Goal: Information Seeking & Learning: Learn about a topic

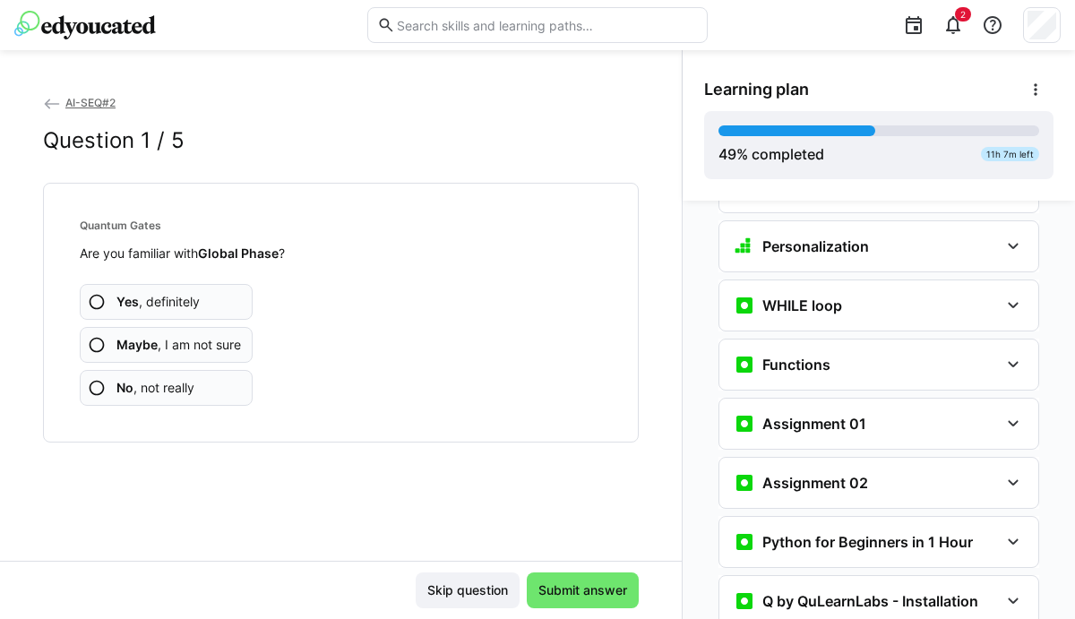
scroll to position [1285, 0]
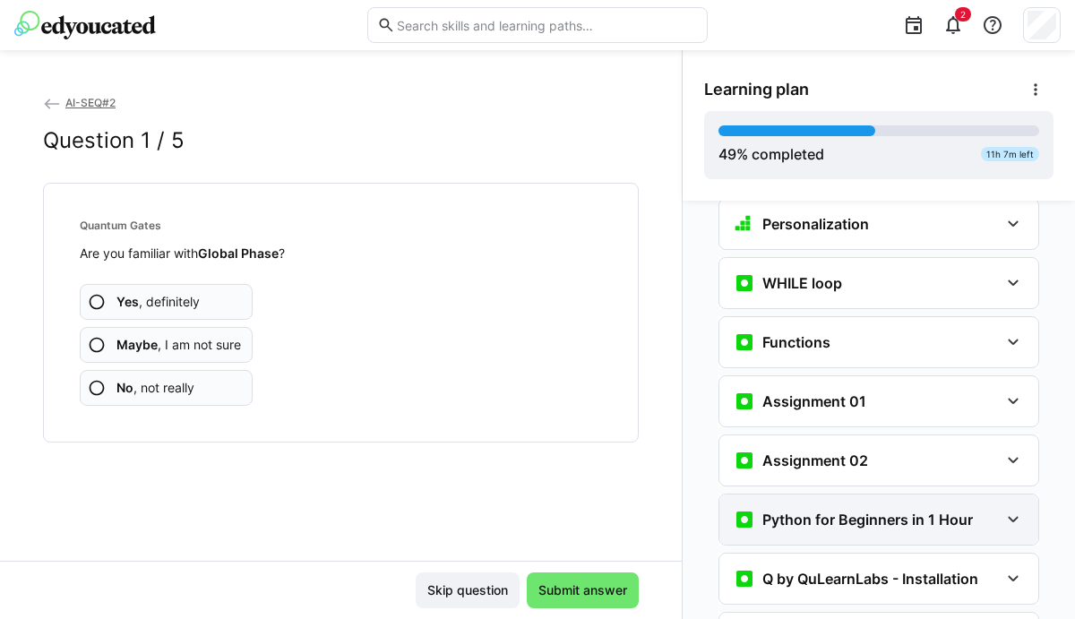
click at [812, 494] on div "Python for Beginners in 1 Hour" at bounding box center [878, 519] width 319 height 50
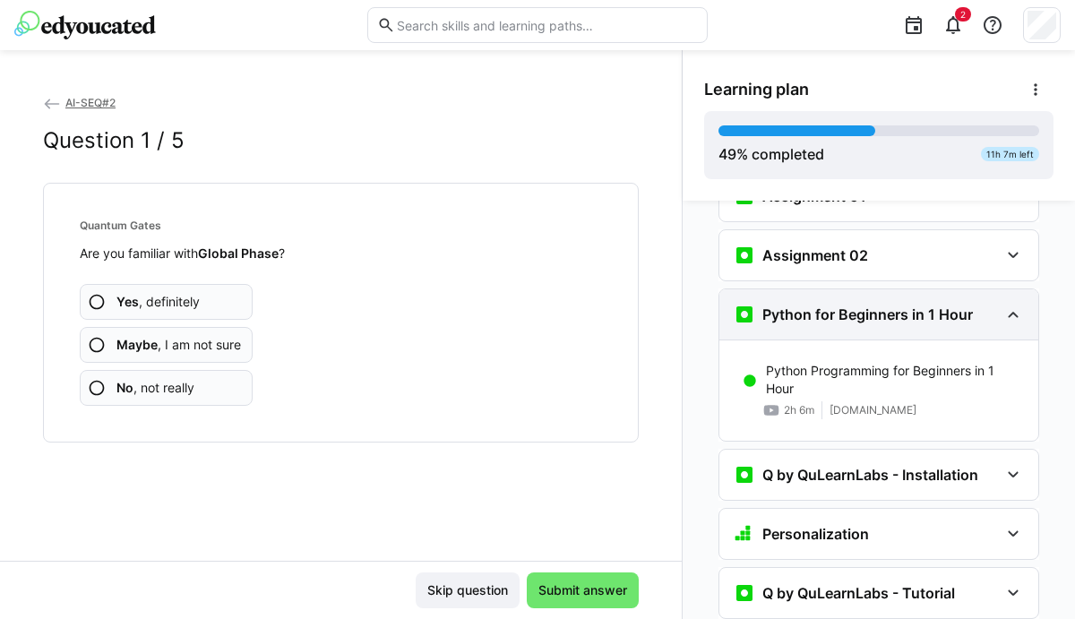
scroll to position [1535, 0]
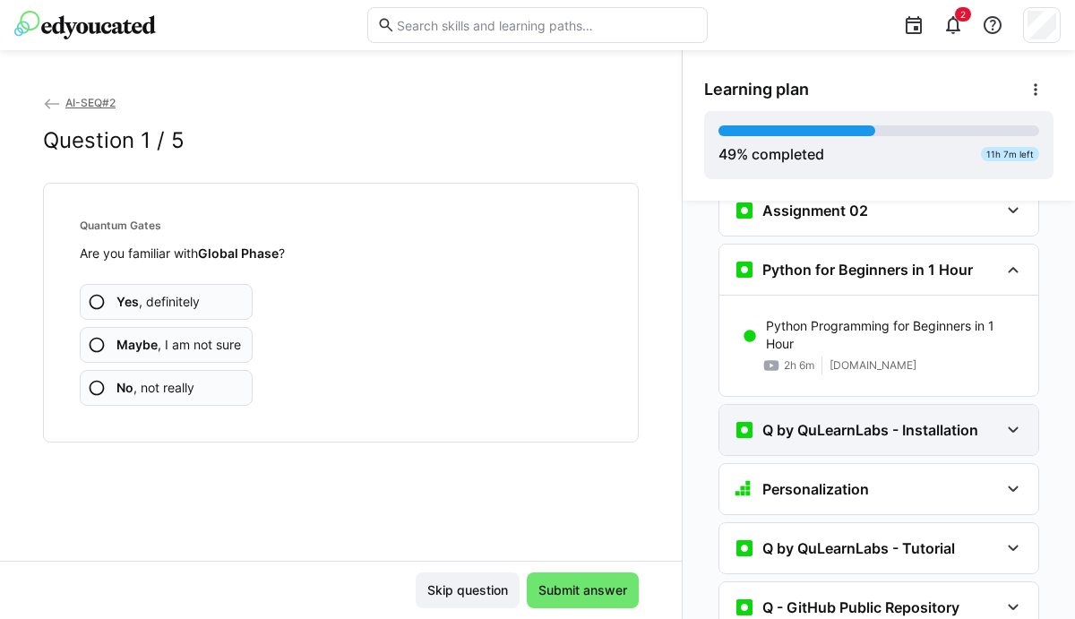
click at [849, 405] on div "Q by QuLearnLabs - Installation" at bounding box center [878, 430] width 319 height 50
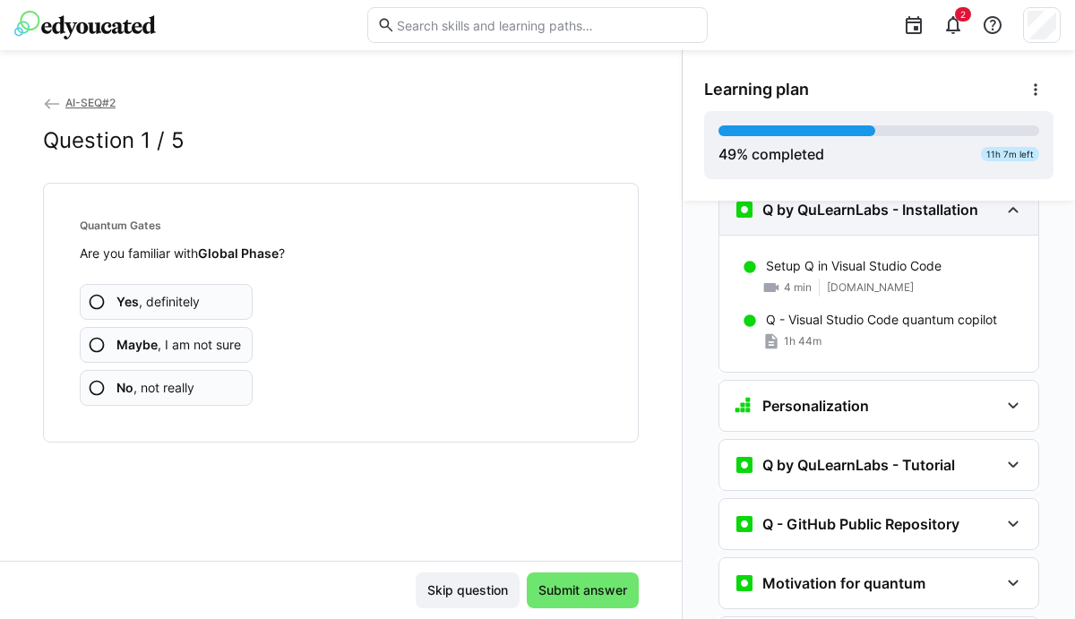
click at [849, 388] on div "Personalization" at bounding box center [878, 406] width 319 height 50
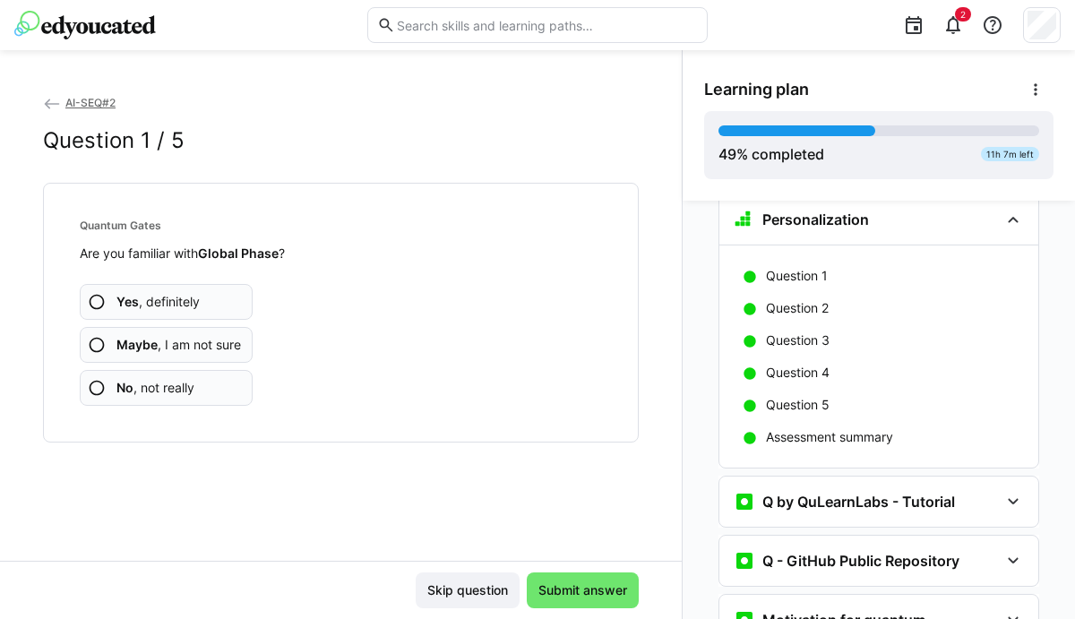
scroll to position [1984, 0]
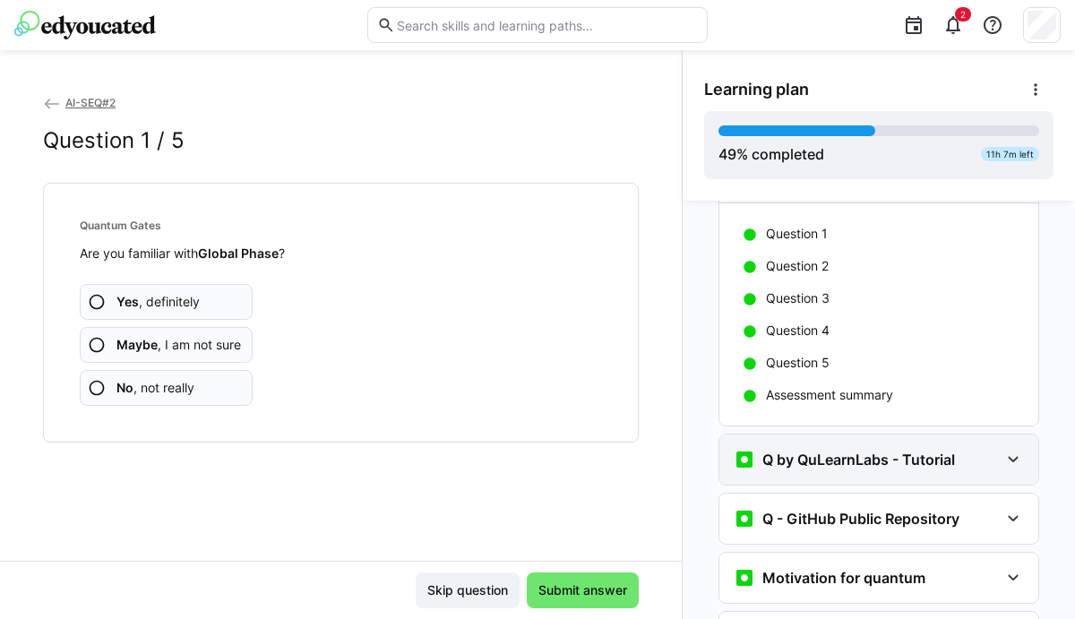
click at [858, 434] on div "Q by QuLearnLabs - Tutorial" at bounding box center [878, 459] width 319 height 50
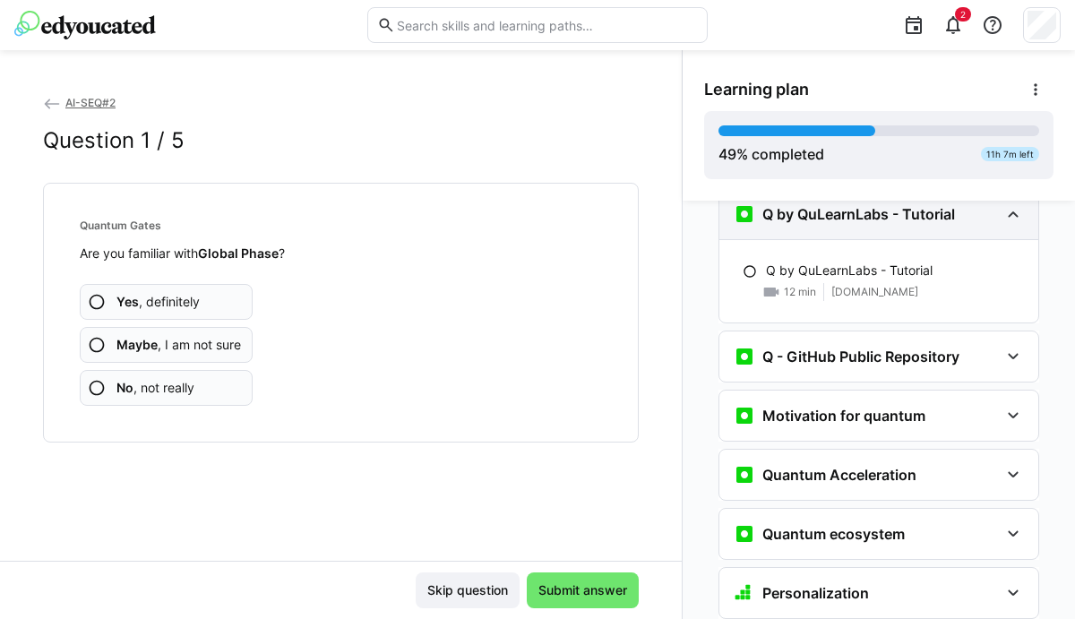
scroll to position [2235, 0]
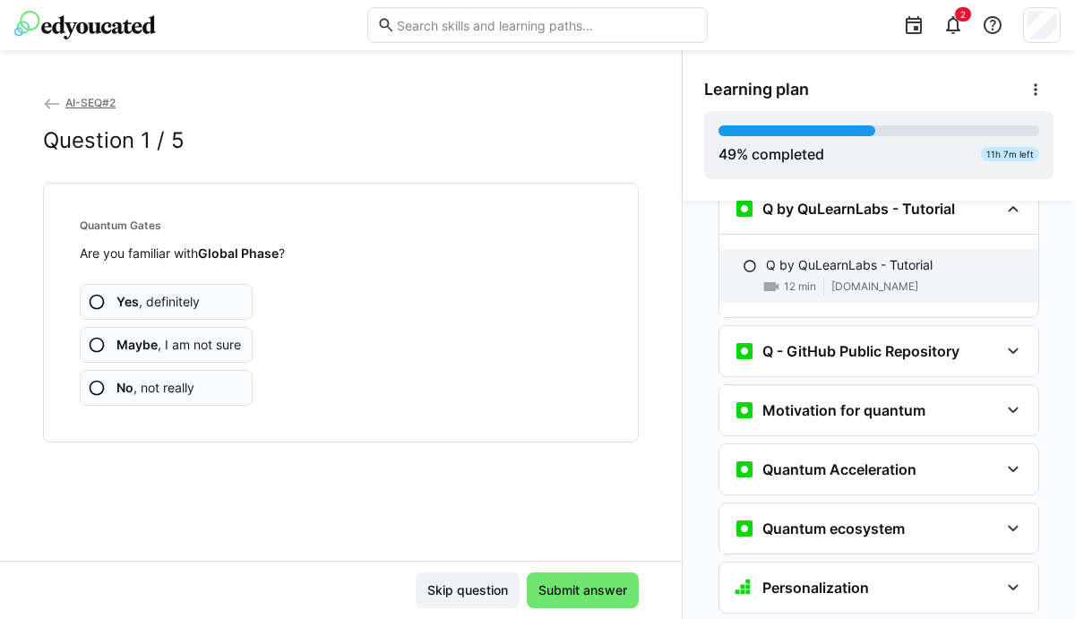
click at [914, 256] on p "Q by QuLearnLabs - Tutorial" at bounding box center [849, 265] width 167 height 18
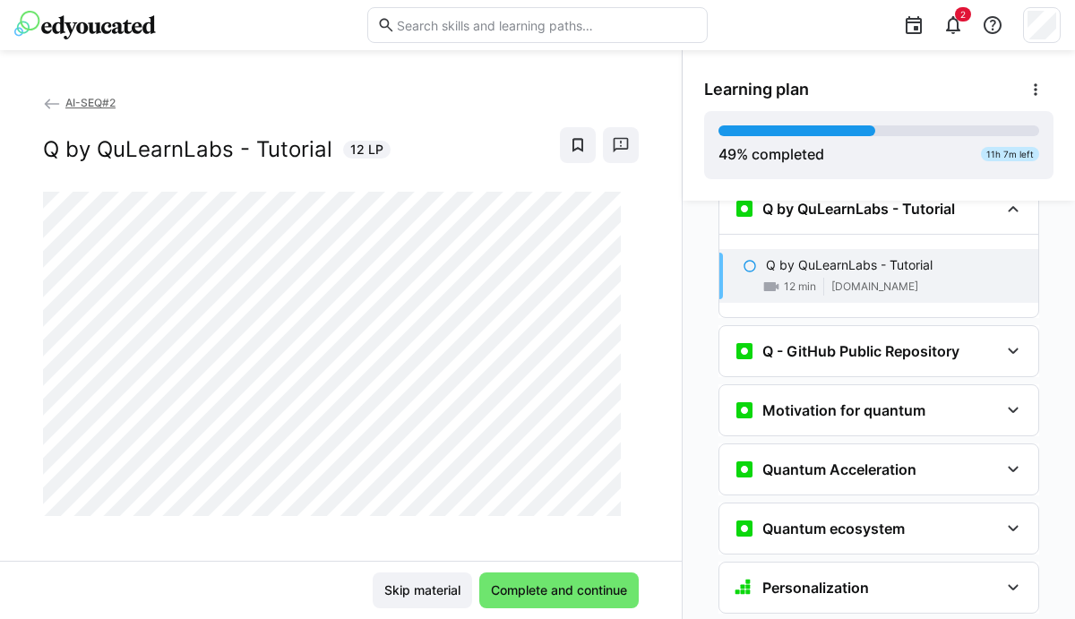
scroll to position [2188, 0]
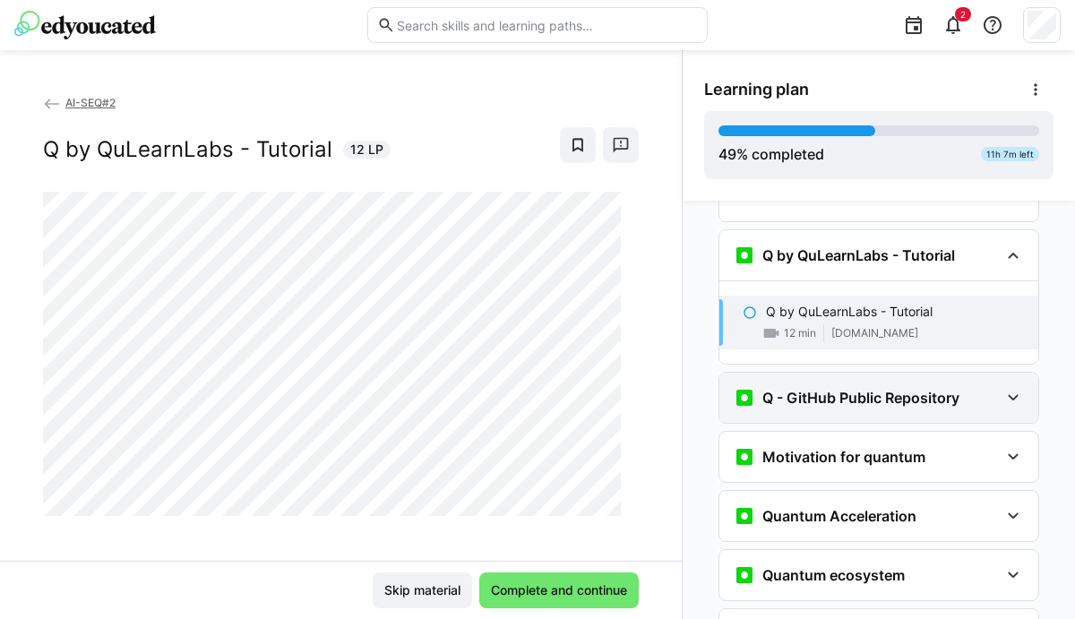
click at [807, 389] on h3 "Q - GitHub Public Repository" at bounding box center [860, 398] width 197 height 18
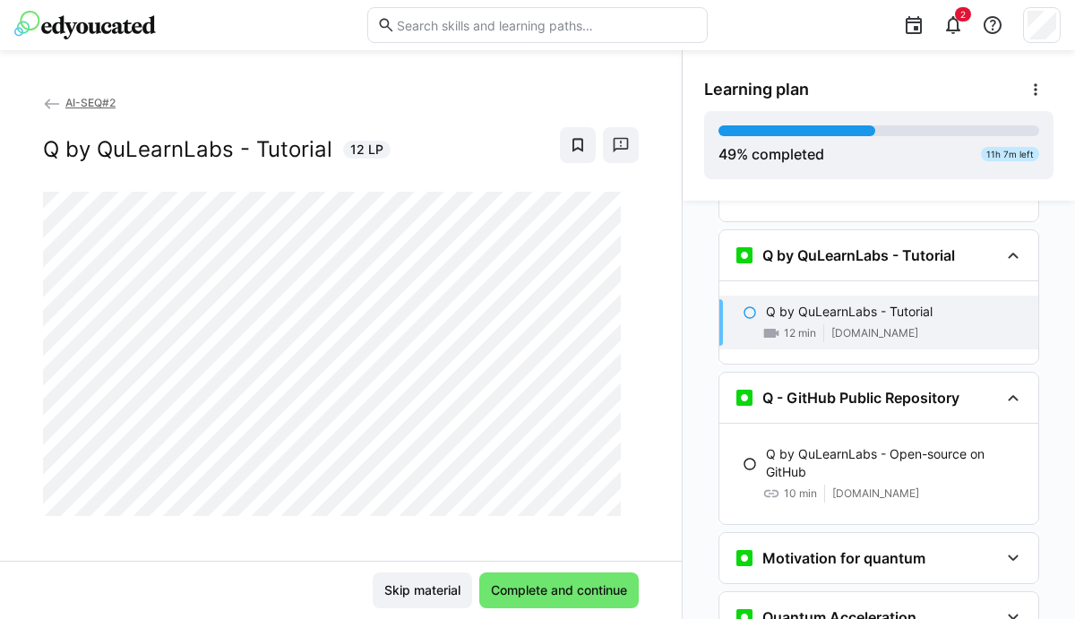
scroll to position [13, 0]
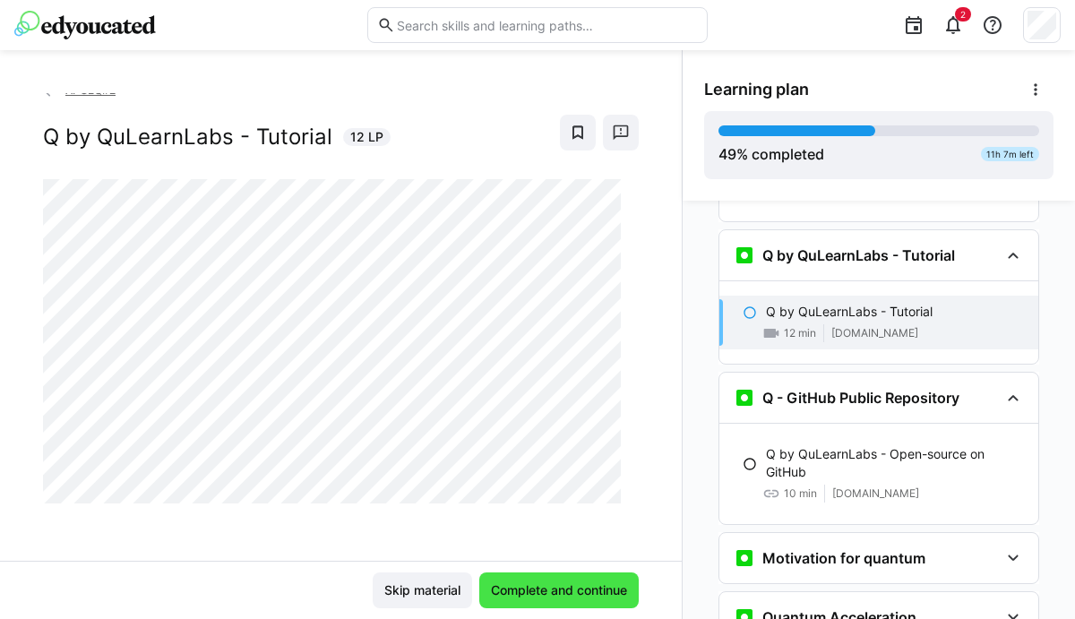
click at [554, 592] on span "Complete and continue" at bounding box center [559, 590] width 142 height 18
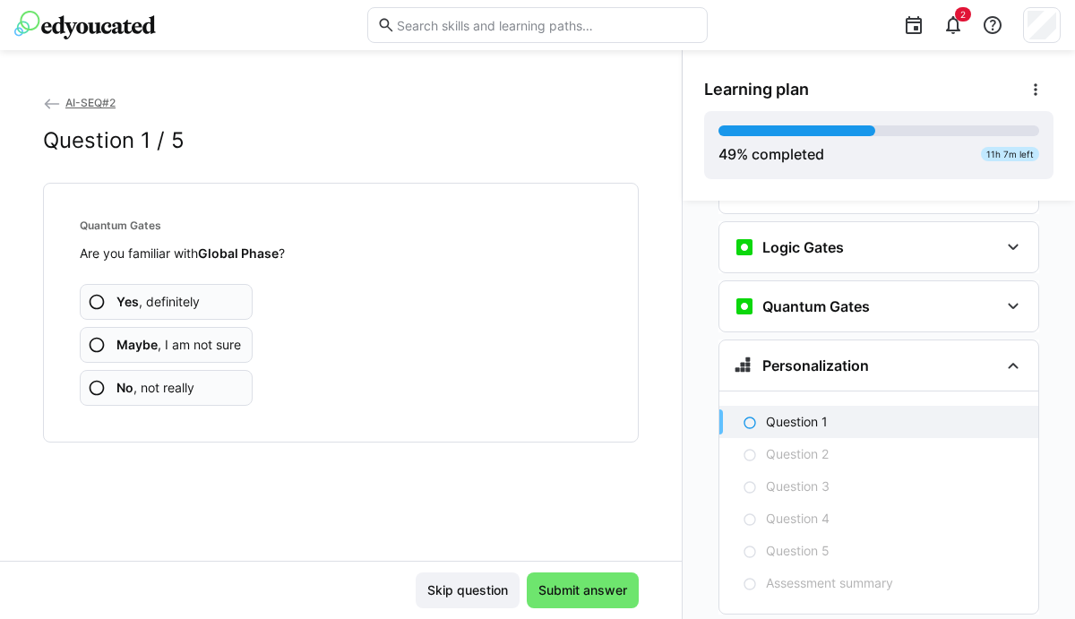
scroll to position [2935, 0]
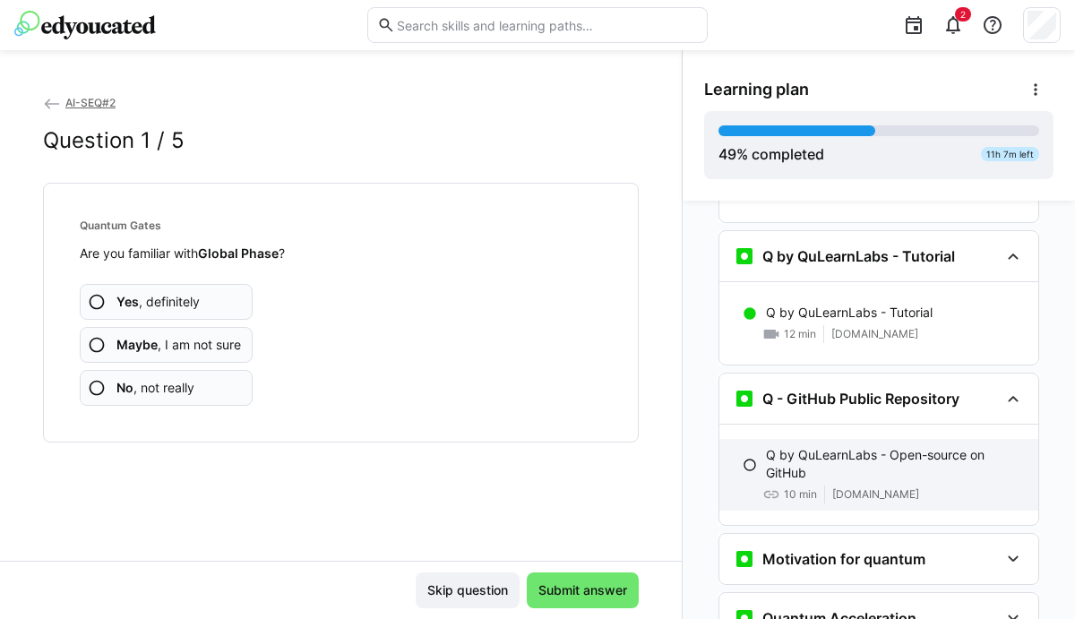
click at [867, 446] on p "Q by QuLearnLabs - Open-source on GitHub" at bounding box center [895, 464] width 258 height 36
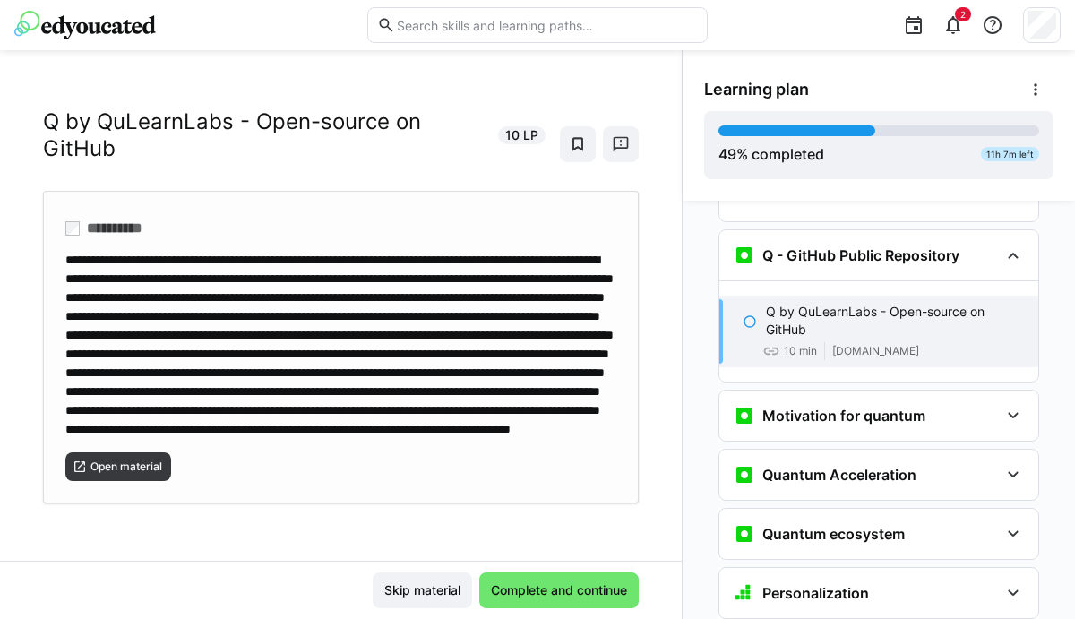
scroll to position [81, 0]
click at [117, 462] on span "Open material" at bounding box center [126, 467] width 75 height 14
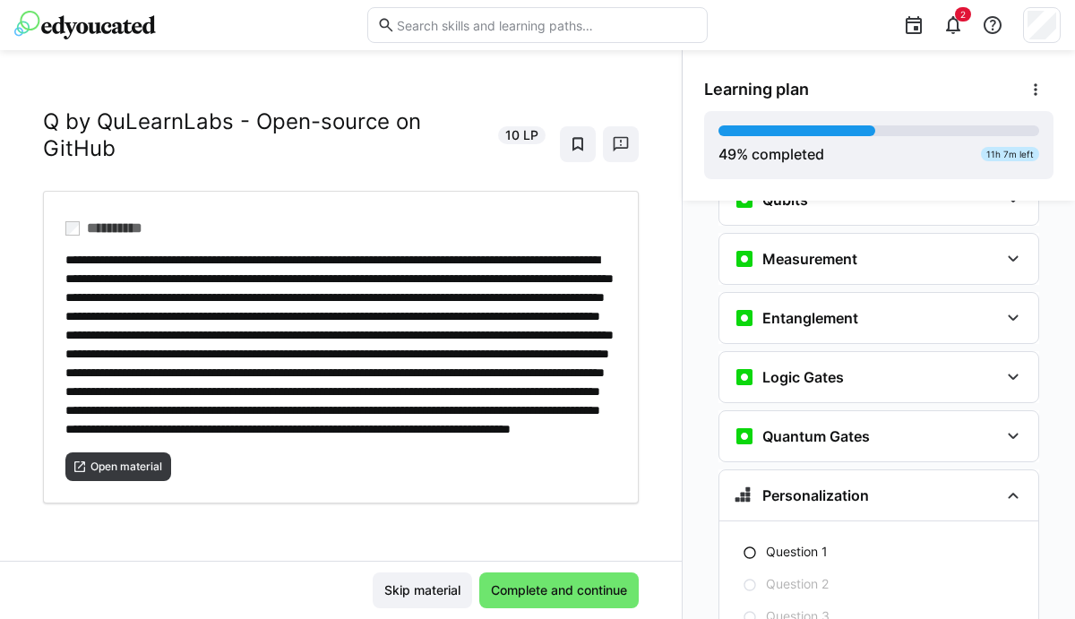
scroll to position [2861, 0]
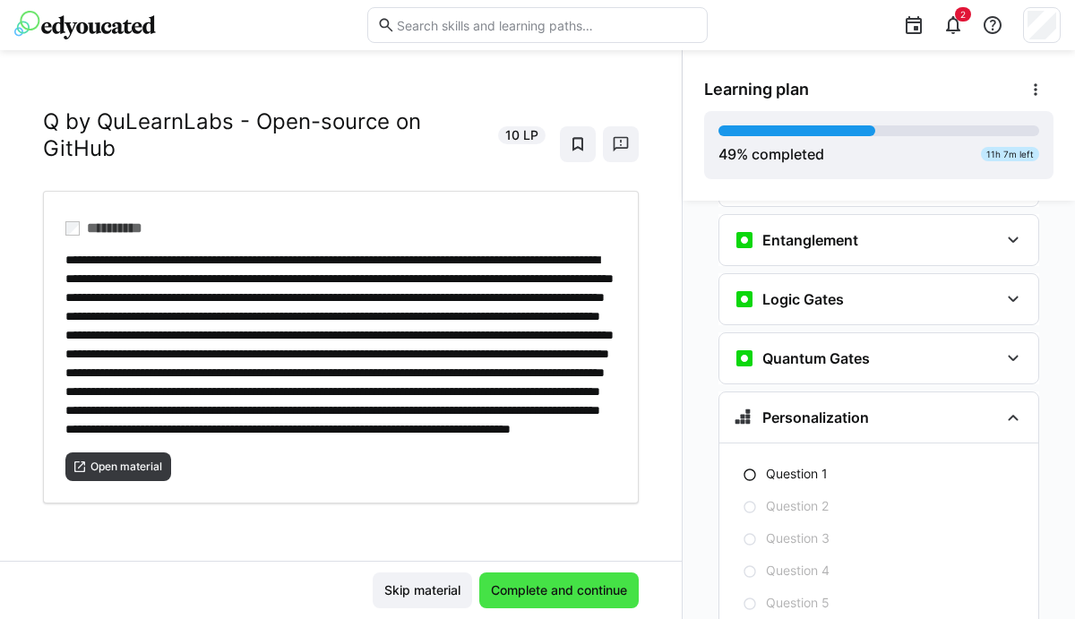
click at [582, 593] on span "Complete and continue" at bounding box center [559, 590] width 142 height 18
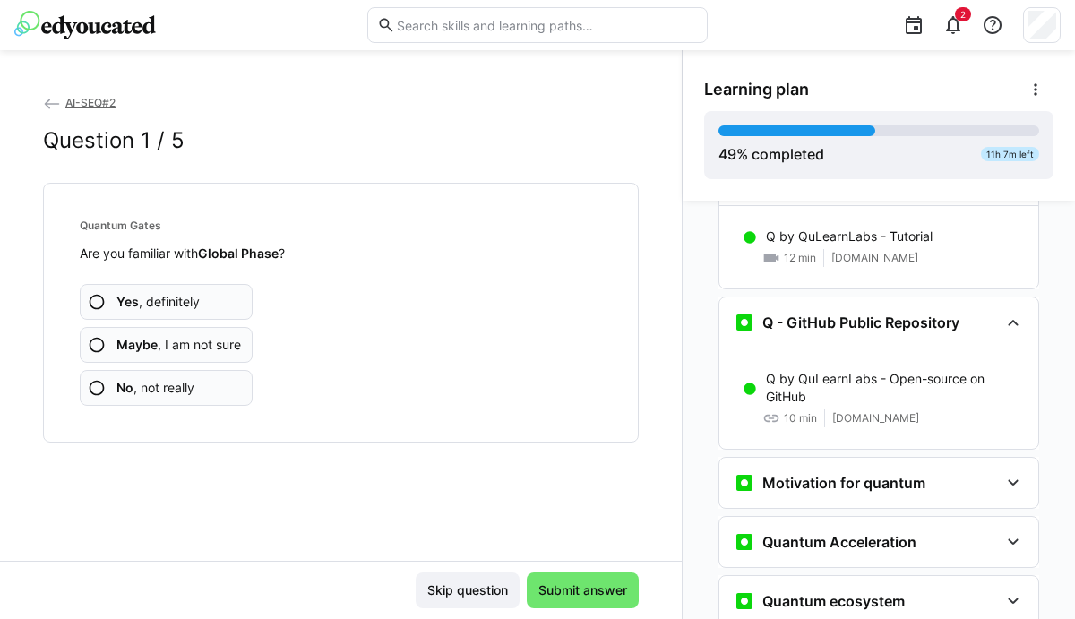
scroll to position [2263, 0]
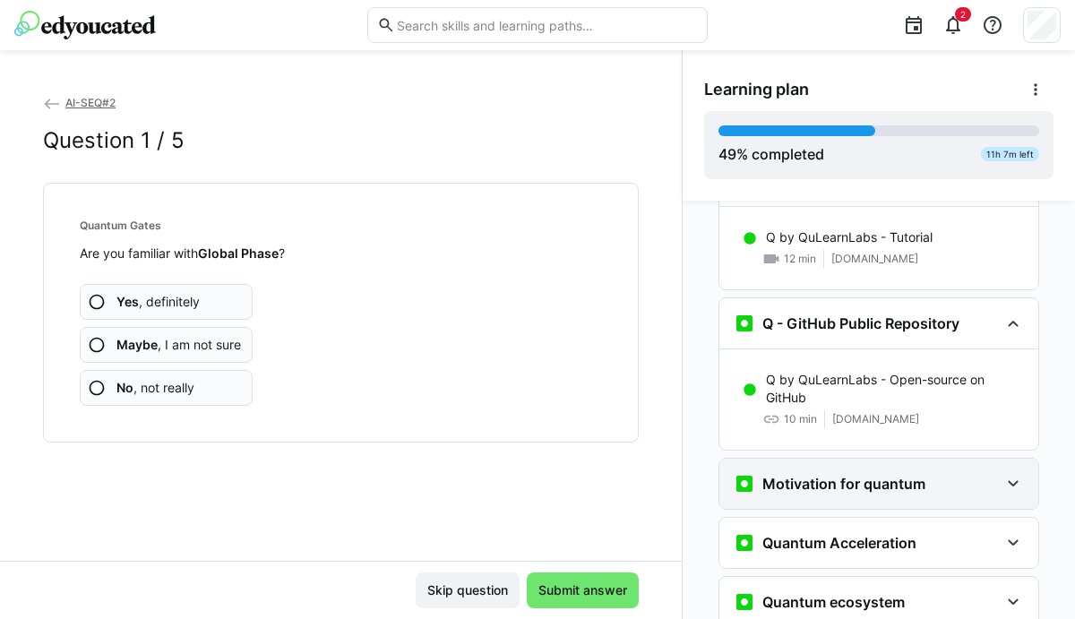
click at [845, 459] on div "Motivation for quantum" at bounding box center [878, 484] width 319 height 50
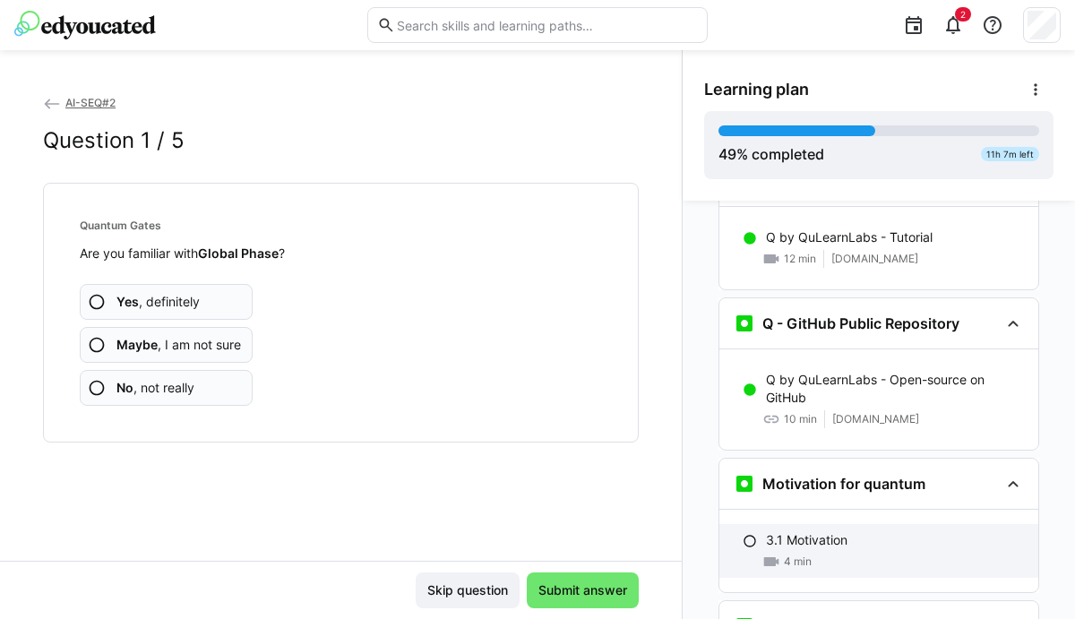
click at [835, 553] on div "4 min" at bounding box center [895, 562] width 258 height 18
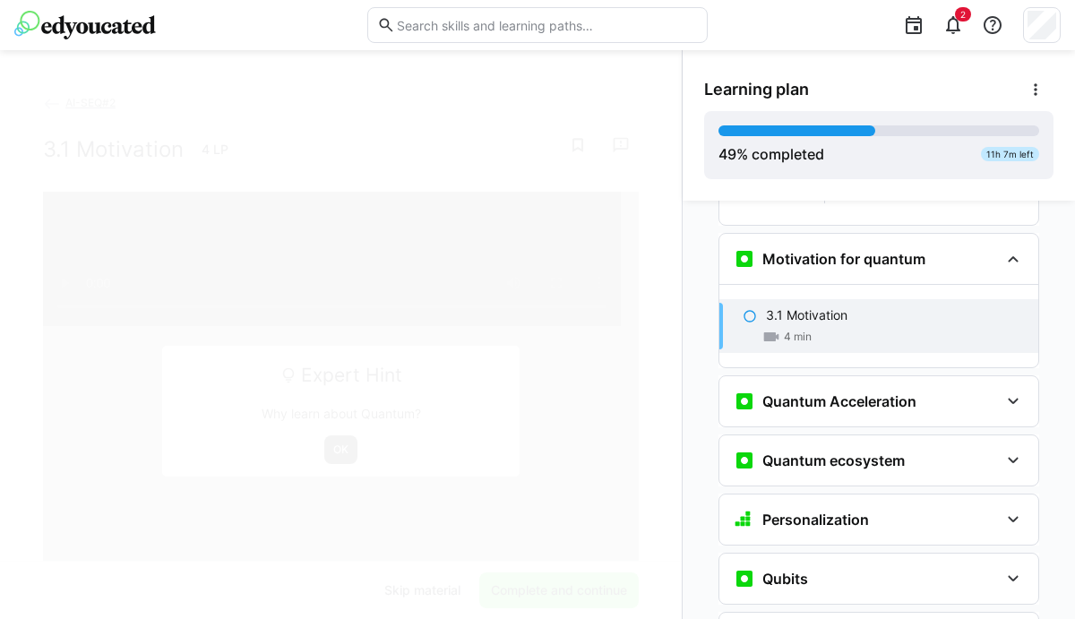
scroll to position [2491, 0]
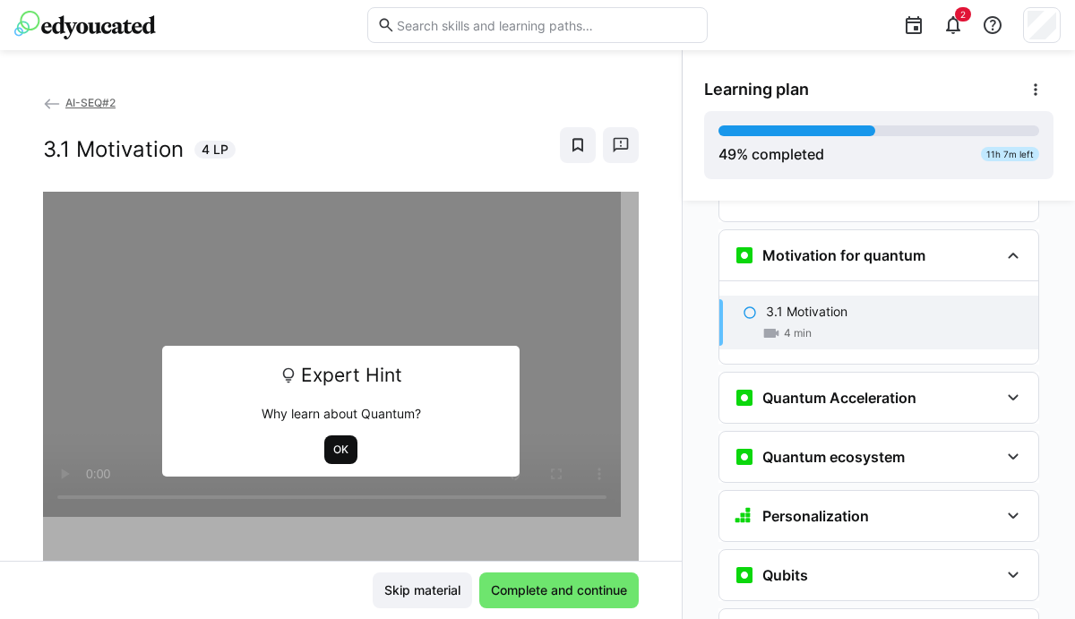
click at [332, 447] on span "OK" at bounding box center [340, 449] width 19 height 14
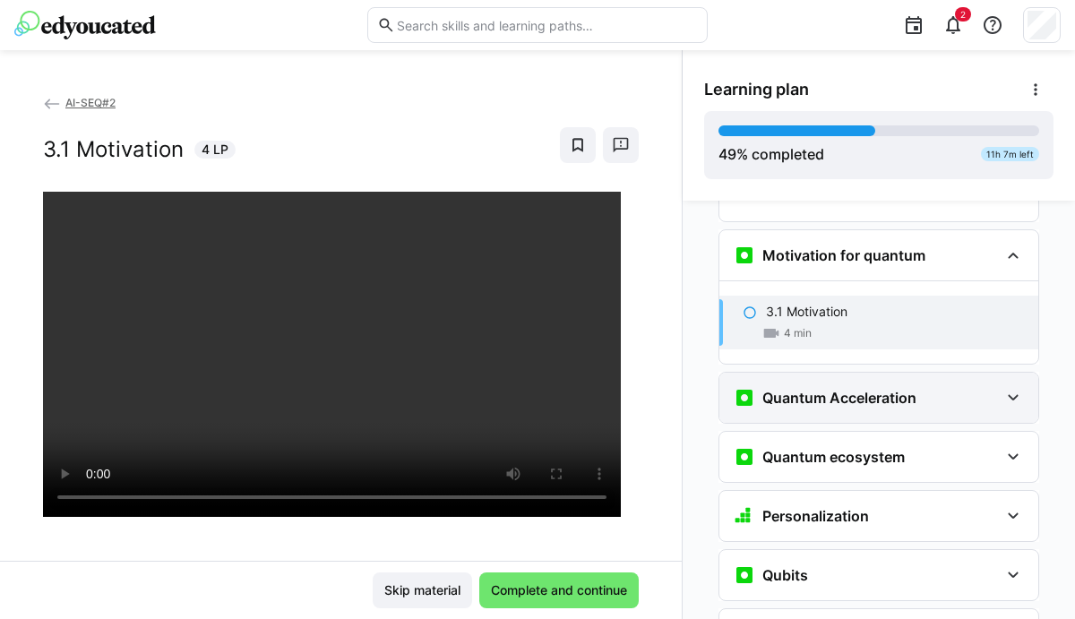
click at [815, 389] on div "Quantum Acceleration" at bounding box center [878, 398] width 319 height 50
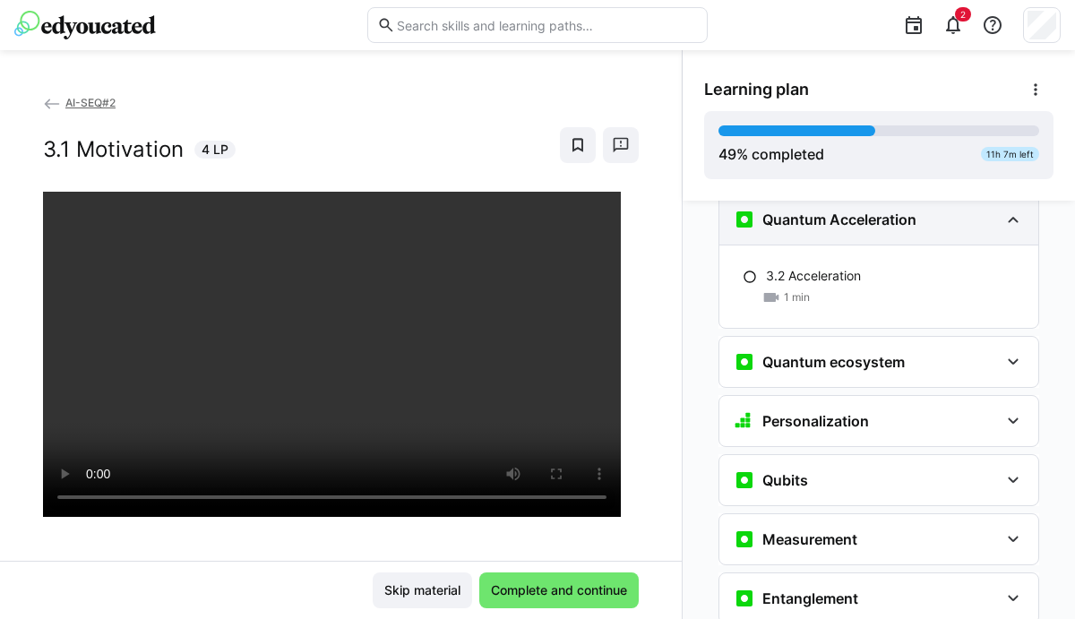
scroll to position [2692, 0]
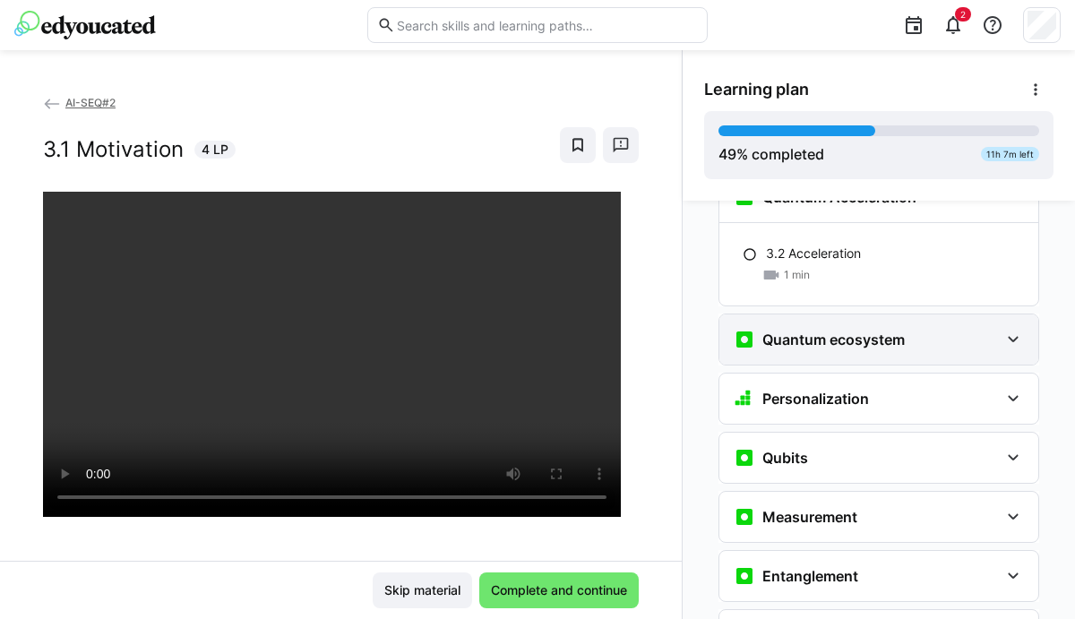
click at [884, 329] on div "Quantum ecosystem" at bounding box center [819, 339] width 171 height 21
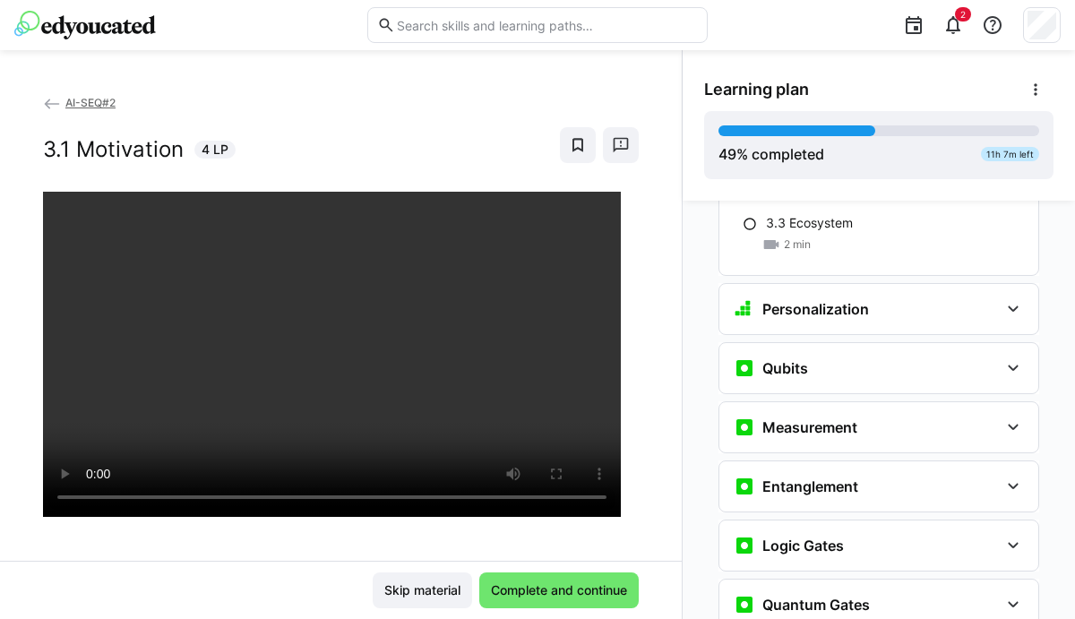
scroll to position [2864, 0]
click at [909, 297] on div "Personalization" at bounding box center [878, 310] width 319 height 50
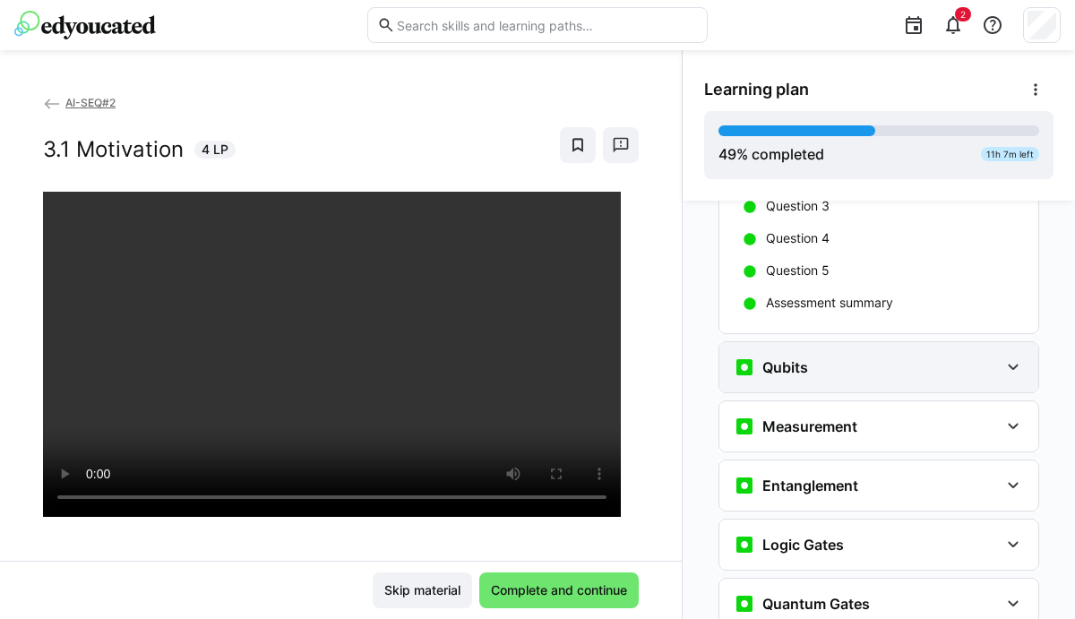
click at [908, 357] on div "Qubits" at bounding box center [866, 367] width 265 height 21
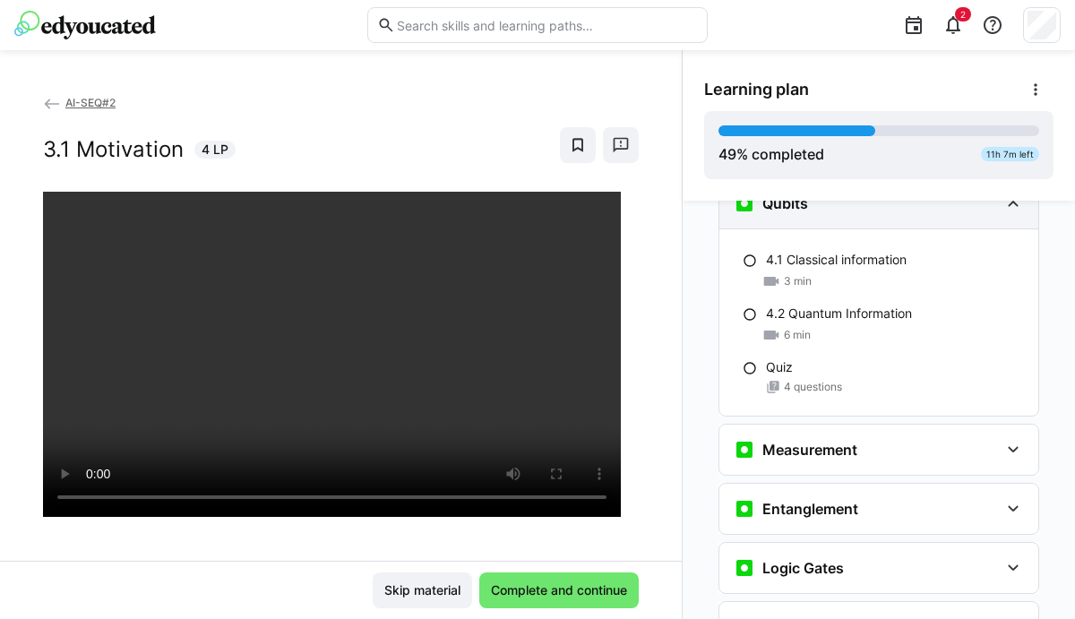
scroll to position [3254, 0]
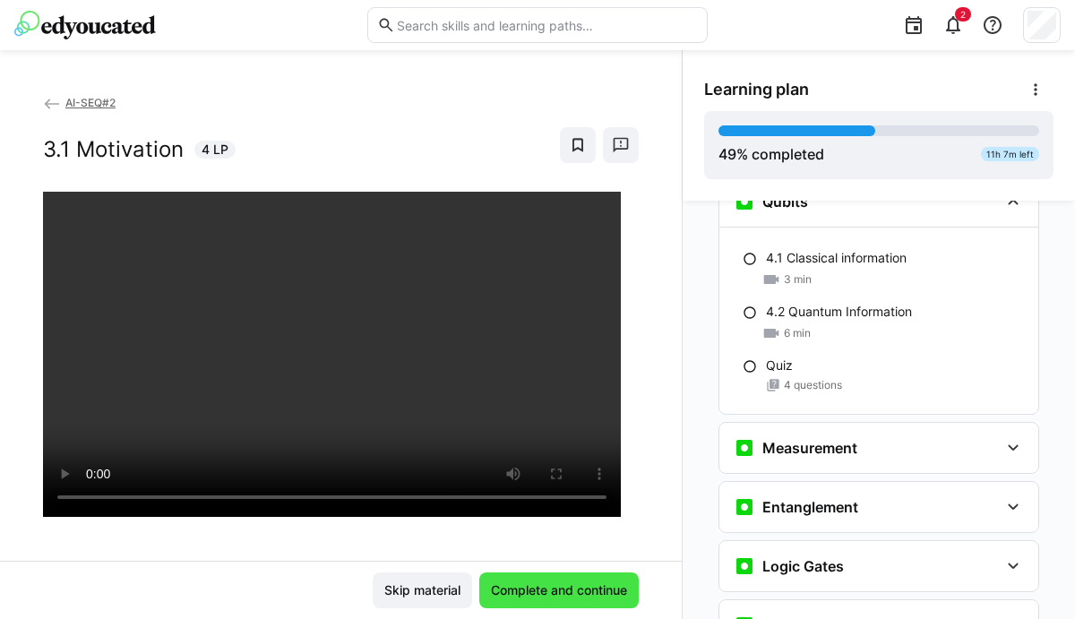
click at [553, 585] on span "Complete and continue" at bounding box center [559, 590] width 142 height 18
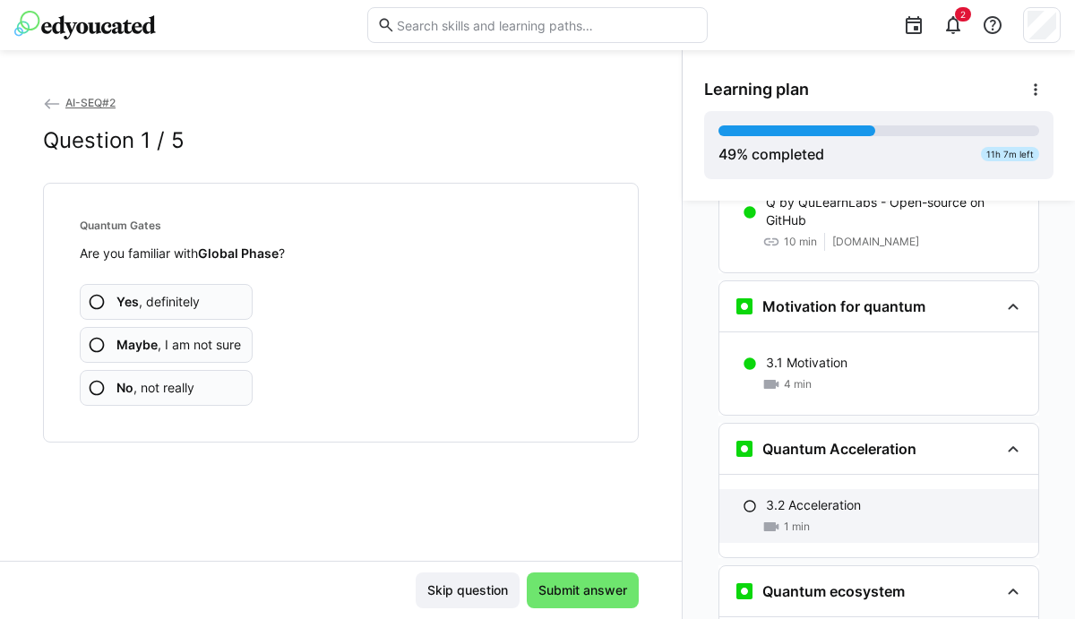
click at [840, 496] on p "3.2 Acceleration" at bounding box center [813, 505] width 95 height 18
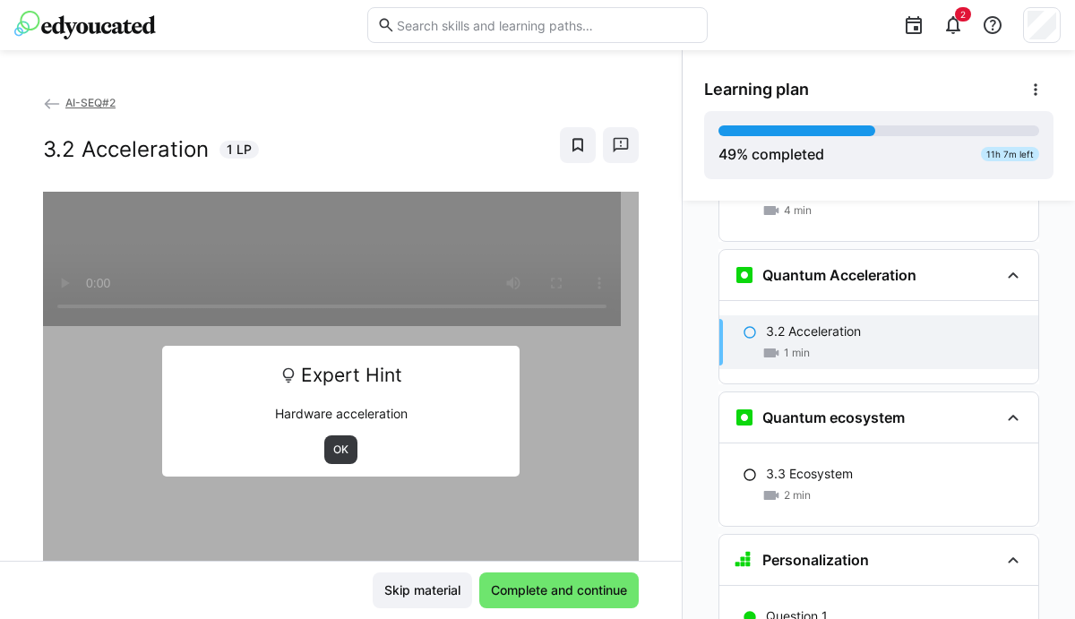
scroll to position [2633, 0]
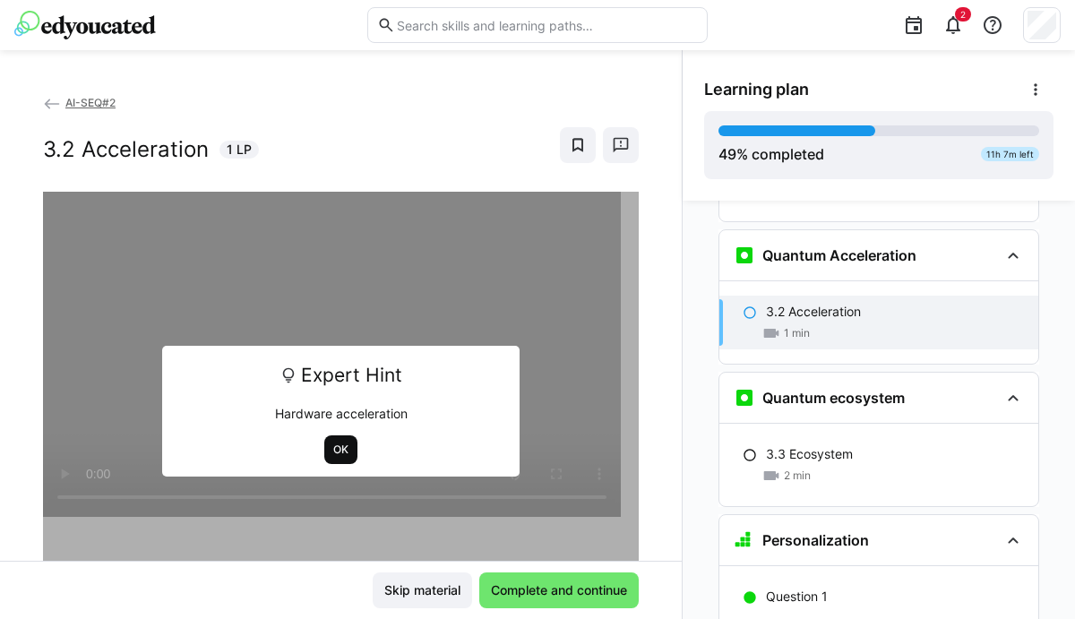
click at [324, 446] on span "OK" at bounding box center [340, 449] width 33 height 29
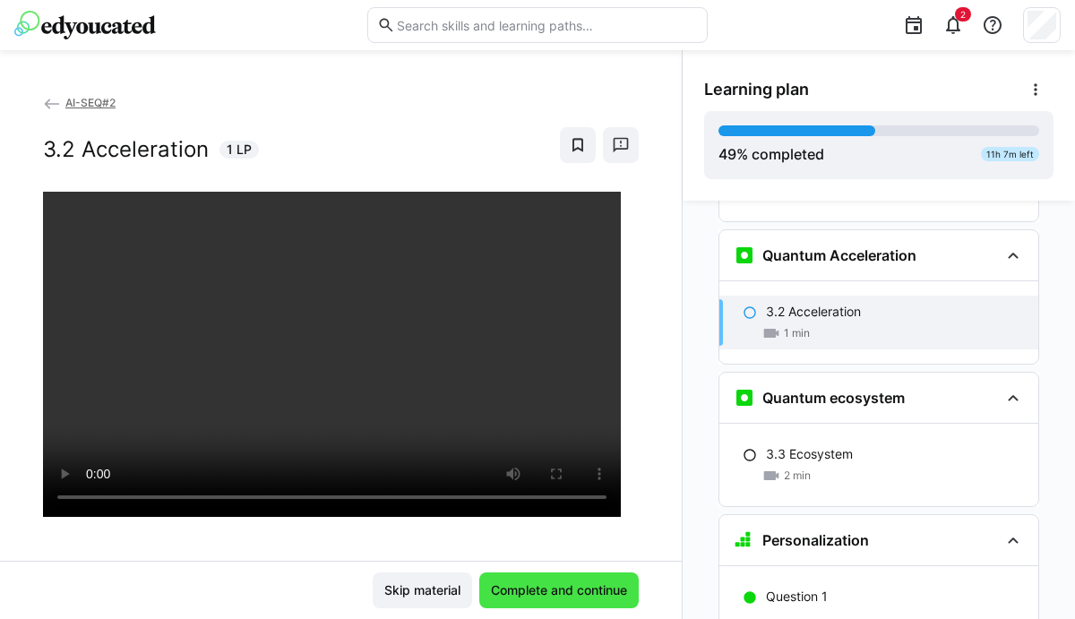
click at [596, 577] on span "Complete and continue" at bounding box center [558, 590] width 159 height 36
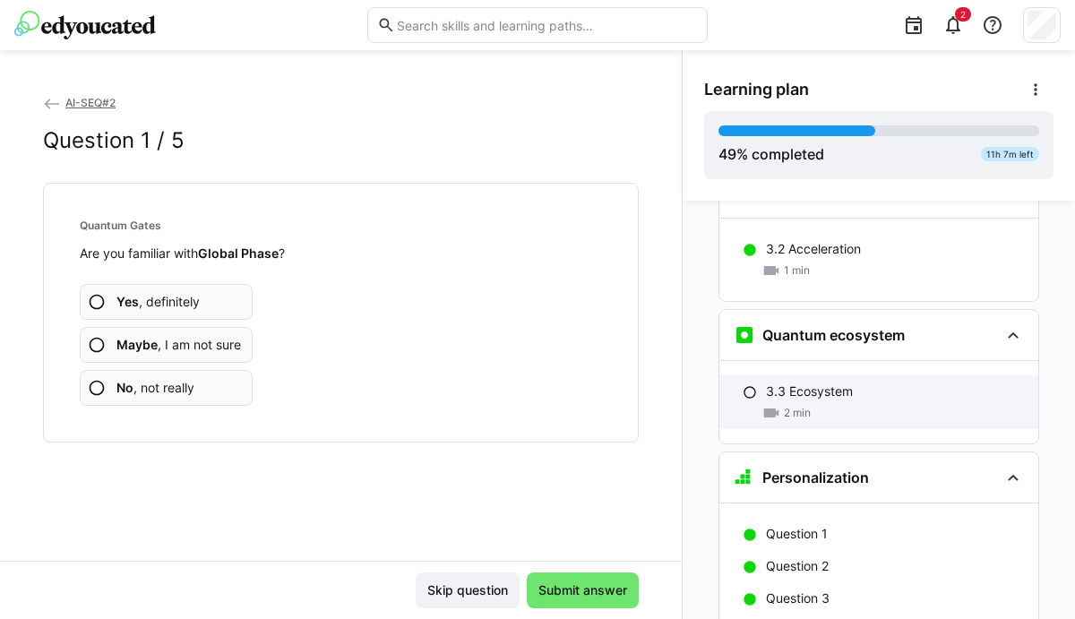
click at [873, 382] on div "3.3 Ecosystem" at bounding box center [895, 391] width 258 height 18
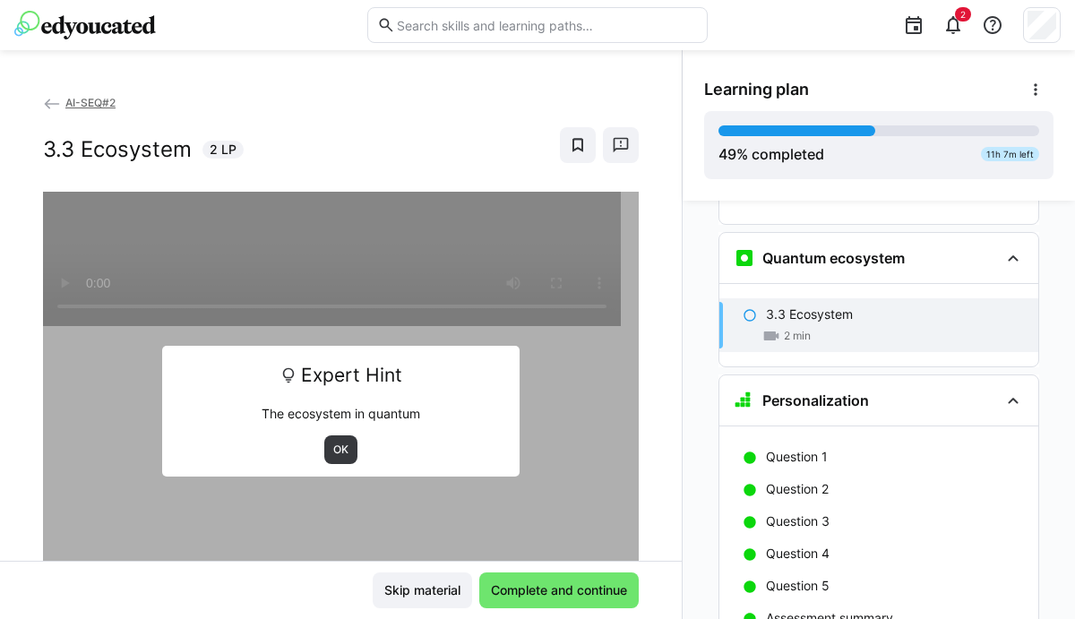
scroll to position [2776, 0]
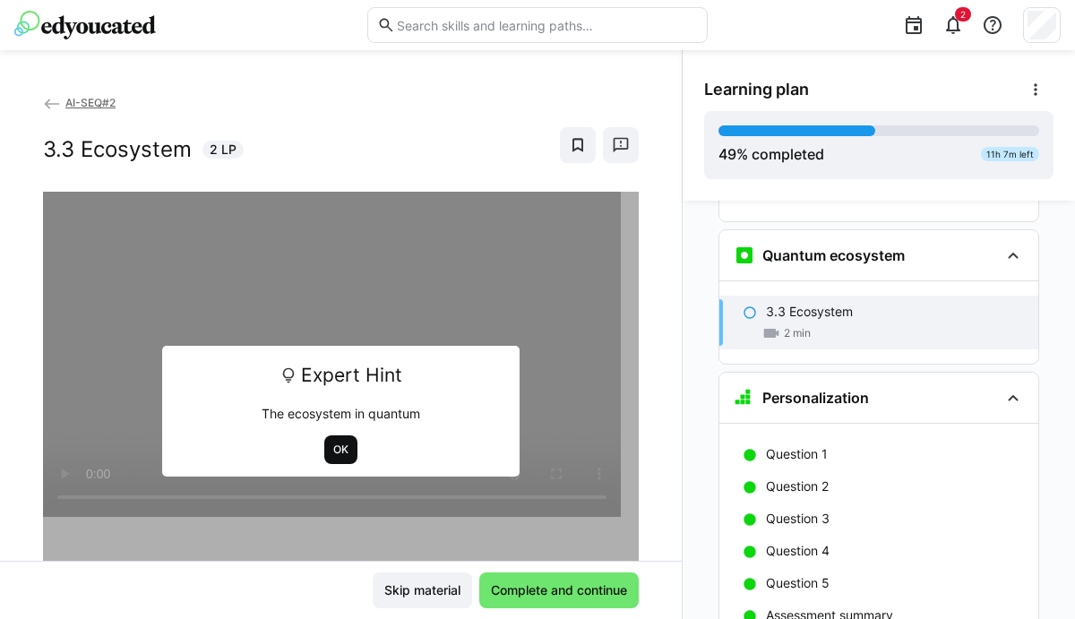
click at [331, 456] on span "OK" at bounding box center [340, 449] width 19 height 14
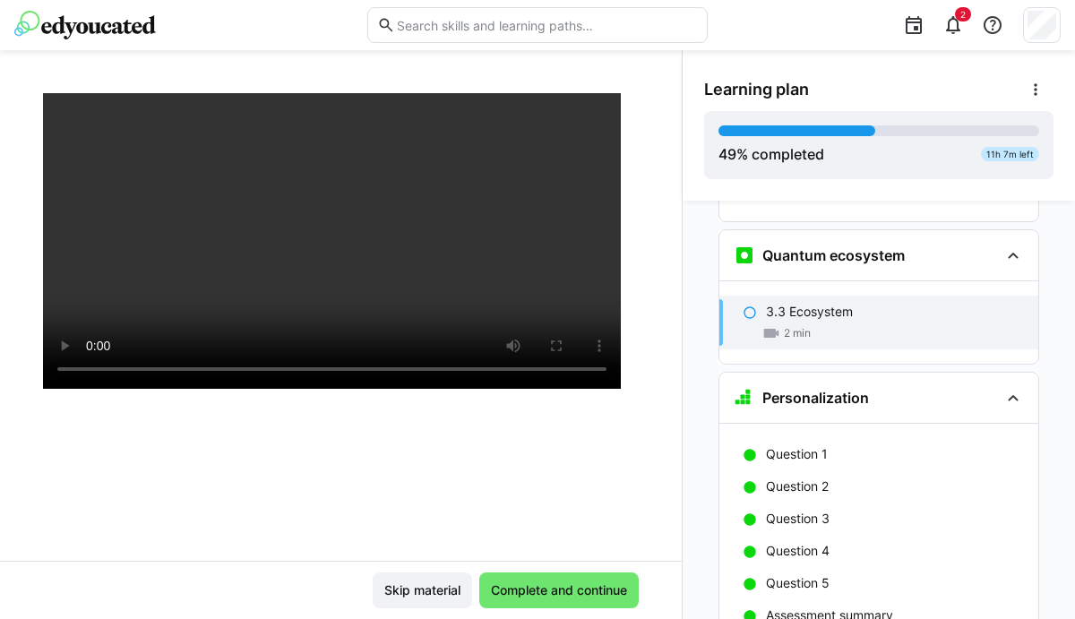
scroll to position [0, 0]
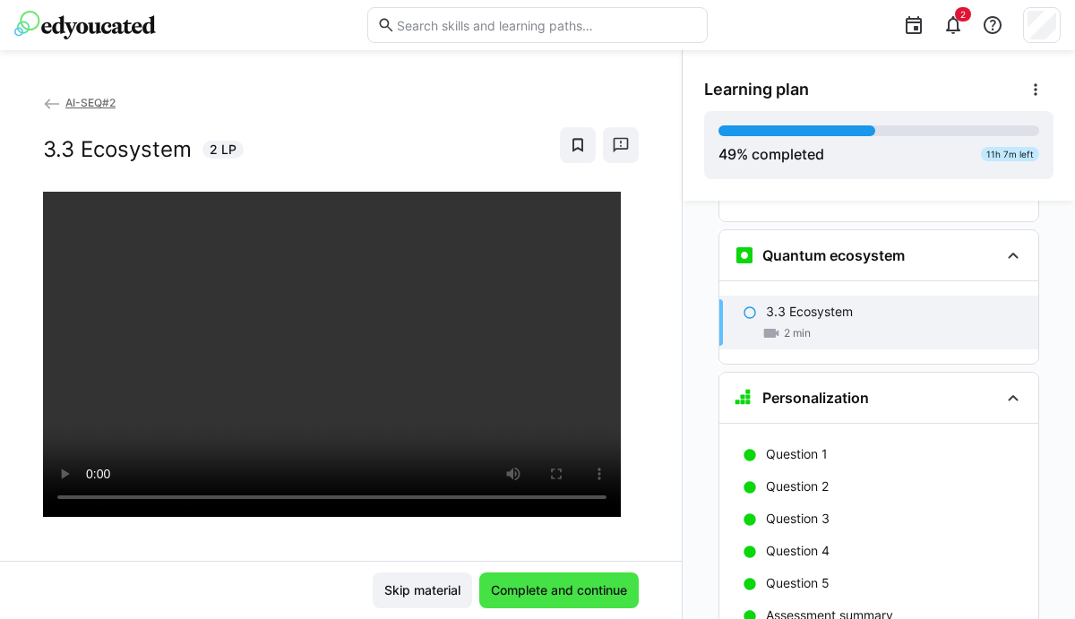
click at [556, 600] on span "Complete and continue" at bounding box center [558, 590] width 159 height 36
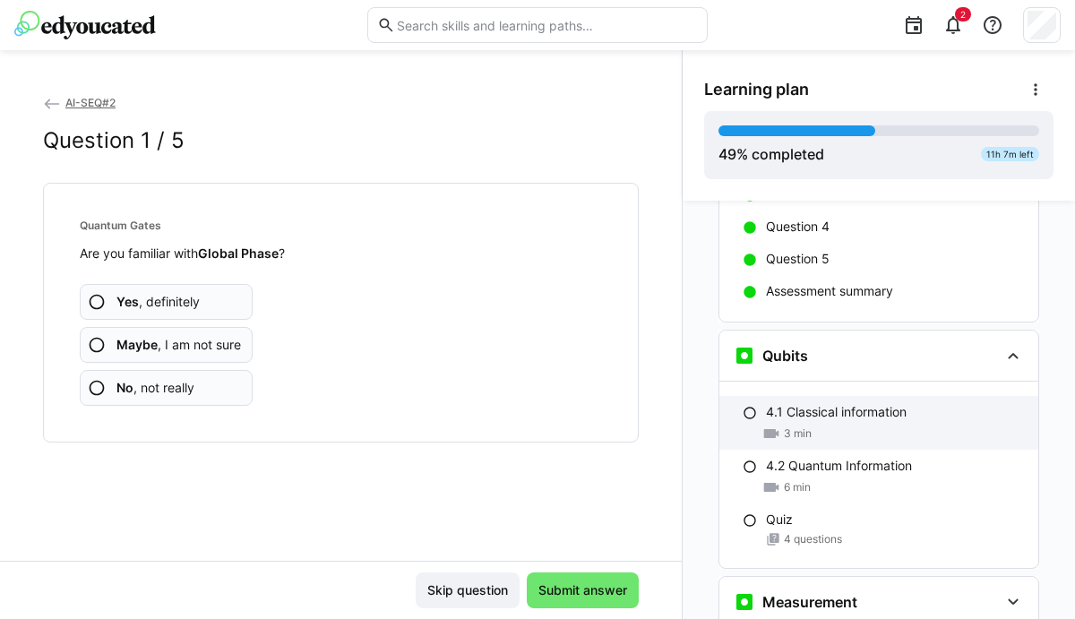
click at [812, 396] on div "4.1 Classical information 3 min" at bounding box center [878, 423] width 319 height 54
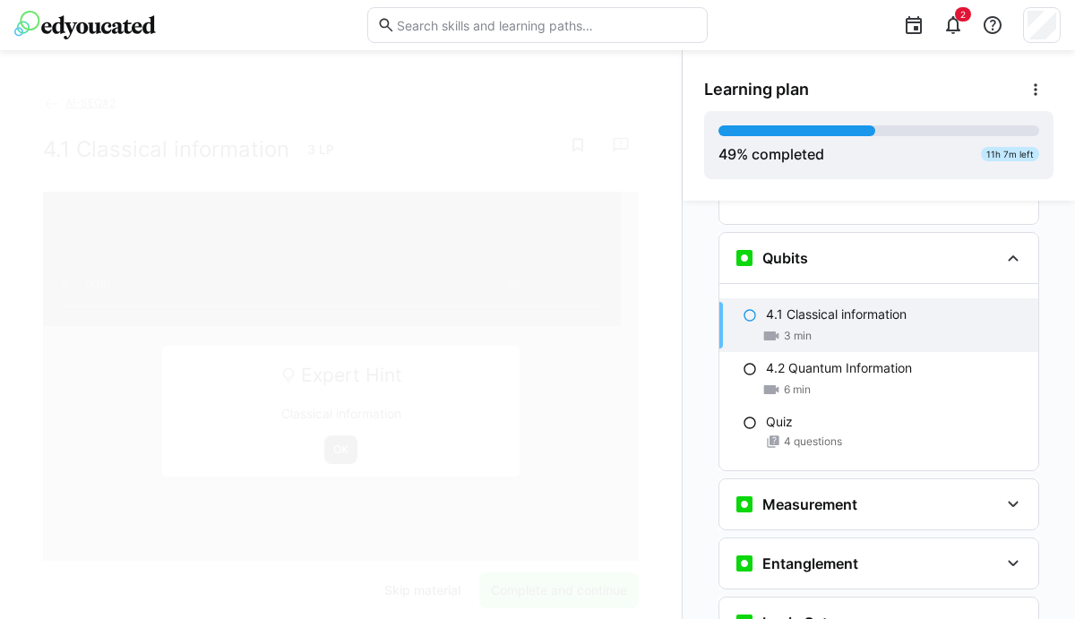
scroll to position [3200, 0]
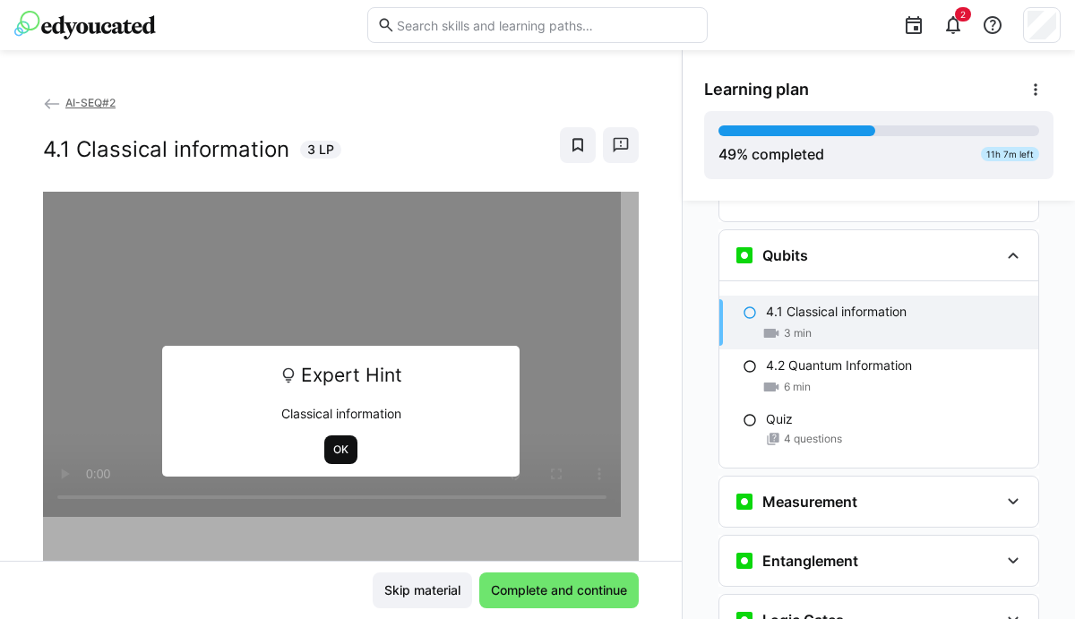
click at [342, 446] on span "OK" at bounding box center [340, 449] width 33 height 29
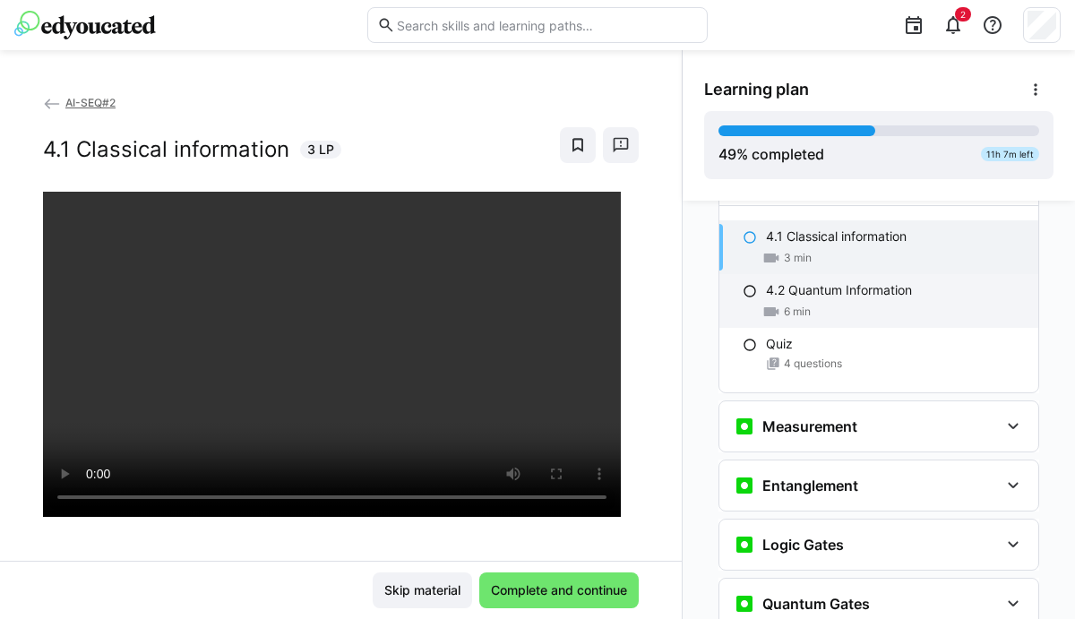
scroll to position [3258, 0]
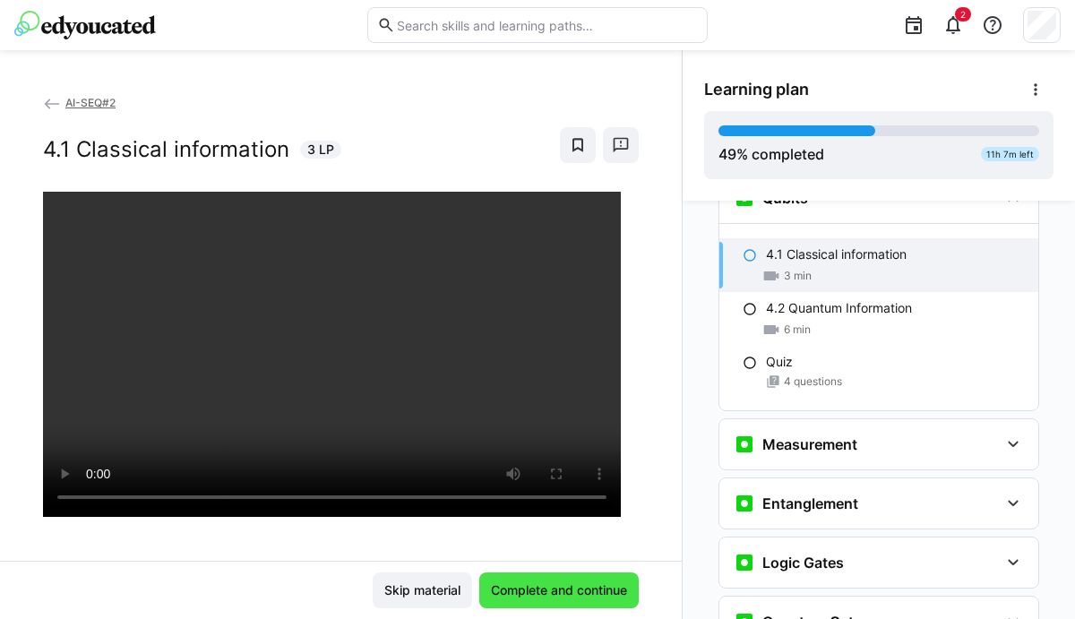
click at [563, 591] on span "Complete and continue" at bounding box center [559, 590] width 142 height 18
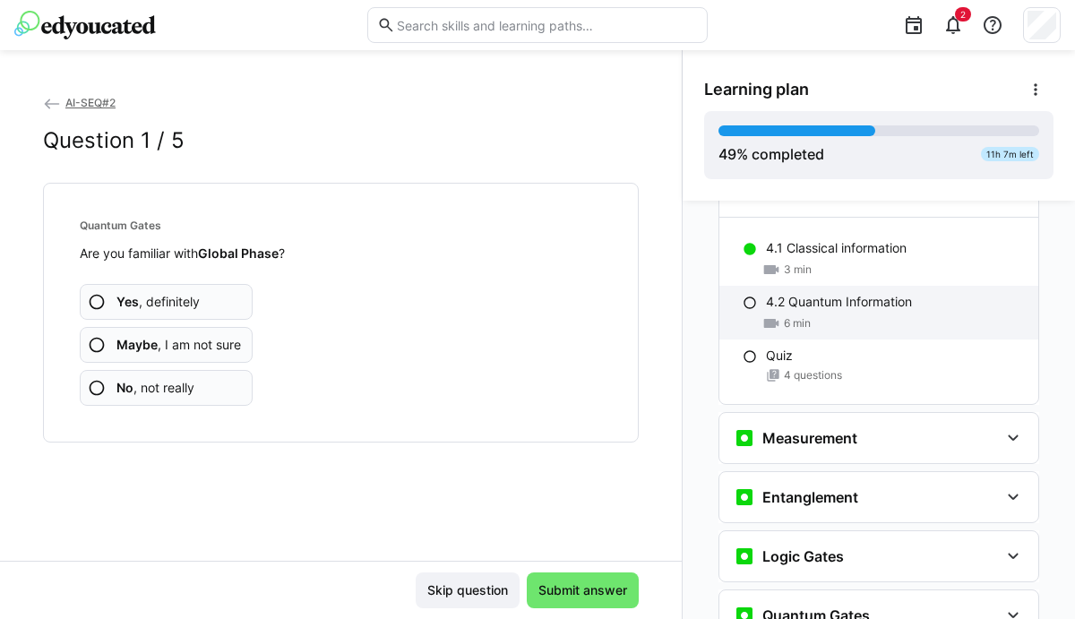
click at [827, 293] on p "4.2 Quantum Information" at bounding box center [839, 302] width 146 height 18
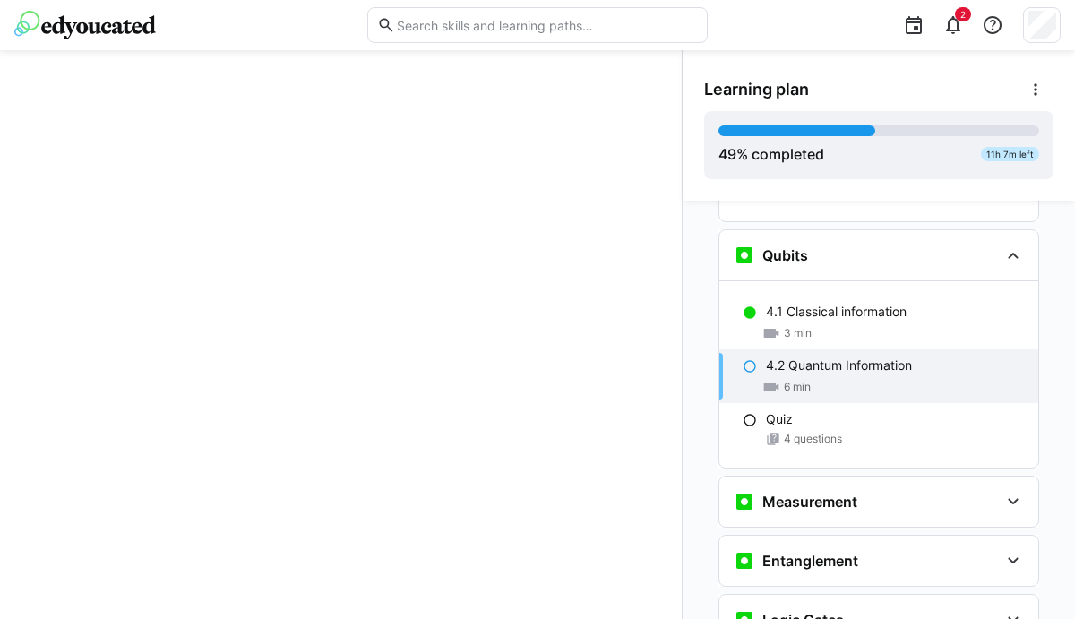
scroll to position [3200, 0]
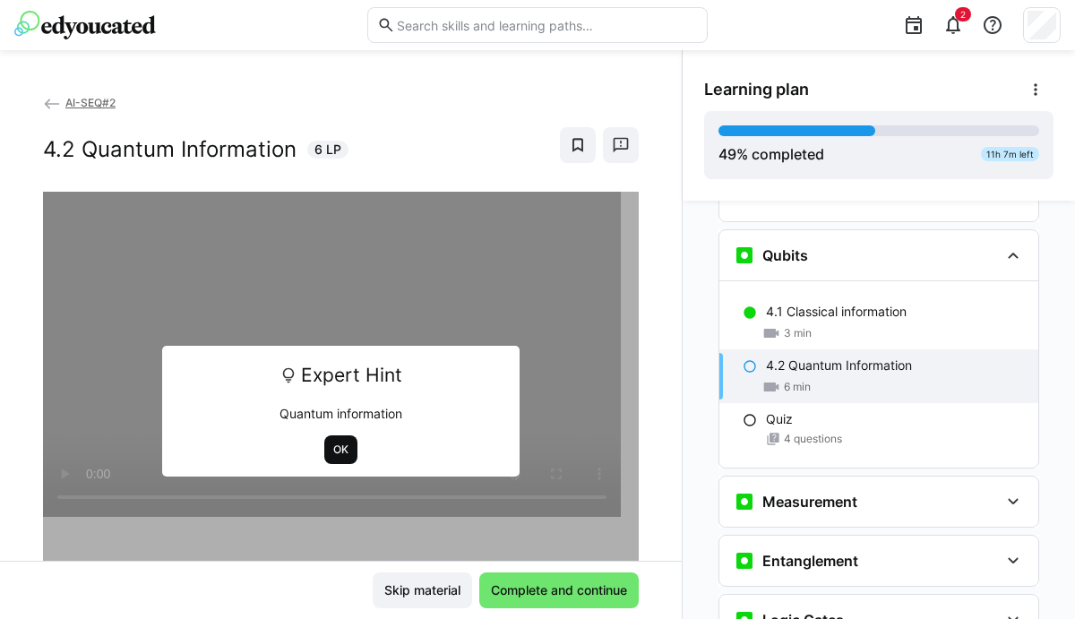
click at [334, 445] on span "OK" at bounding box center [340, 449] width 19 height 14
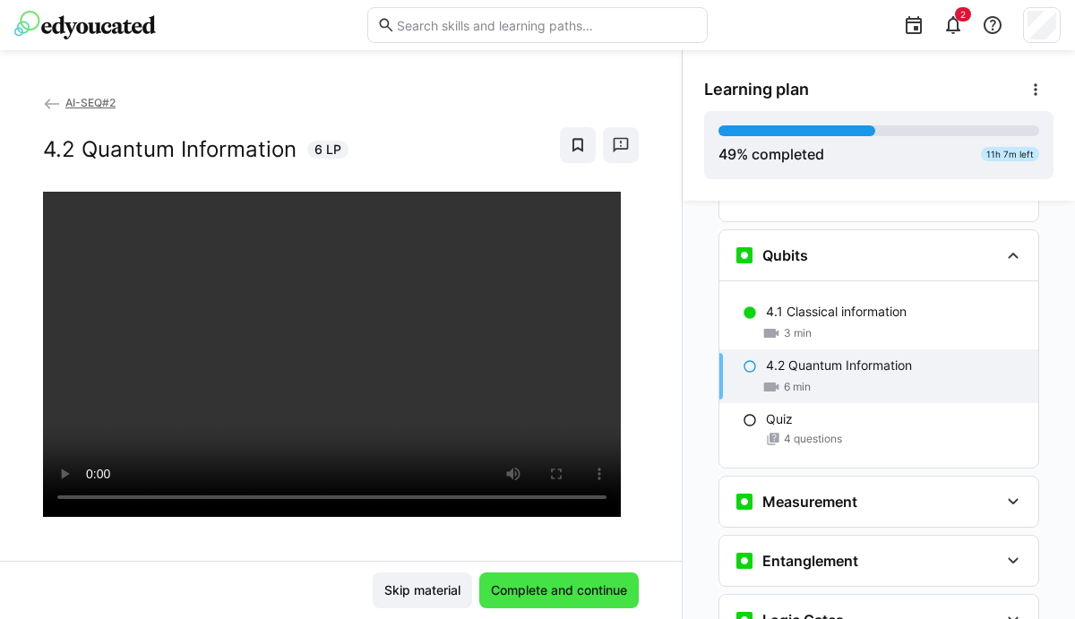
click at [606, 592] on span "Complete and continue" at bounding box center [559, 590] width 142 height 18
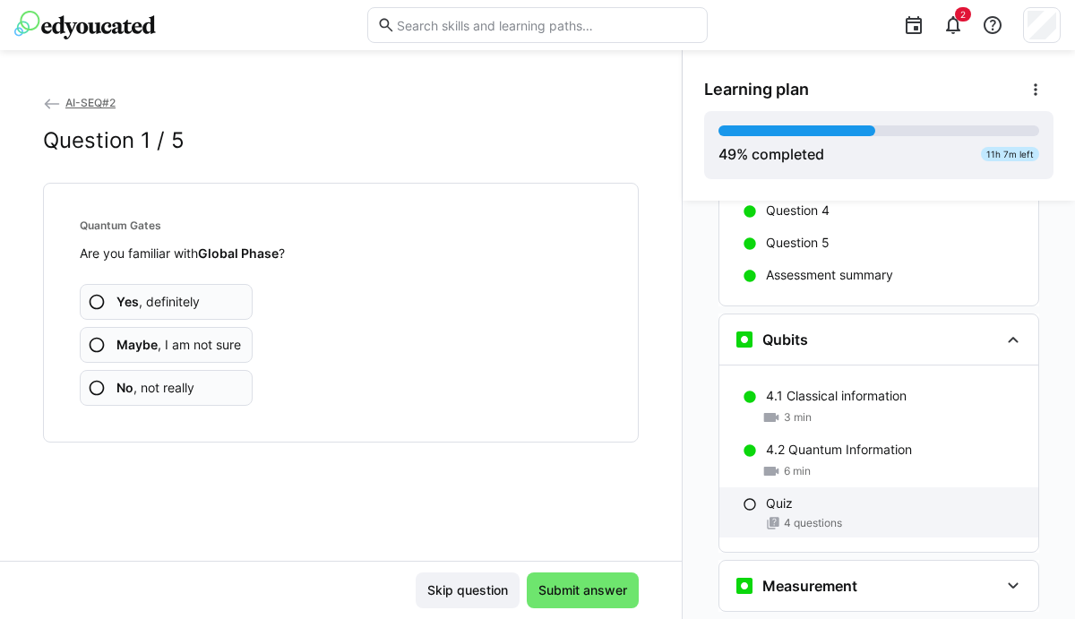
click at [771, 516] on div "4 questions" at bounding box center [895, 523] width 258 height 14
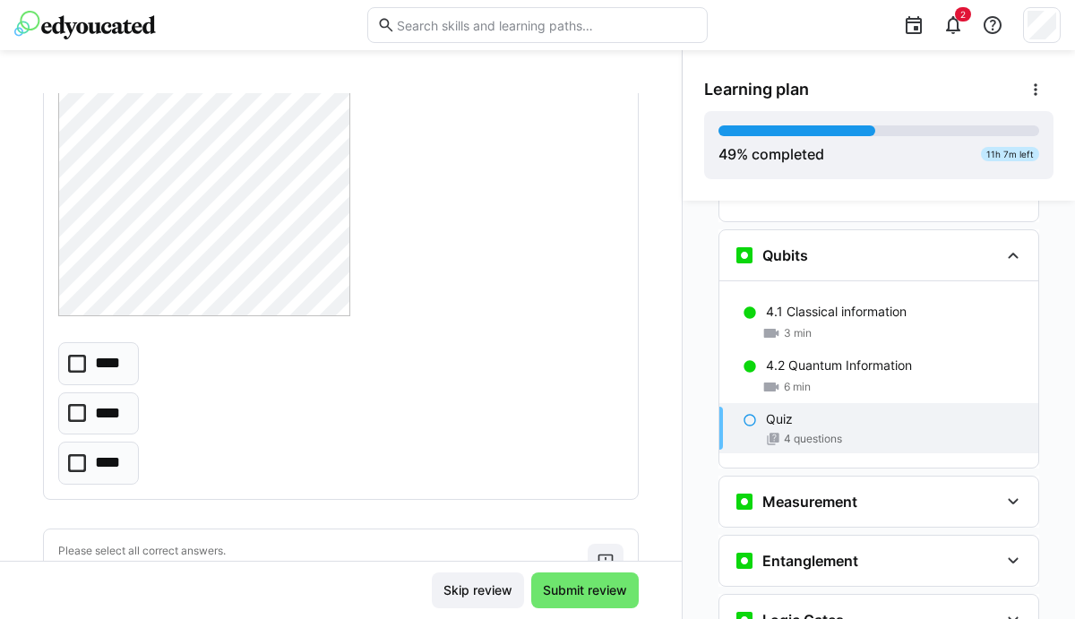
scroll to position [1505, 0]
click at [113, 399] on p "****" at bounding box center [108, 409] width 27 height 23
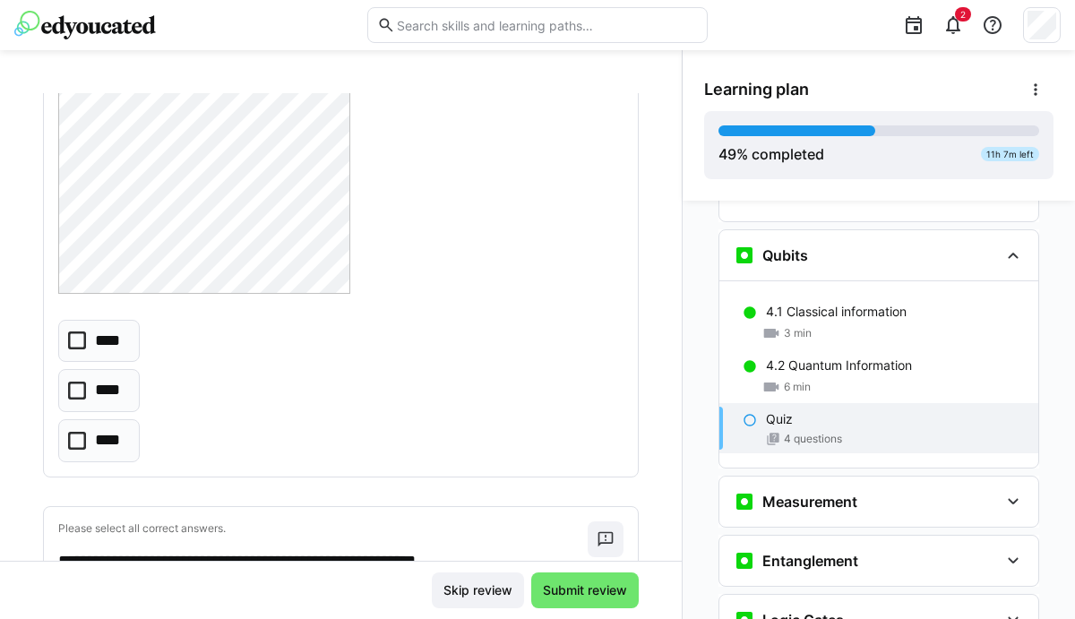
scroll to position [2076, 0]
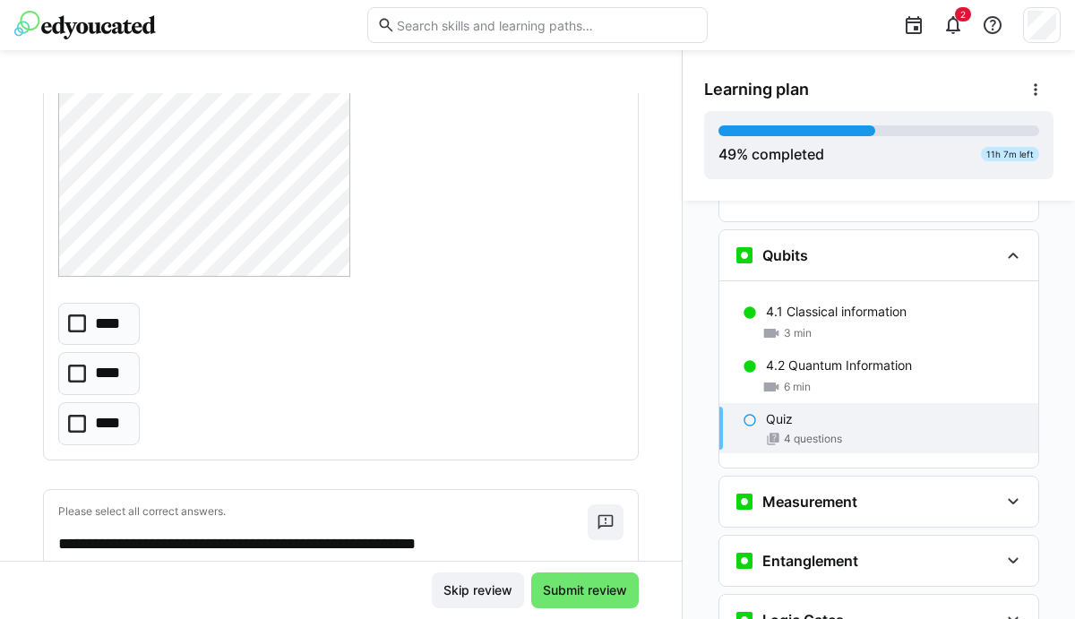
click at [120, 377] on p "****" at bounding box center [110, 373] width 30 height 23
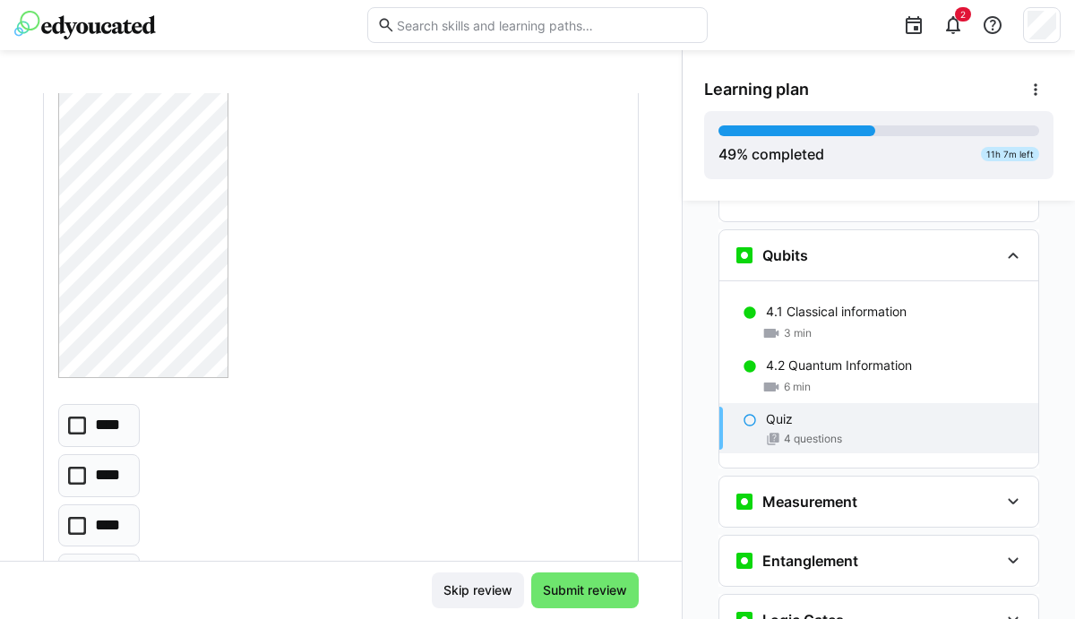
scroll to position [3329, 0]
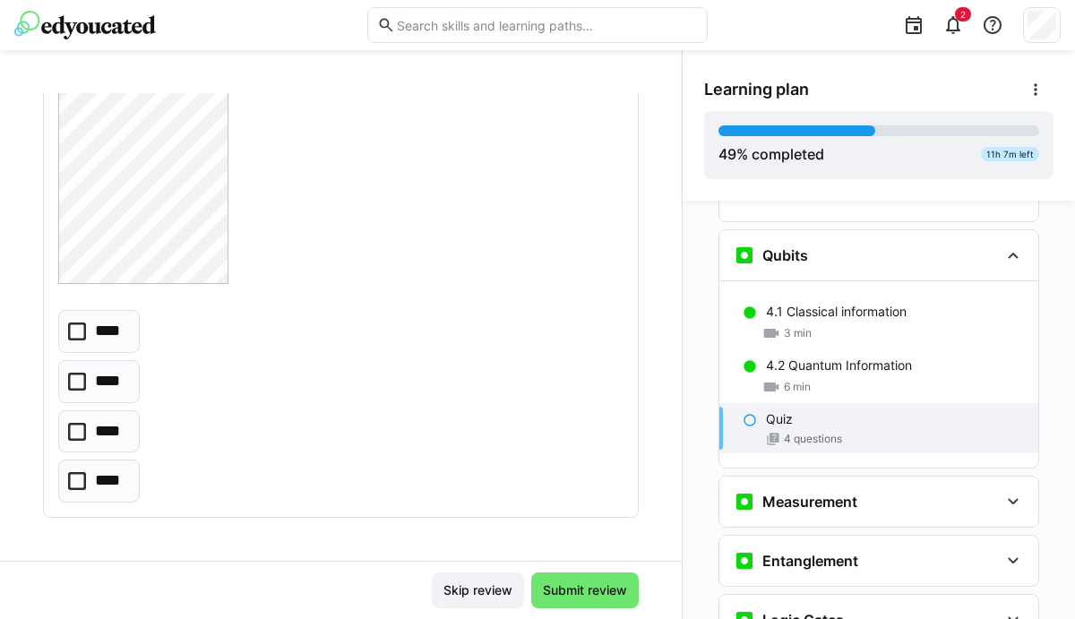
click at [108, 484] on p "****" at bounding box center [110, 480] width 30 height 23
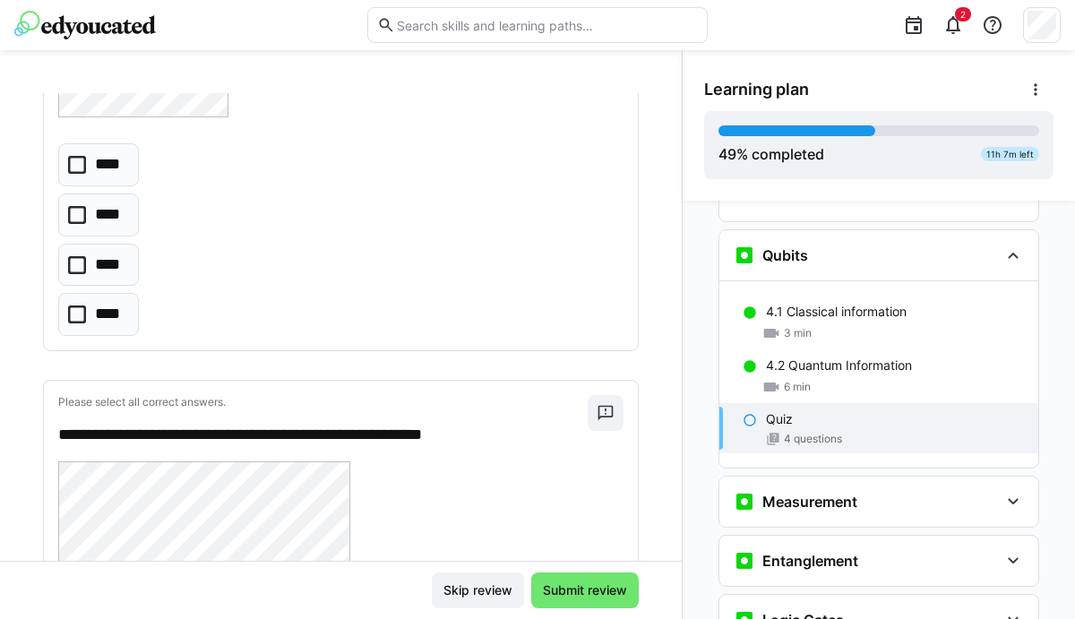
scroll to position [1125, 0]
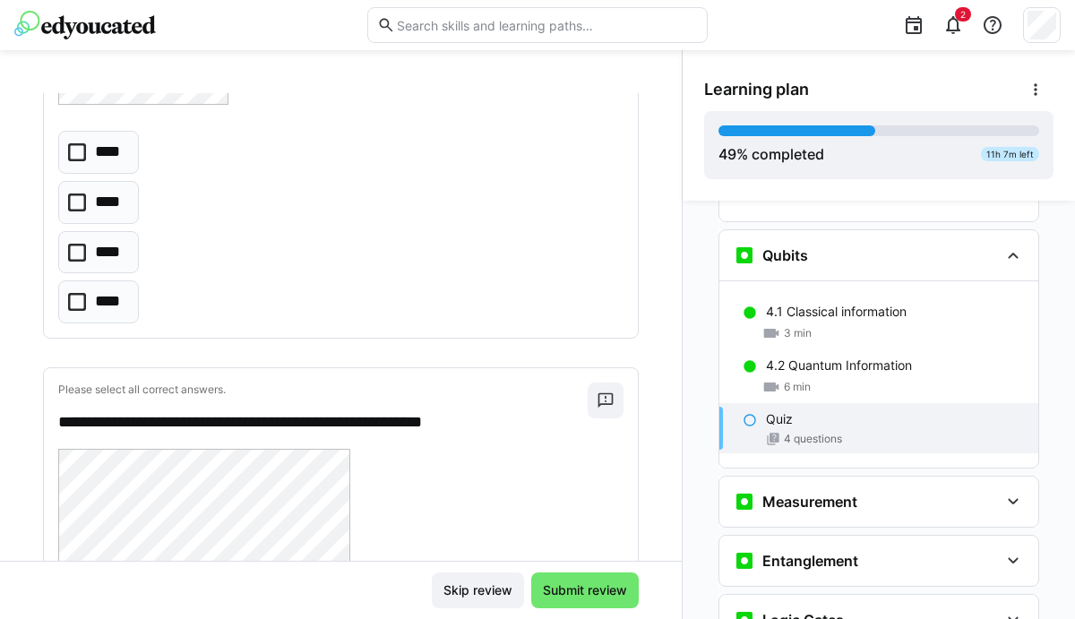
click at [108, 254] on p "****" at bounding box center [110, 252] width 30 height 23
click at [590, 594] on span "Submit review" at bounding box center [585, 590] width 90 height 18
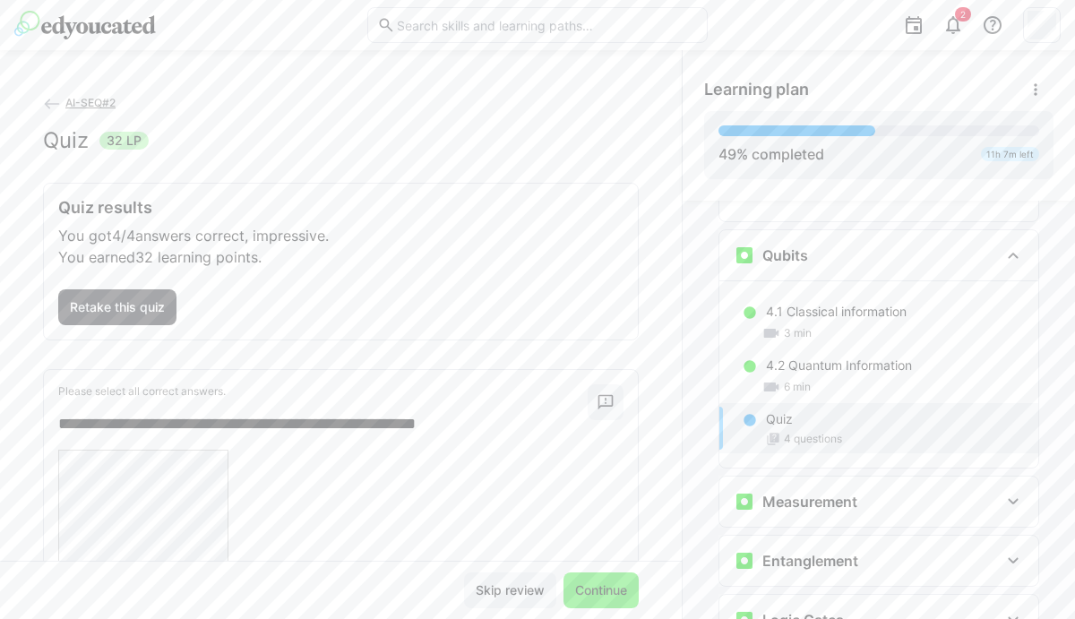
click at [598, 595] on span "Continue" at bounding box center [600, 590] width 57 height 18
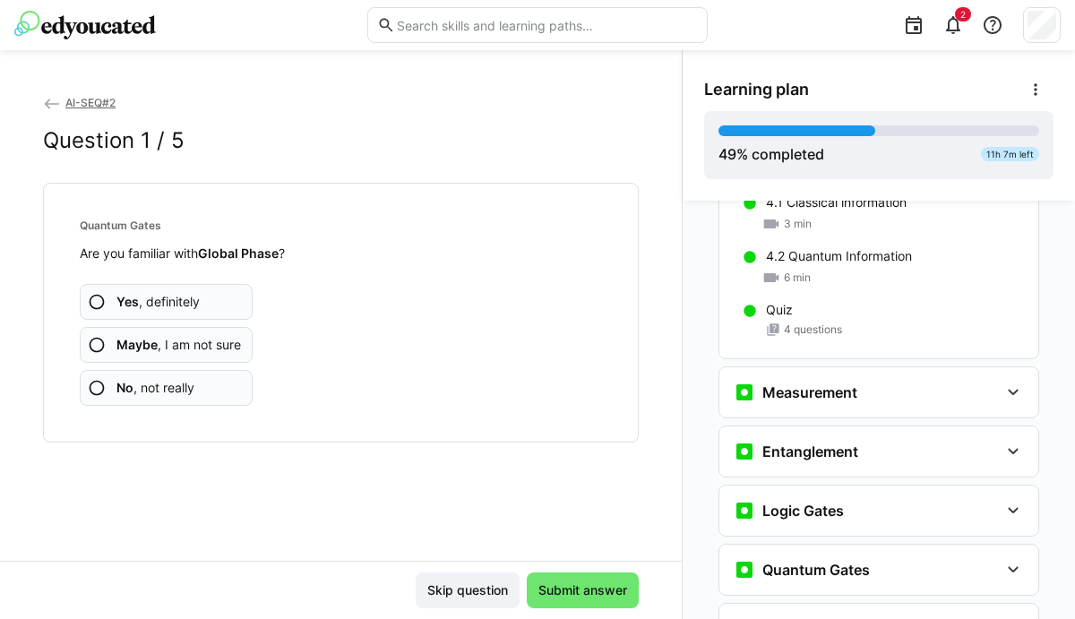
scroll to position [3310, 0]
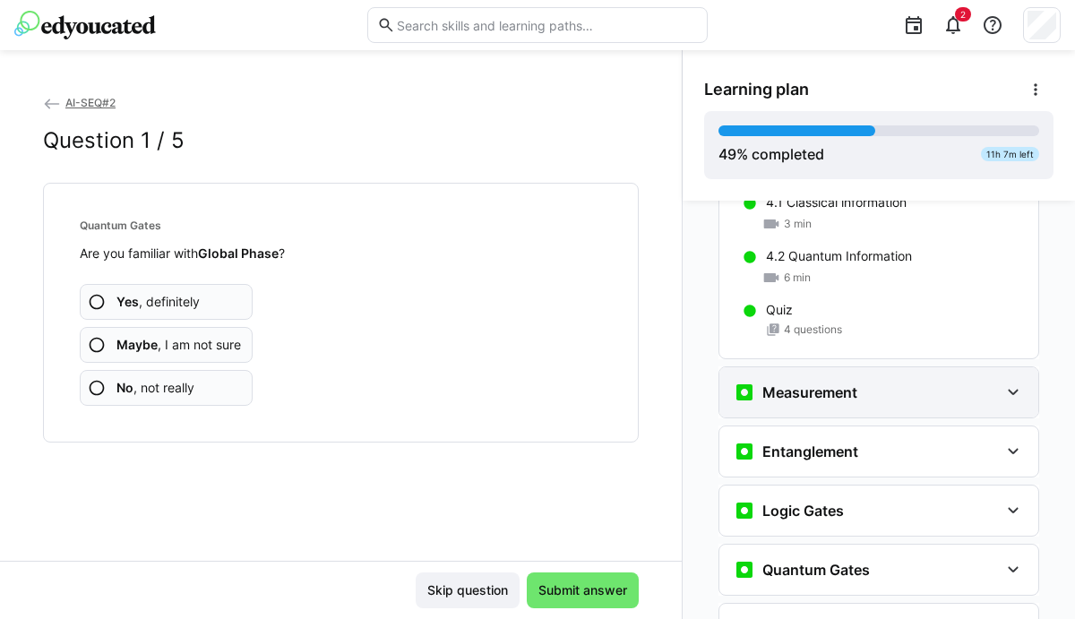
click at [852, 382] on div "Measurement" at bounding box center [866, 392] width 265 height 21
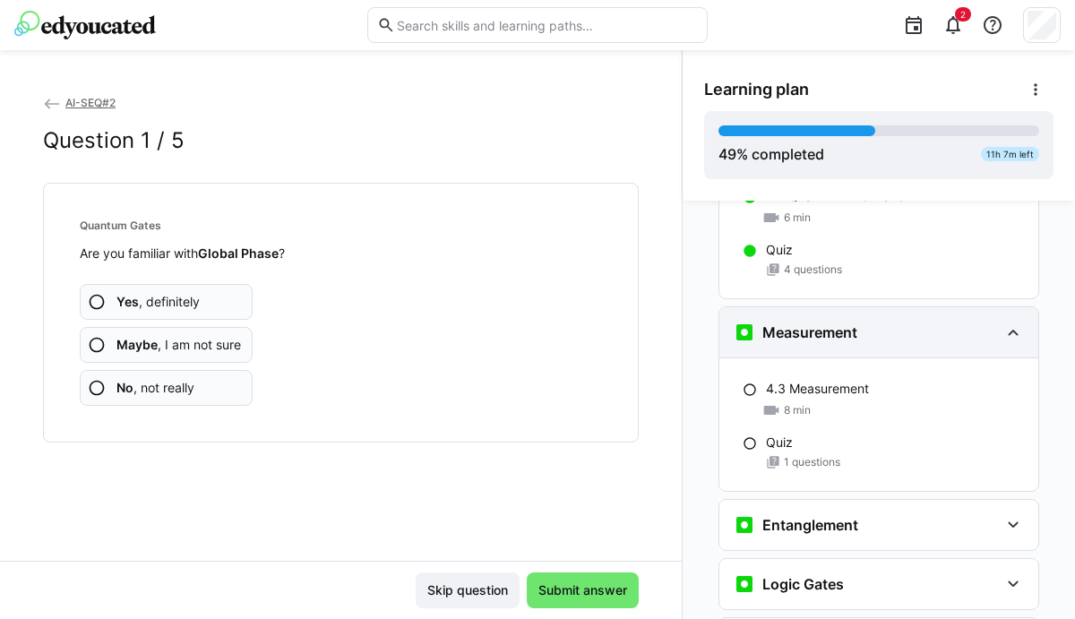
click at [852, 380] on p "4.3 Measurement" at bounding box center [817, 389] width 103 height 18
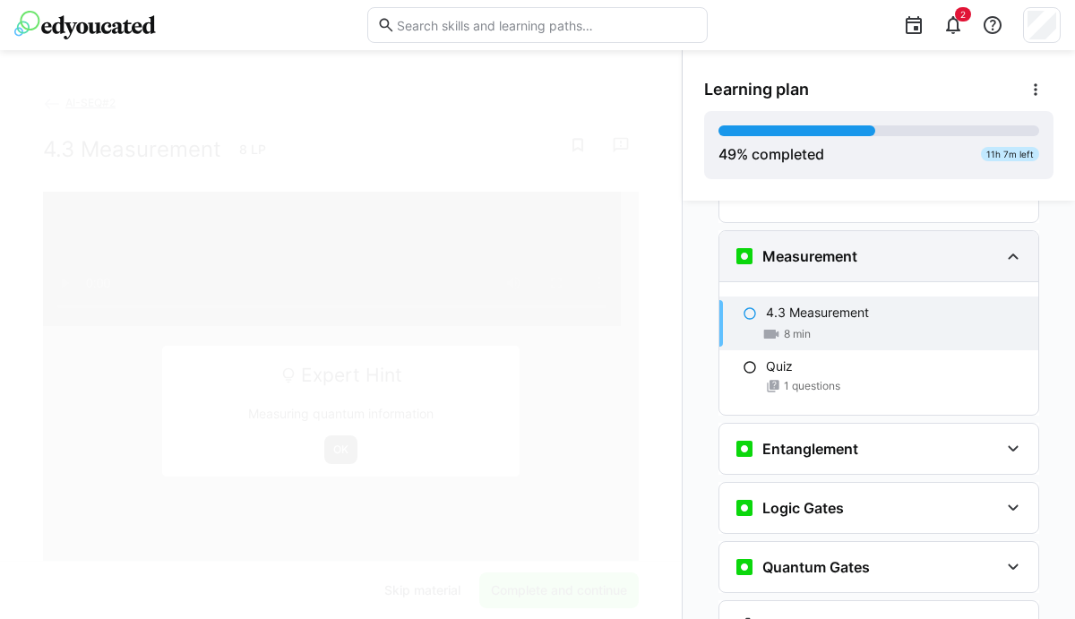
scroll to position [3447, 0]
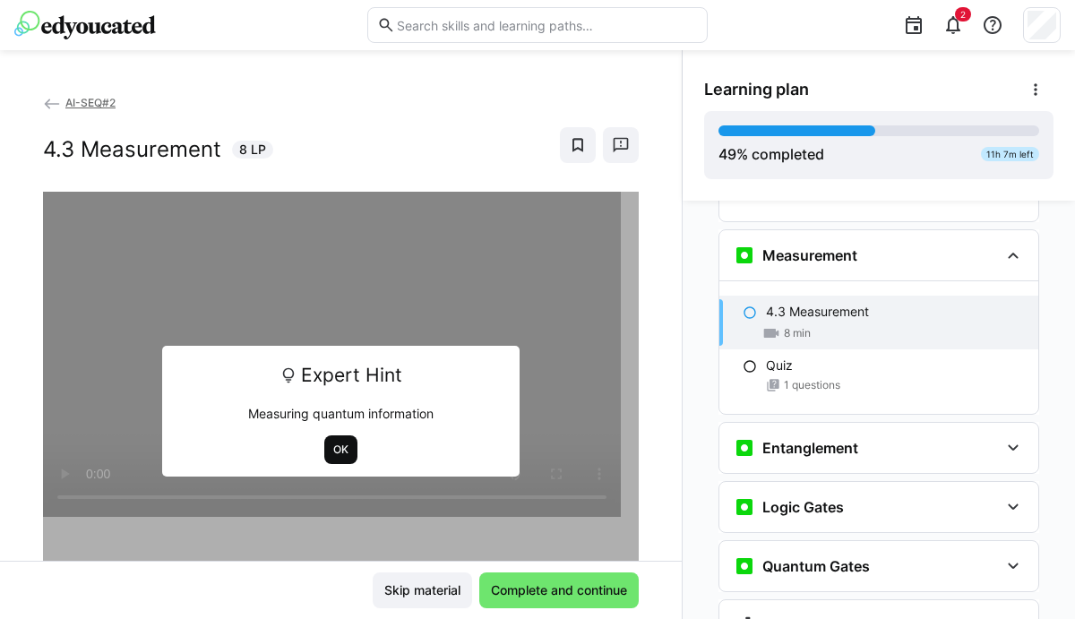
click at [331, 451] on span "OK" at bounding box center [340, 449] width 19 height 14
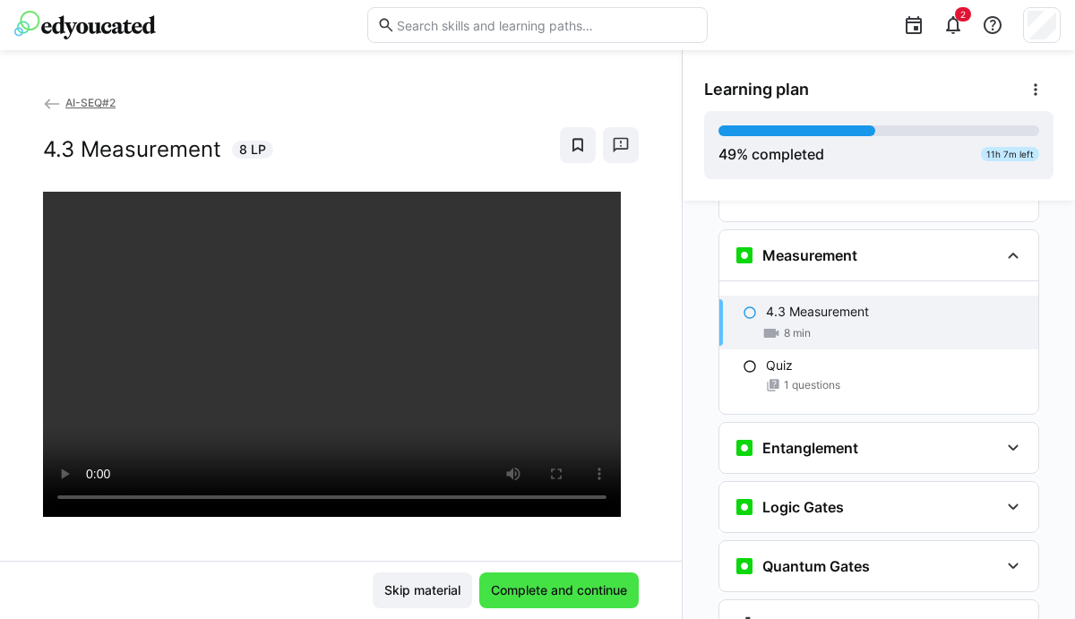
click at [586, 602] on span "Complete and continue" at bounding box center [558, 590] width 159 height 36
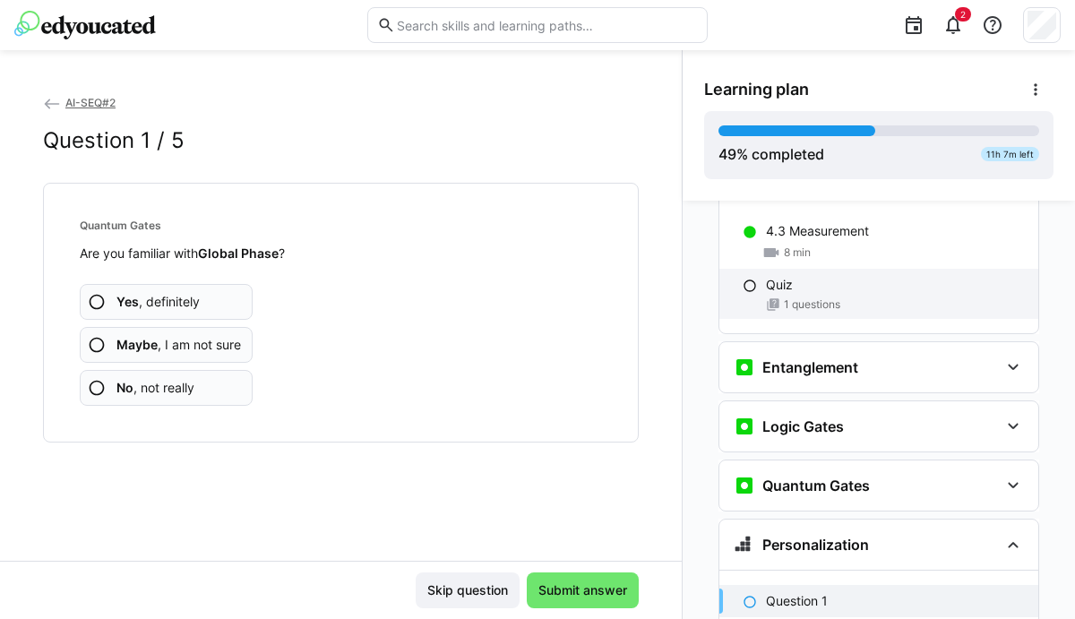
click at [898, 297] on div "1 questions" at bounding box center [895, 304] width 258 height 14
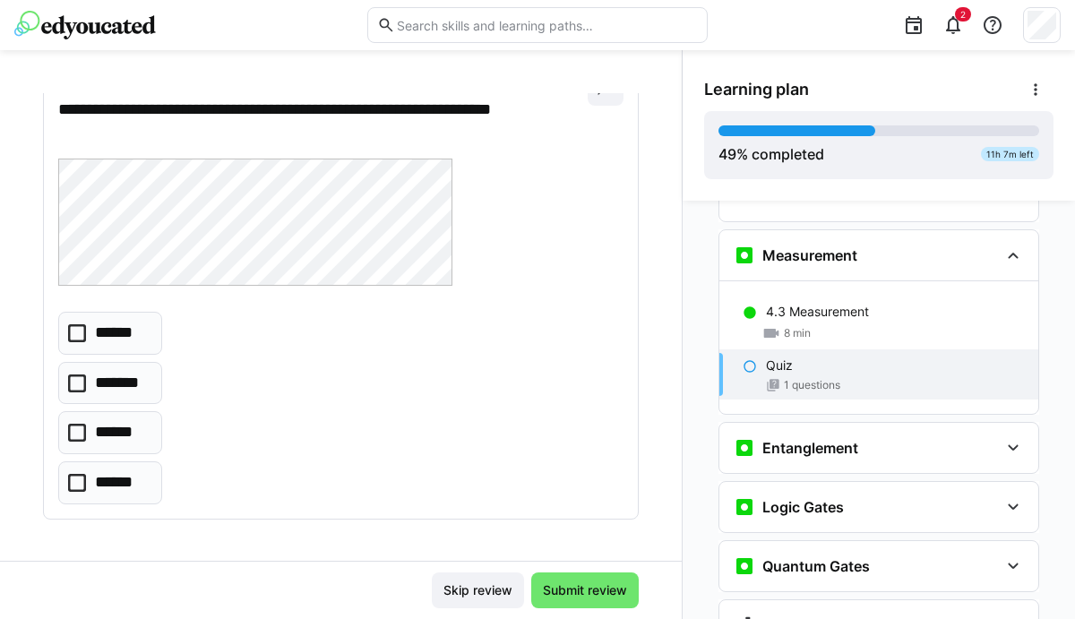
scroll to position [130, 0]
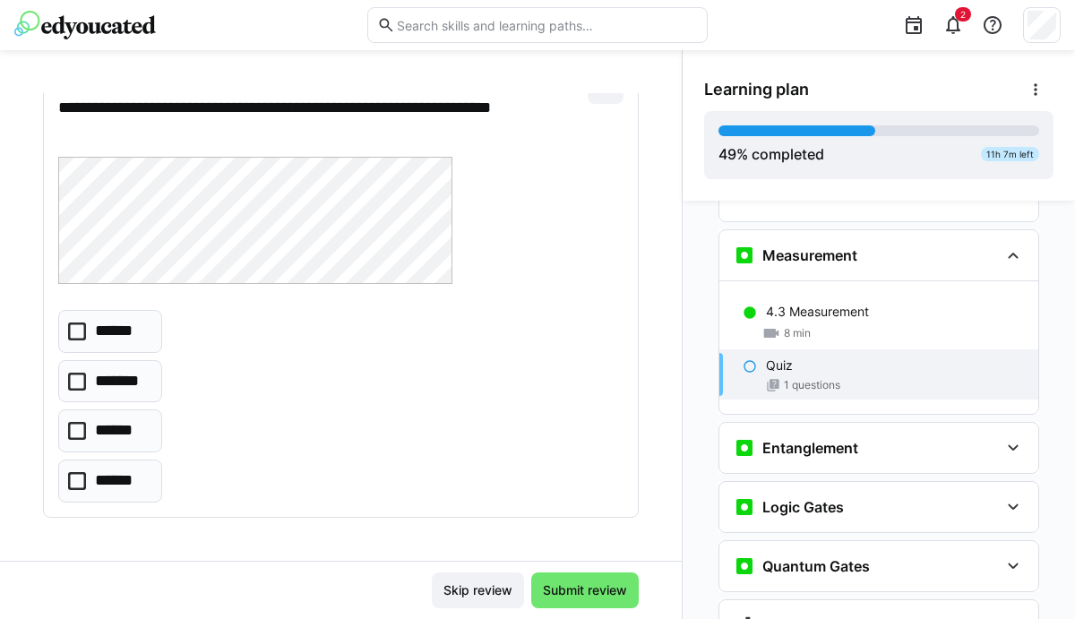
click at [161, 371] on eds-checkbox "*******" at bounding box center [110, 381] width 104 height 43
click at [578, 574] on span "Submit review" at bounding box center [584, 590] width 107 height 36
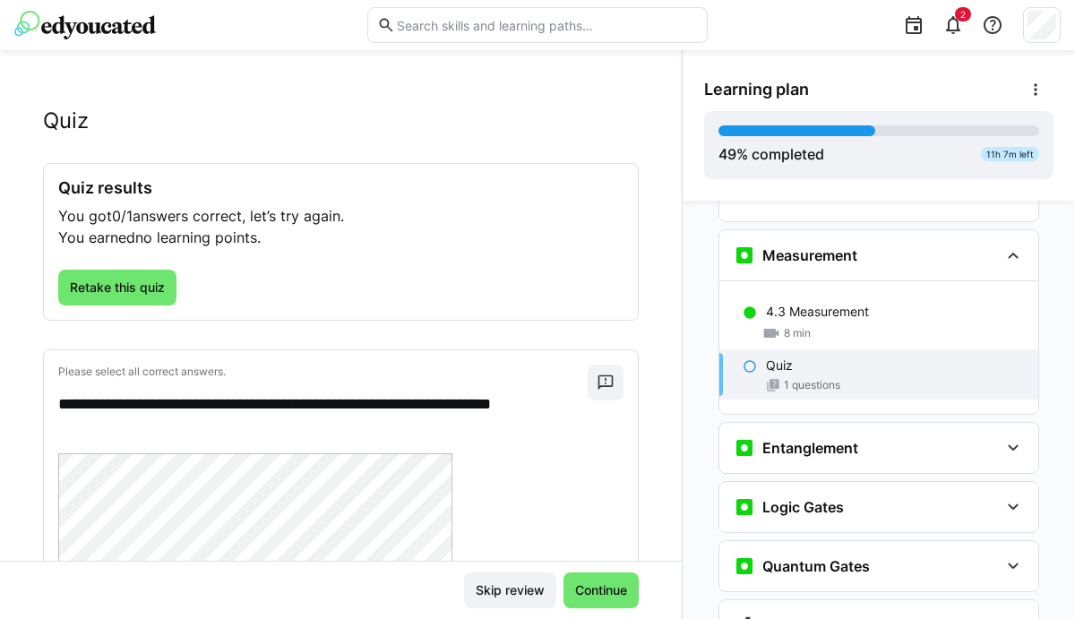
scroll to position [18, 0]
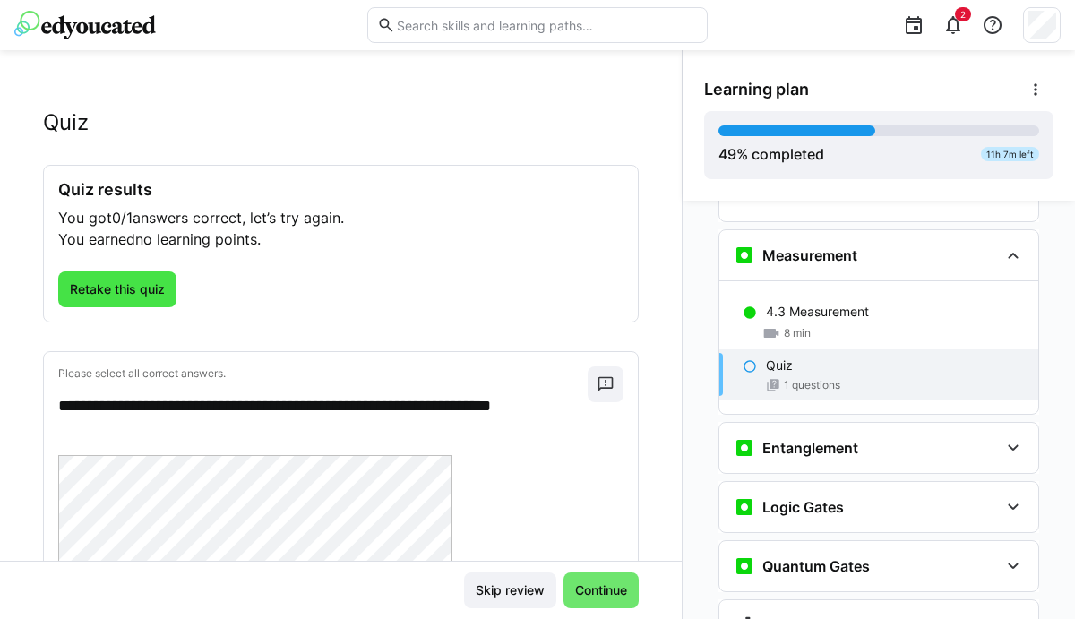
click at [144, 292] on span "Retake this quiz" at bounding box center [117, 289] width 100 height 18
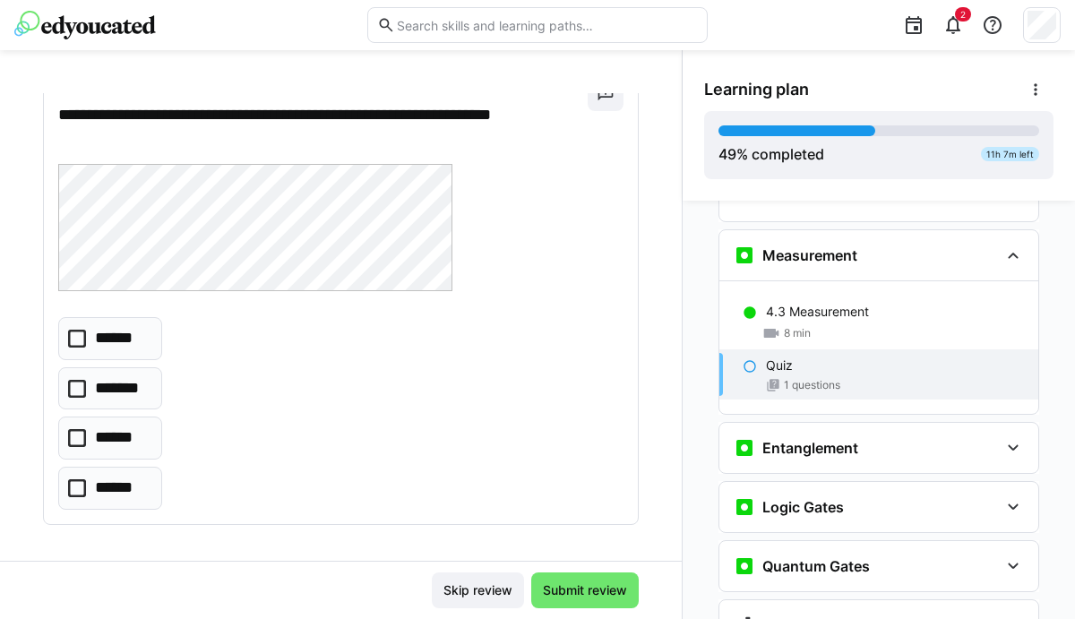
scroll to position [130, 0]
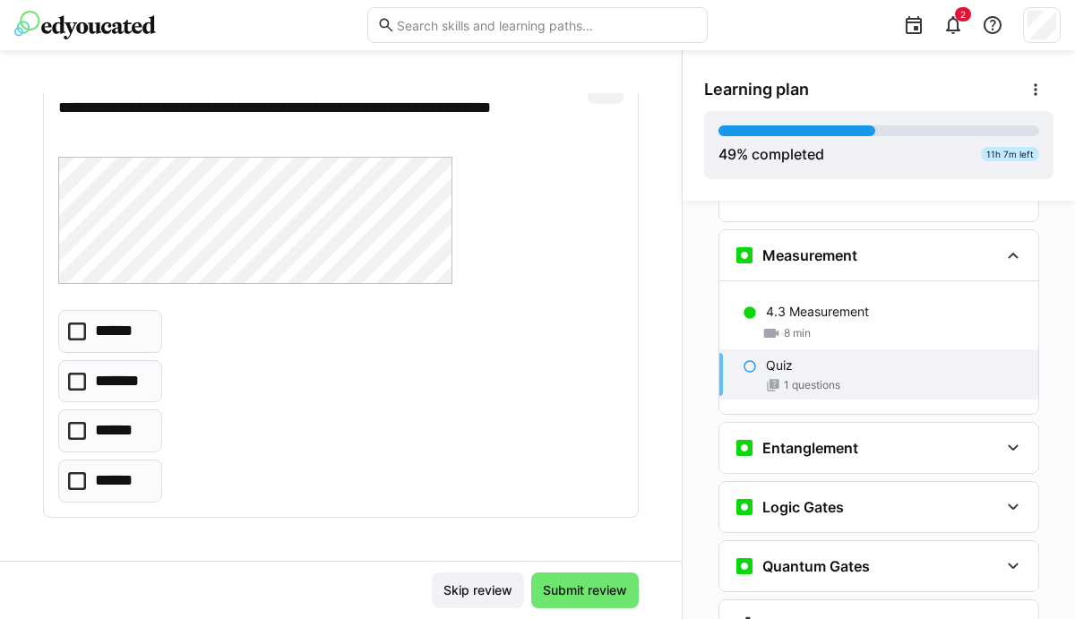
click at [138, 325] on p "******" at bounding box center [118, 331] width 47 height 23
click at [579, 588] on span "Submit review" at bounding box center [585, 590] width 90 height 18
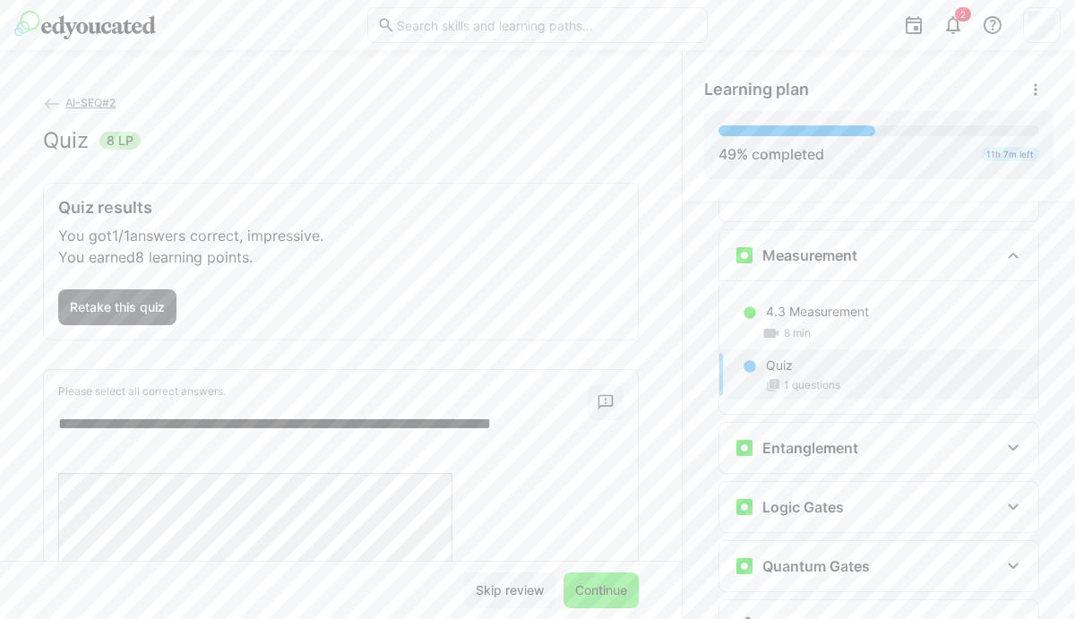
click at [590, 590] on span "Continue" at bounding box center [600, 590] width 57 height 18
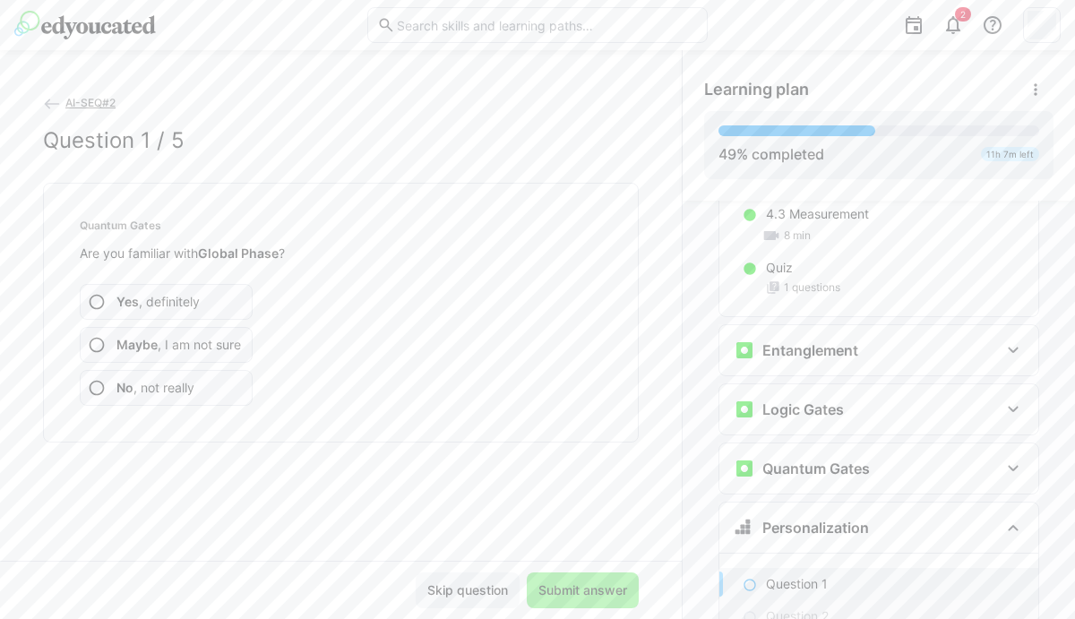
scroll to position [3535, 0]
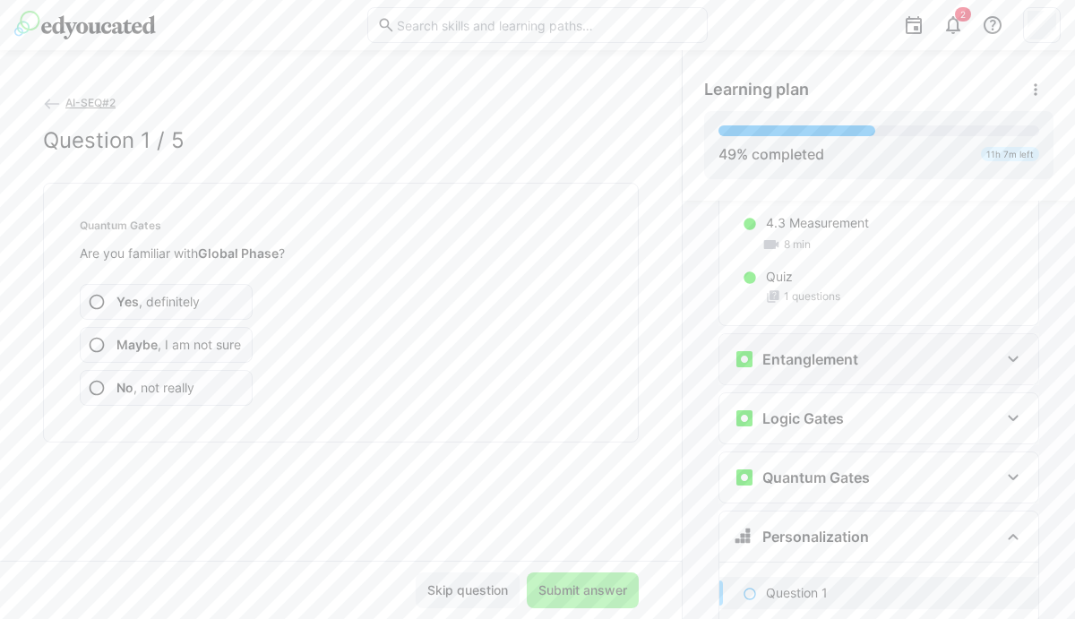
click at [805, 350] on h3 "Entanglement" at bounding box center [810, 359] width 96 height 18
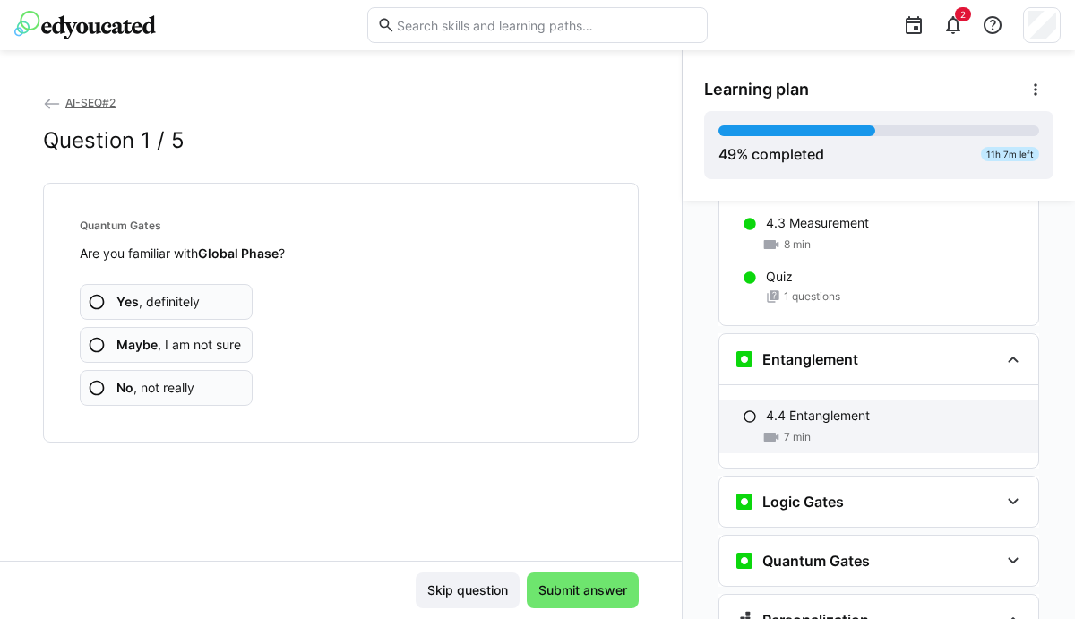
click at [817, 407] on p "4.4 Entanglement" at bounding box center [818, 416] width 104 height 18
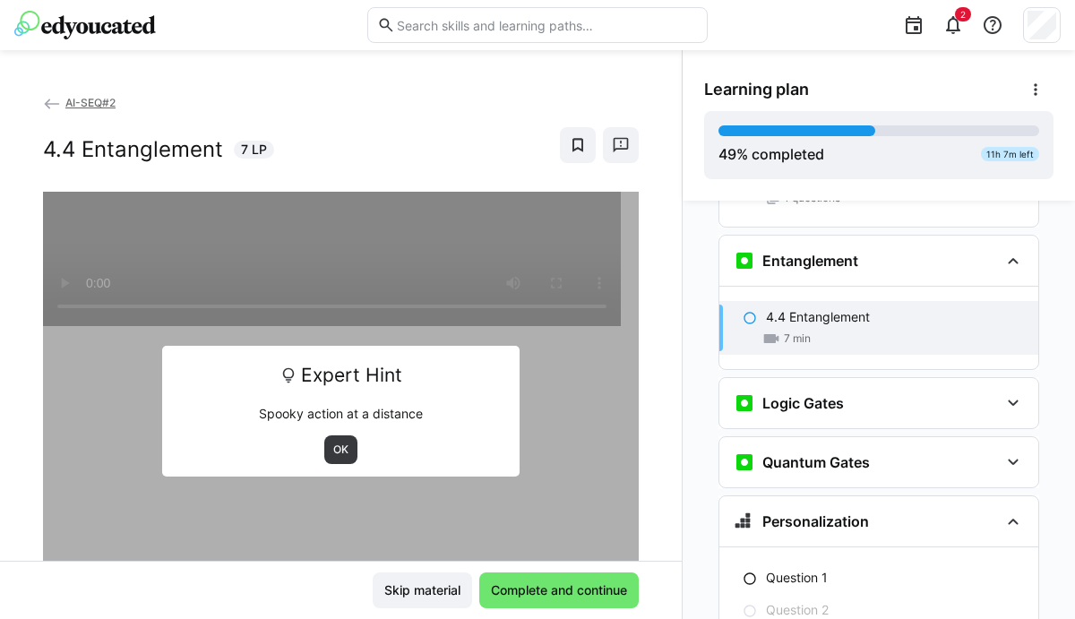
scroll to position [3639, 0]
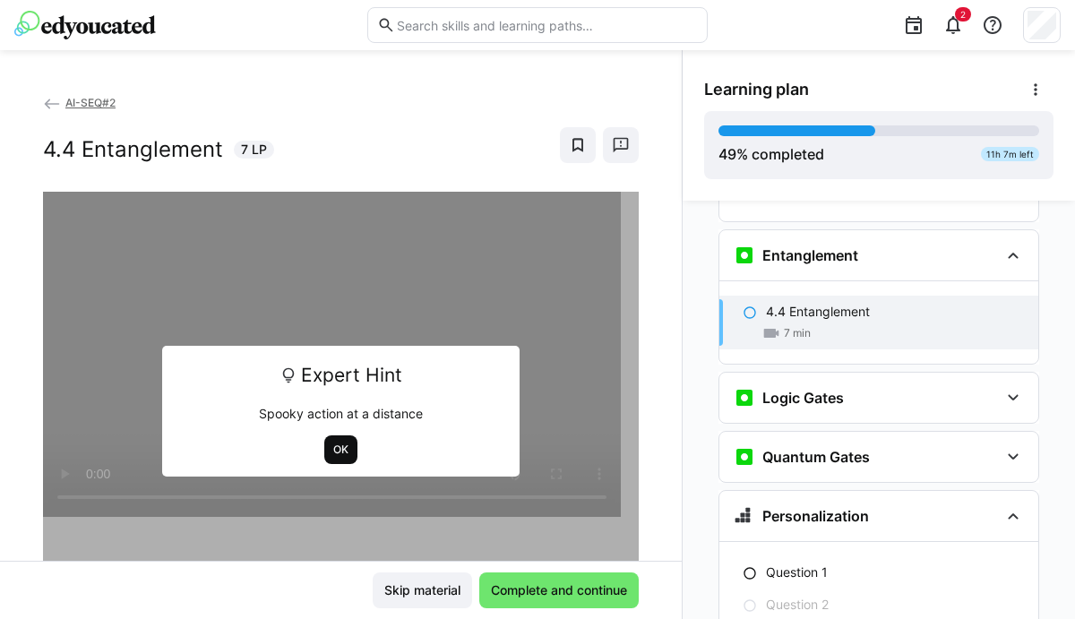
click at [339, 457] on span "OK" at bounding box center [340, 449] width 33 height 29
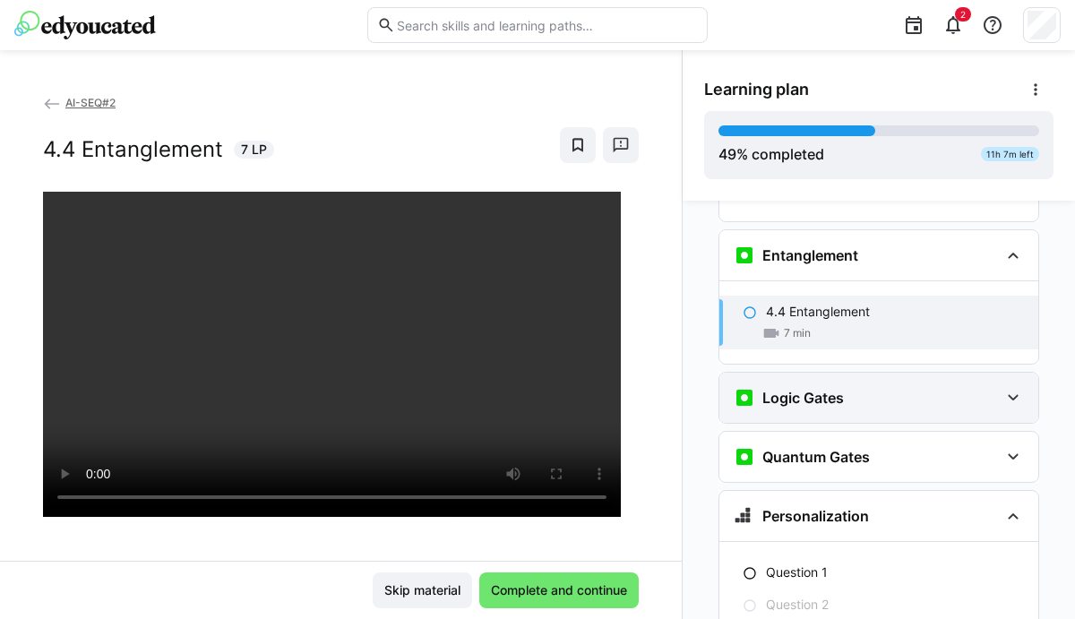
click at [850, 387] on div "Logic Gates" at bounding box center [866, 397] width 265 height 21
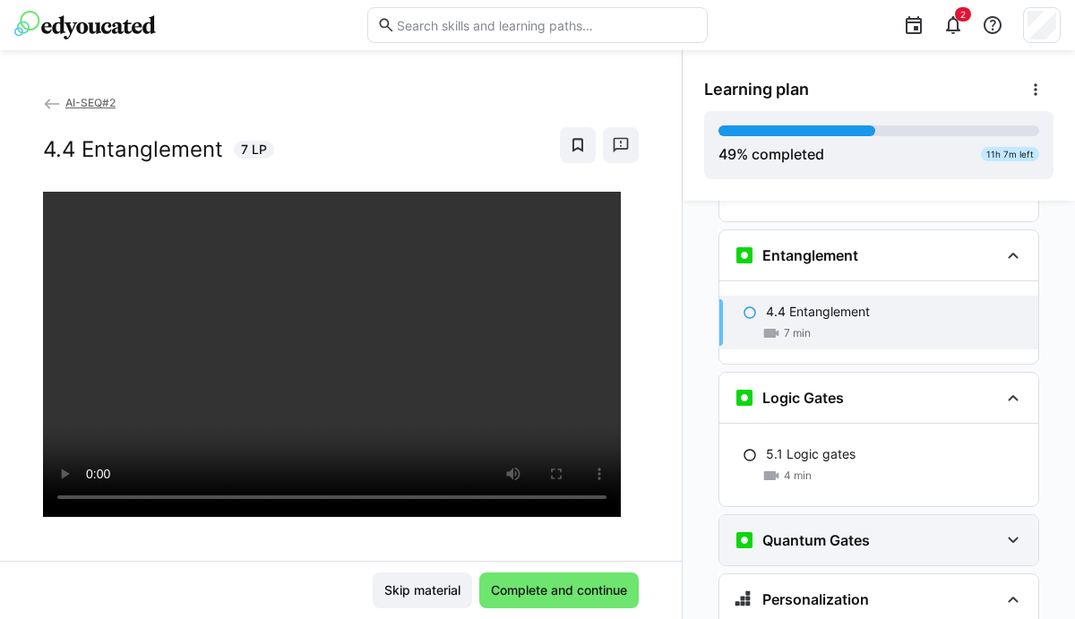
click at [848, 531] on h3 "Quantum Gates" at bounding box center [815, 540] width 107 height 18
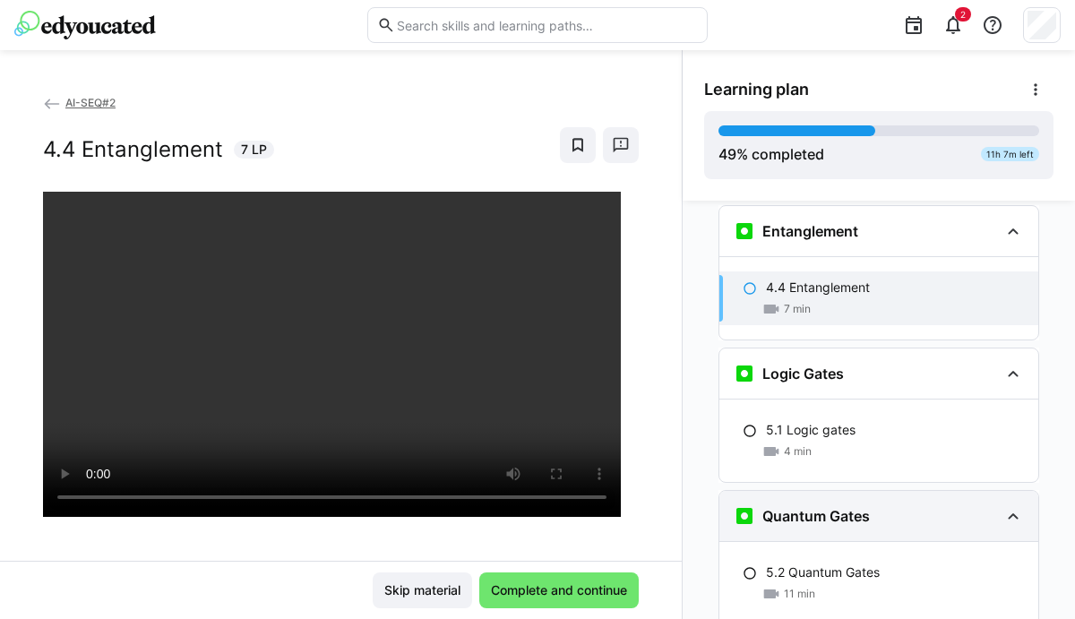
scroll to position [3661, 0]
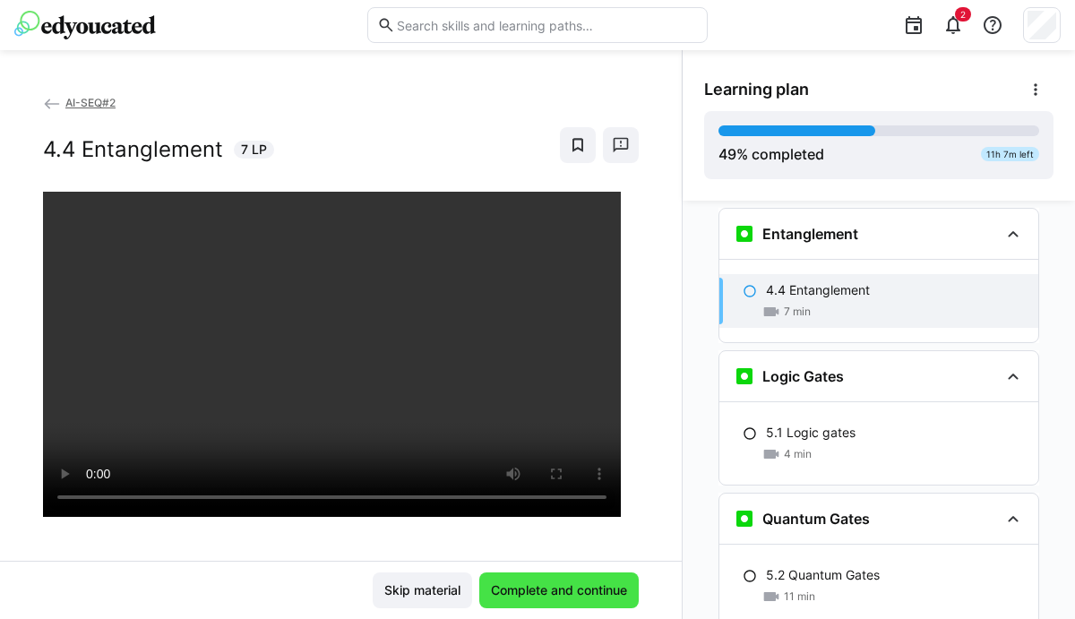
click at [590, 592] on span "Complete and continue" at bounding box center [559, 590] width 142 height 18
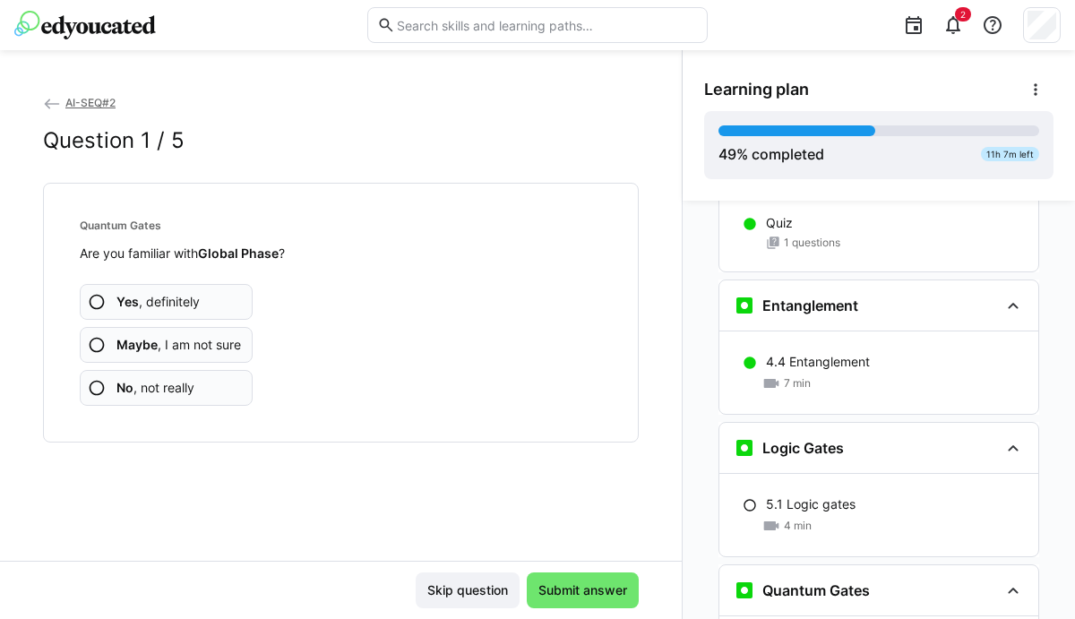
scroll to position [3573, 0]
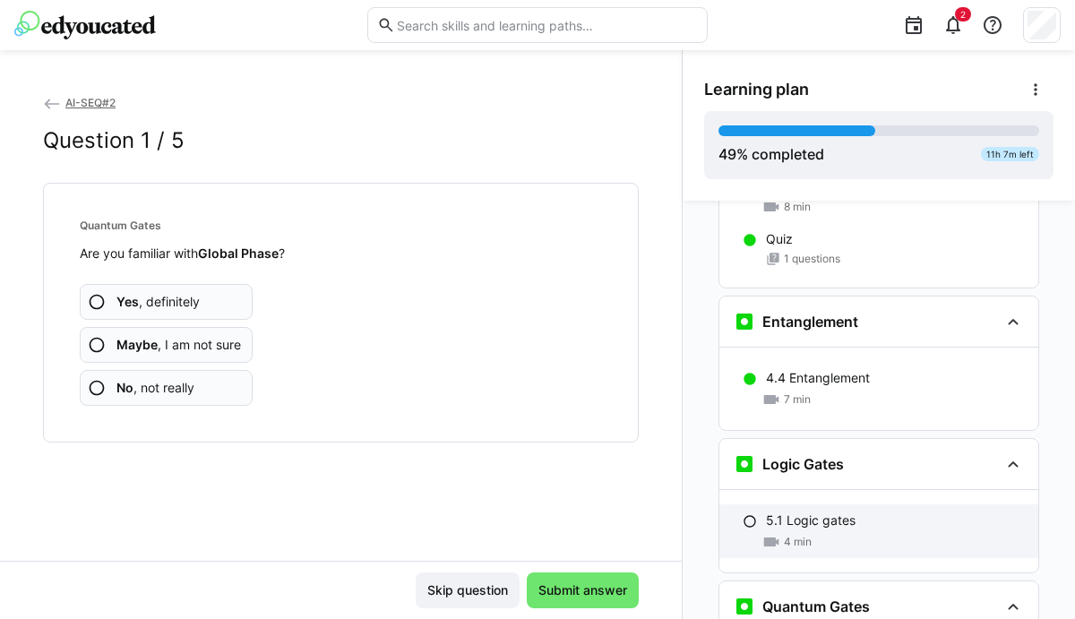
click at [796, 511] on p "5.1 Logic gates" at bounding box center [811, 520] width 90 height 18
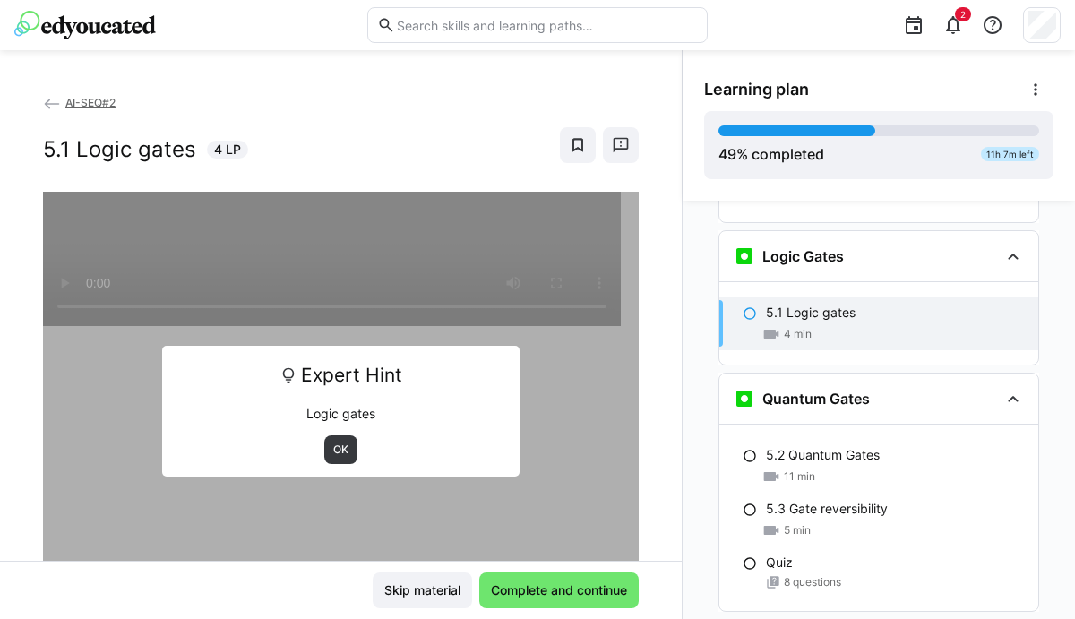
scroll to position [3782, 0]
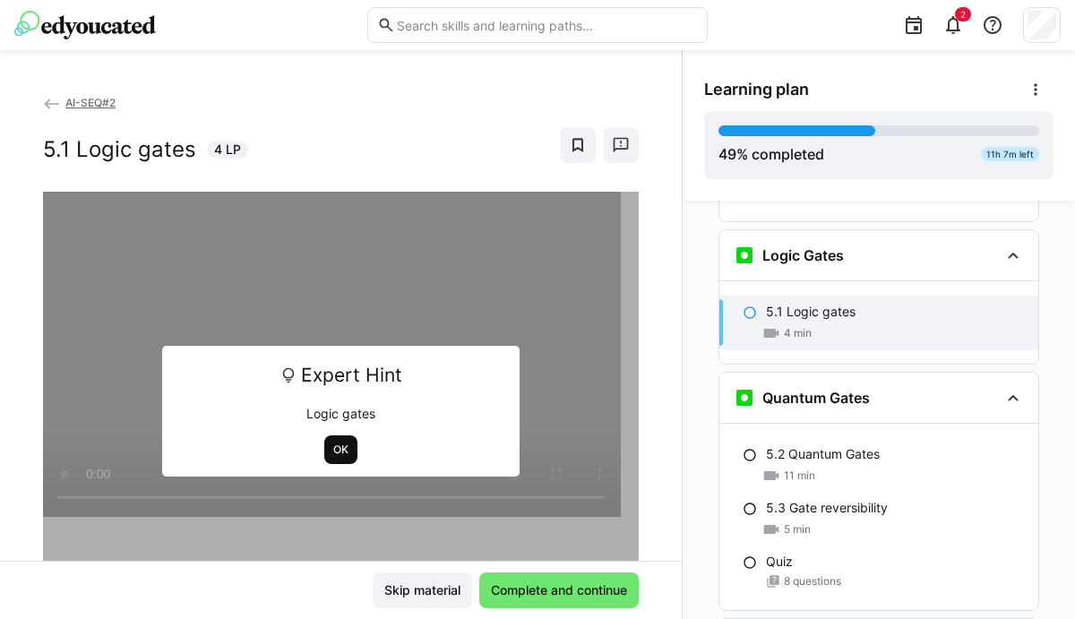
click at [331, 444] on span "OK" at bounding box center [340, 449] width 19 height 14
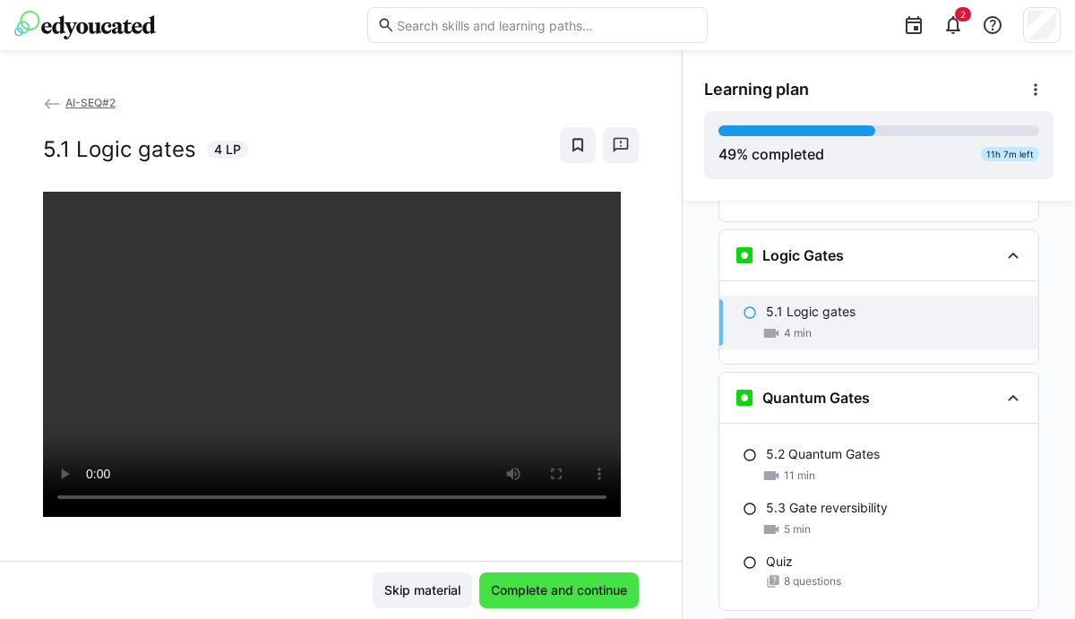
click at [585, 588] on span "Complete and continue" at bounding box center [559, 590] width 142 height 18
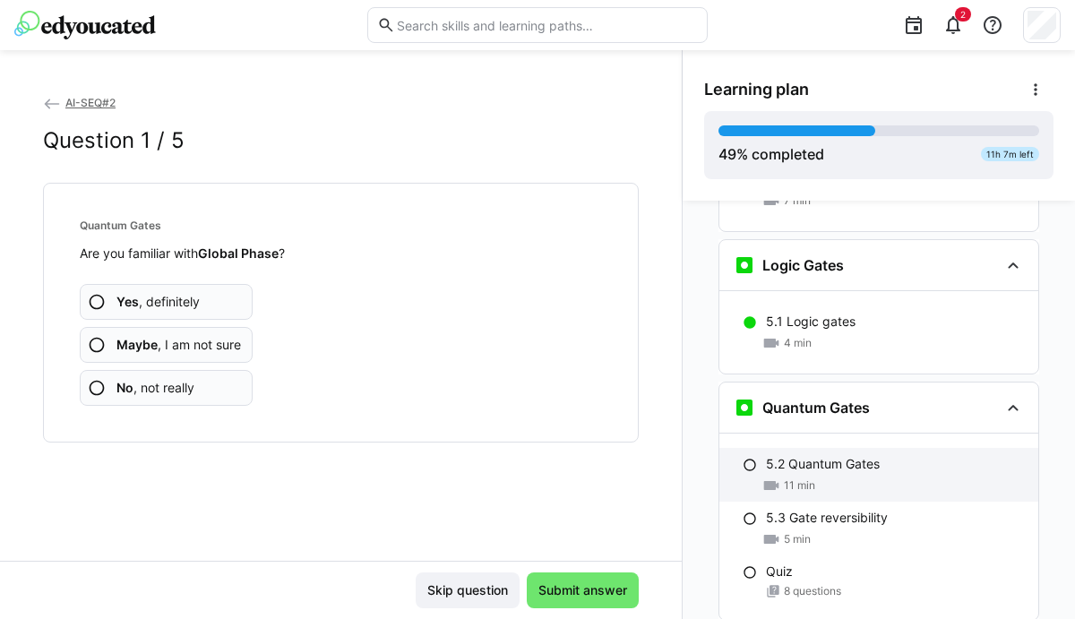
click at [804, 455] on p "5.2 Quantum Gates" at bounding box center [823, 464] width 114 height 18
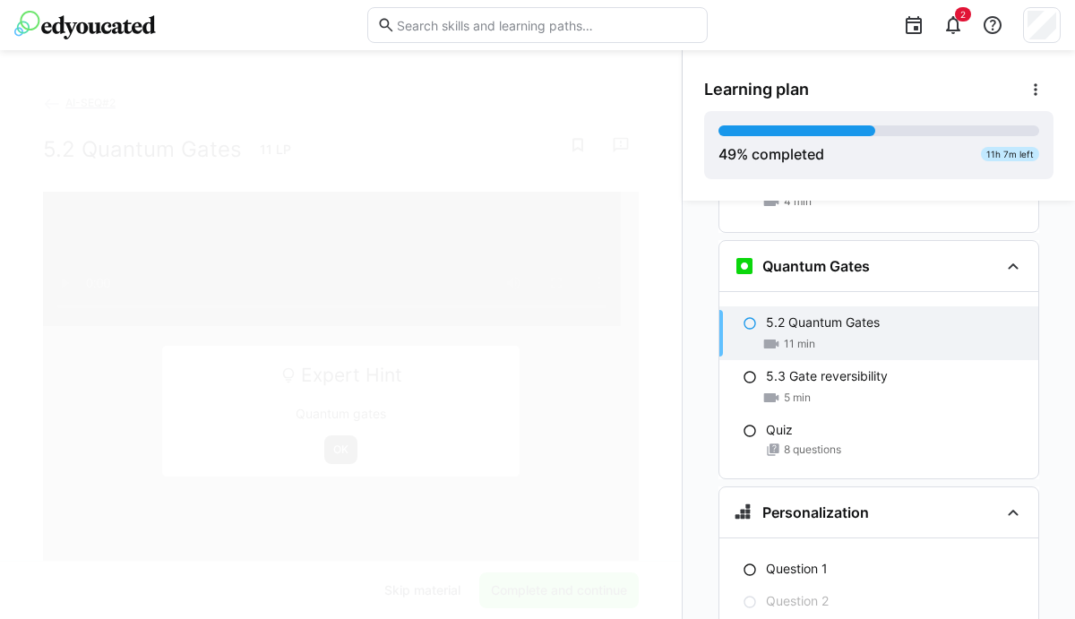
scroll to position [3924, 0]
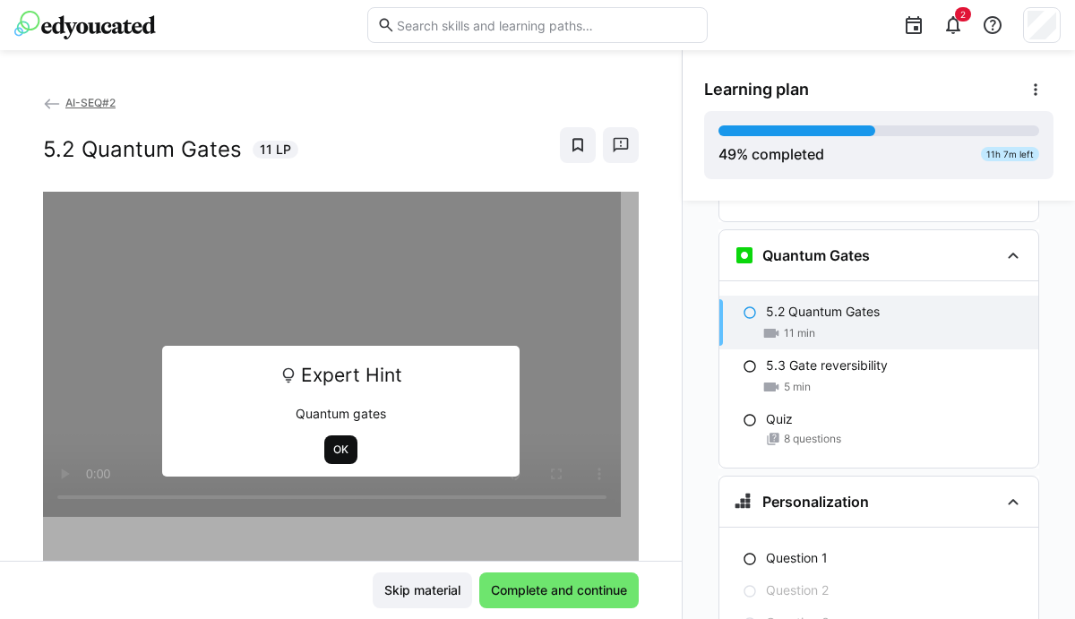
click at [337, 442] on span "OK" at bounding box center [340, 449] width 19 height 14
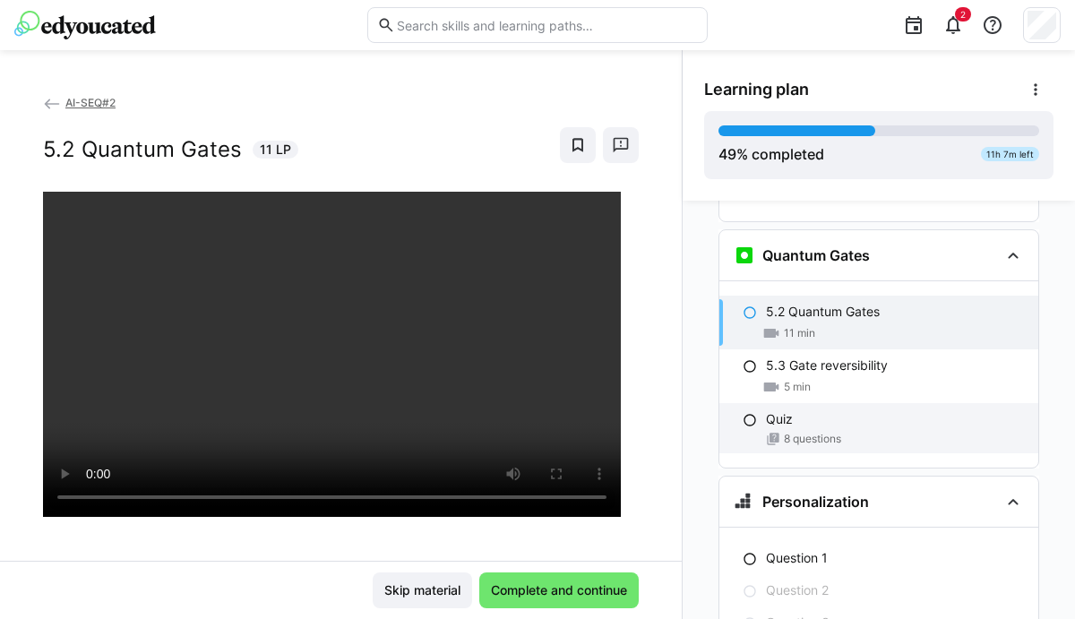
click at [846, 410] on div "Quiz" at bounding box center [895, 419] width 258 height 18
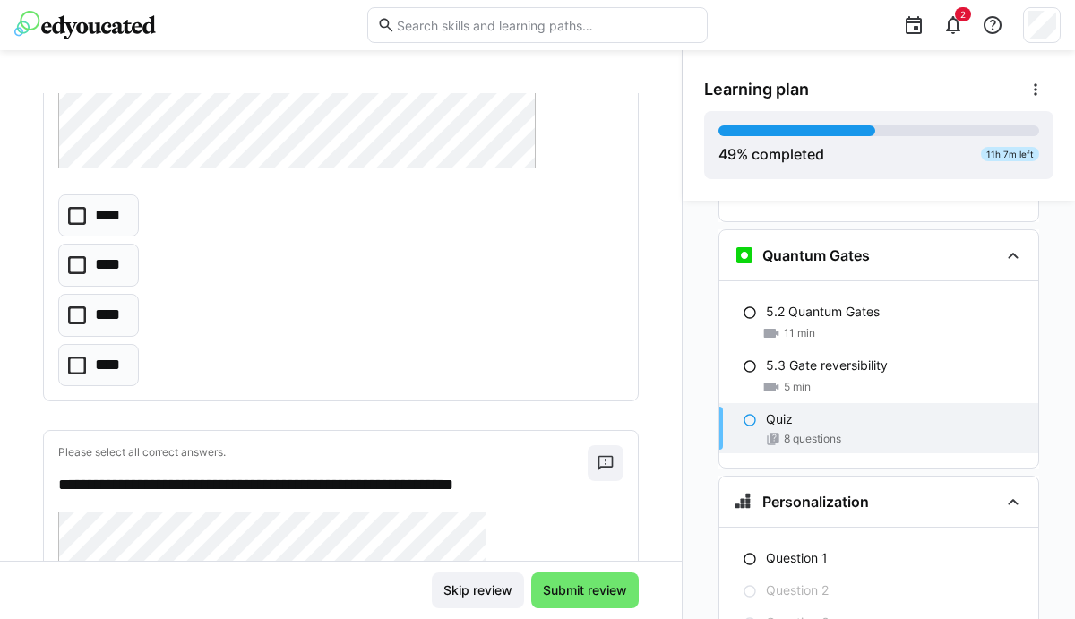
scroll to position [2127, 0]
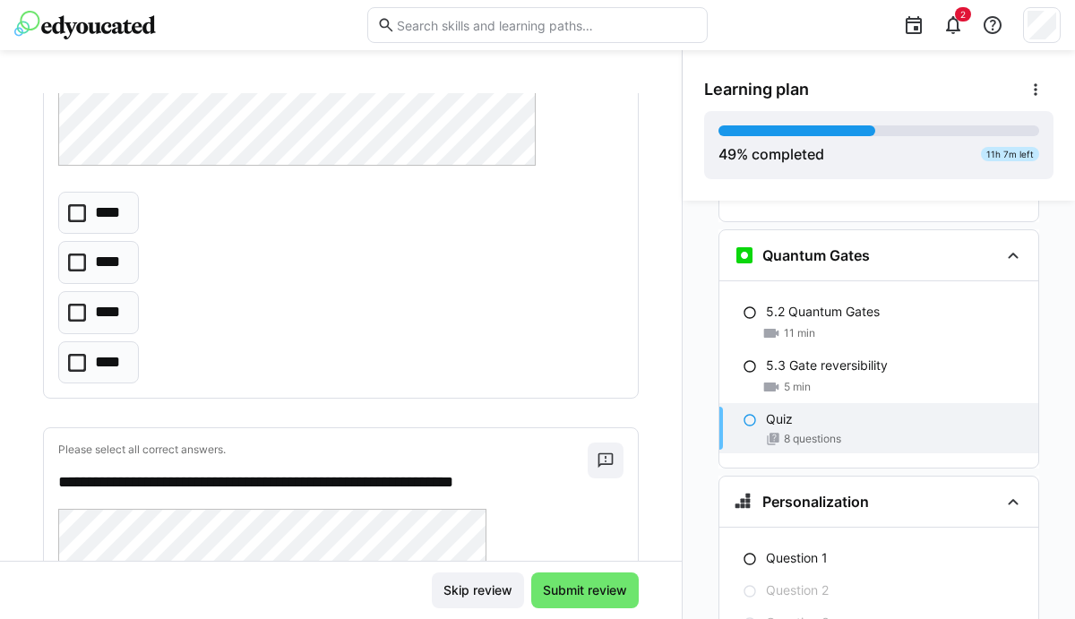
click at [112, 262] on p "****" at bounding box center [110, 262] width 30 height 23
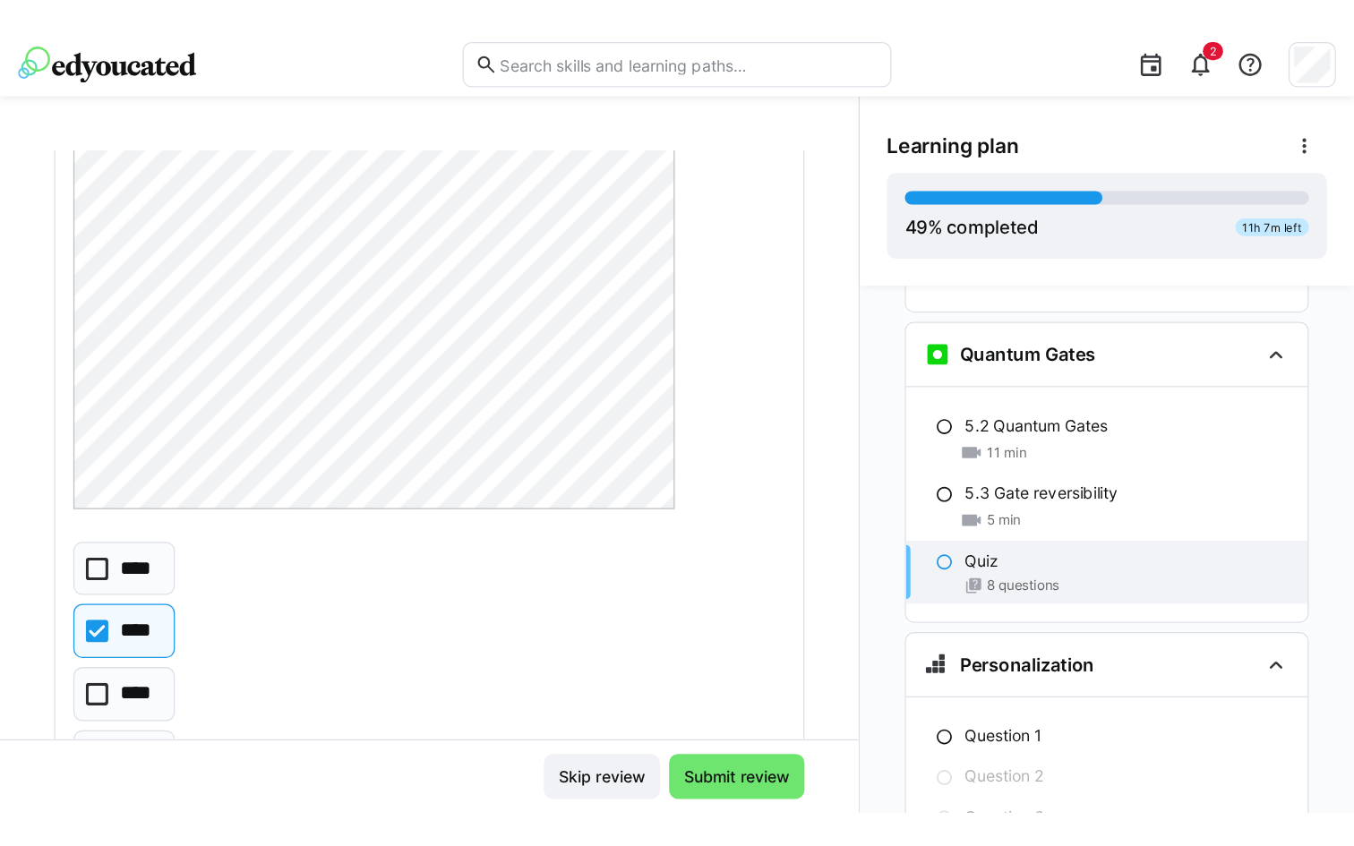
scroll to position [1919, 0]
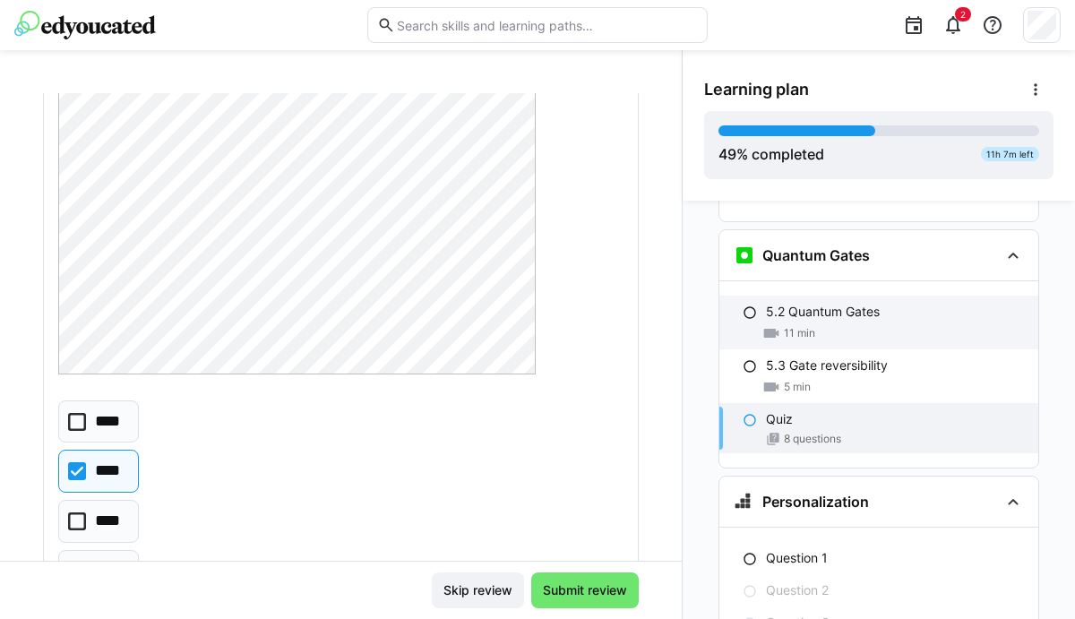
click at [849, 324] on div "11 min" at bounding box center [895, 333] width 258 height 18
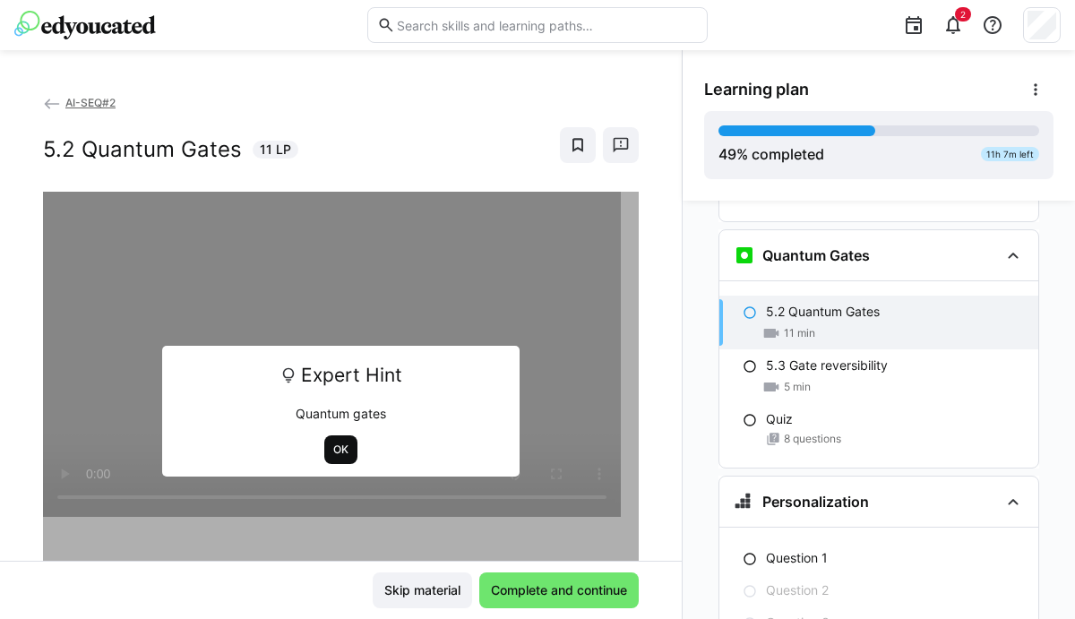
click at [336, 451] on span "OK" at bounding box center [340, 449] width 19 height 14
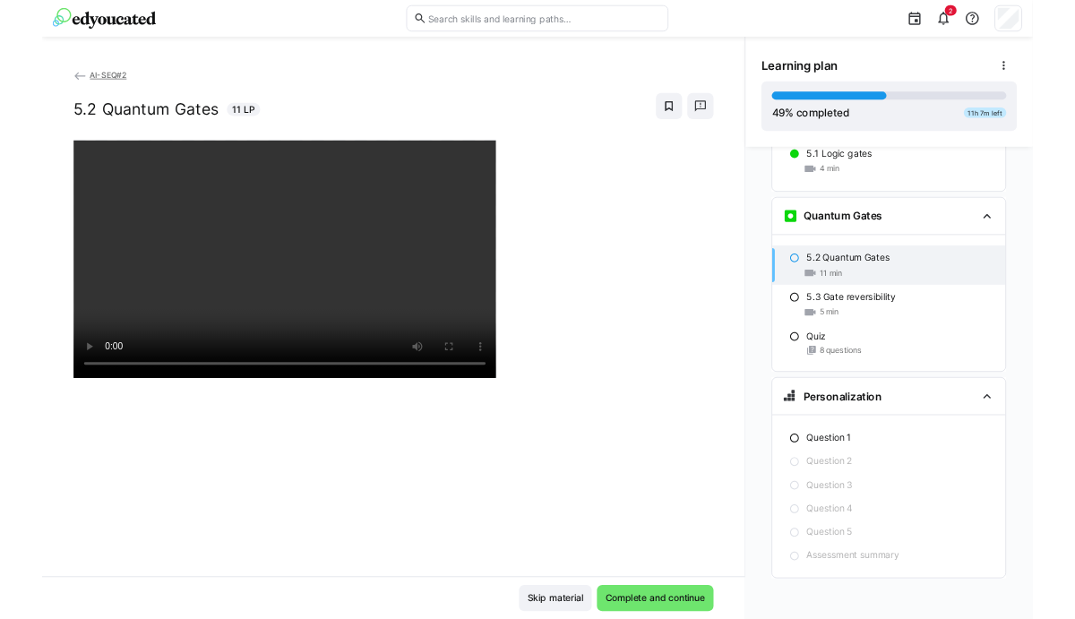
scroll to position [3855, 0]
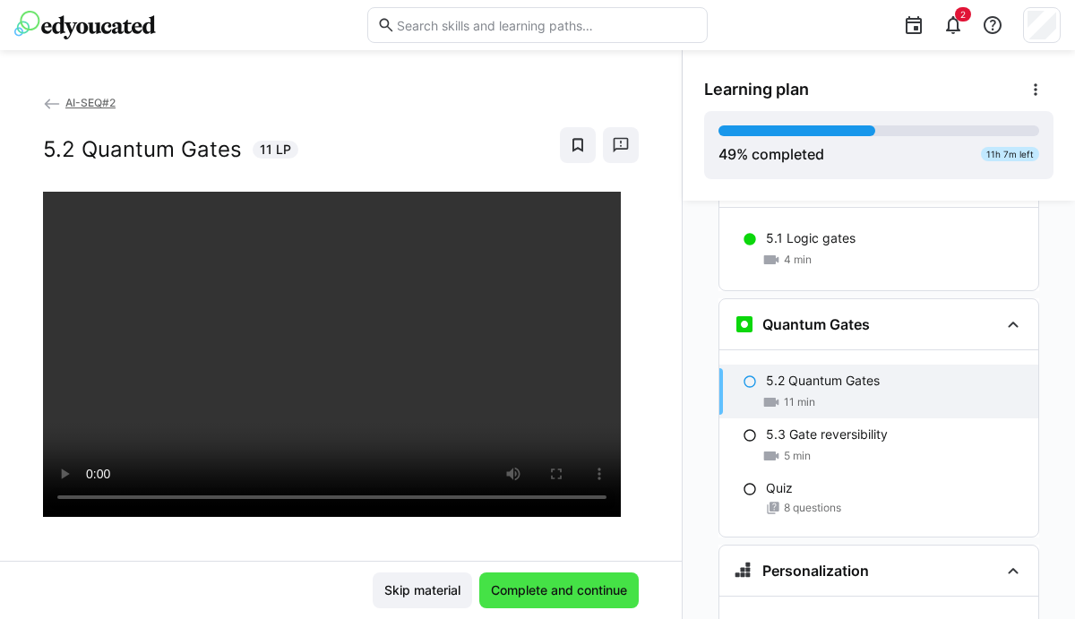
click at [598, 599] on span "Complete and continue" at bounding box center [558, 590] width 159 height 36
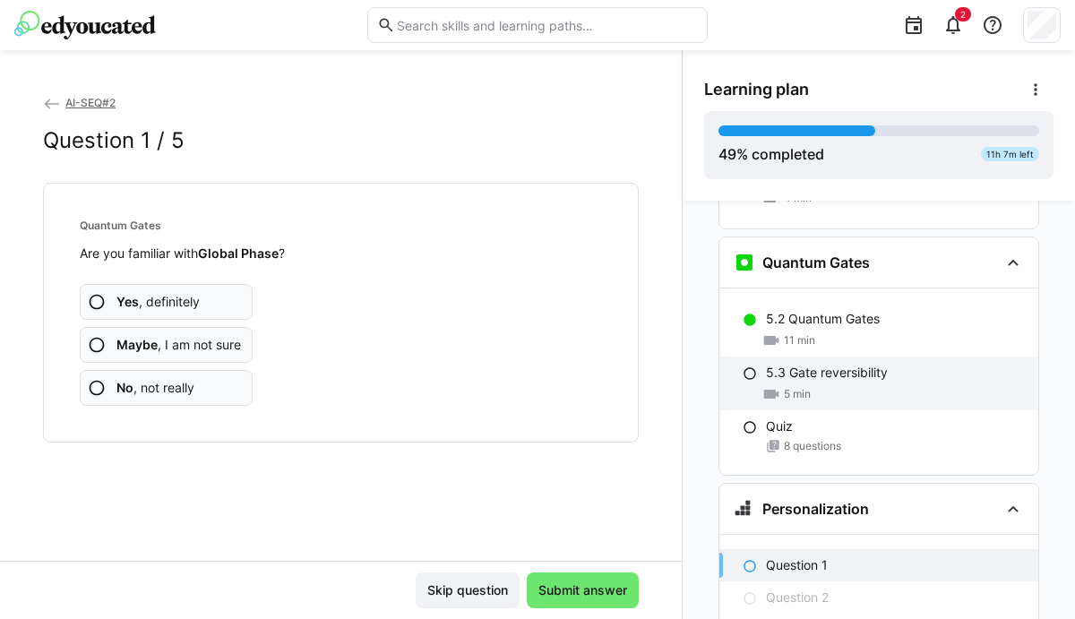
click at [784, 387] on span "5 min" at bounding box center [797, 394] width 27 height 14
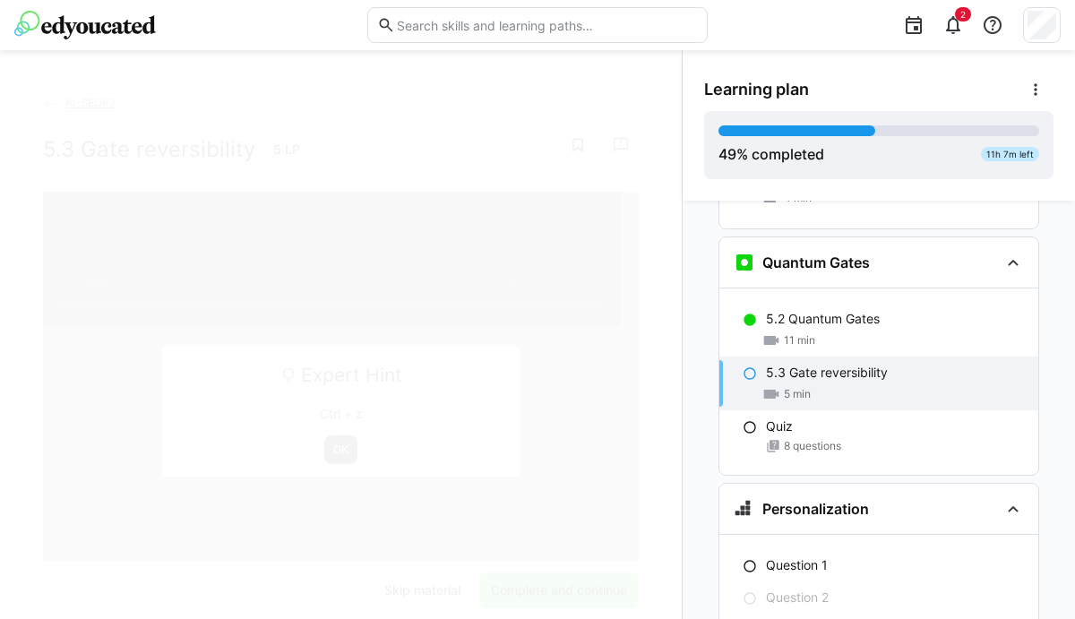
scroll to position [3924, 0]
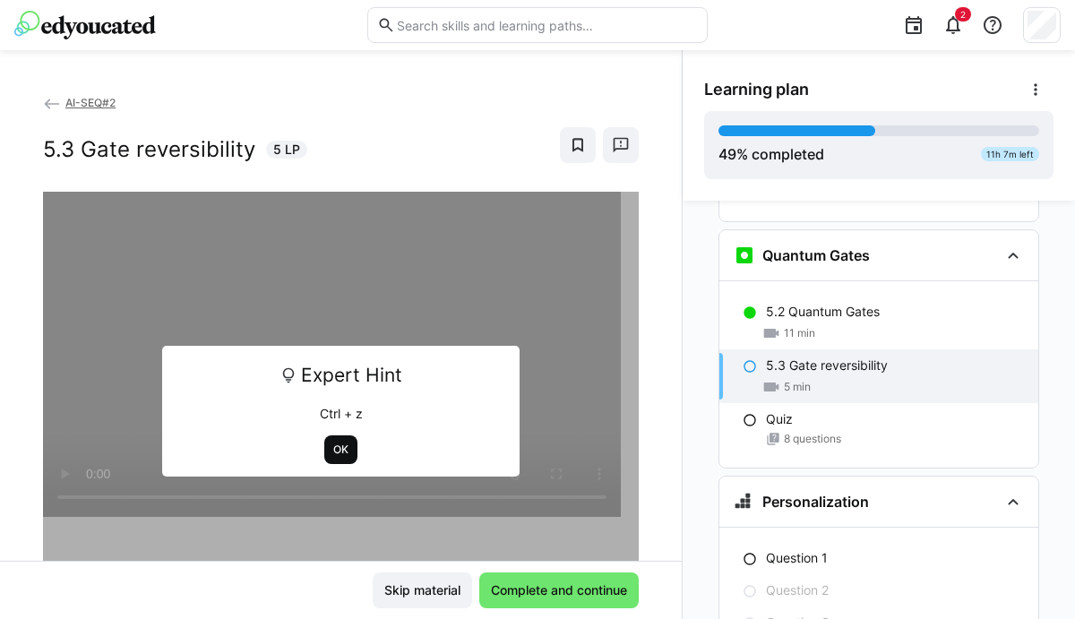
click at [325, 441] on span "OK" at bounding box center [340, 449] width 33 height 29
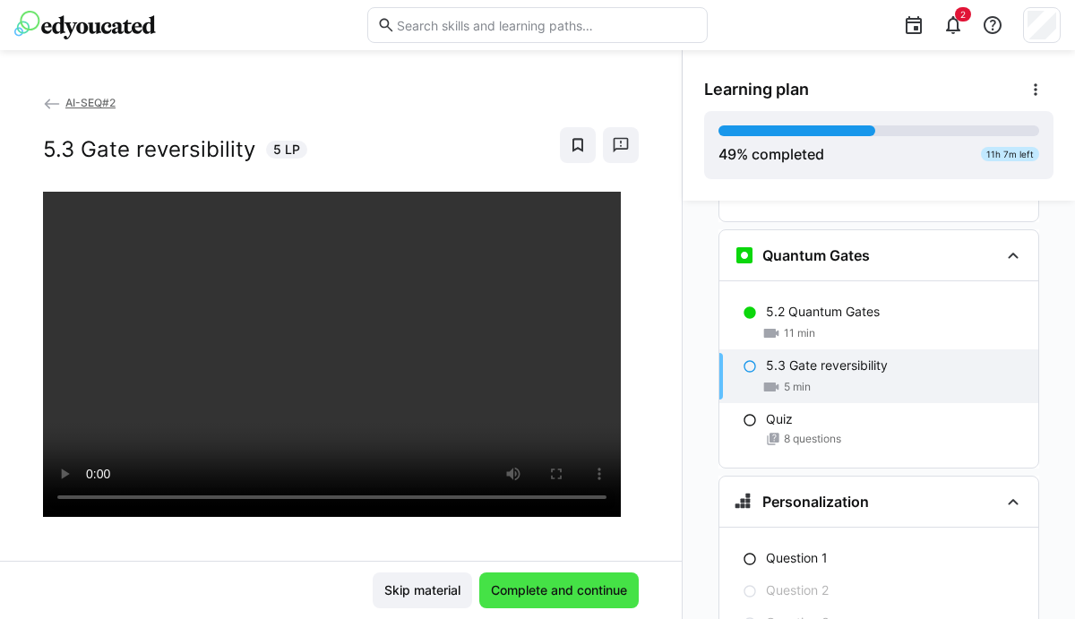
click at [587, 585] on span "Complete and continue" at bounding box center [559, 590] width 142 height 18
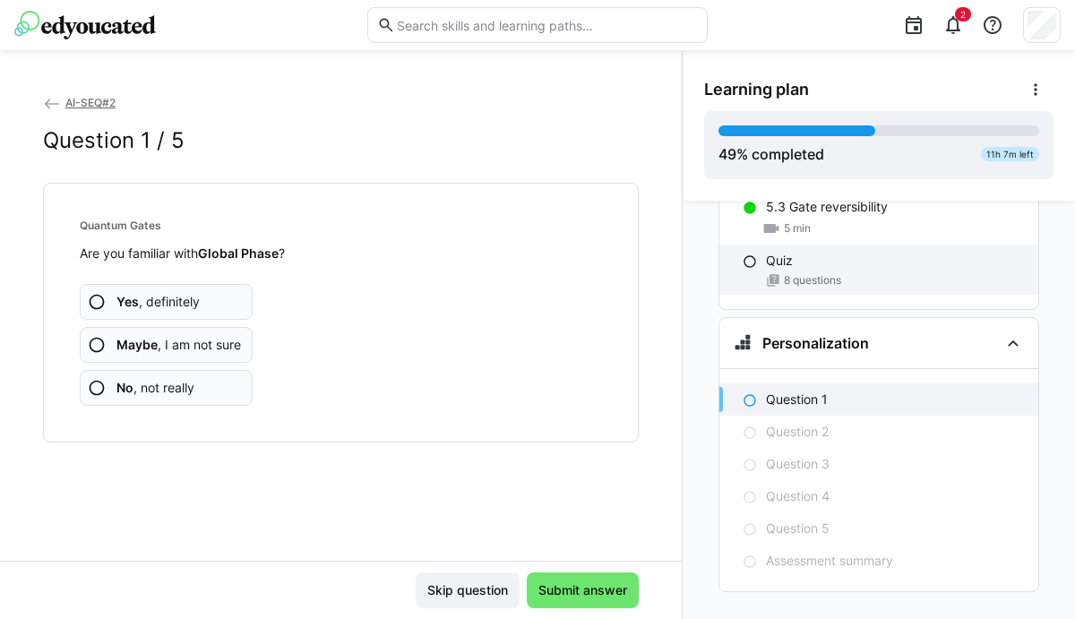
click at [859, 273] on div "8 questions" at bounding box center [895, 280] width 258 height 14
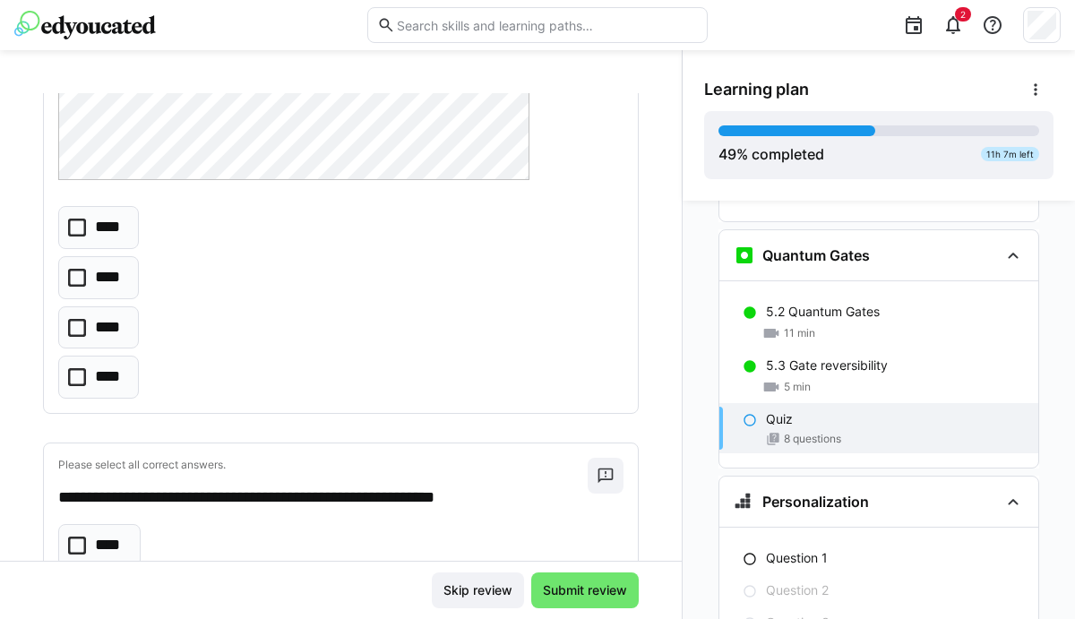
scroll to position [696, 0]
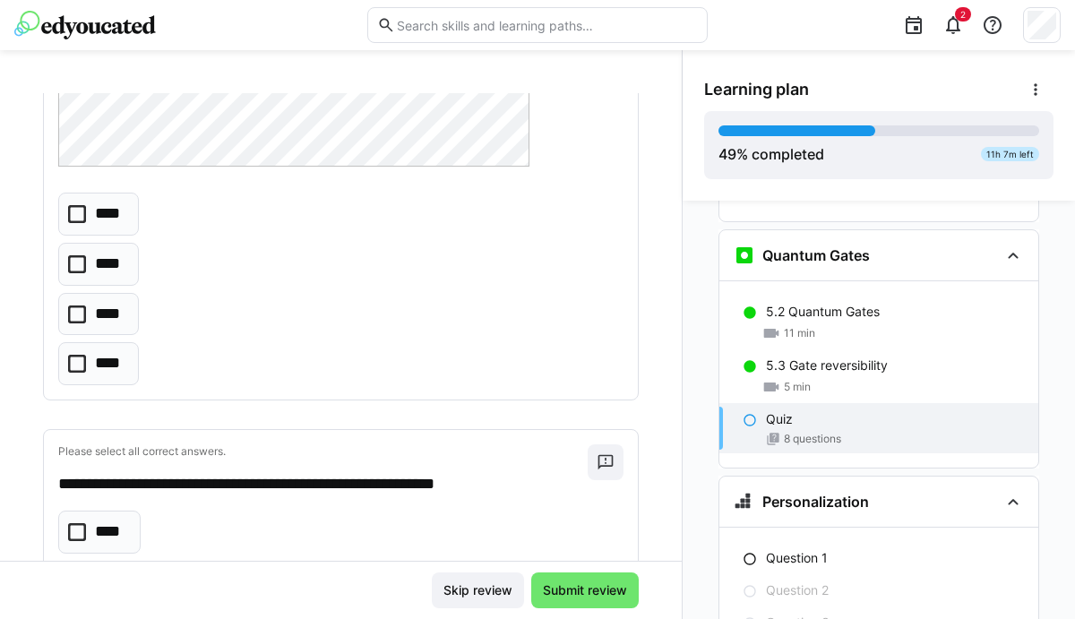
click at [125, 366] on eds-checkbox "****" at bounding box center [98, 363] width 81 height 43
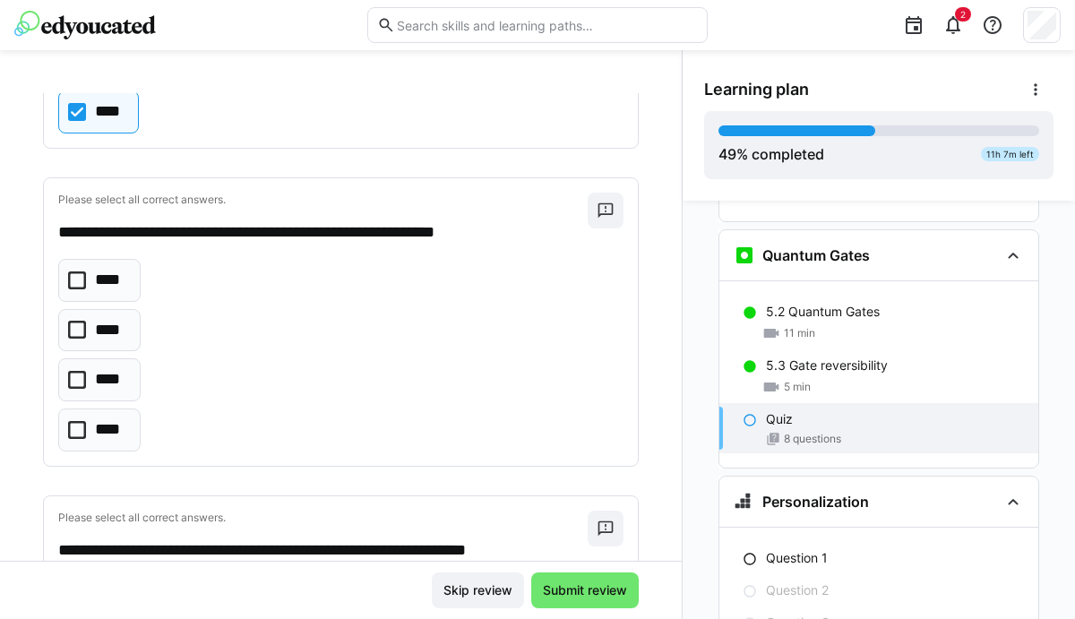
scroll to position [956, 0]
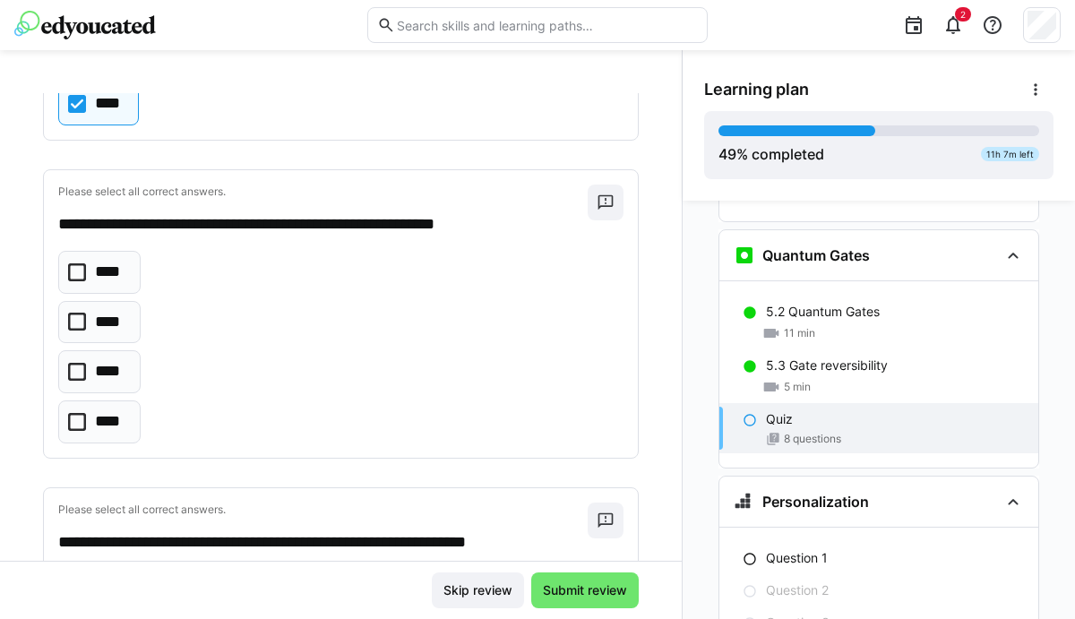
click at [120, 277] on p "****" at bounding box center [111, 272] width 32 height 23
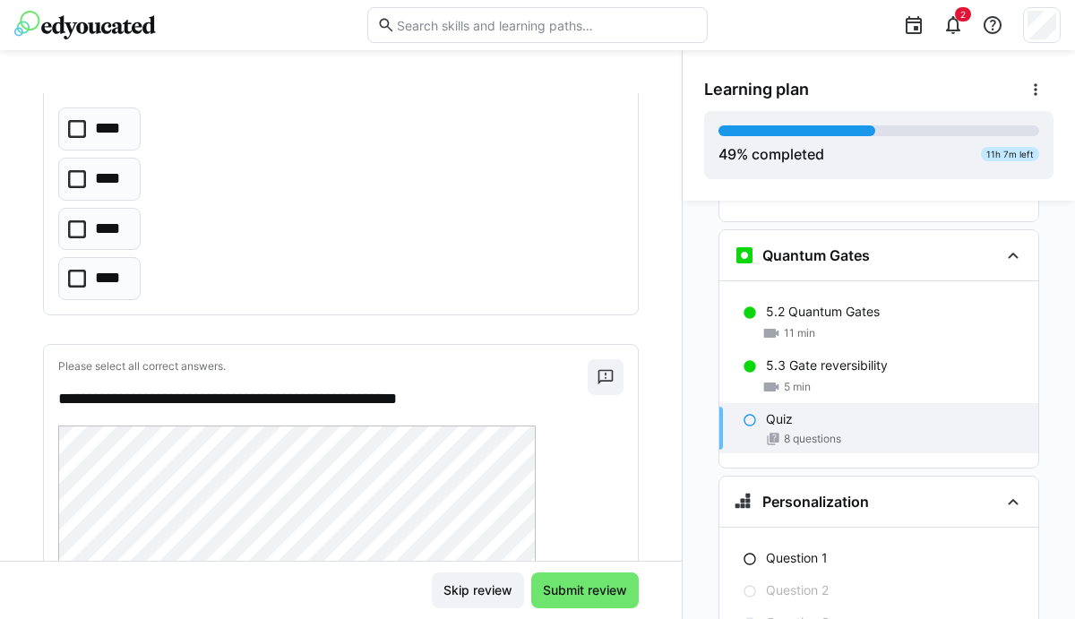
scroll to position [1434, 0]
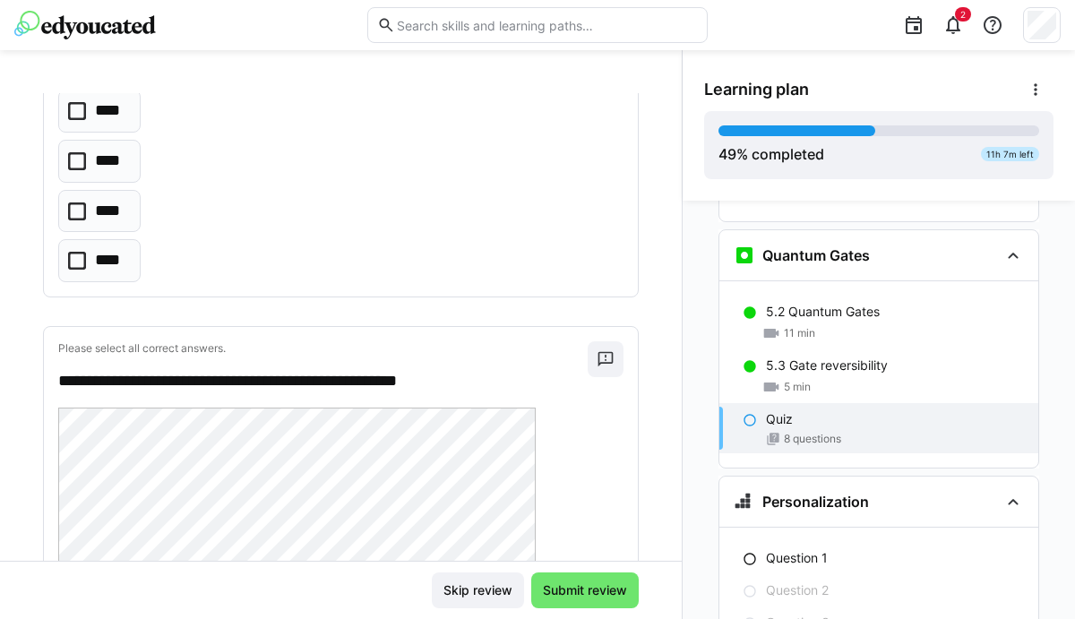
click at [122, 152] on p "****" at bounding box center [110, 161] width 30 height 23
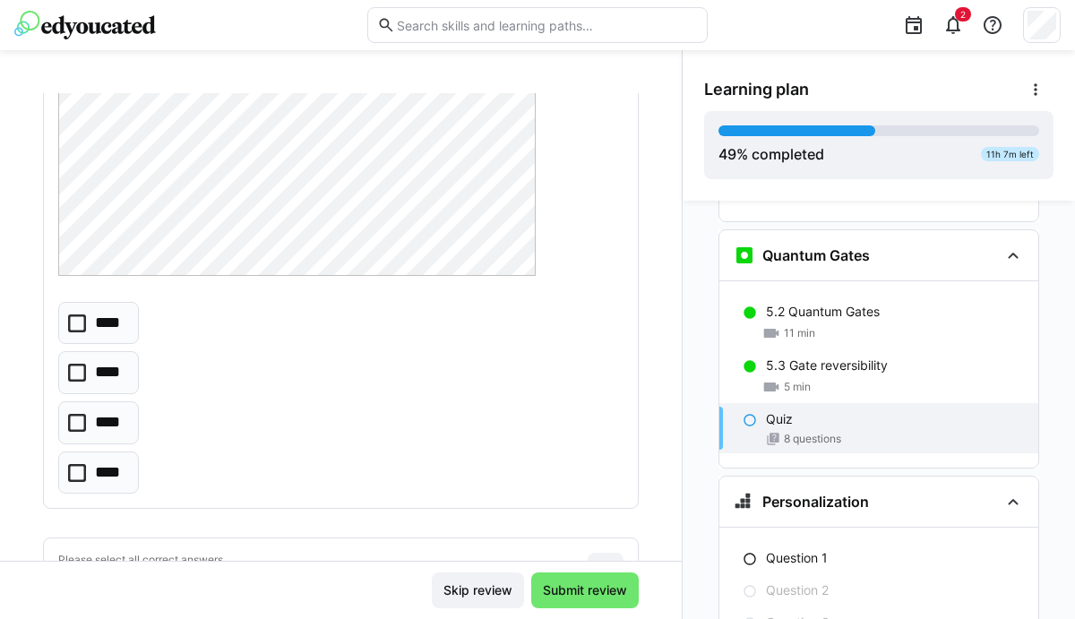
scroll to position [2027, 0]
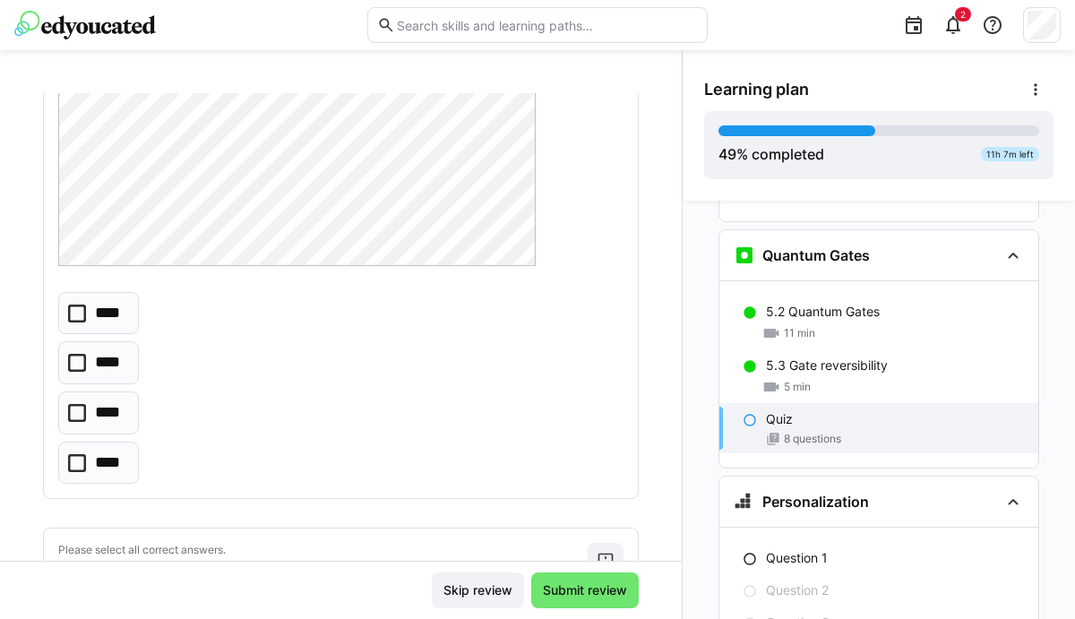
click at [124, 425] on eds-checkbox "****" at bounding box center [98, 412] width 81 height 43
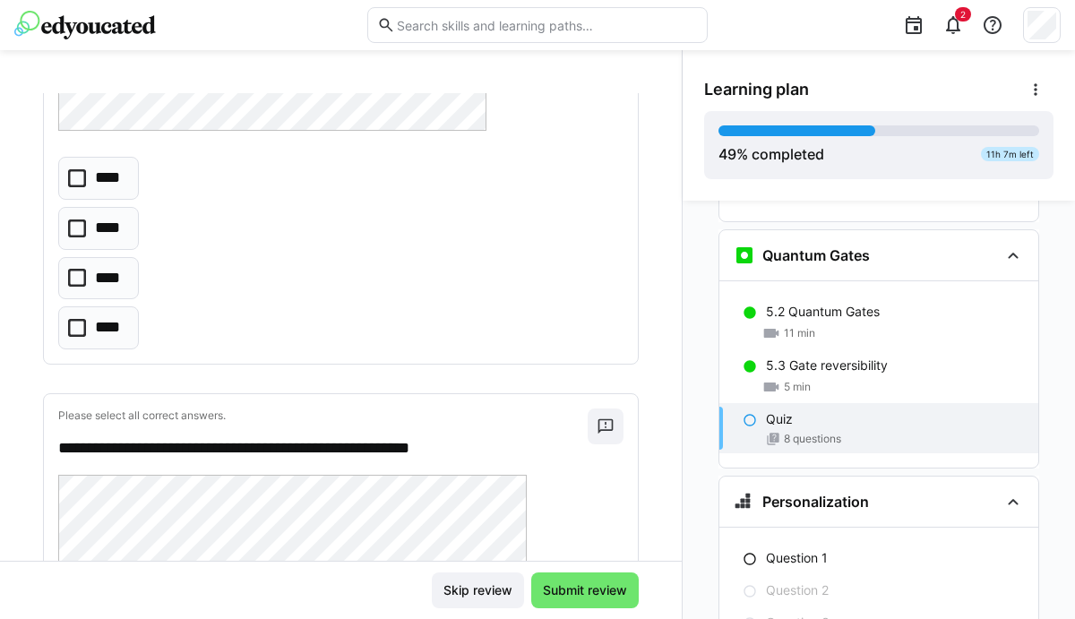
scroll to position [3229, 0]
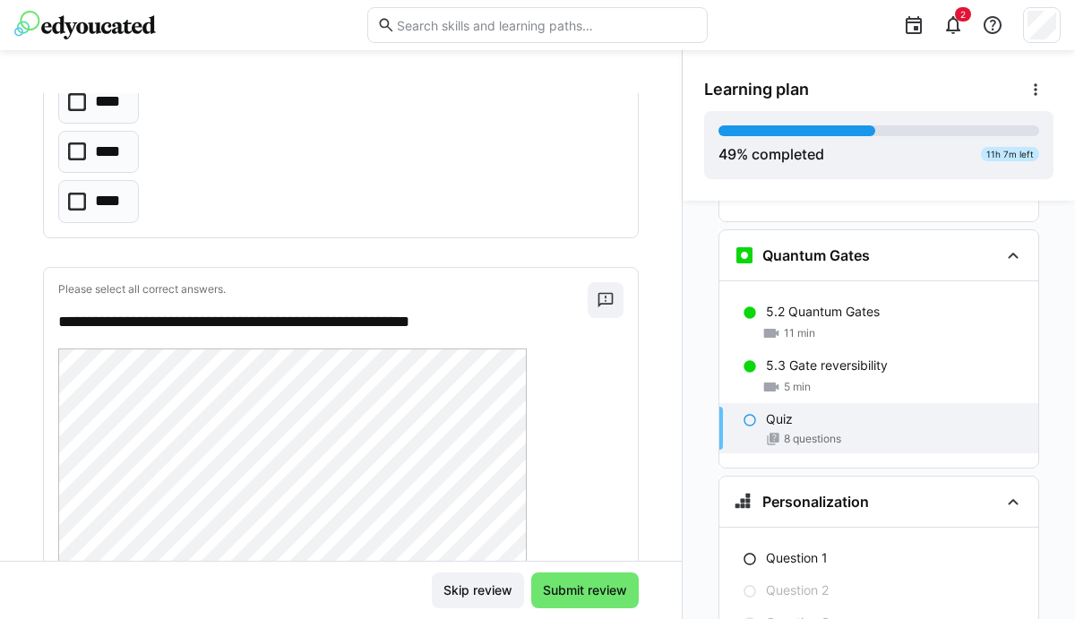
click at [120, 107] on p "****" at bounding box center [110, 101] width 30 height 23
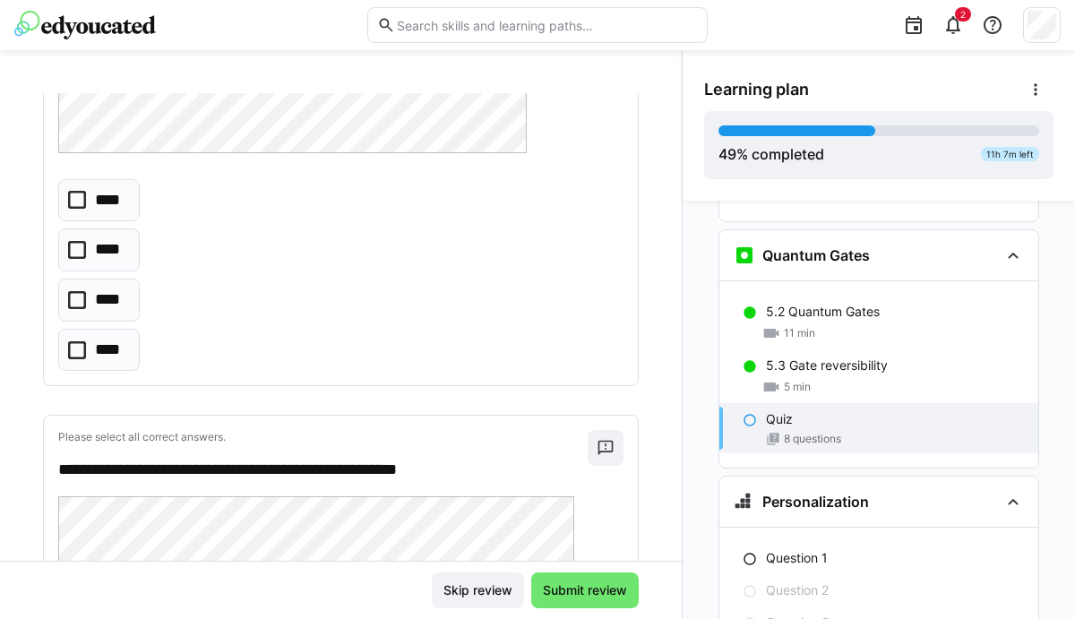
scroll to position [3886, 0]
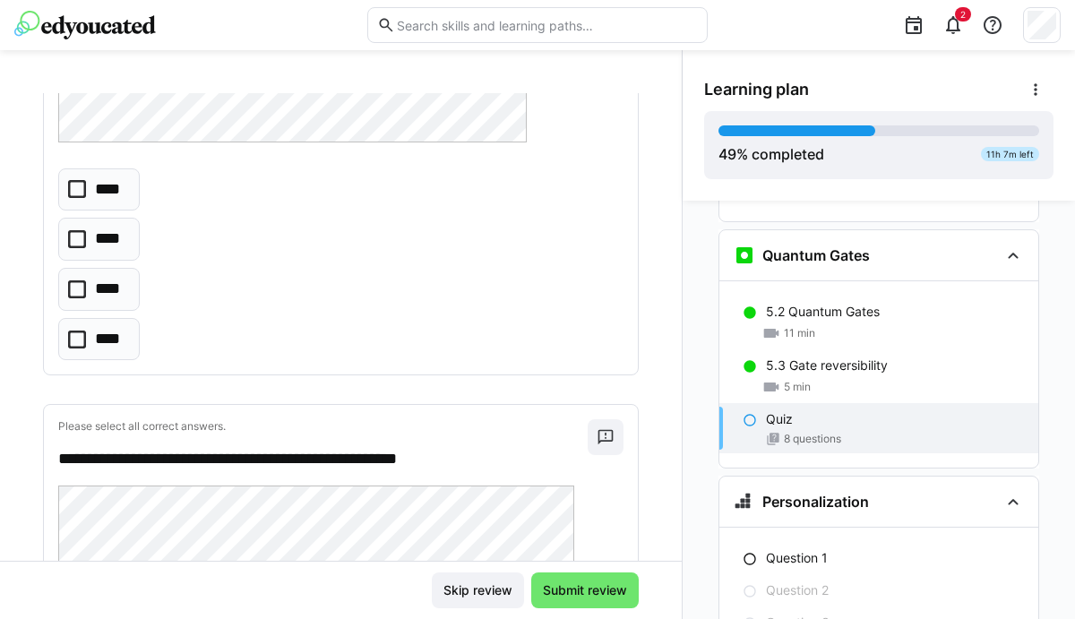
click at [117, 344] on p "****" at bounding box center [109, 339] width 28 height 23
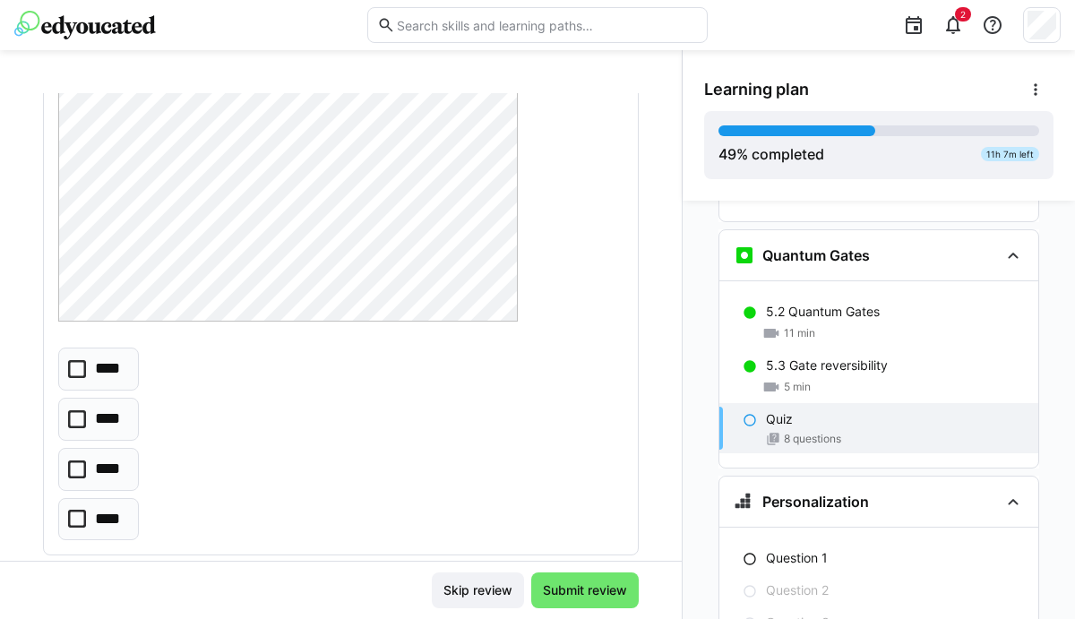
scroll to position [5339, 0]
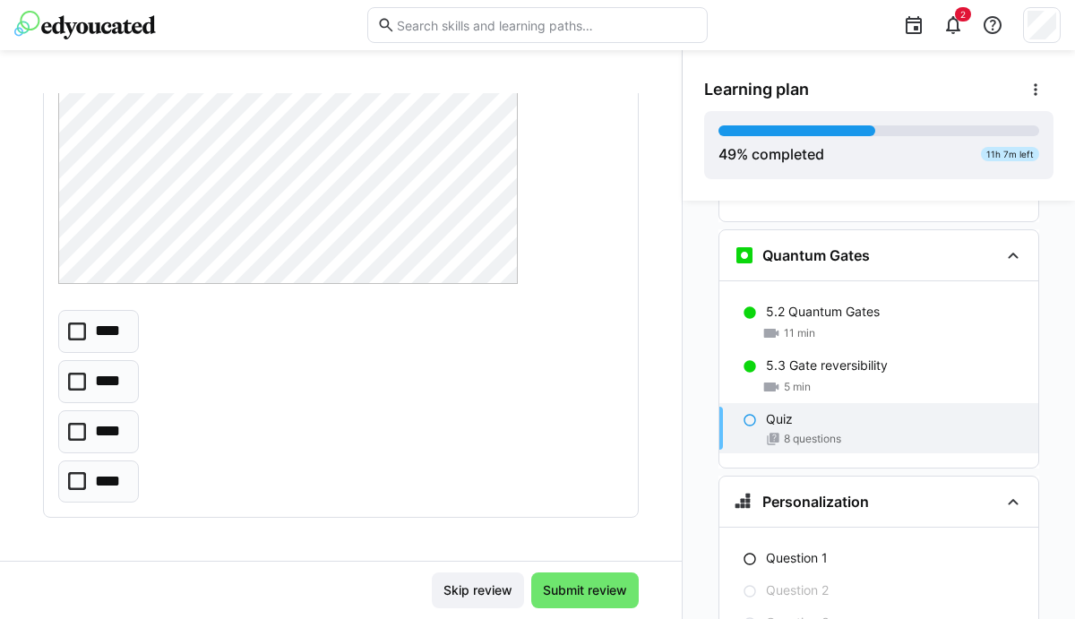
click at [114, 343] on eds-checkbox "****" at bounding box center [98, 331] width 81 height 43
click at [552, 580] on span "Submit review" at bounding box center [584, 590] width 107 height 36
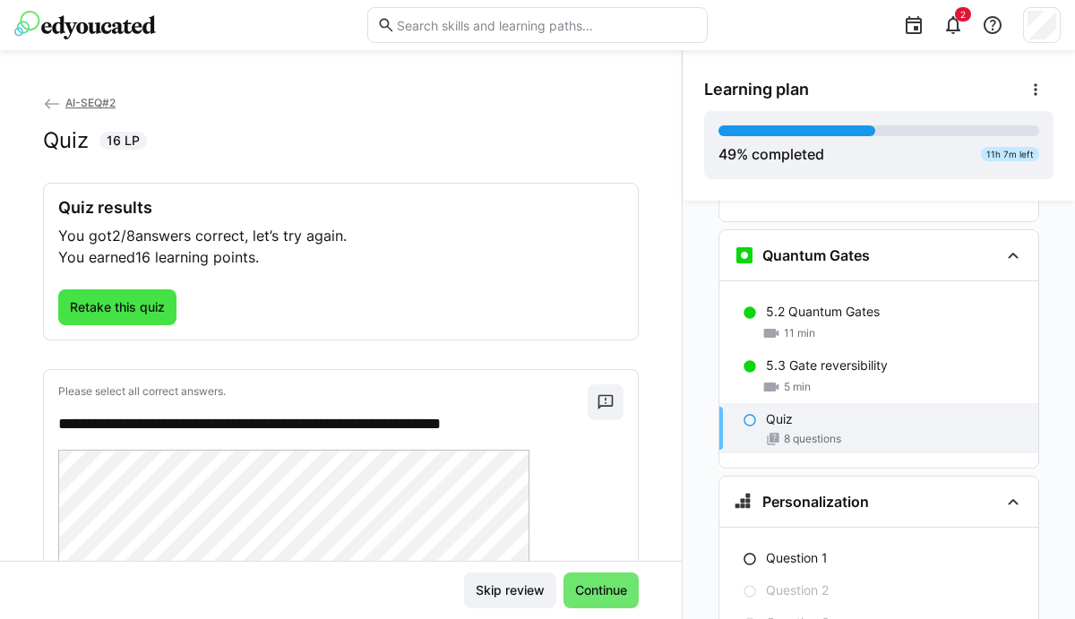
click at [162, 313] on span "Retake this quiz" at bounding box center [117, 307] width 100 height 18
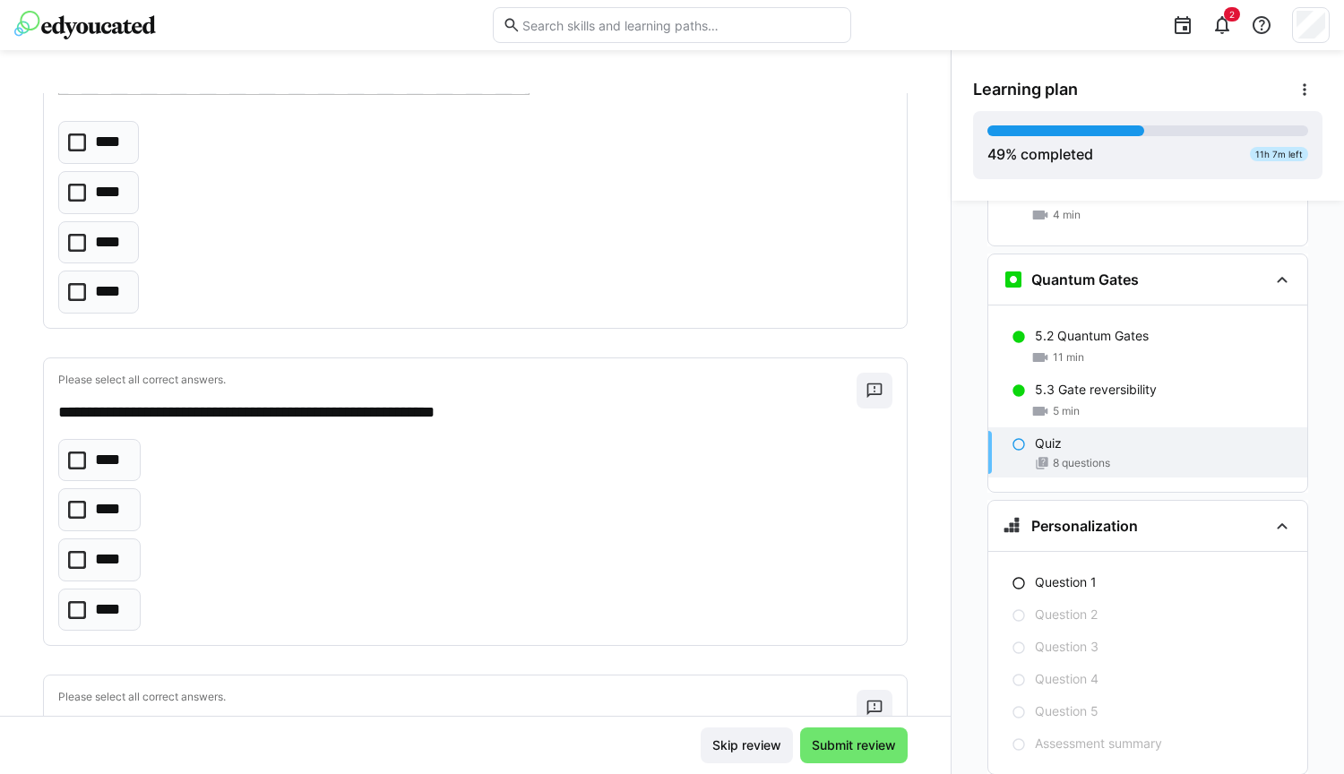
scroll to position [760, 0]
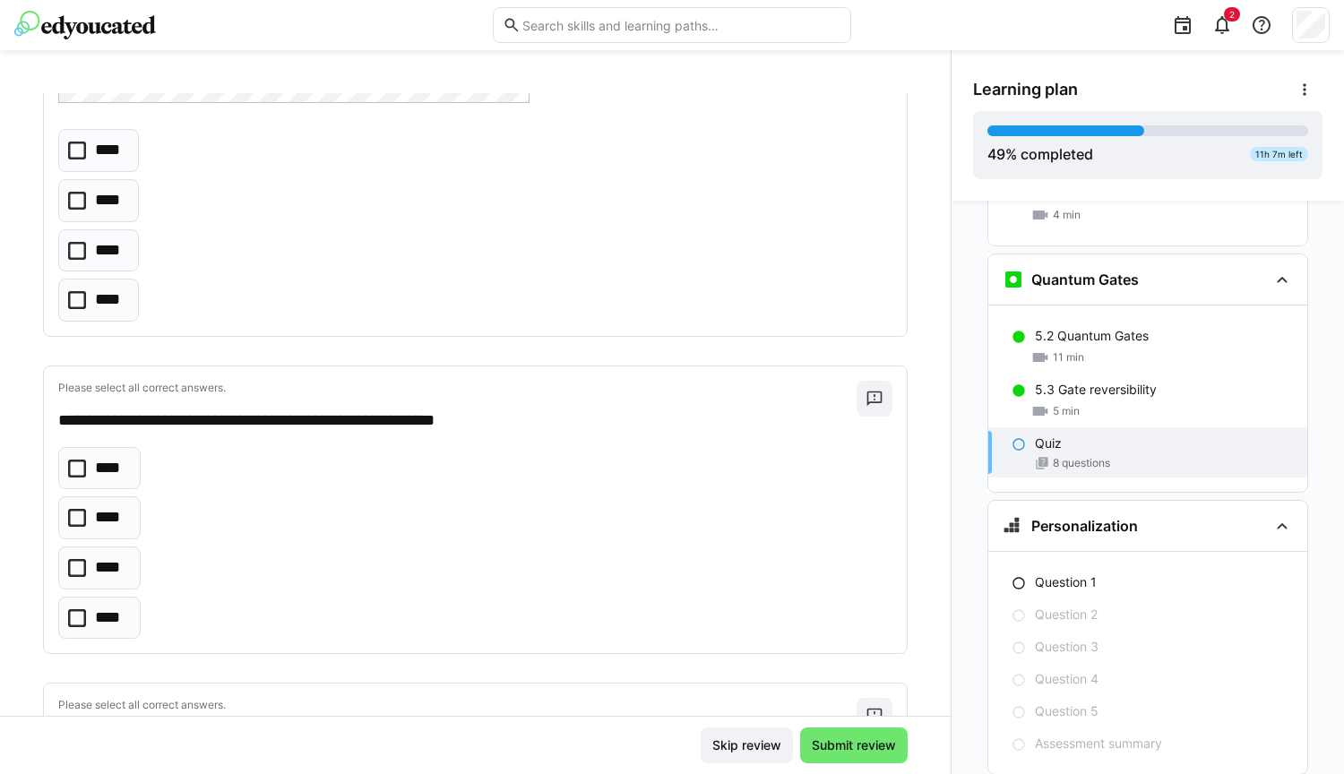
click at [125, 250] on eds-checkbox "****" at bounding box center [98, 250] width 81 height 43
click at [111, 472] on p "****" at bounding box center [111, 468] width 32 height 23
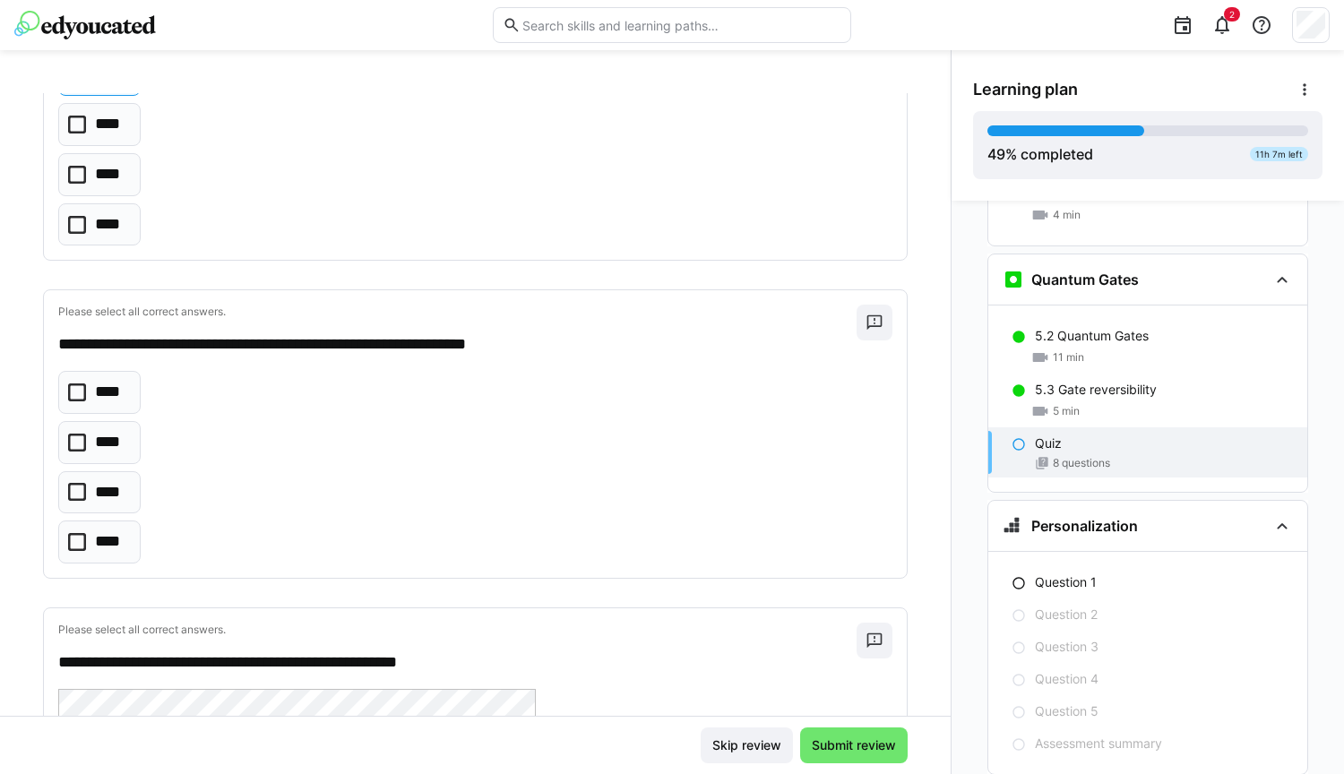
scroll to position [1157, 0]
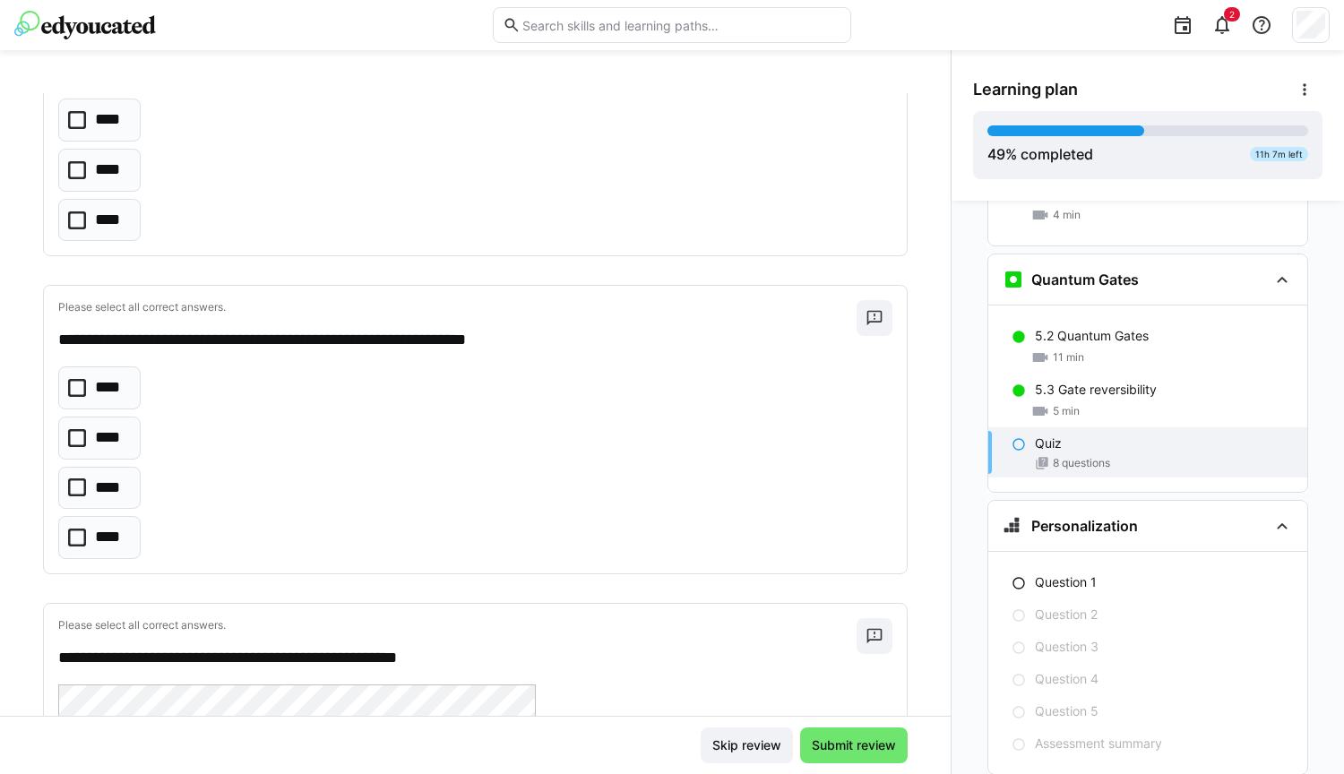
click at [115, 429] on p "****" at bounding box center [110, 437] width 30 height 23
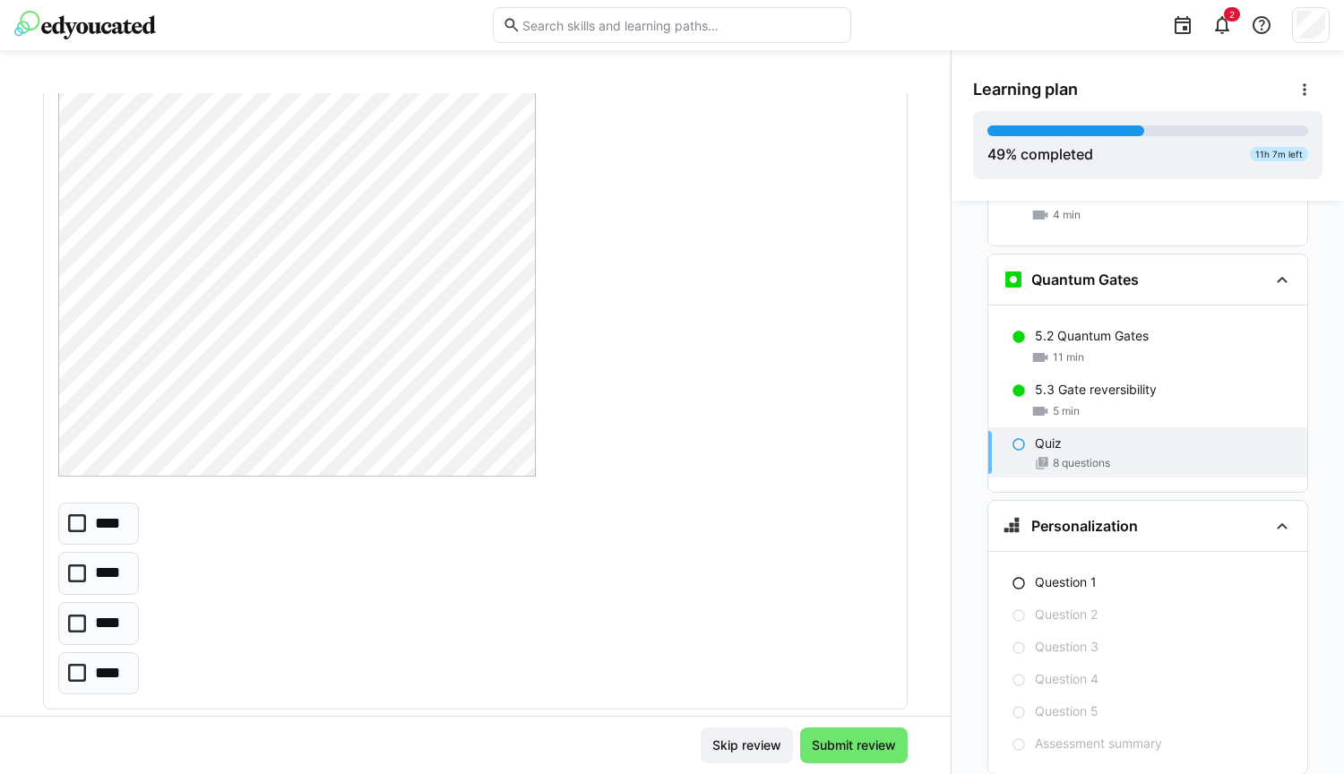
scroll to position [1819, 0]
click at [125, 611] on eds-checkbox "****" at bounding box center [98, 620] width 81 height 43
click at [109, 516] on p "****" at bounding box center [110, 521] width 30 height 23
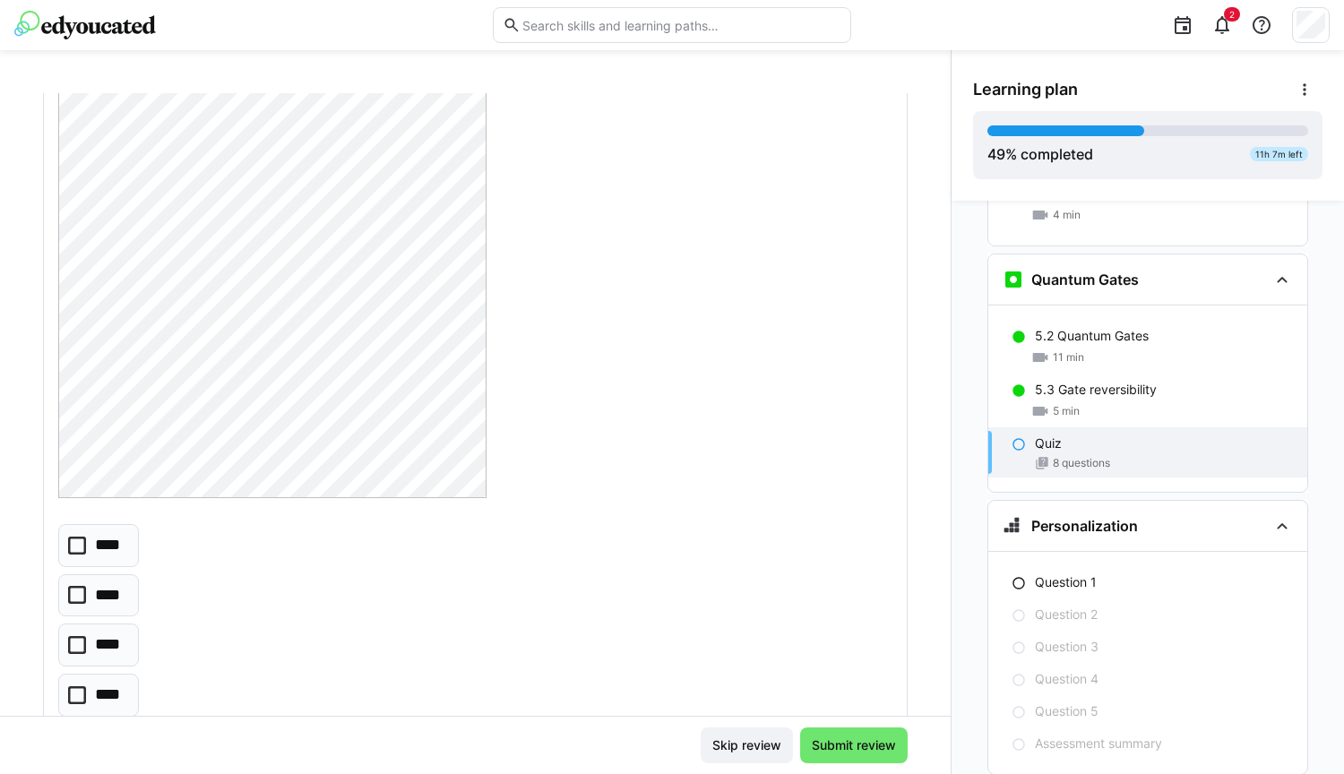
scroll to position [2857, 0]
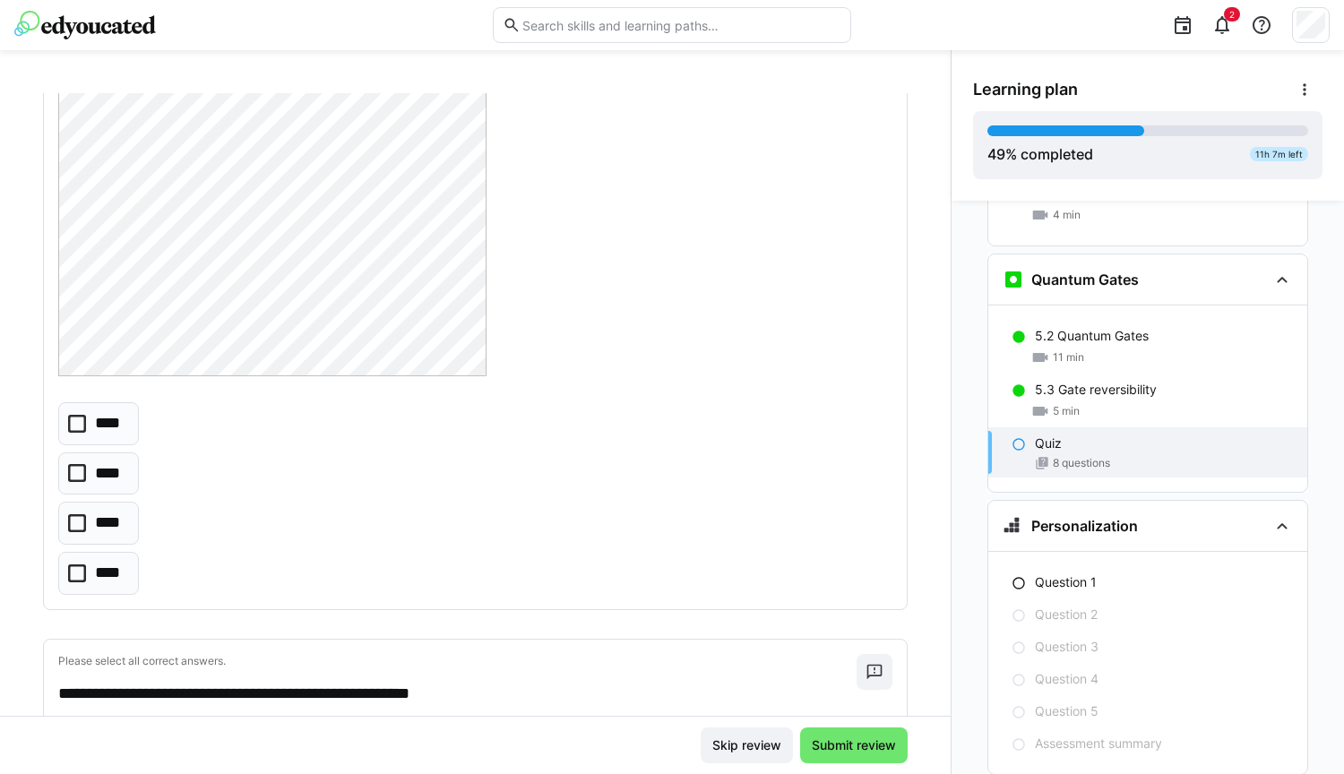
click at [121, 511] on p "****" at bounding box center [110, 522] width 30 height 23
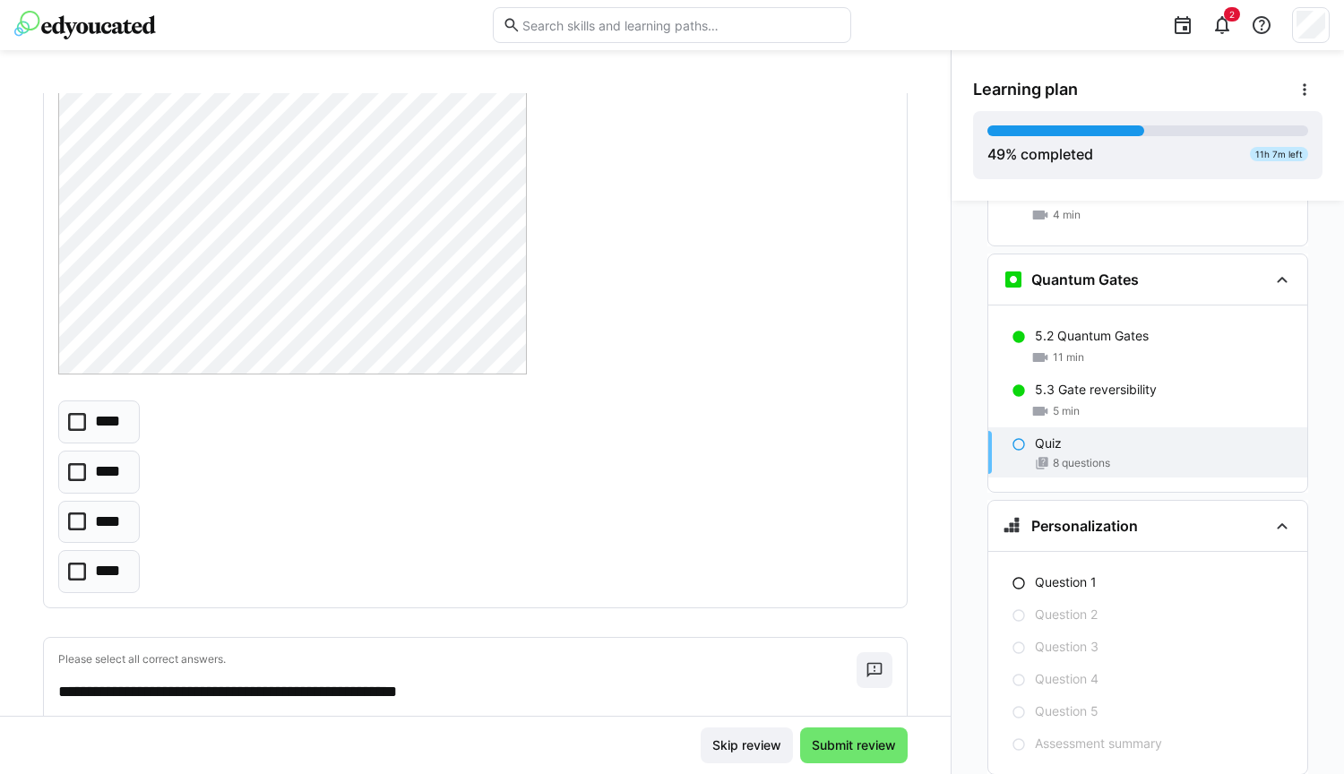
scroll to position [3657, 0]
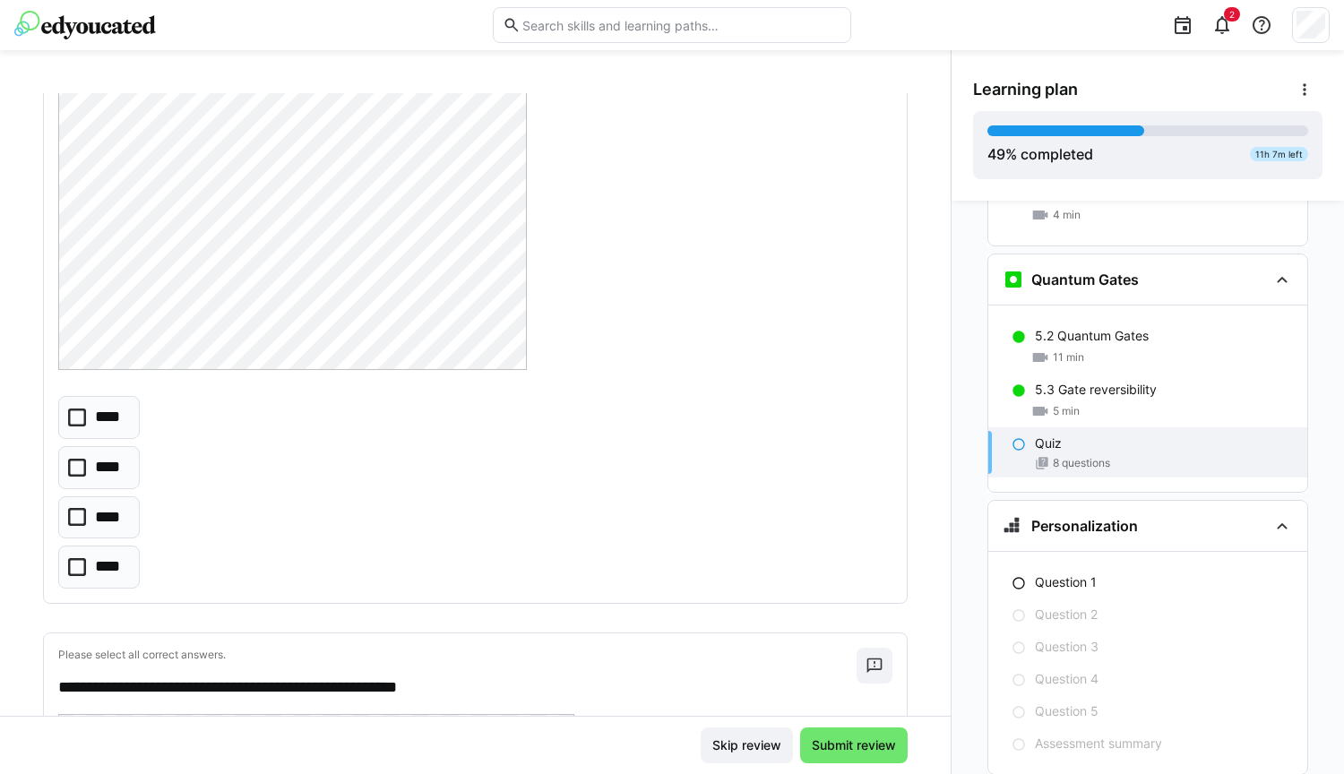
click at [116, 496] on eds-checkbox "****" at bounding box center [99, 517] width 82 height 43
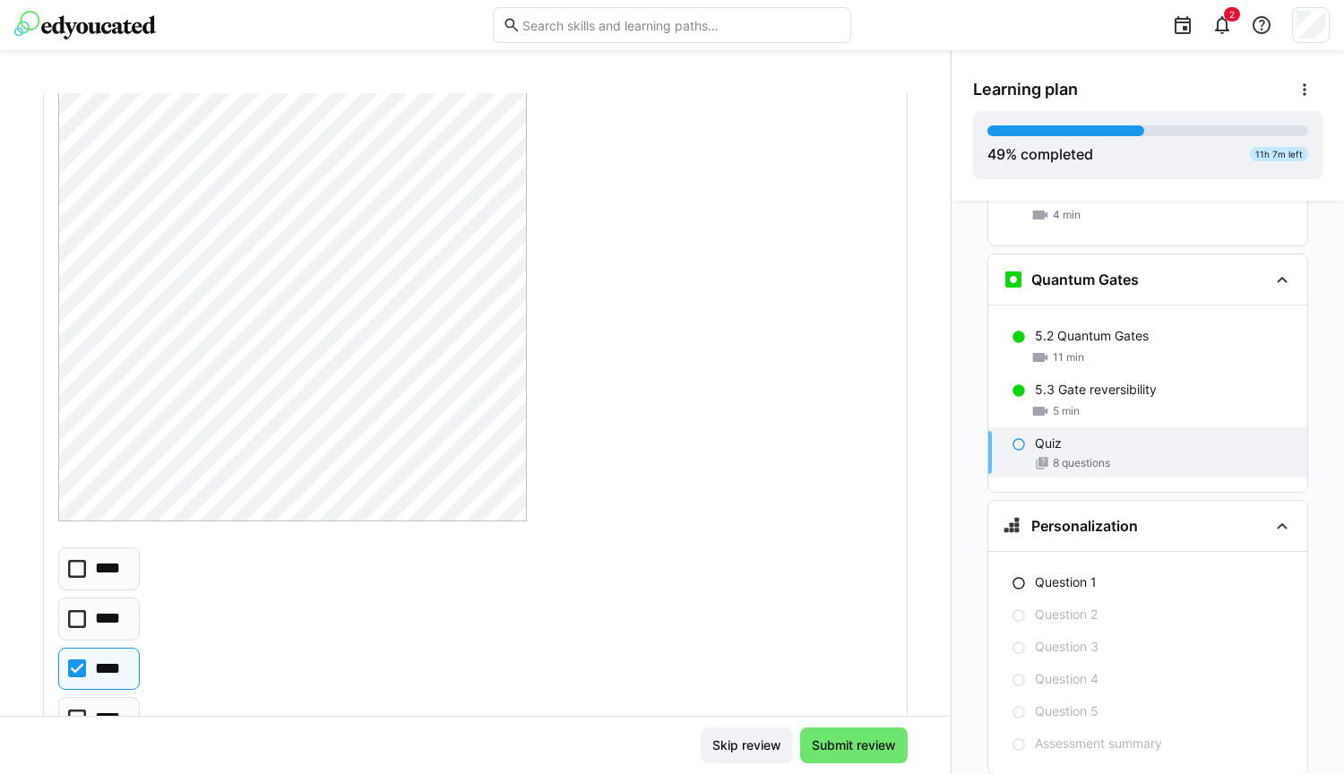
scroll to position [3544, 0]
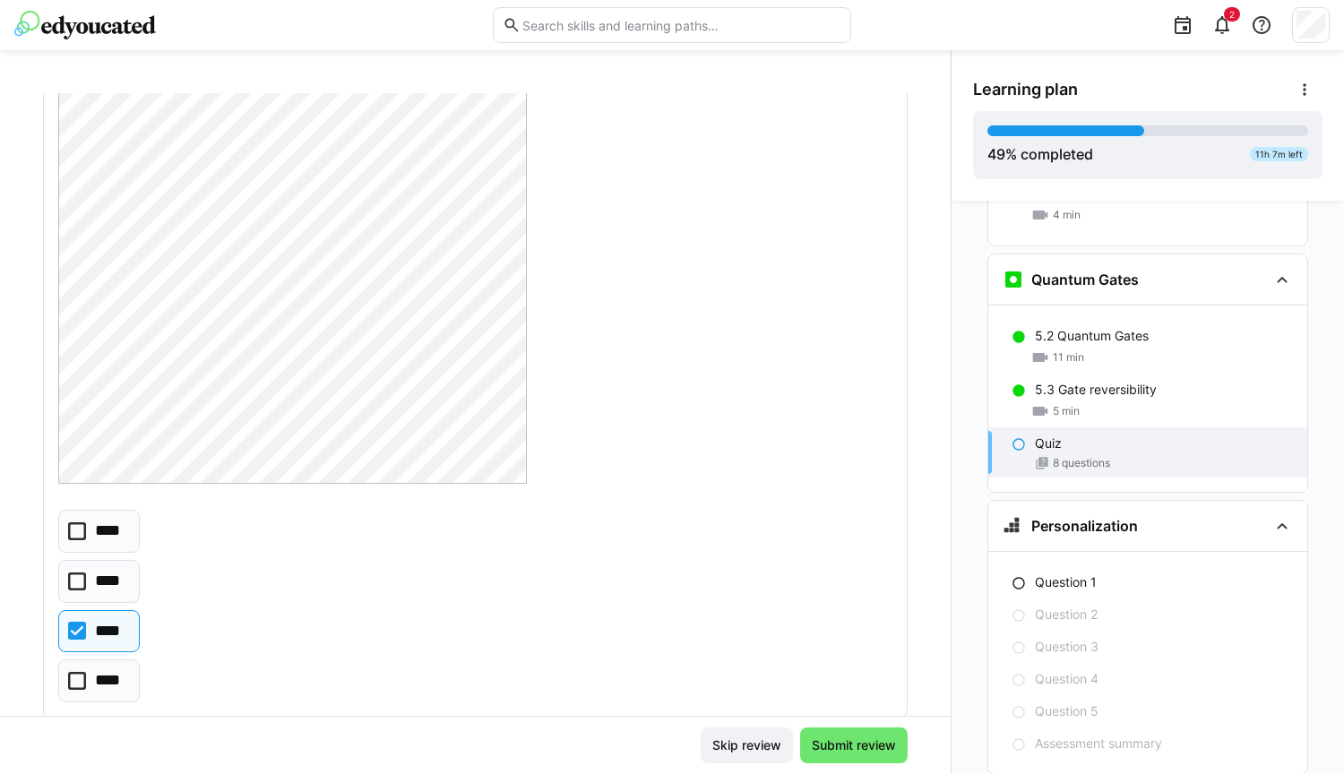
click at [122, 520] on p "****" at bounding box center [110, 531] width 30 height 23
click at [122, 618] on p "****" at bounding box center [110, 631] width 31 height 23
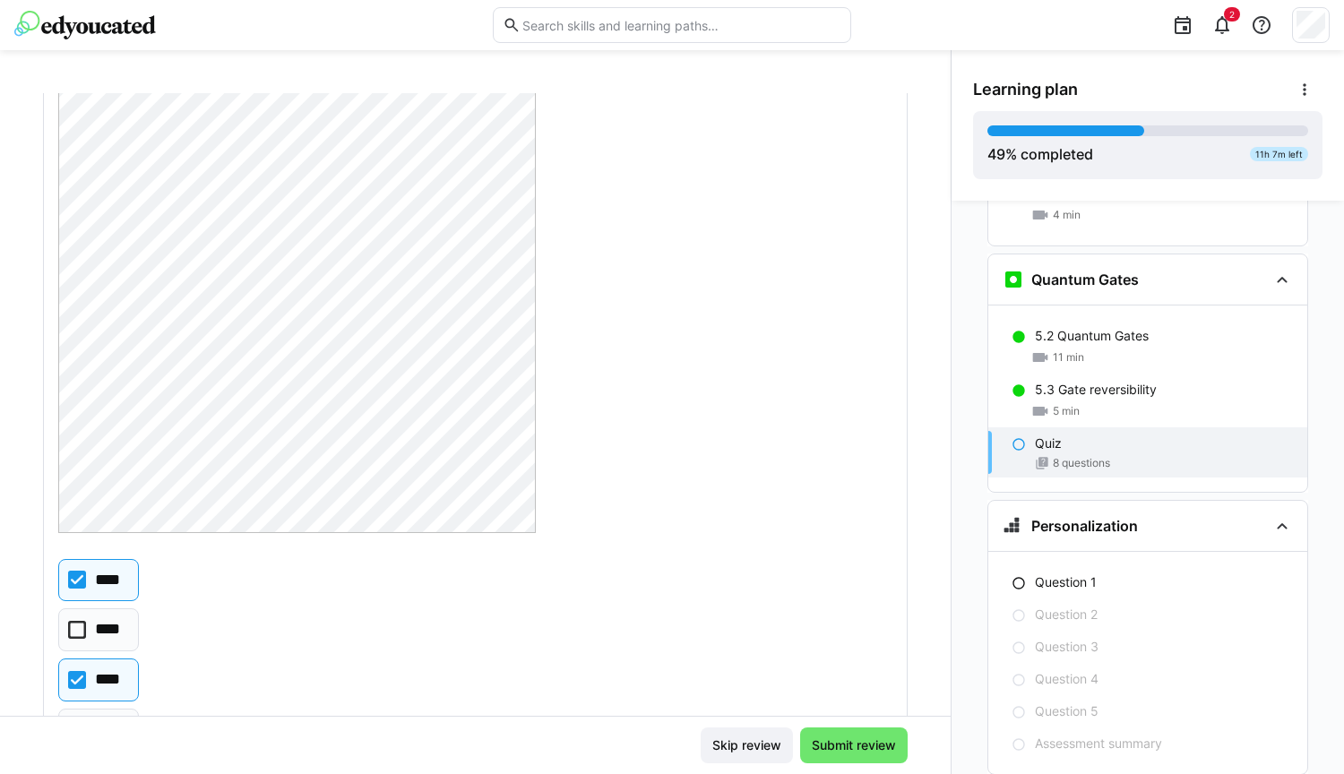
scroll to position [1762, 0]
click at [116, 567] on p "****" at bounding box center [110, 578] width 30 height 23
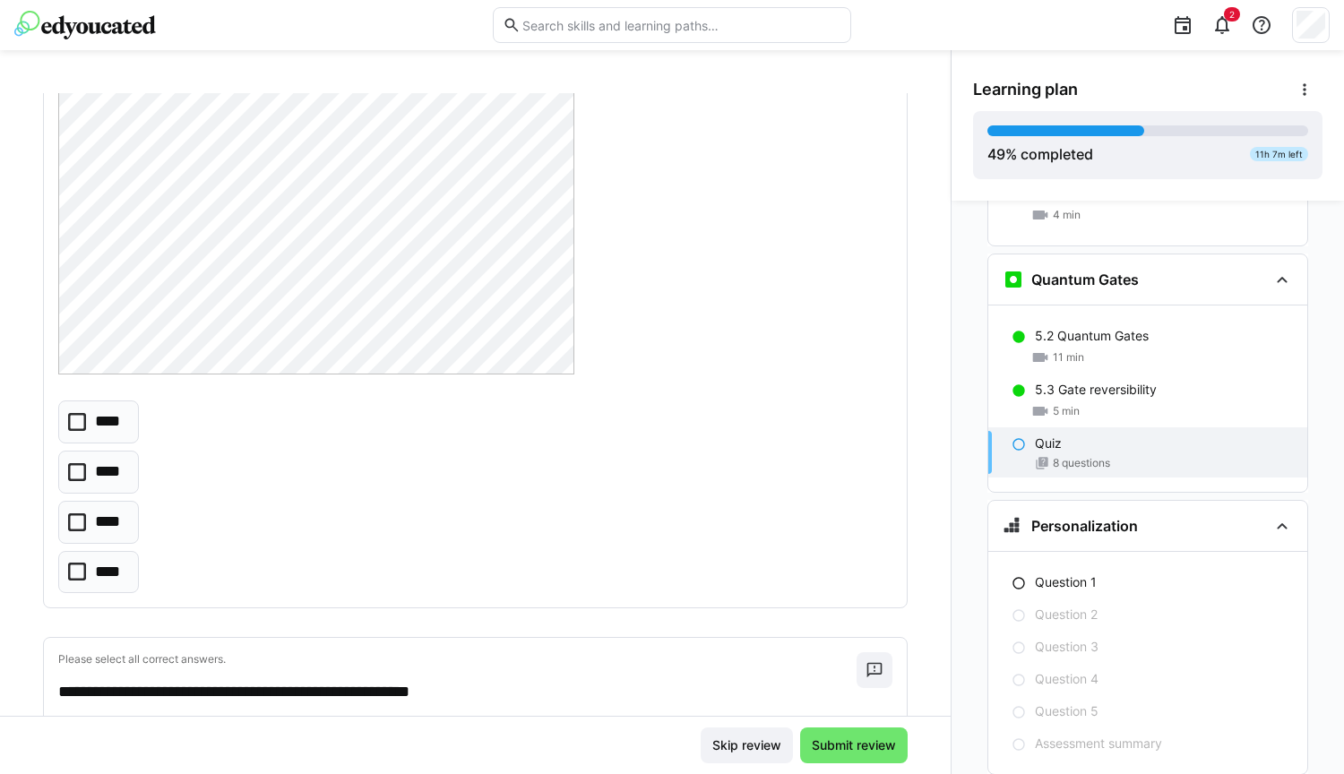
scroll to position [4460, 0]
click at [110, 458] on p "****" at bounding box center [110, 469] width 30 height 23
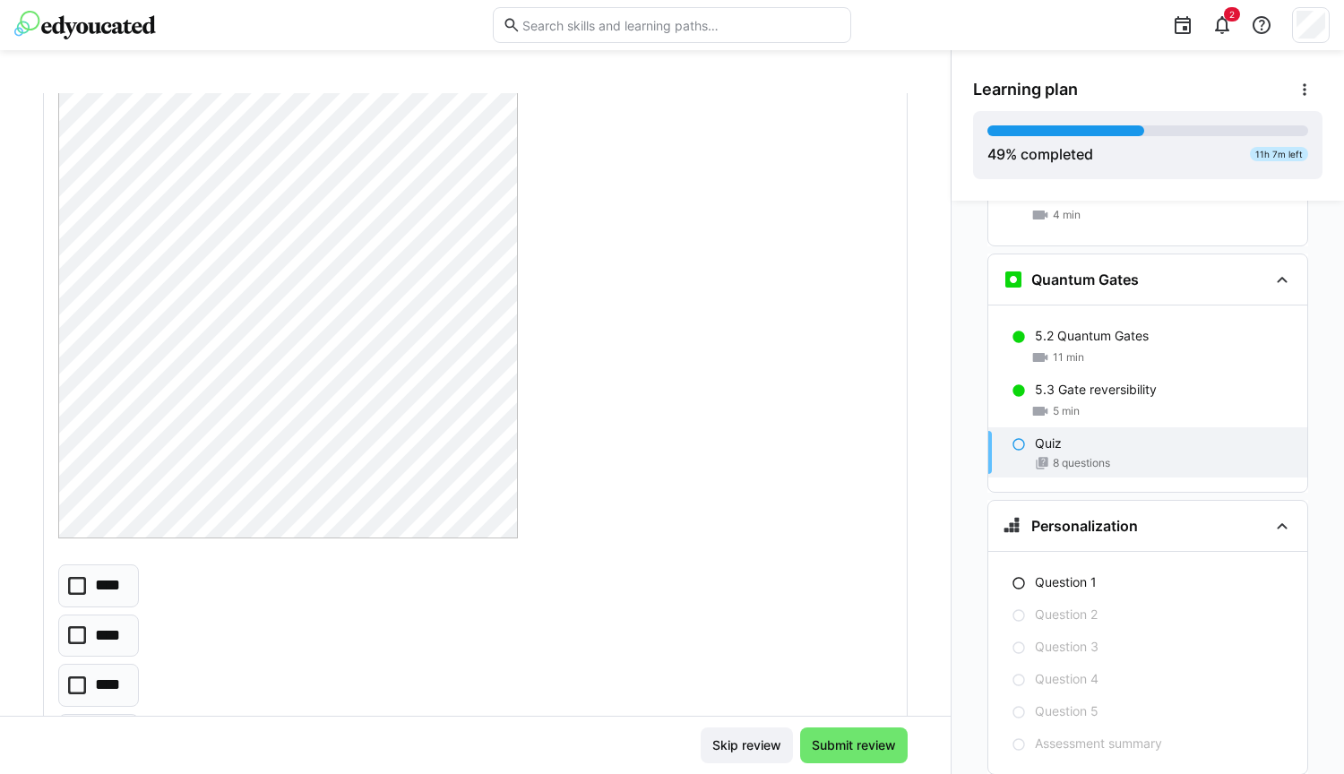
scroll to position [5155, 0]
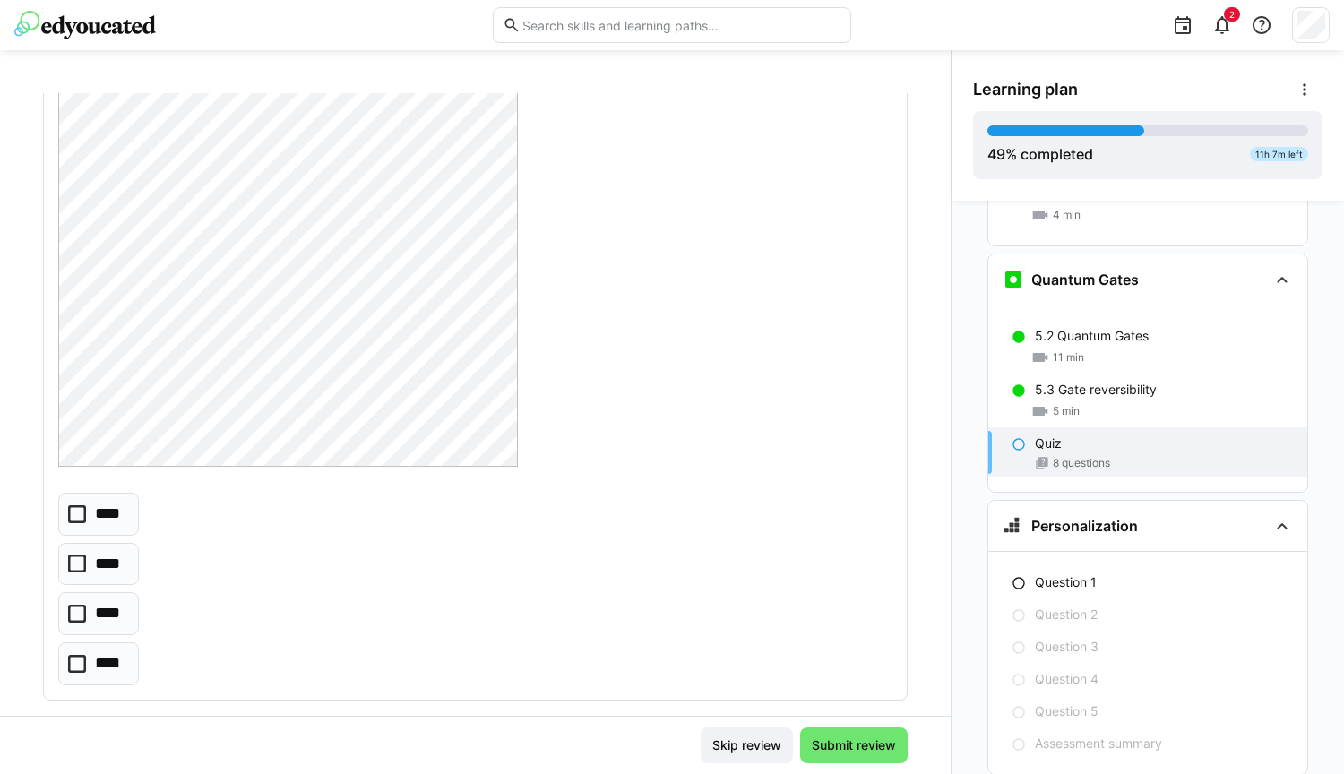
click at [107, 618] on p "****" at bounding box center [110, 663] width 30 height 23
click at [854, 618] on span "Submit review" at bounding box center [853, 745] width 107 height 36
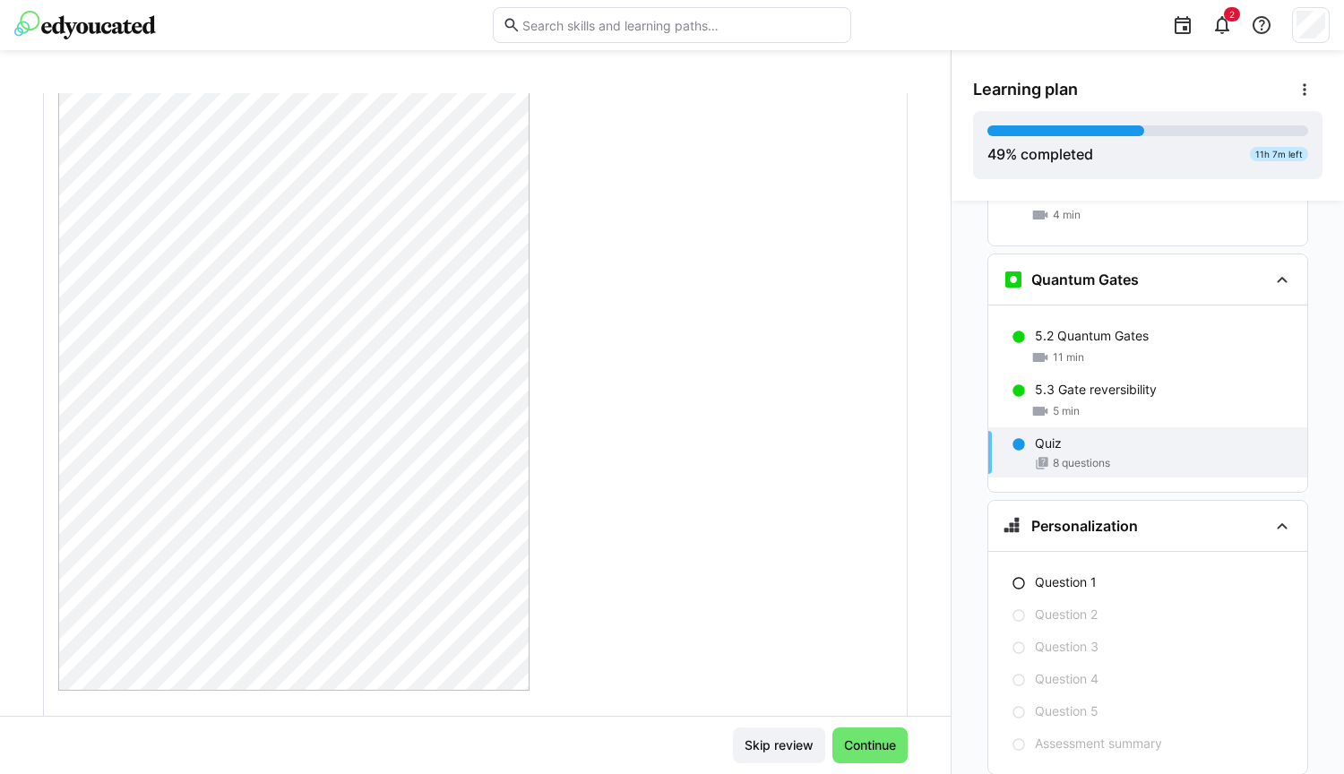
scroll to position [0, 0]
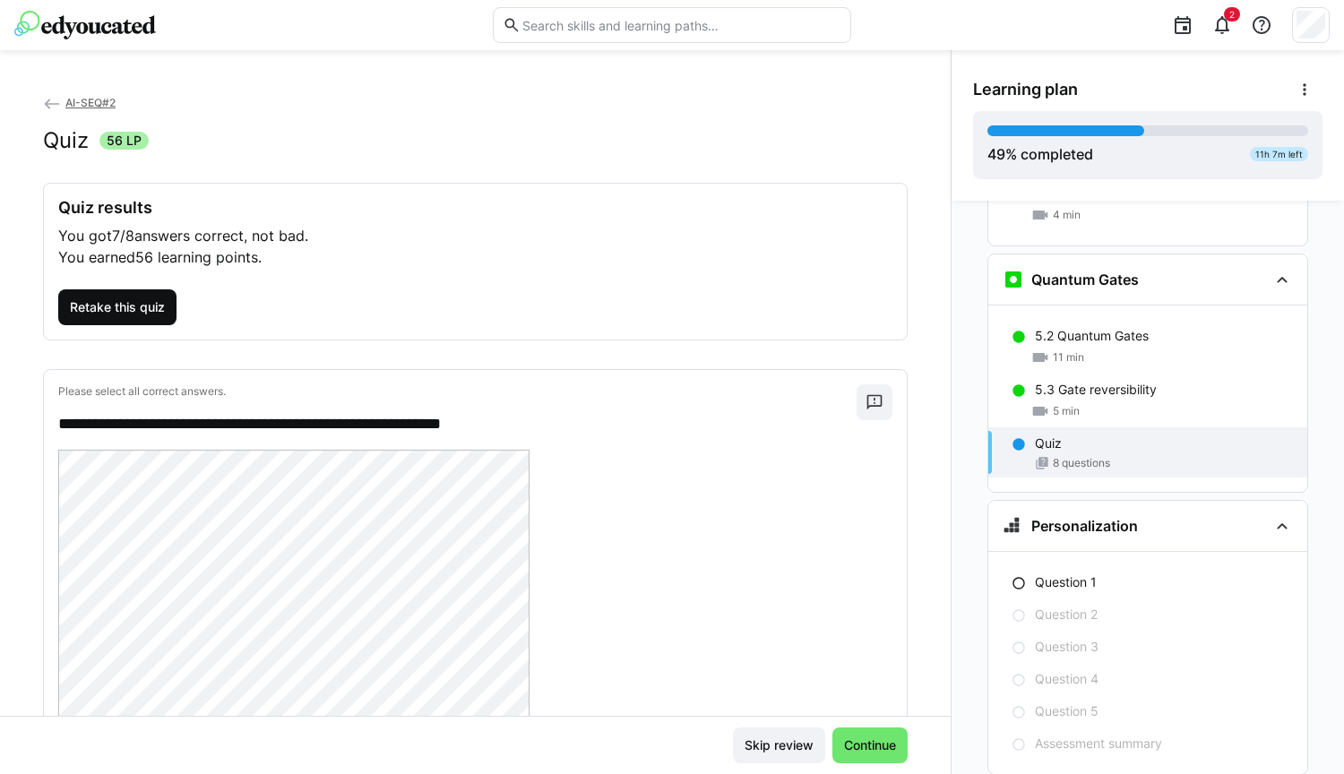
click at [158, 301] on span "Retake this quiz" at bounding box center [117, 307] width 100 height 18
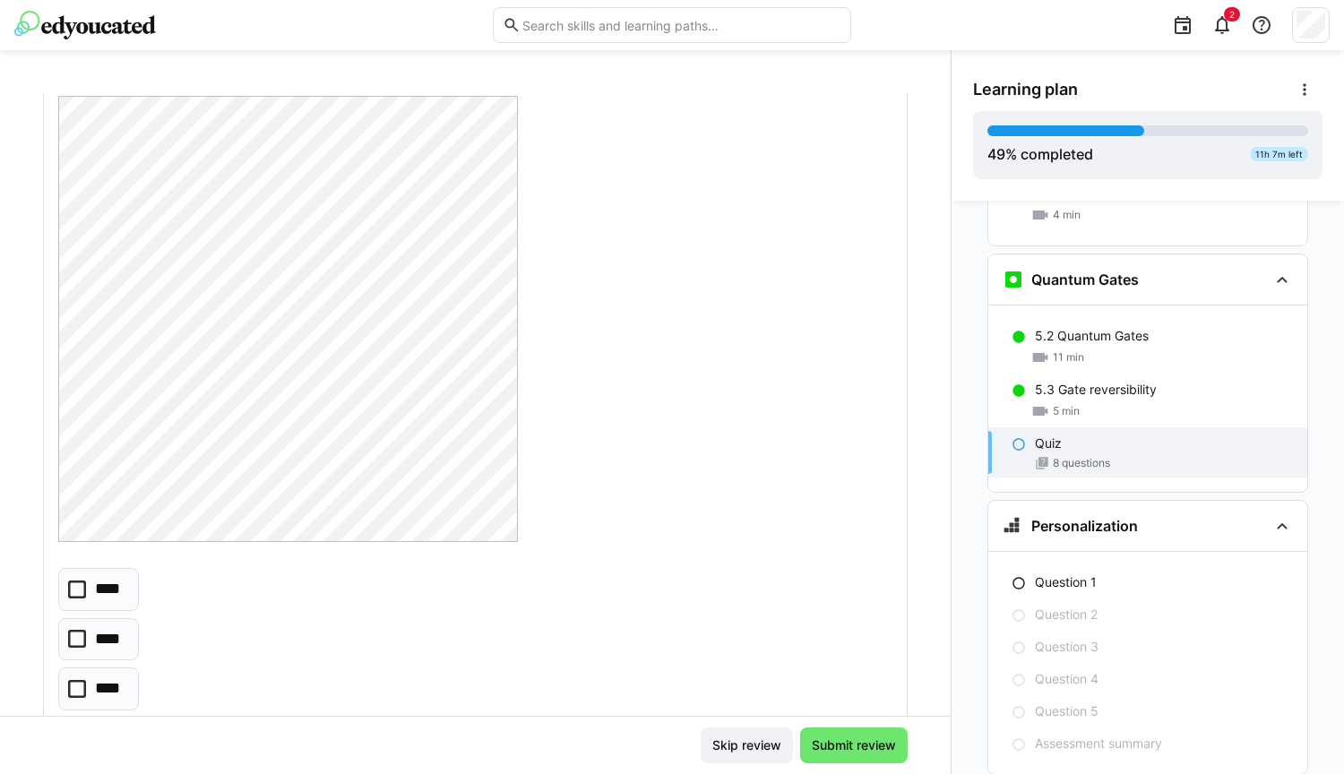
scroll to position [5155, 0]
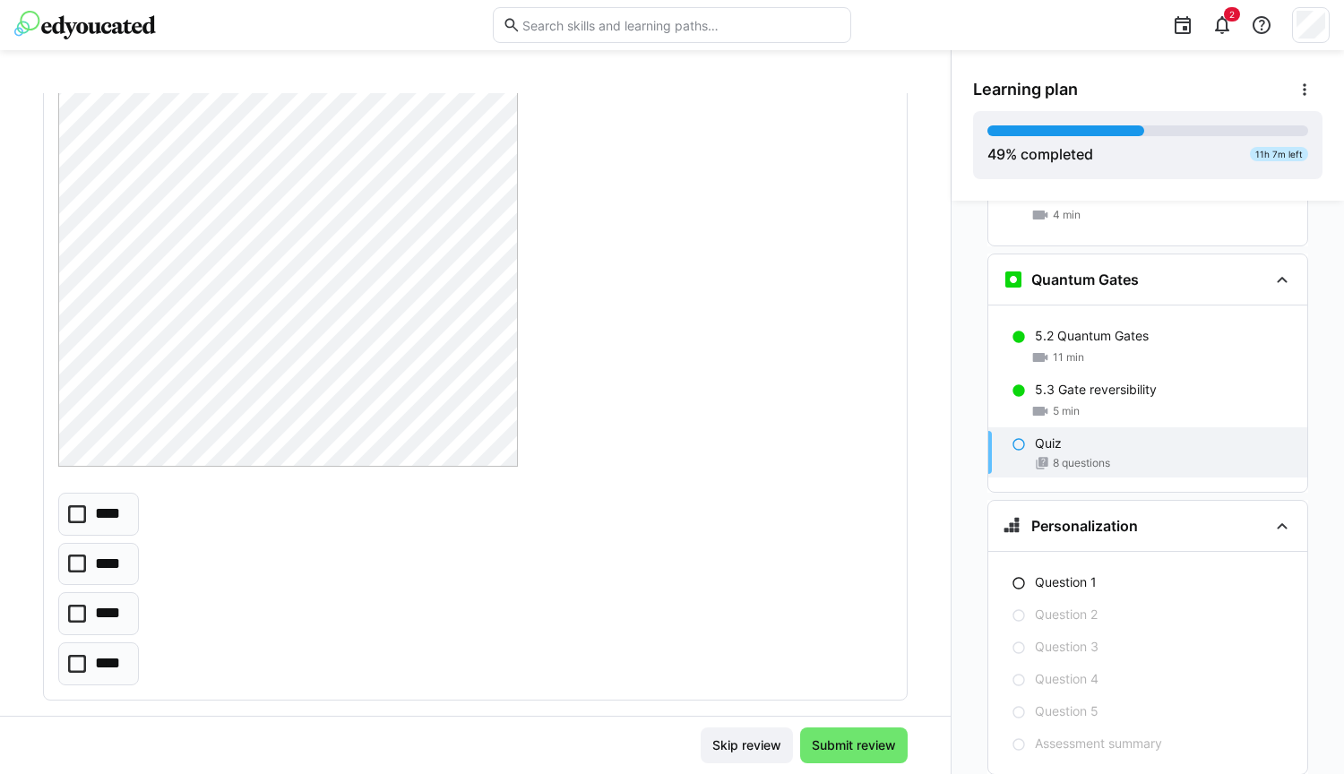
click at [114, 618] on p "****" at bounding box center [110, 663] width 30 height 23
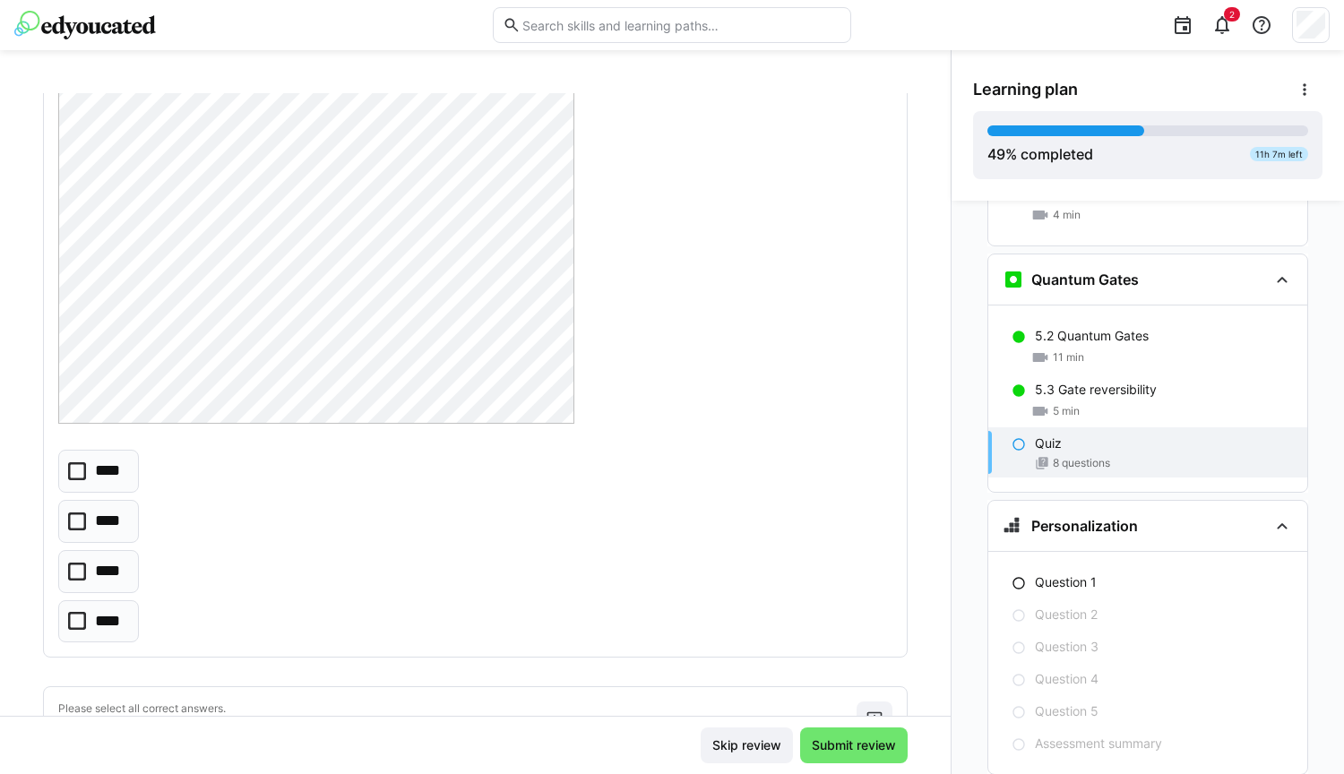
scroll to position [4432, 0]
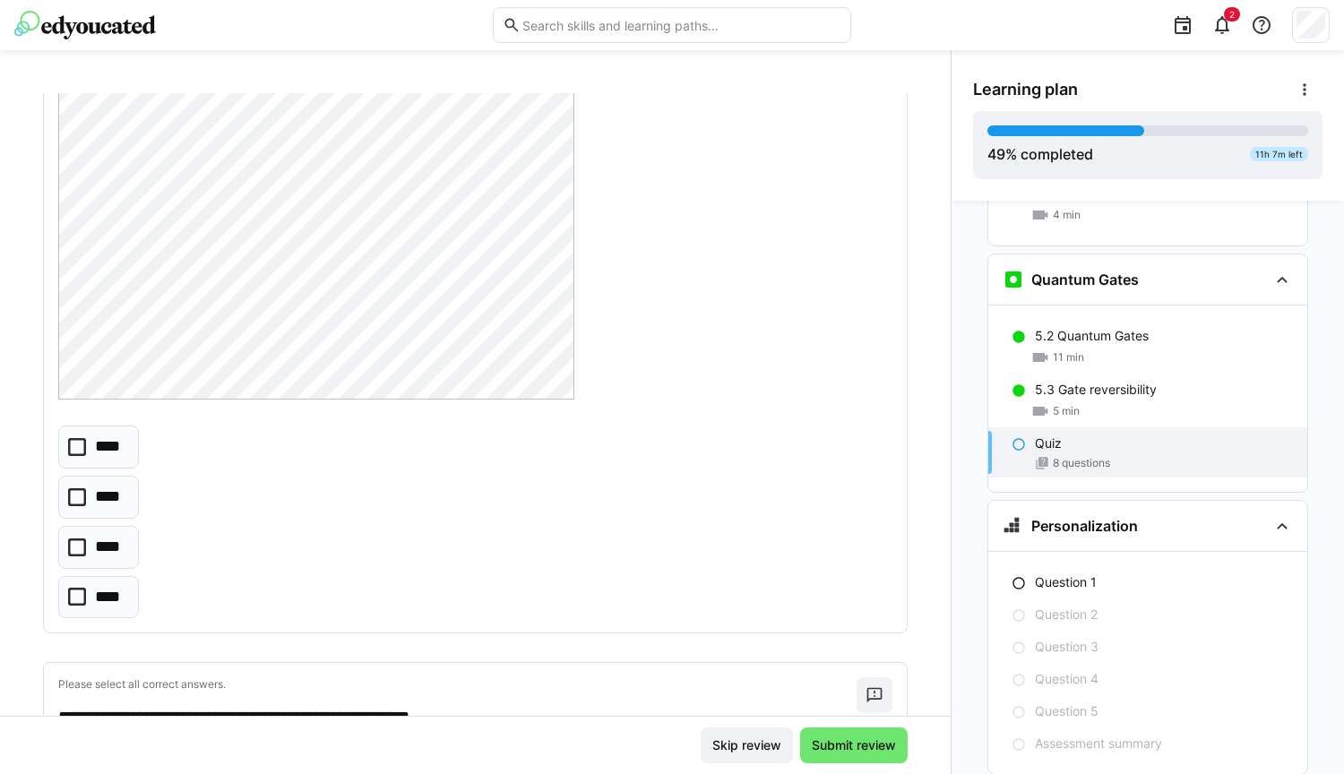
click at [100, 485] on p "****" at bounding box center [110, 496] width 30 height 23
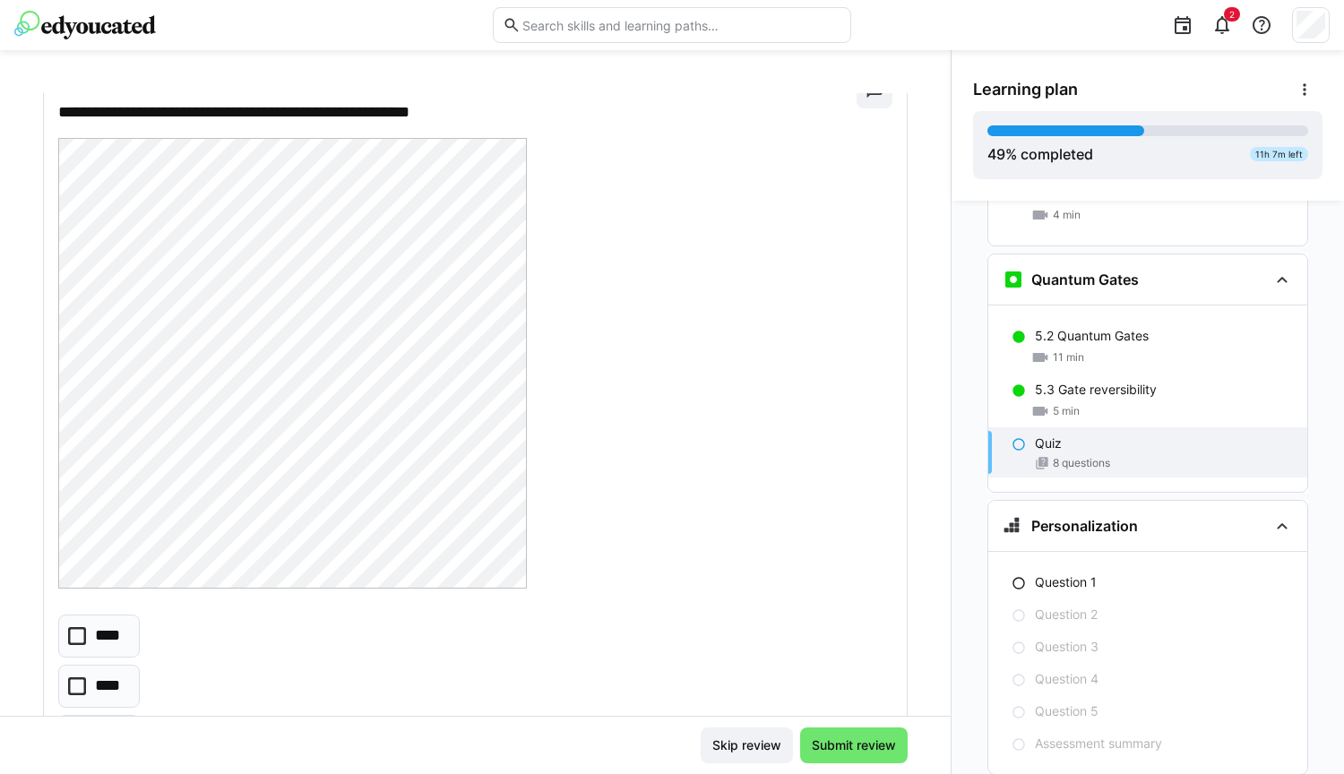
scroll to position [3443, 0]
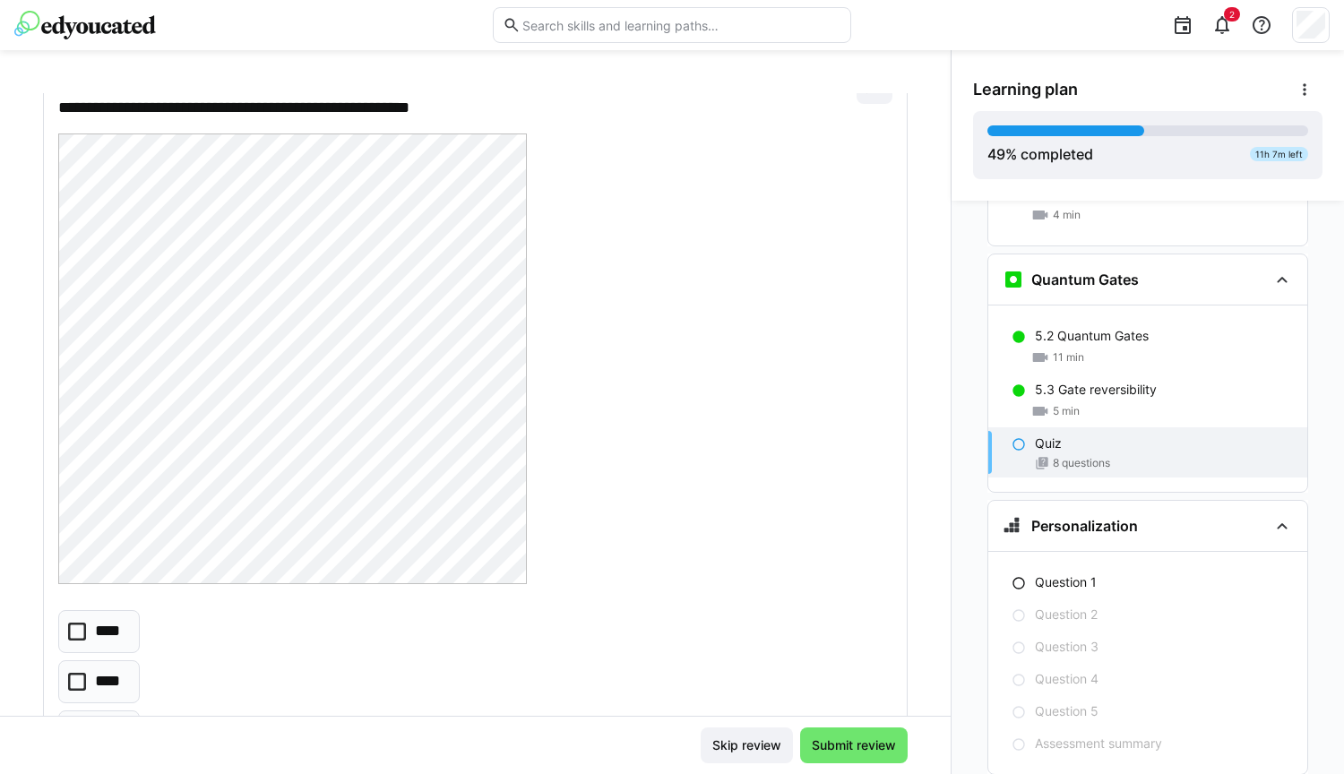
click at [135, 611] on eds-checkbox "****" at bounding box center [99, 631] width 82 height 43
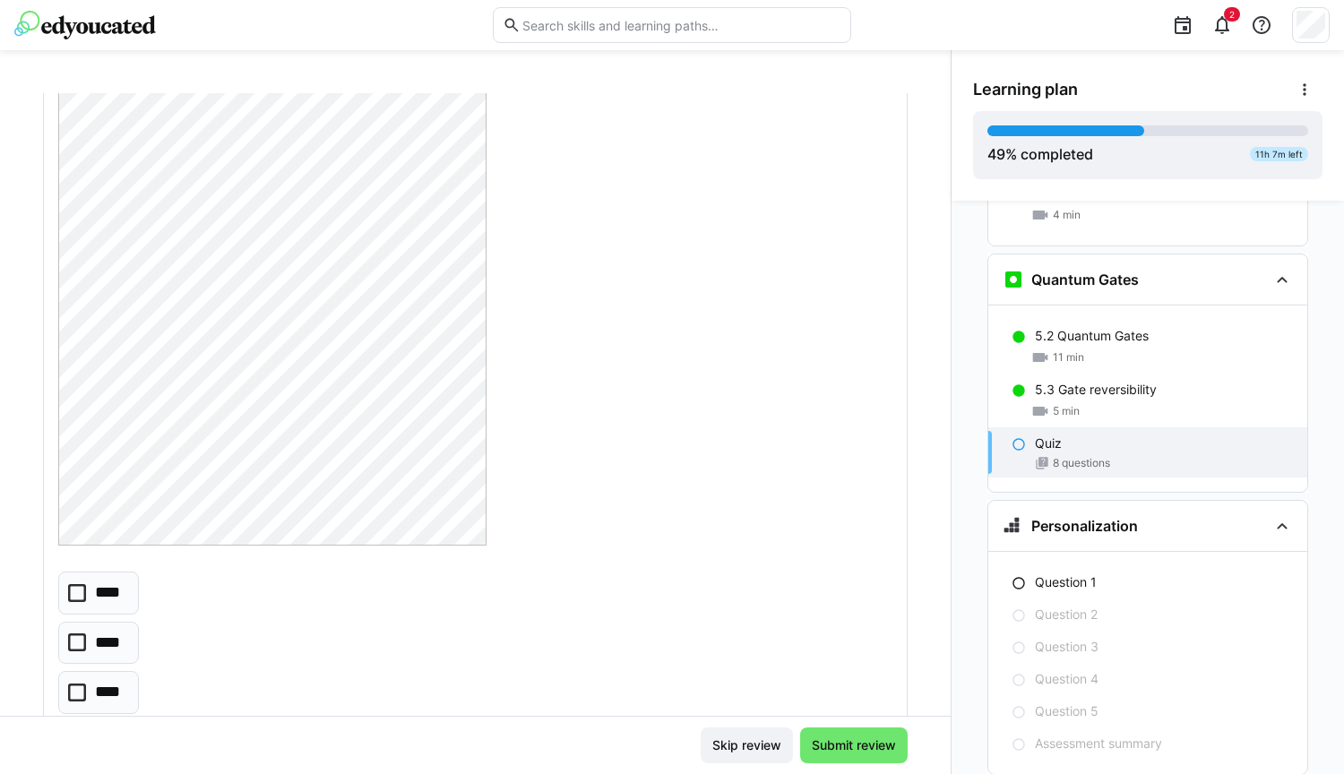
scroll to position [2766, 0]
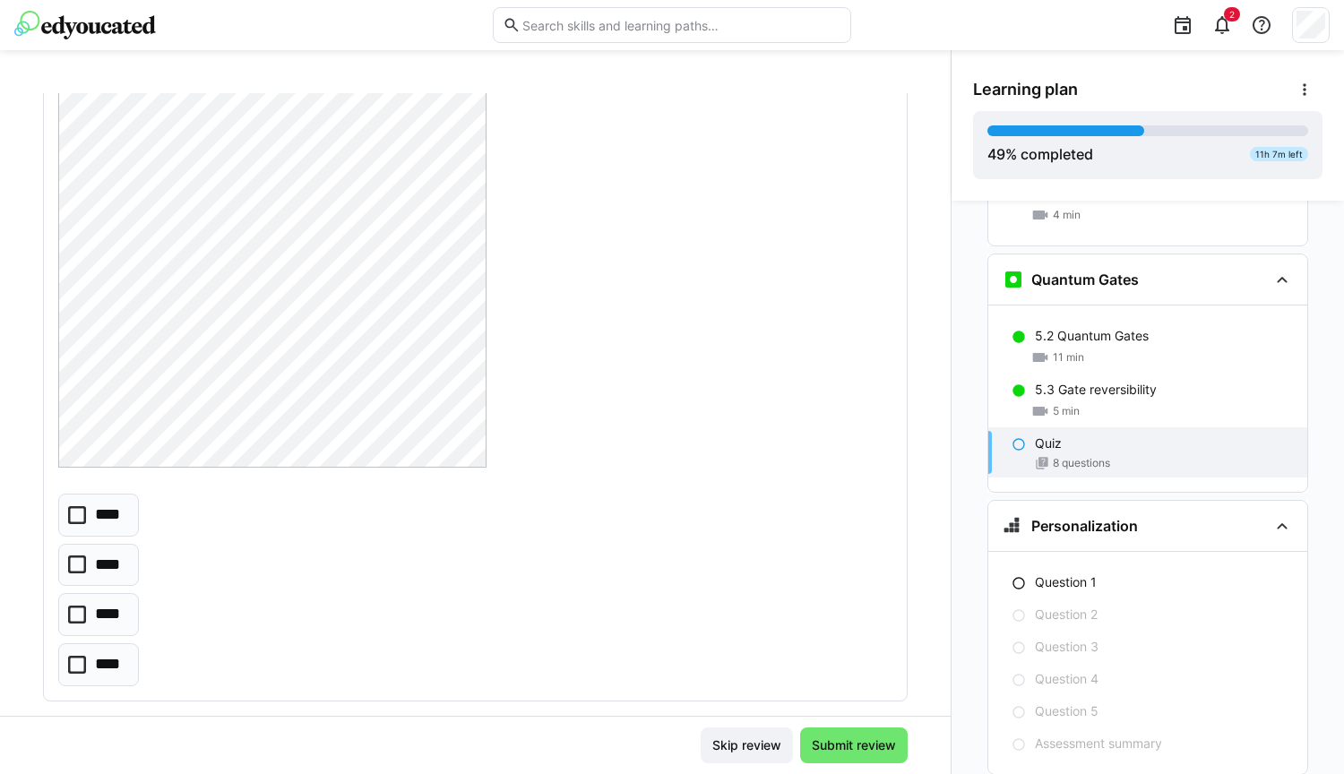
click at [106, 603] on p "****" at bounding box center [110, 614] width 30 height 23
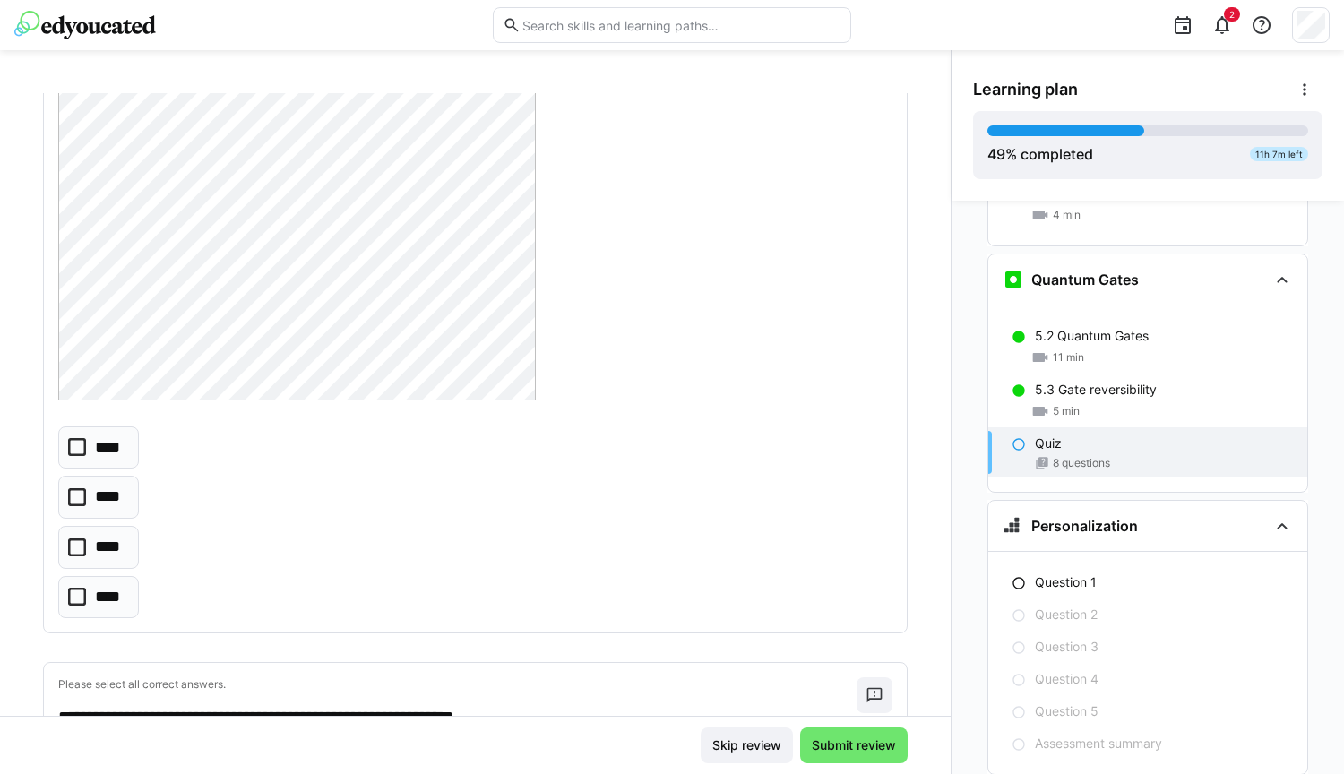
scroll to position [1894, 0]
click at [115, 535] on p "****" at bounding box center [110, 546] width 30 height 23
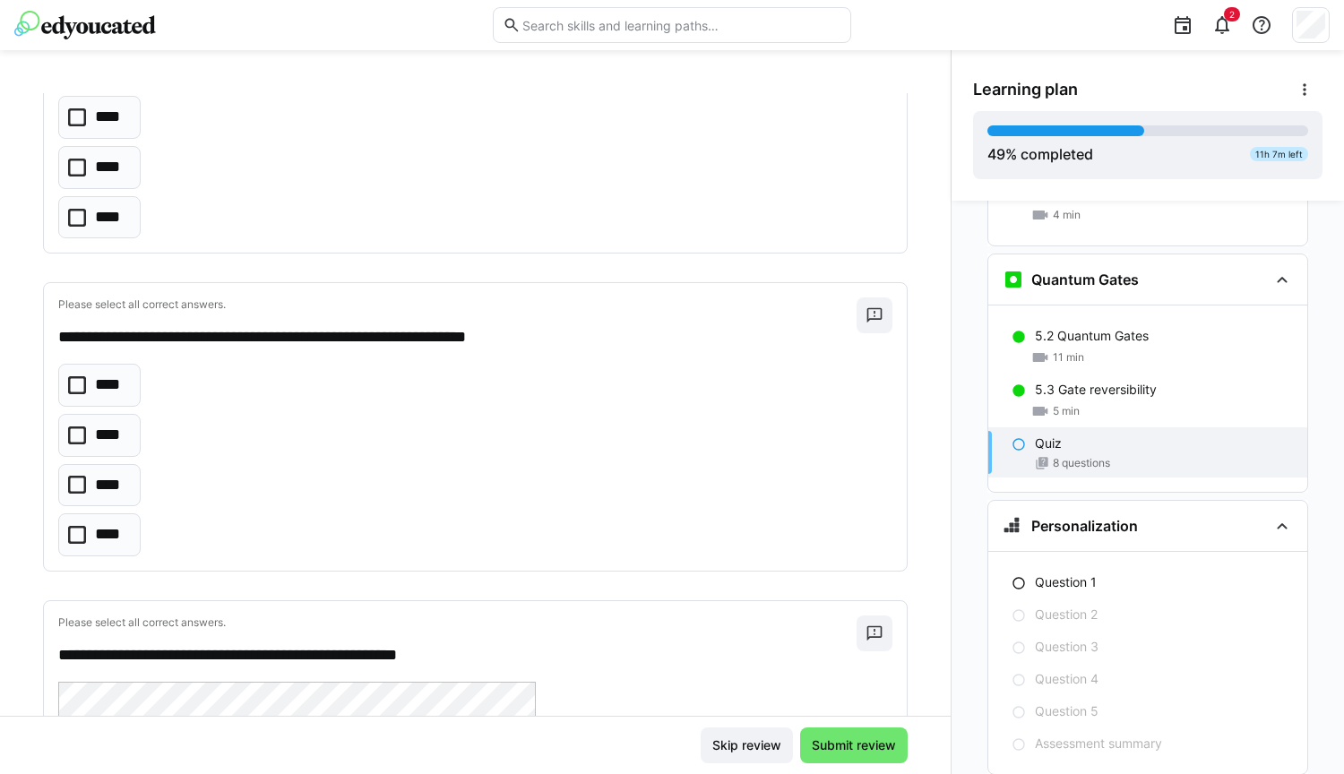
scroll to position [1152, 0]
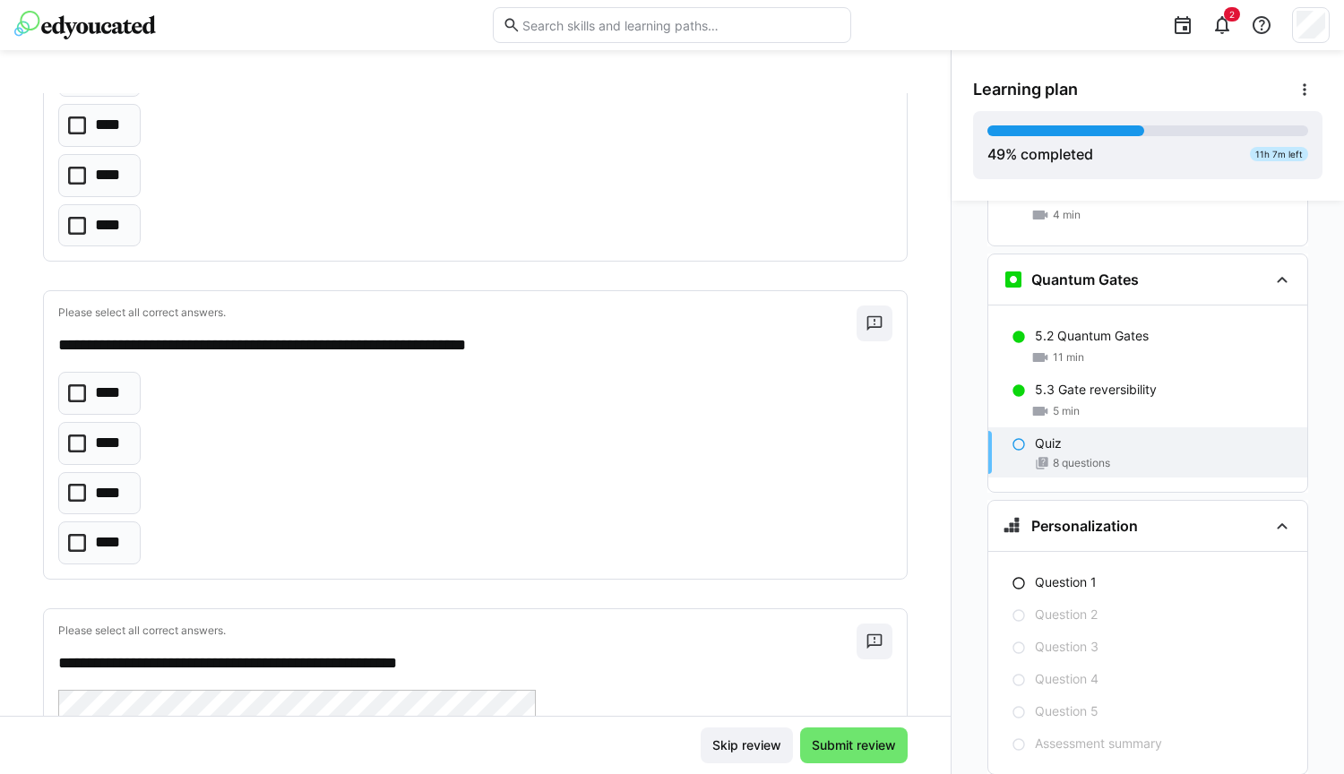
click at [116, 432] on p "****" at bounding box center [110, 443] width 30 height 23
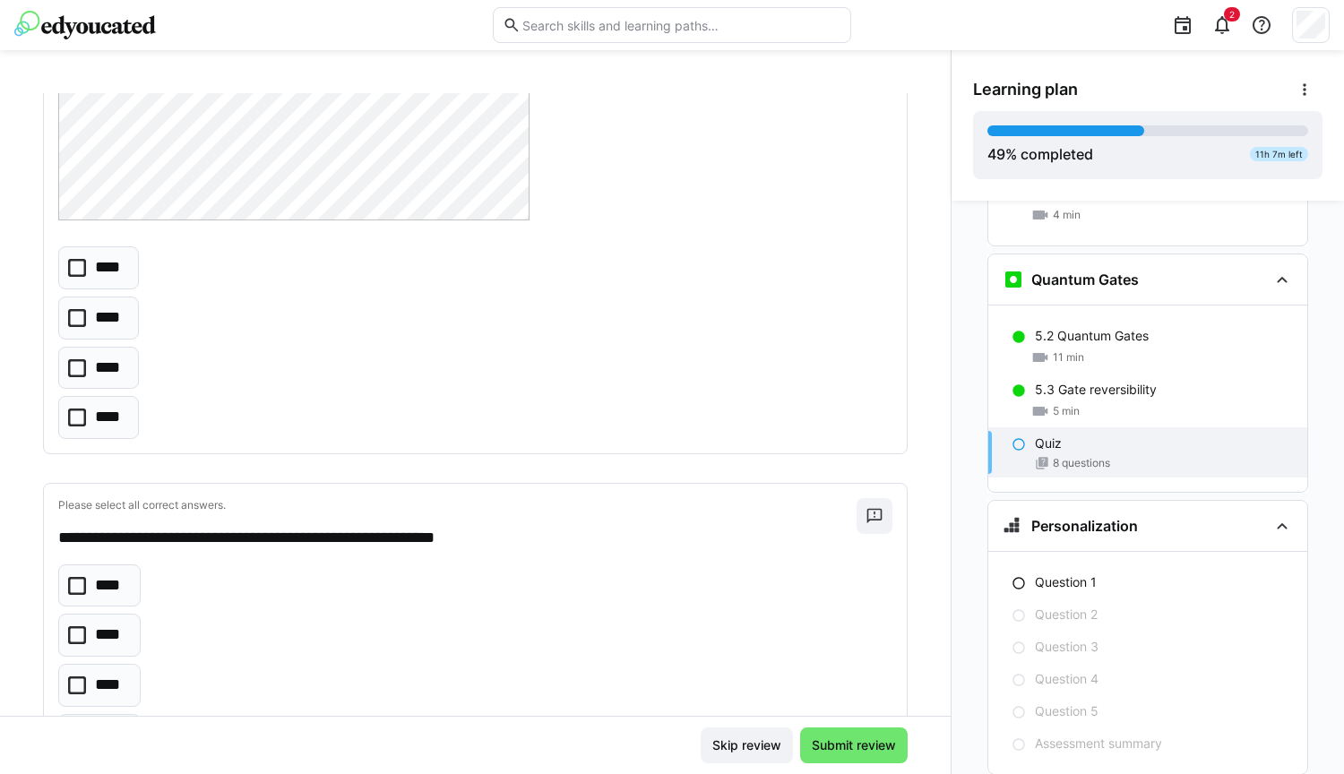
scroll to position [646, 0]
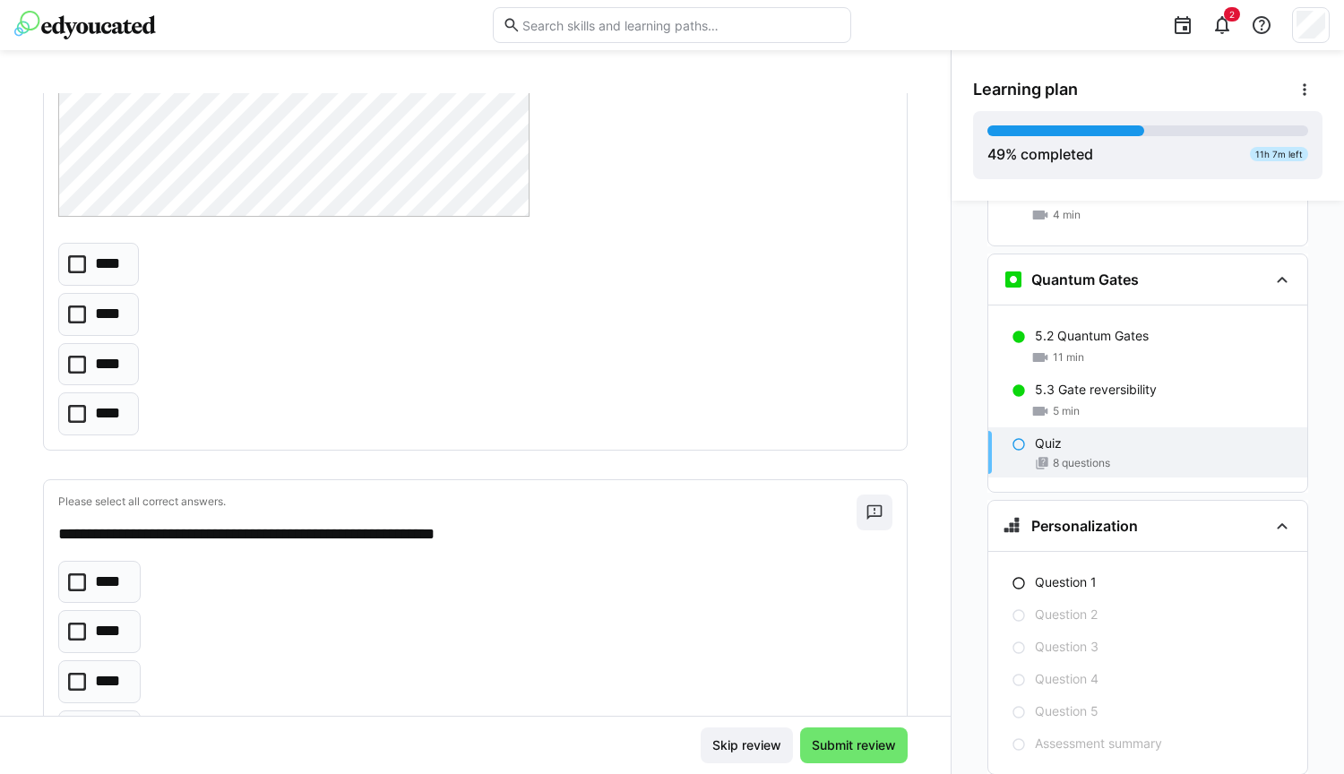
click at [120, 356] on p "****" at bounding box center [109, 364] width 28 height 23
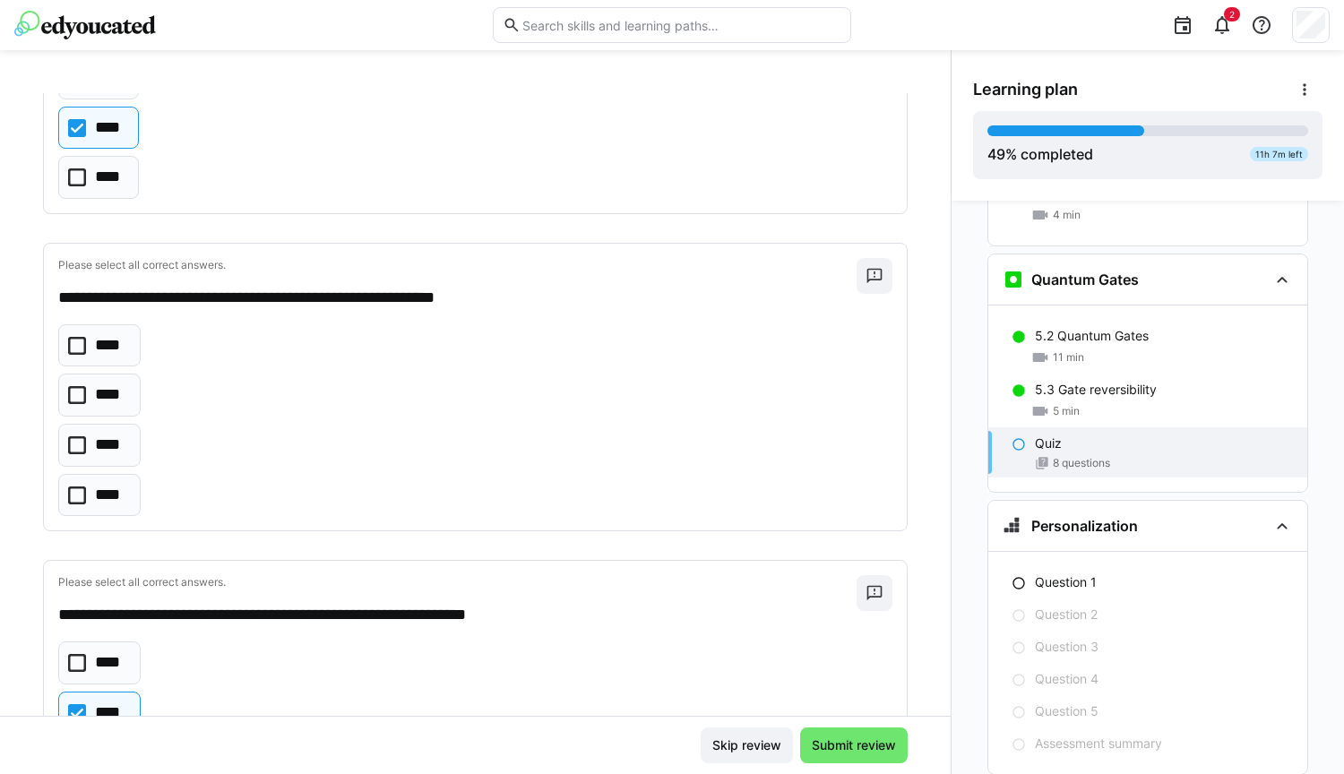
scroll to position [927, 0]
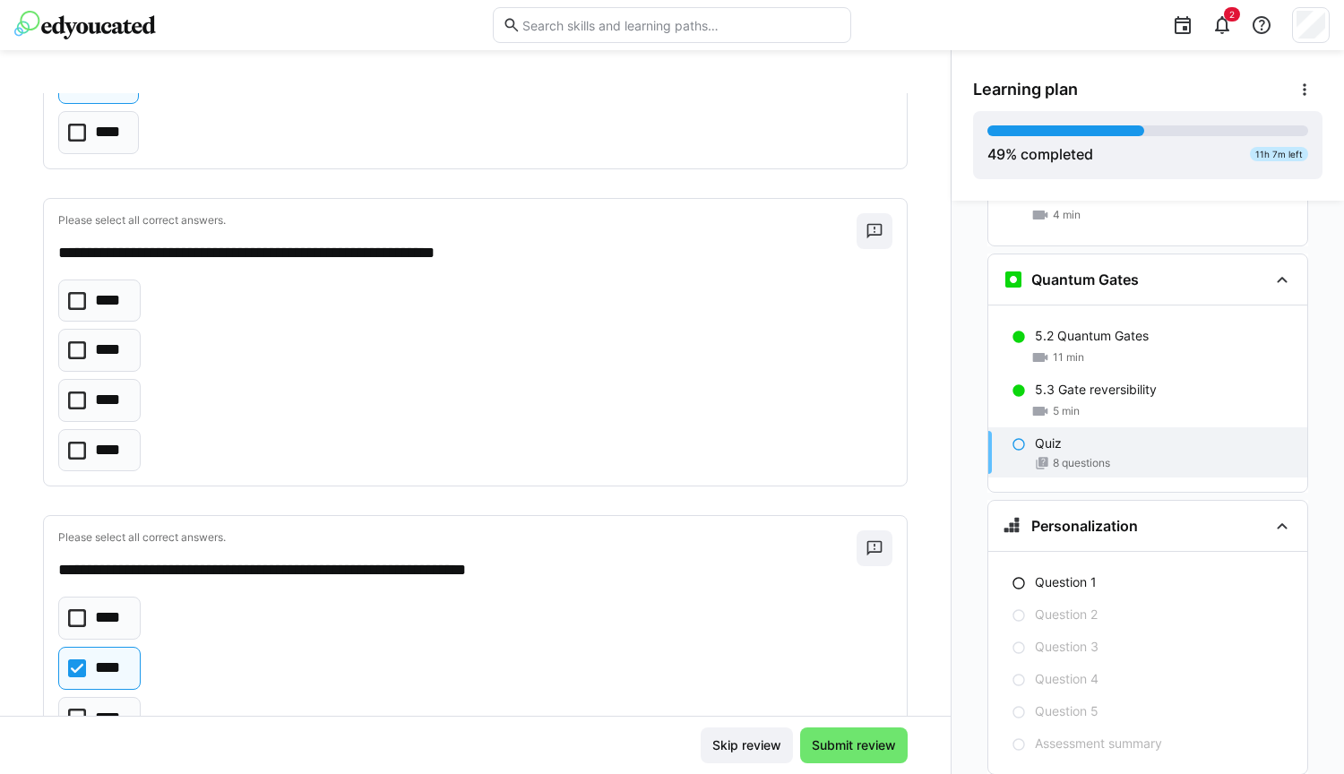
click at [135, 393] on eds-checkbox "****" at bounding box center [99, 400] width 82 height 43
click at [863, 618] on span "Submit review" at bounding box center [854, 745] width 90 height 18
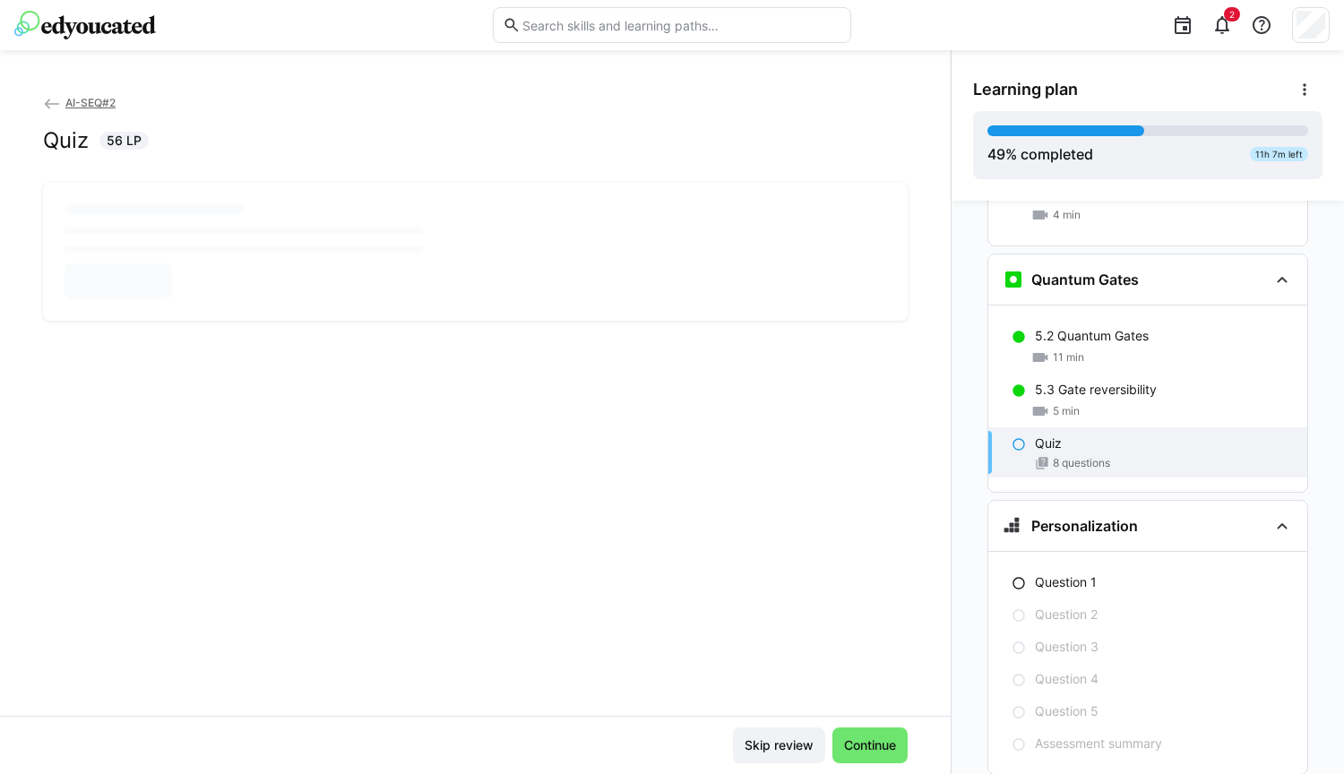
scroll to position [0, 0]
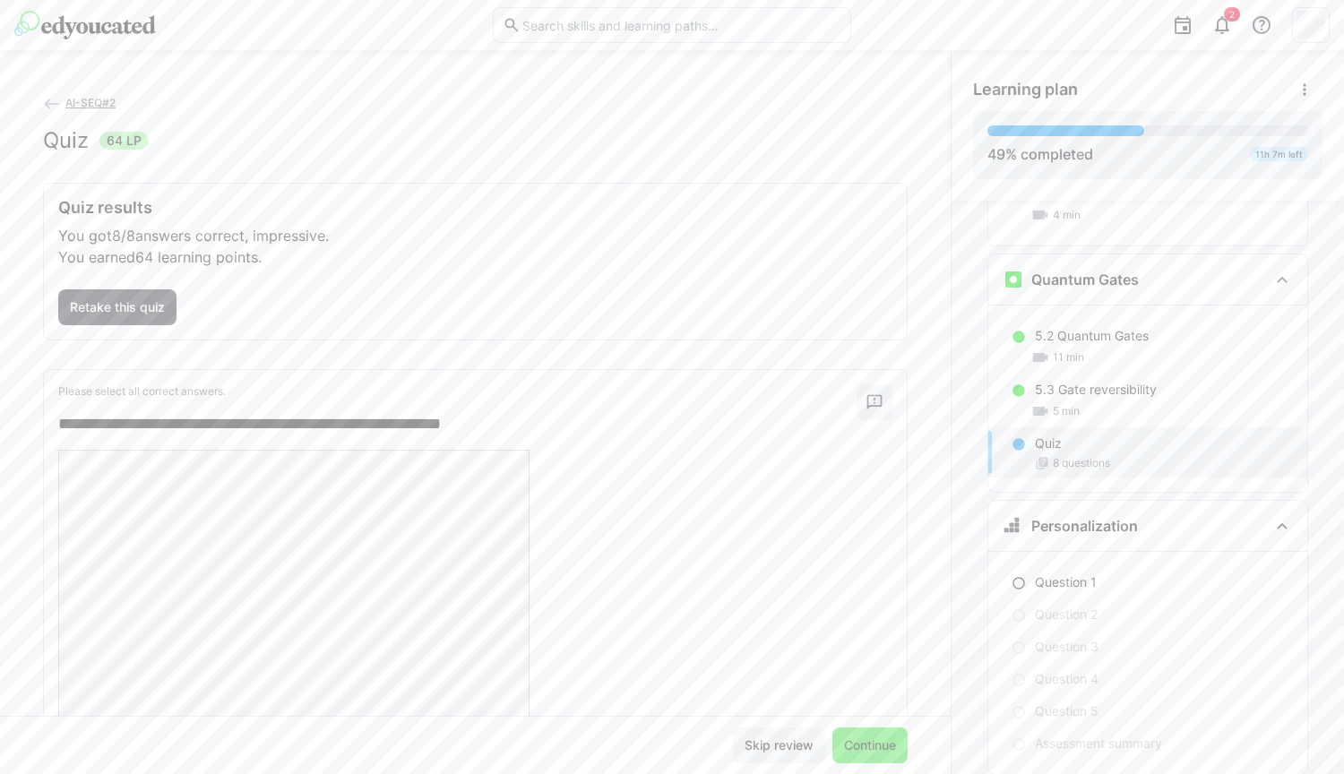
click at [854, 618] on span "Continue" at bounding box center [869, 745] width 75 height 36
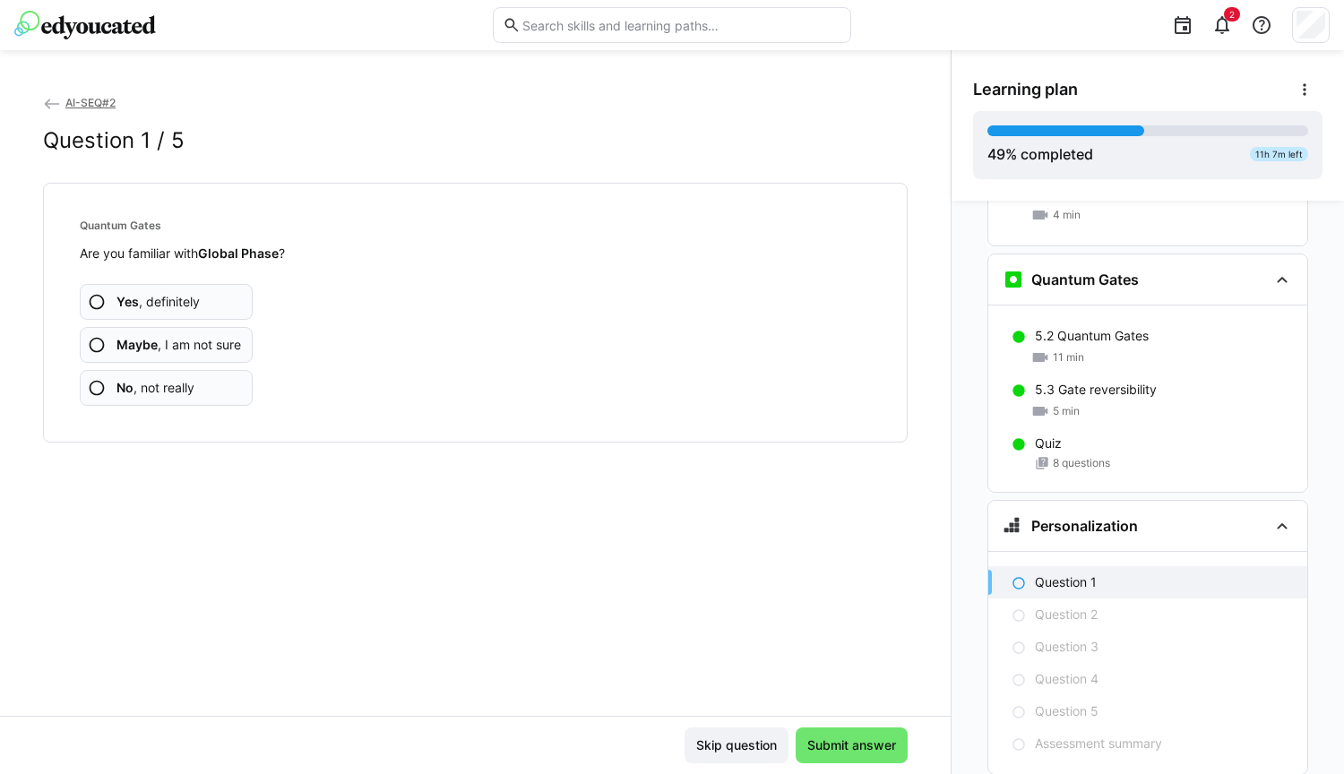
click at [211, 292] on app-assessment-question-radio "Yes , definitely" at bounding box center [166, 302] width 173 height 36
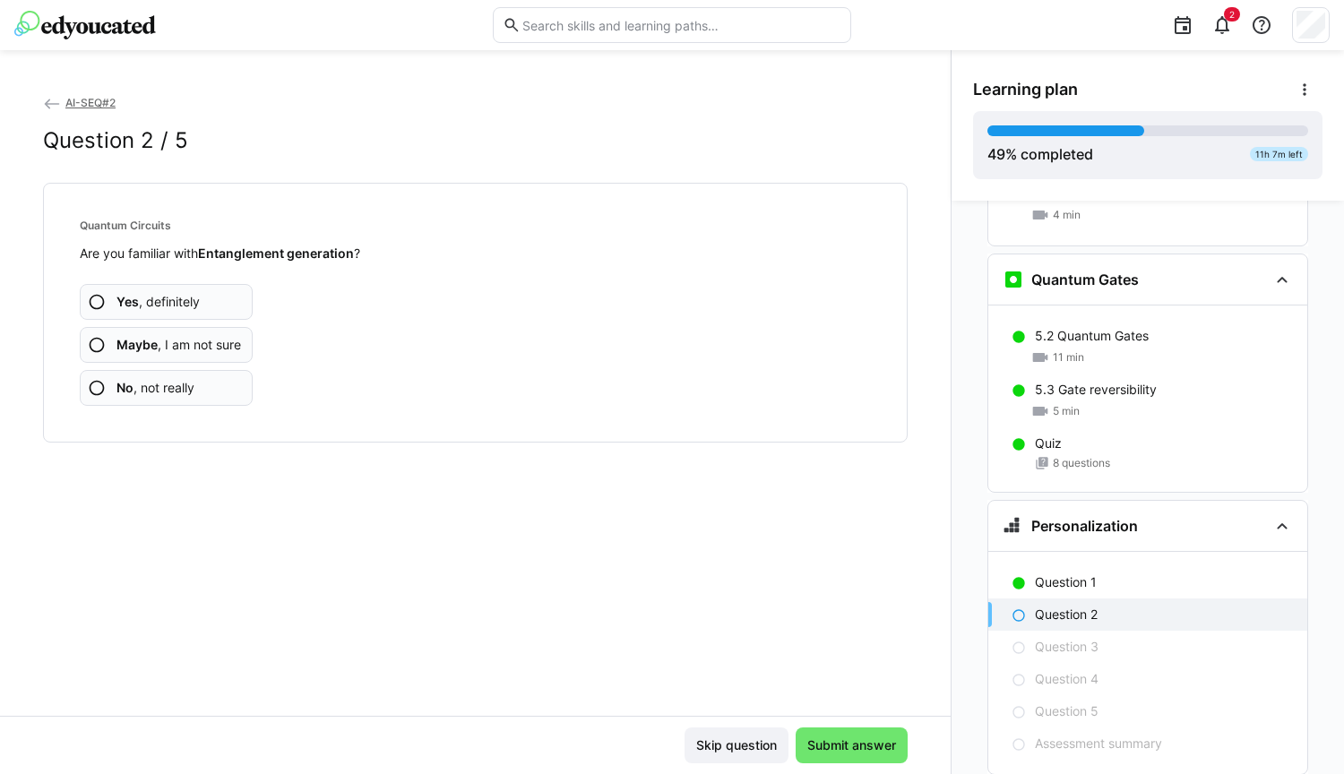
click at [196, 298] on span "Yes , definitely" at bounding box center [157, 302] width 83 height 18
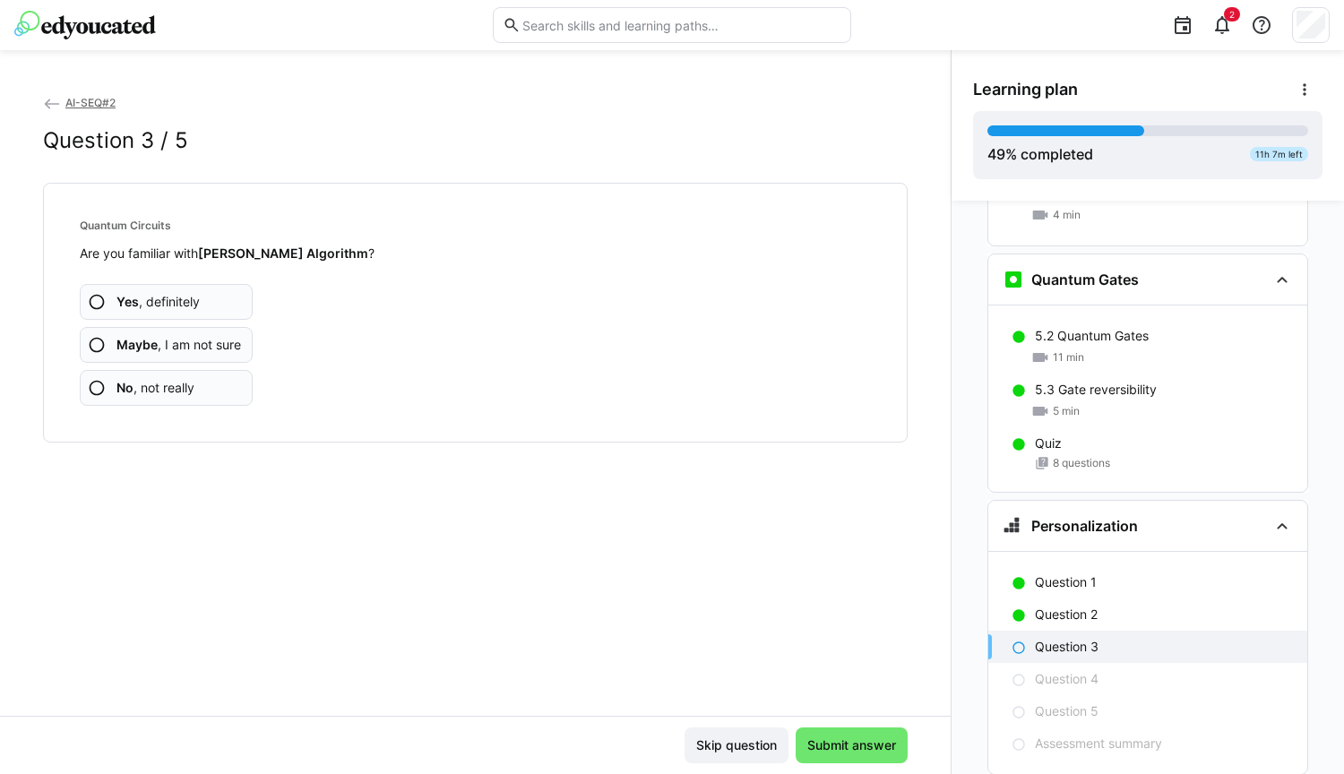
click at [196, 298] on span "Yes , definitely" at bounding box center [157, 302] width 83 height 18
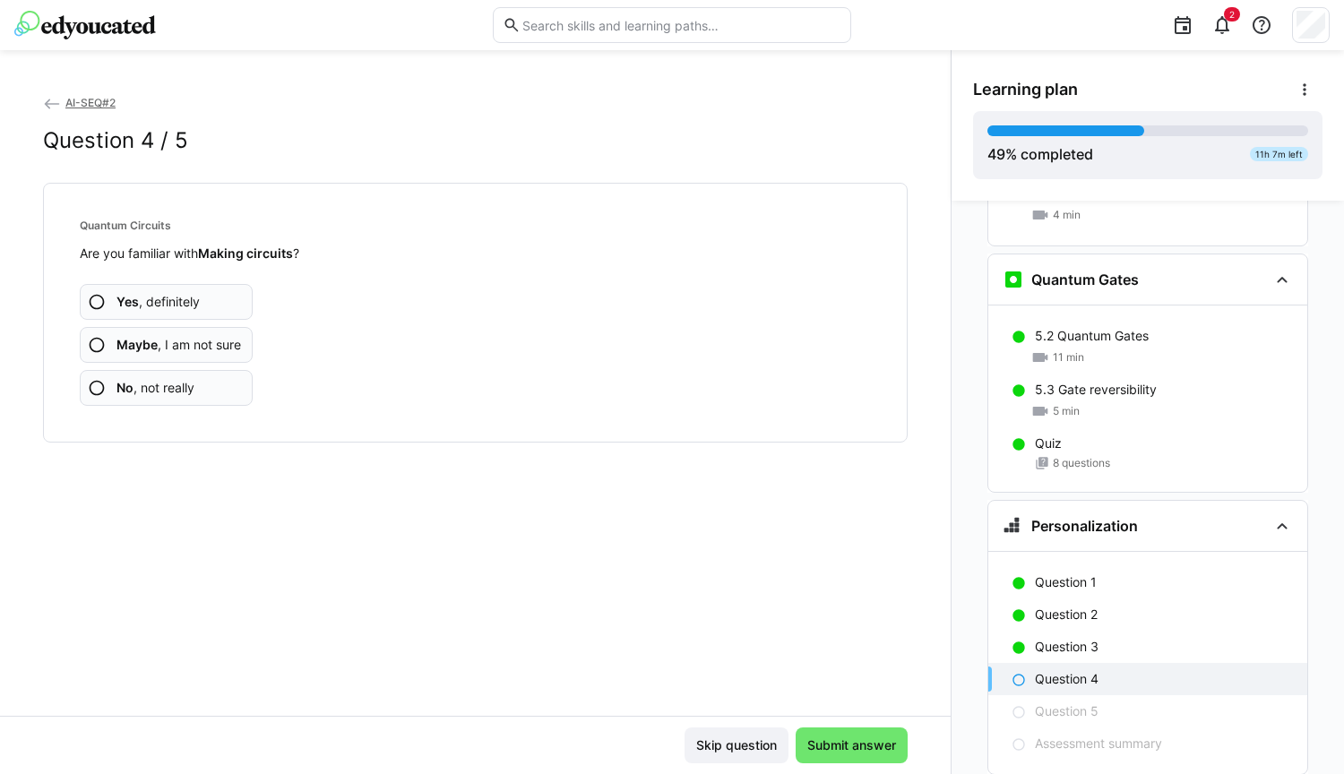
click at [196, 298] on span "Yes , definitely" at bounding box center [157, 302] width 83 height 18
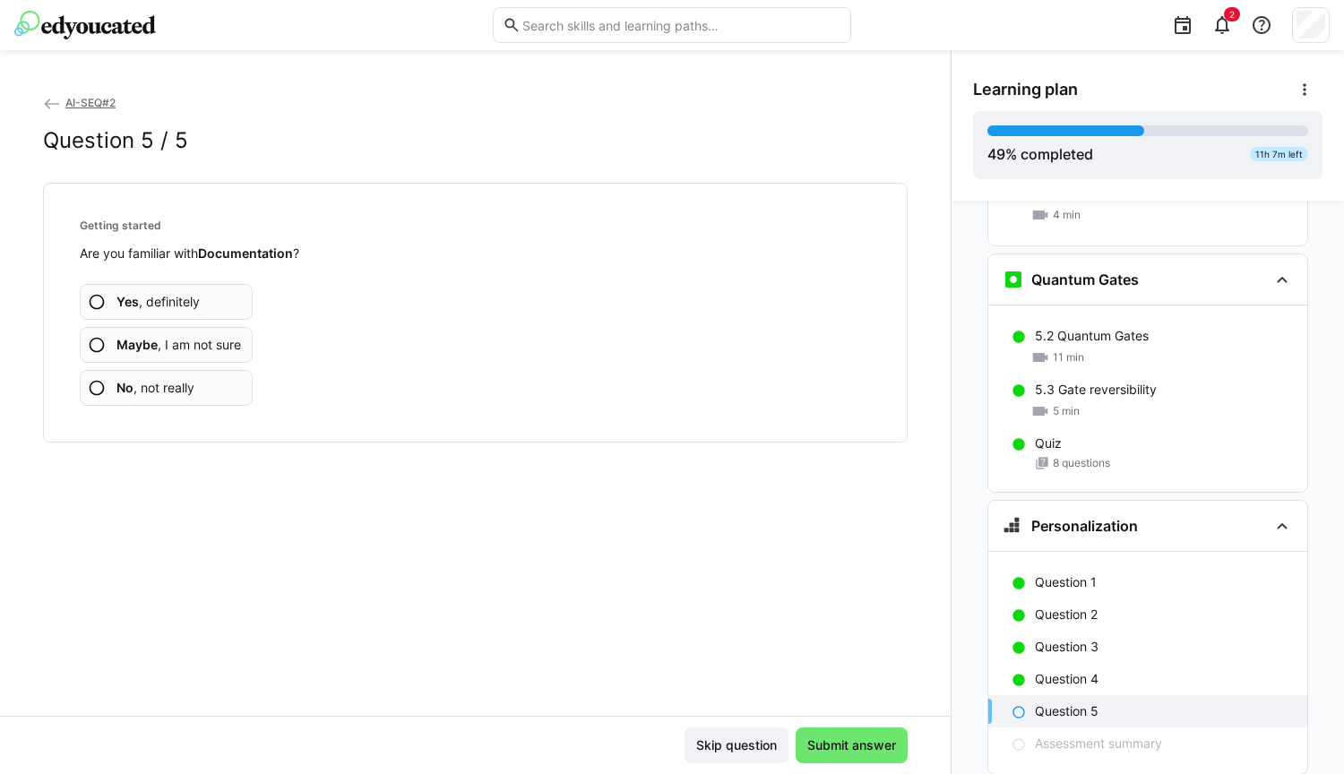
click at [208, 296] on app-assessment-question-radio "Yes , definitely" at bounding box center [166, 302] width 173 height 36
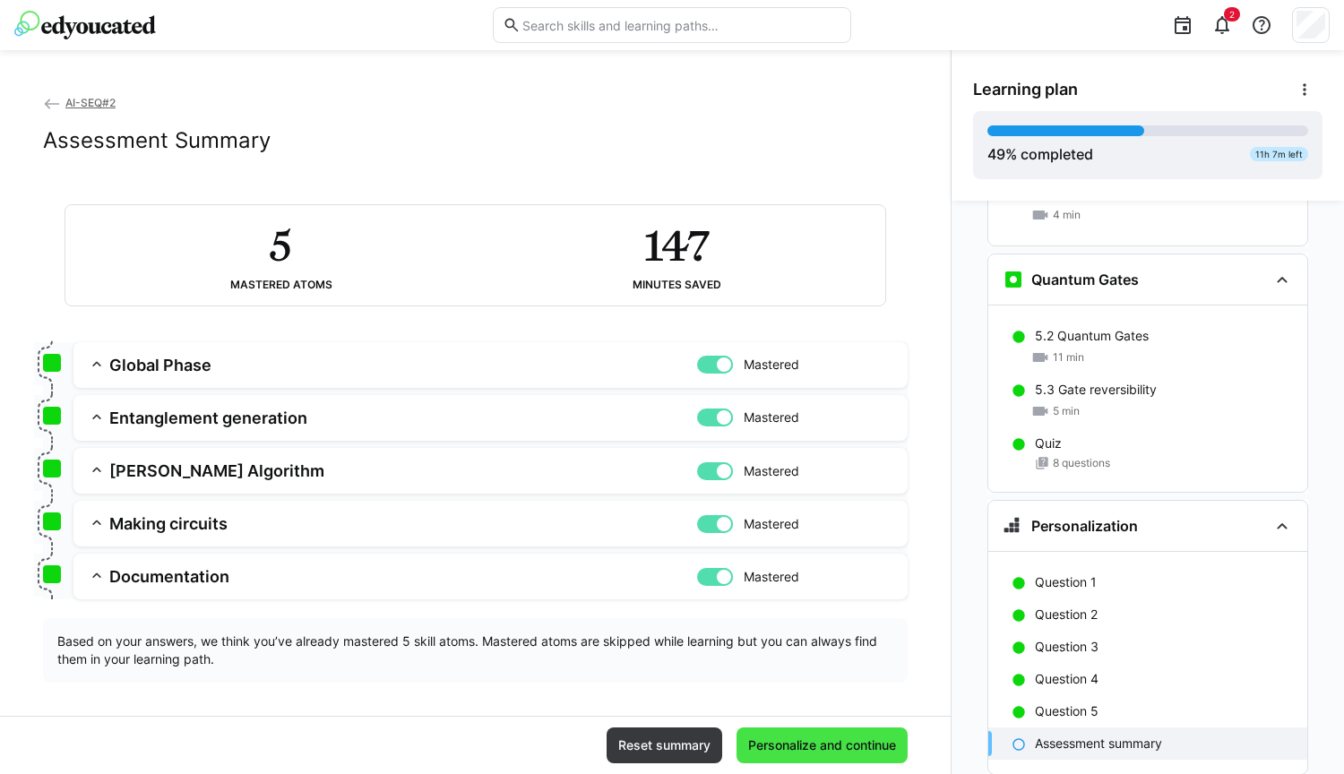
click at [845, 618] on span "Personalize and continue" at bounding box center [821, 745] width 153 height 18
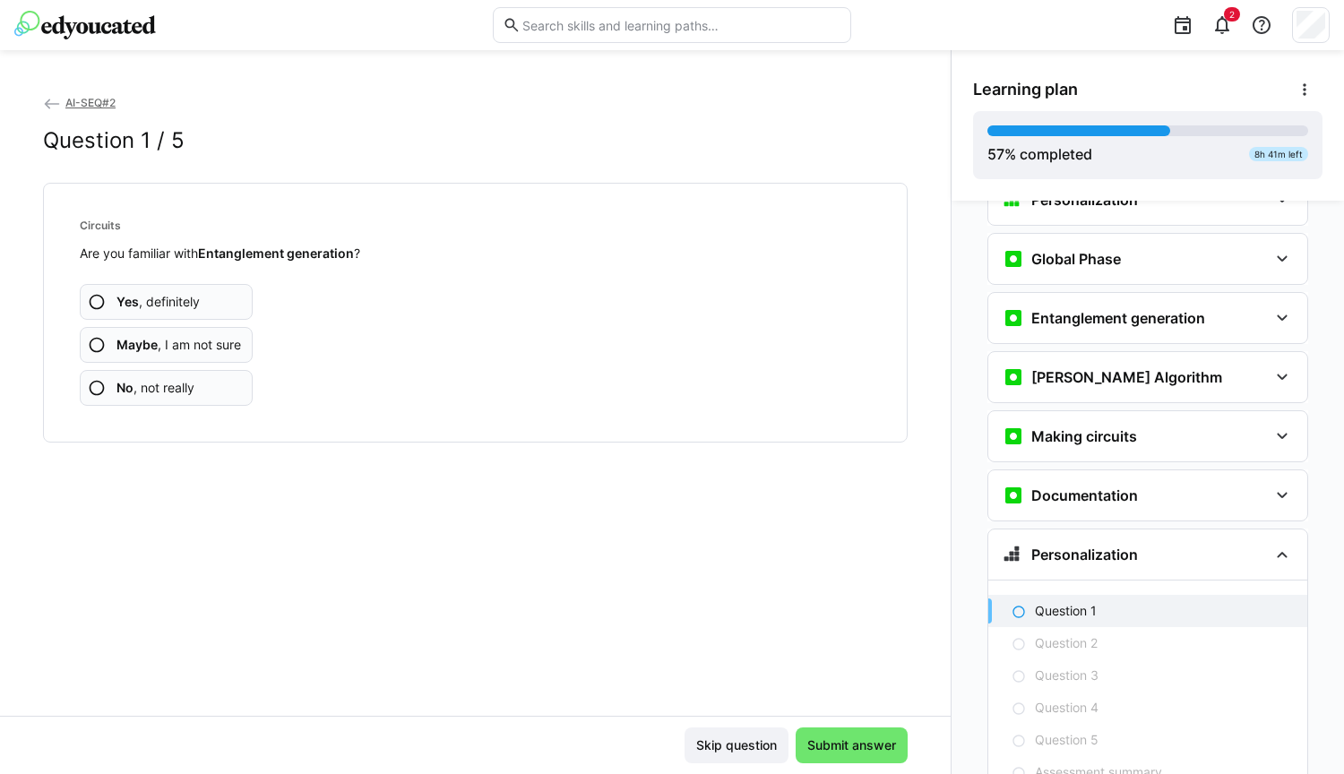
scroll to position [4250, 0]
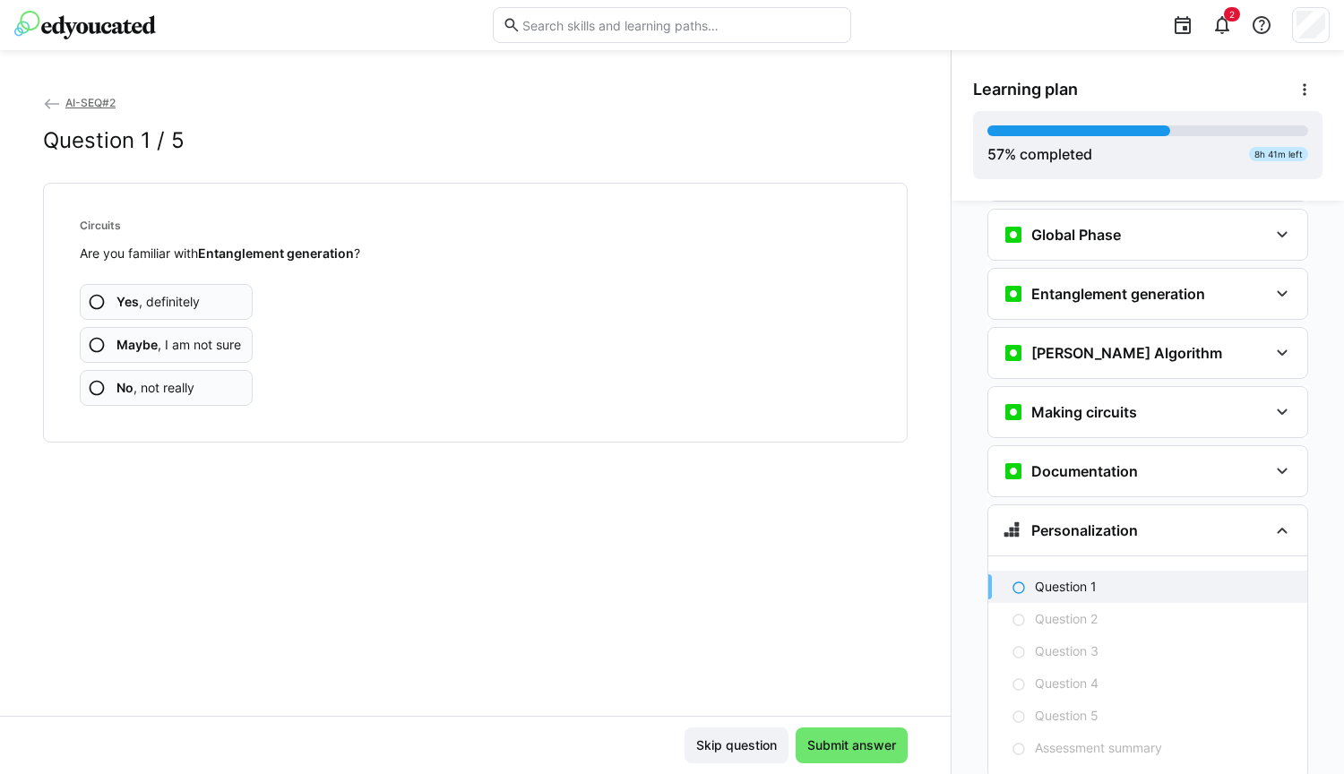
click at [181, 301] on span "Yes , definitely" at bounding box center [157, 302] width 83 height 18
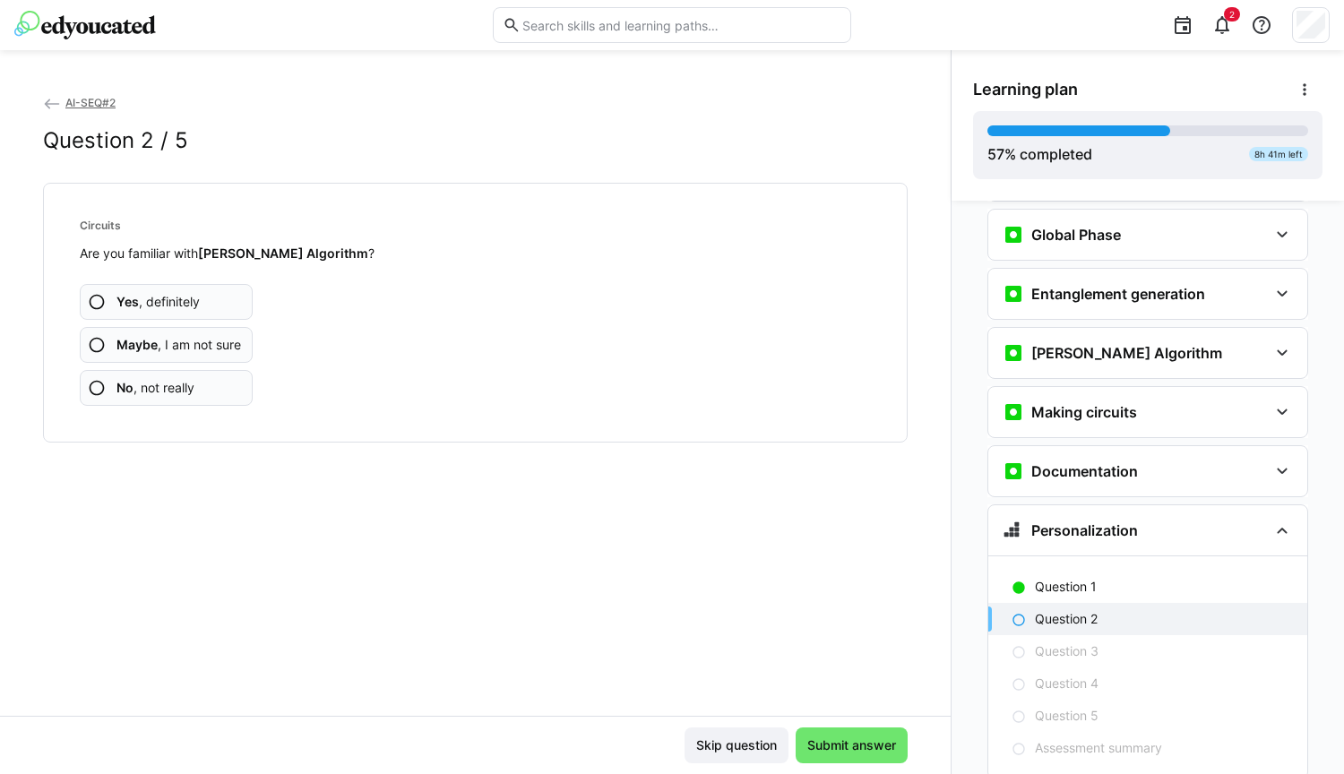
click at [181, 301] on span "Yes , definitely" at bounding box center [157, 302] width 83 height 18
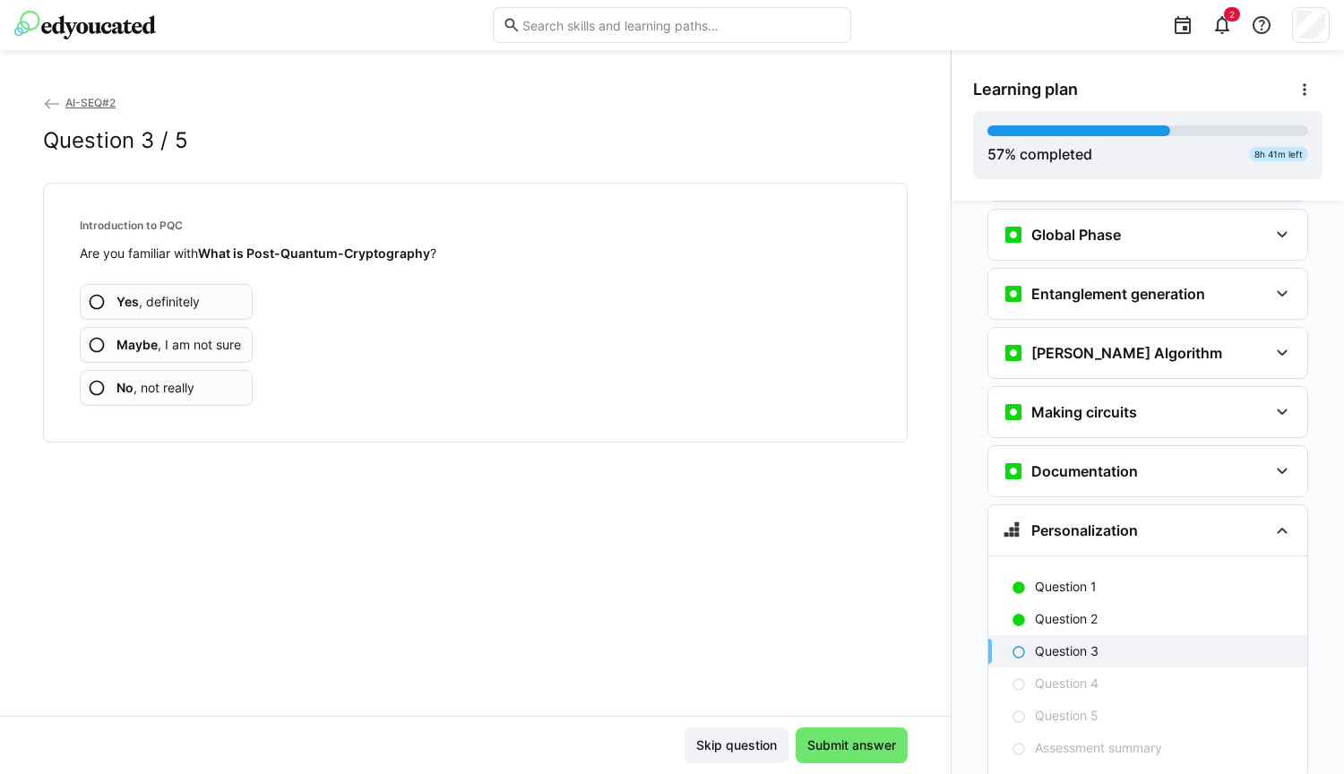
click at [181, 301] on span "Yes , definitely" at bounding box center [157, 302] width 83 height 18
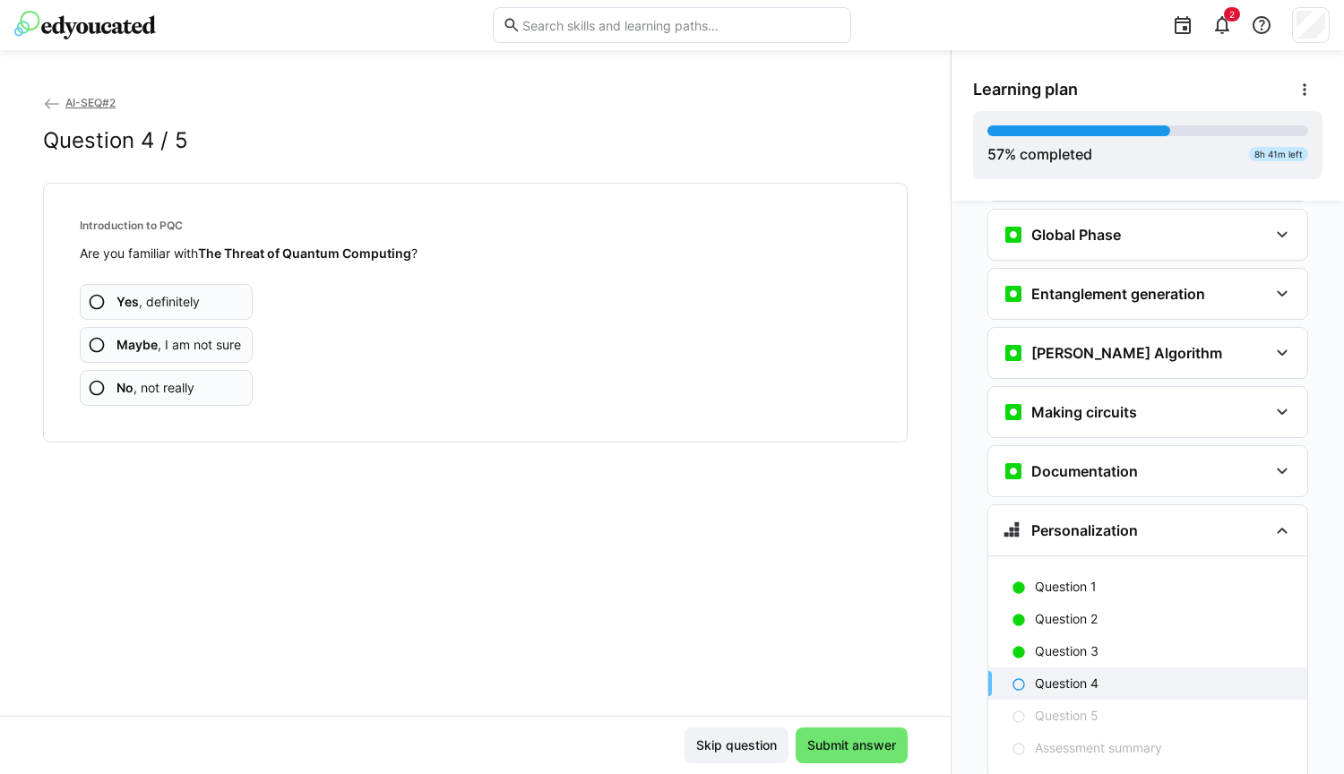
click at [181, 301] on span "Yes , definitely" at bounding box center [157, 302] width 83 height 18
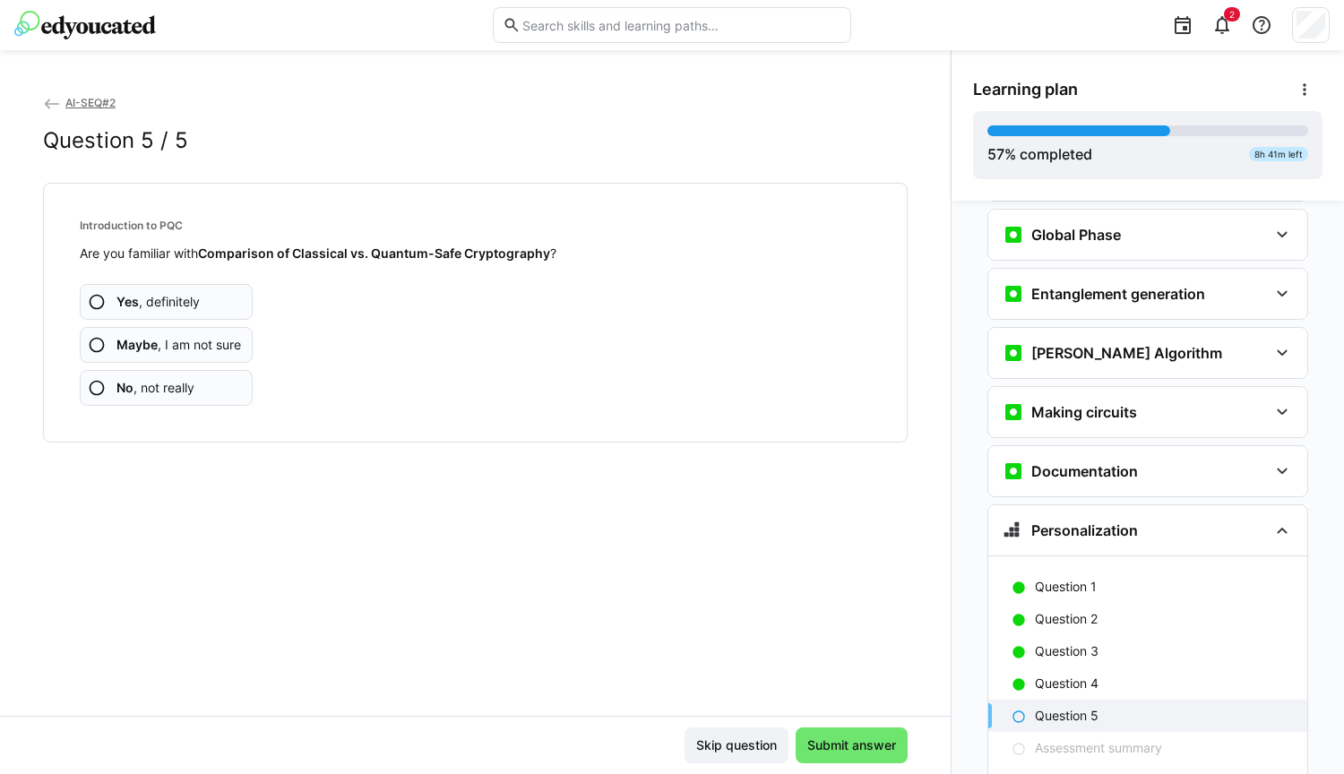
click at [181, 301] on span "Yes , definitely" at bounding box center [157, 302] width 83 height 18
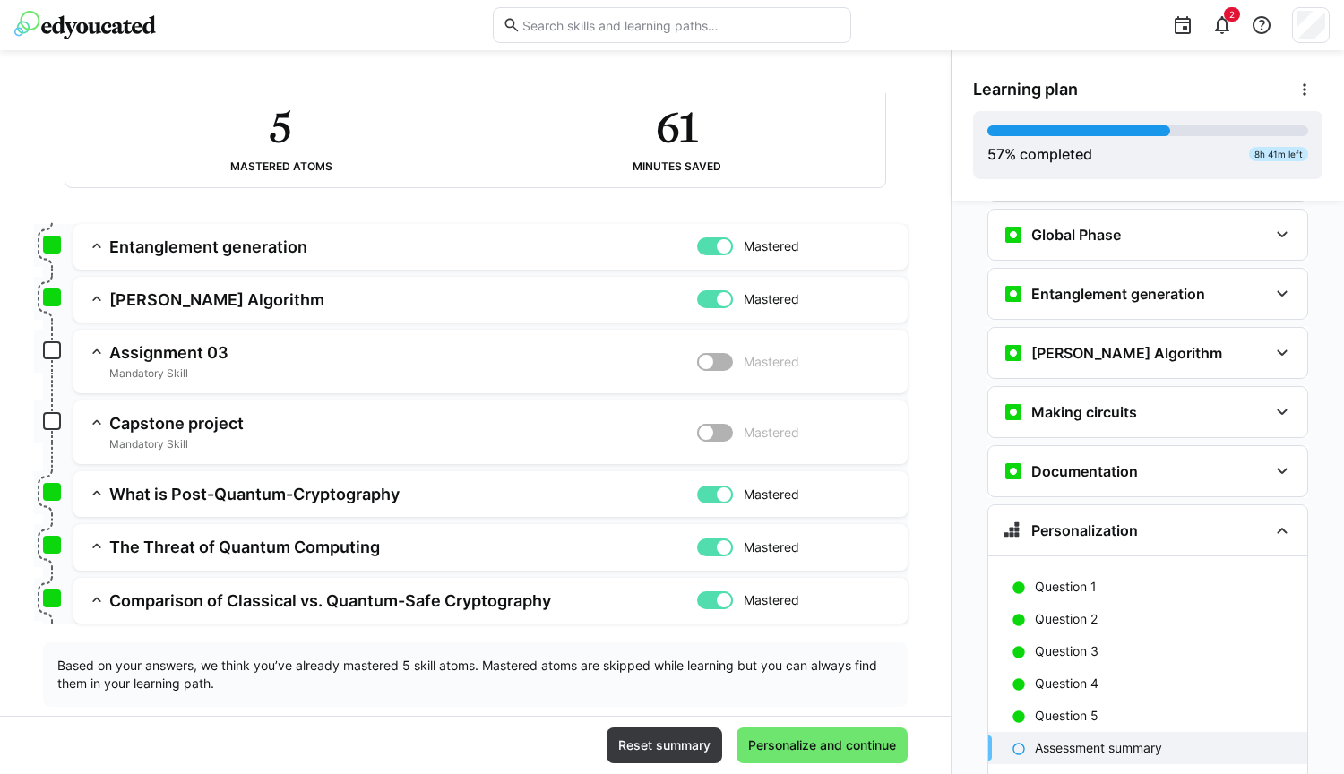
scroll to position [150, 0]
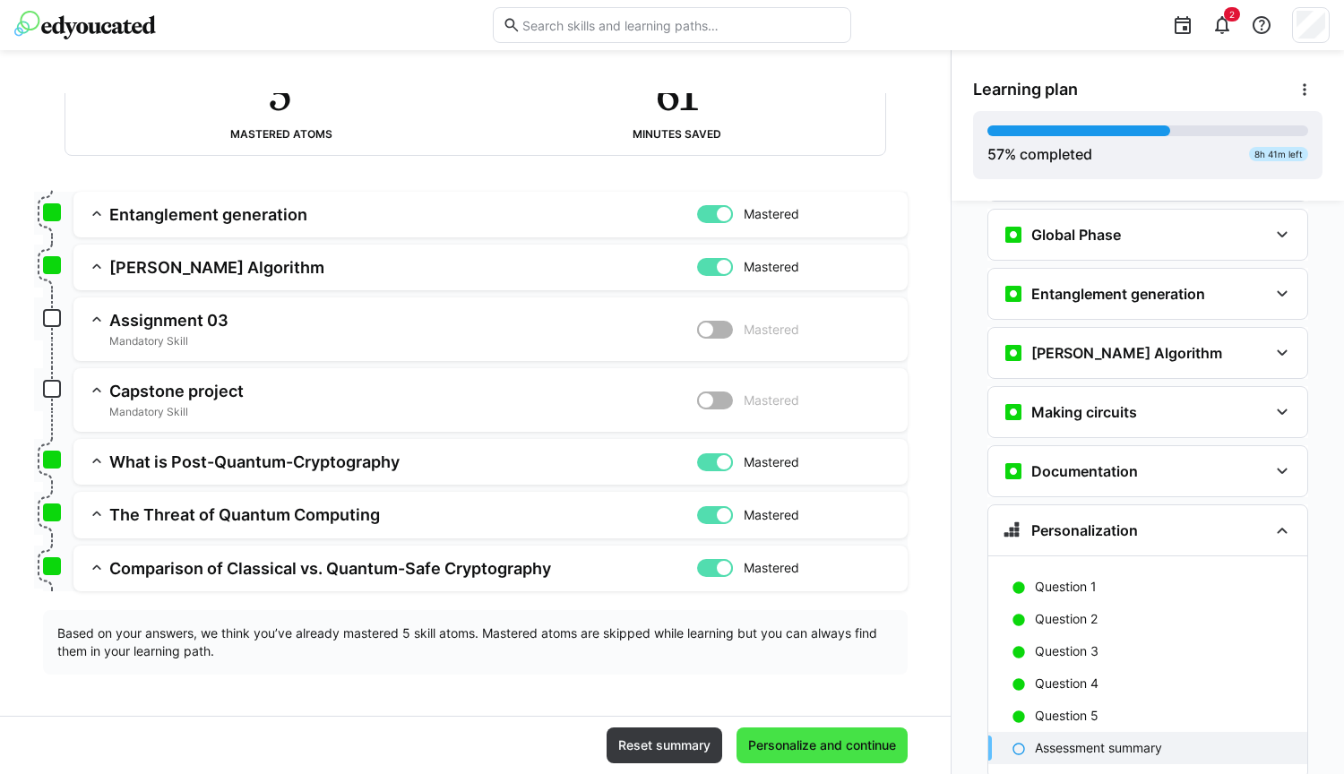
click at [794, 618] on span "Personalize and continue" at bounding box center [821, 745] width 153 height 18
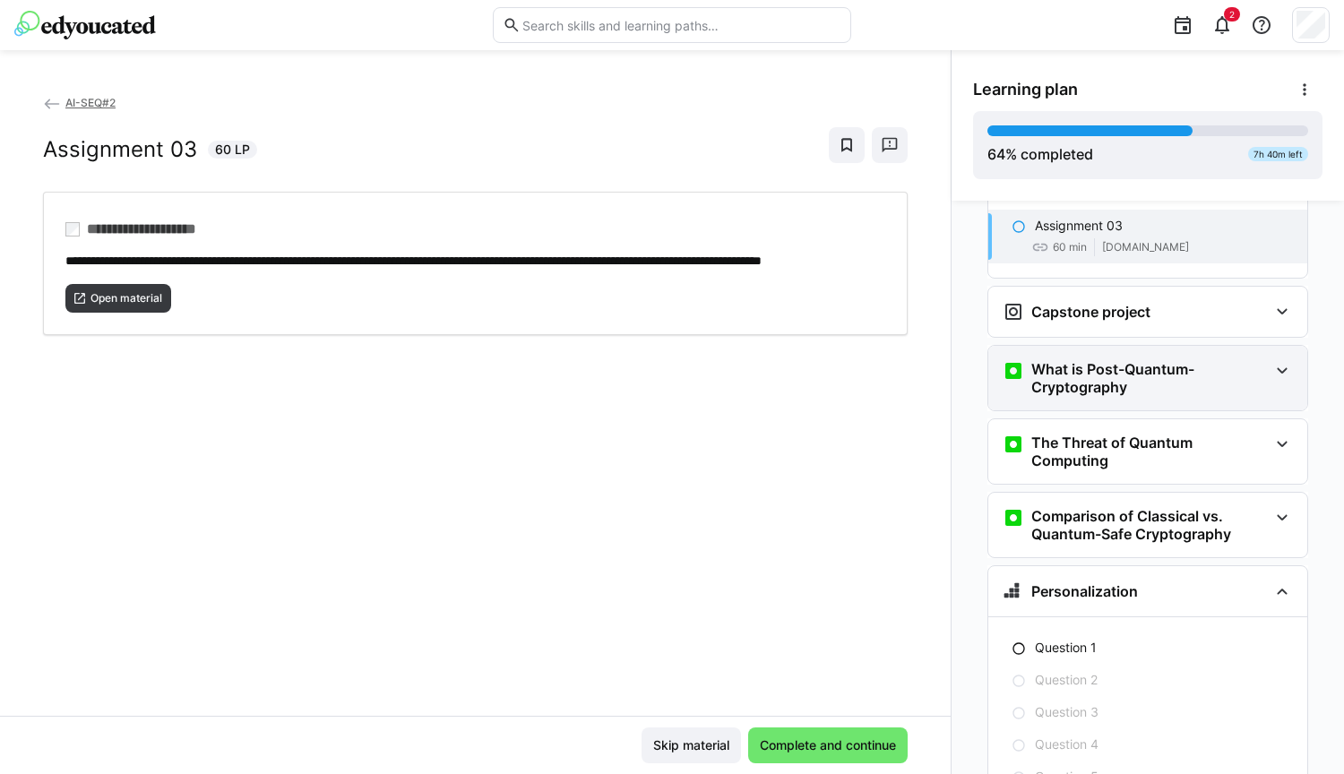
scroll to position [4844, 0]
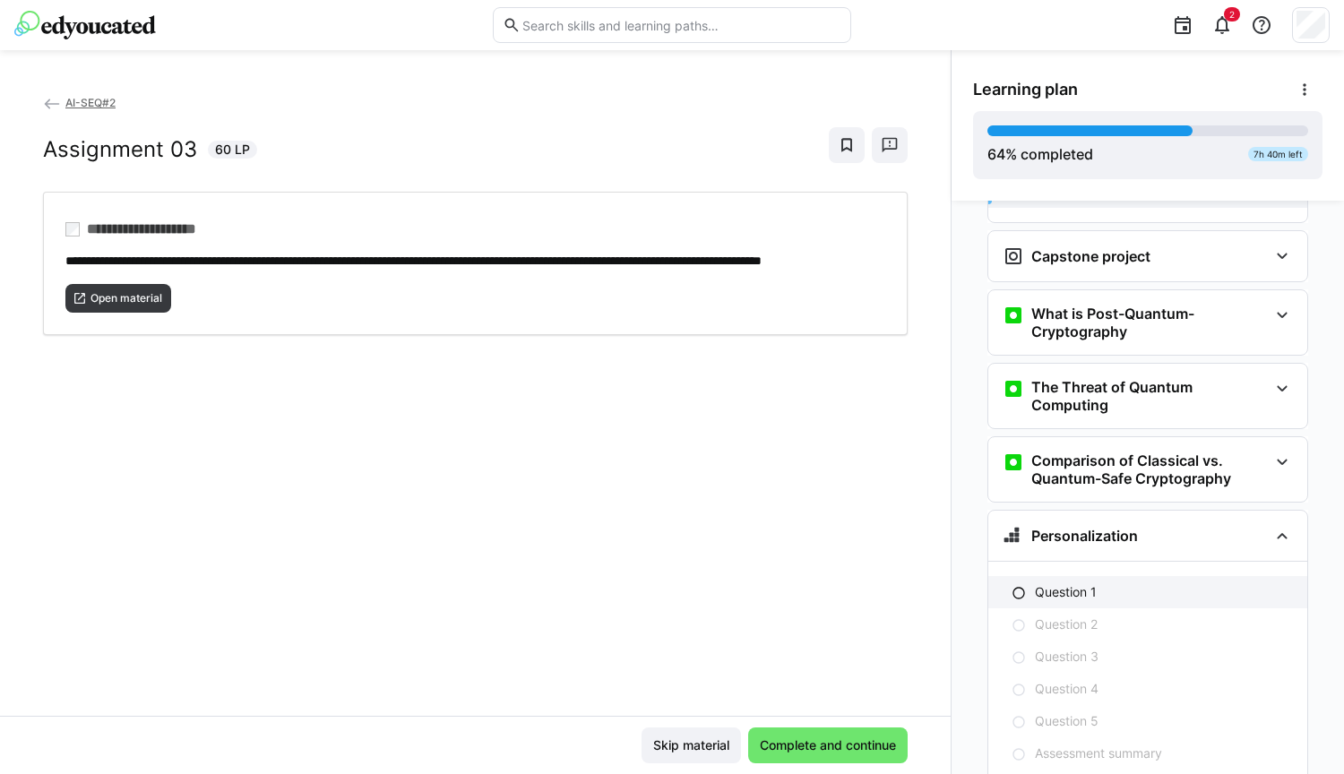
click at [1056, 583] on p "Question 1" at bounding box center [1066, 592] width 62 height 18
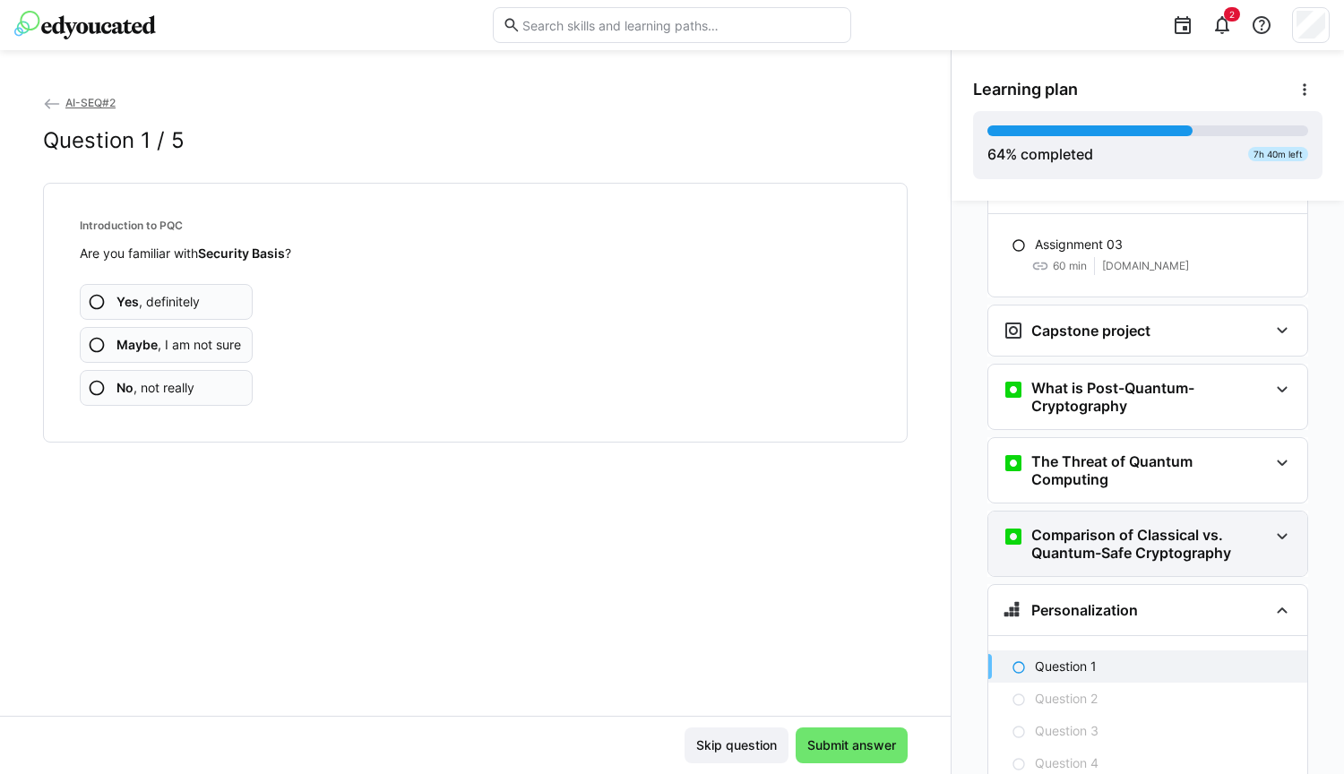
scroll to position [4767, 0]
click at [1074, 528] on h3 "Comparison of Classical vs. Quantum-Safe Cryptography" at bounding box center [1149, 546] width 236 height 36
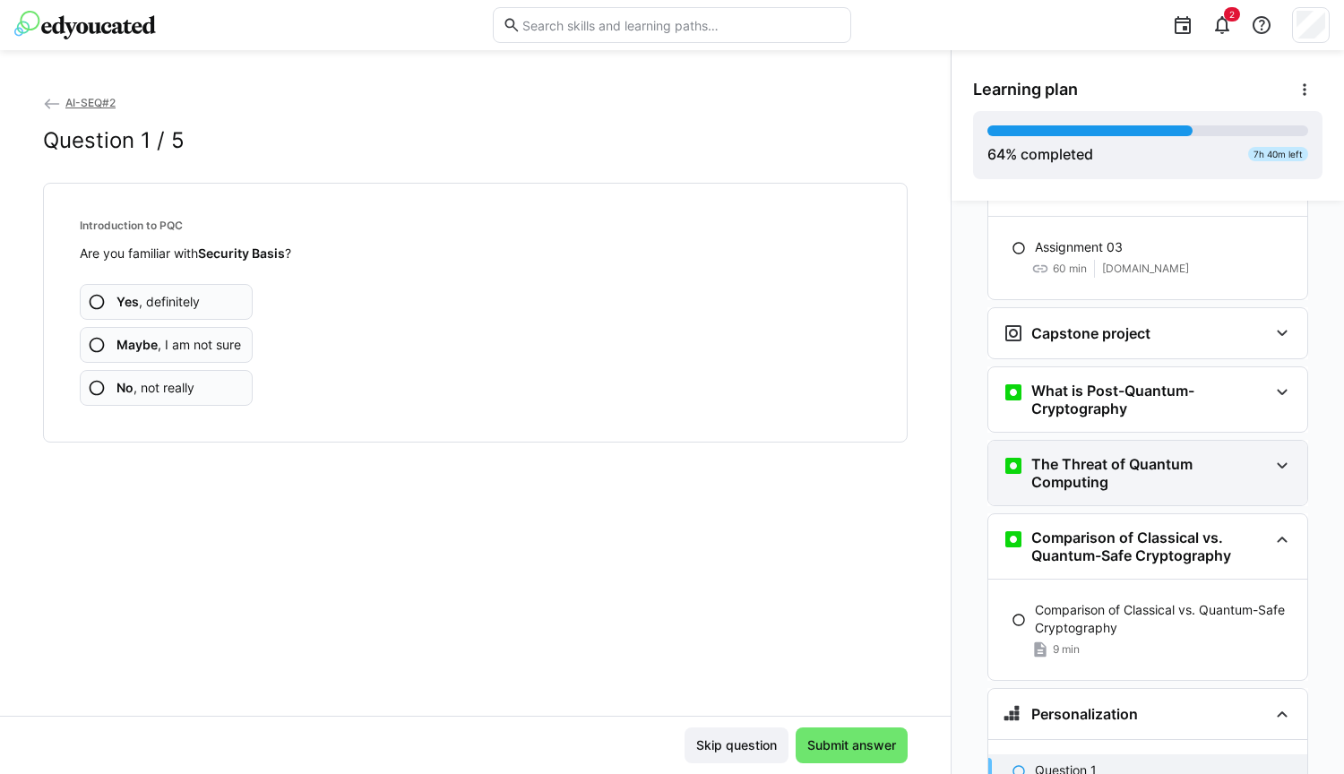
click at [1074, 441] on div "The Threat of Quantum Computing" at bounding box center [1147, 473] width 319 height 64
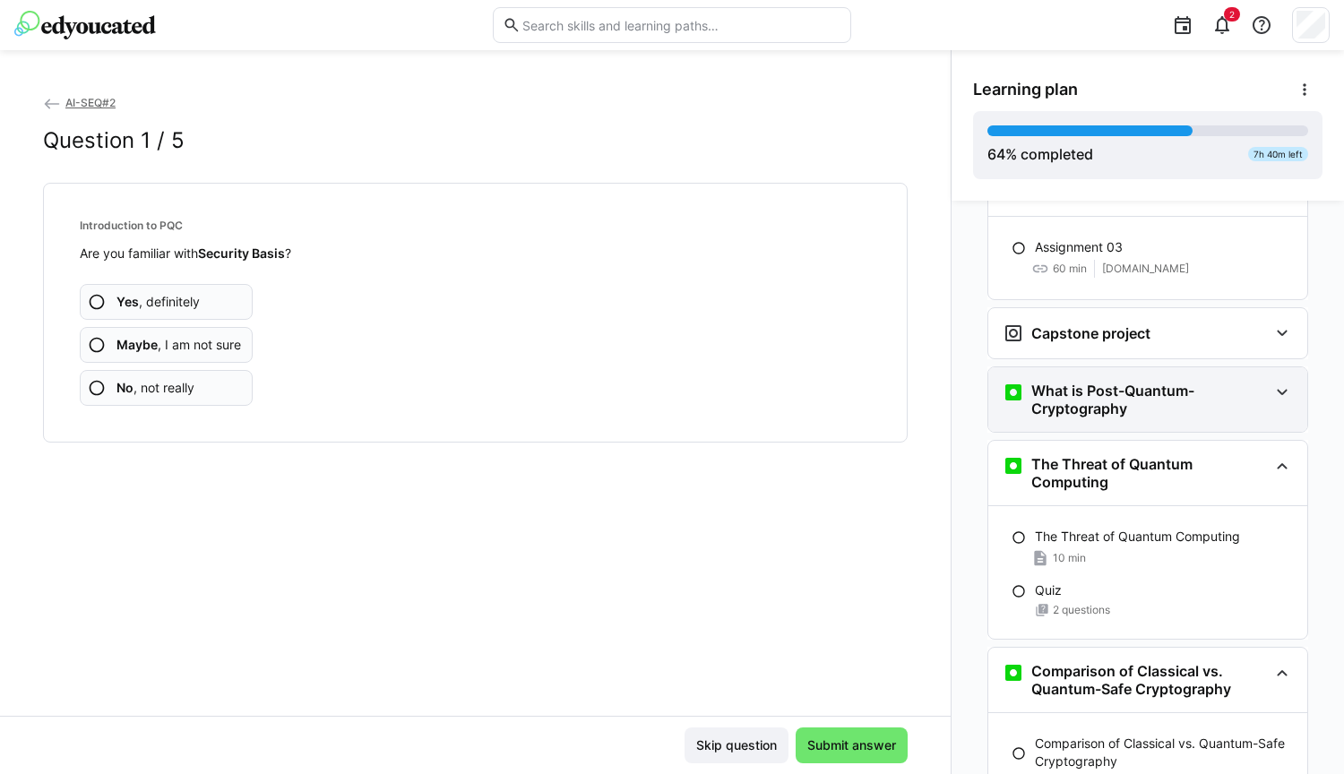
click at [1074, 382] on h3 "What is Post-Quantum-Cryptography" at bounding box center [1149, 400] width 236 height 36
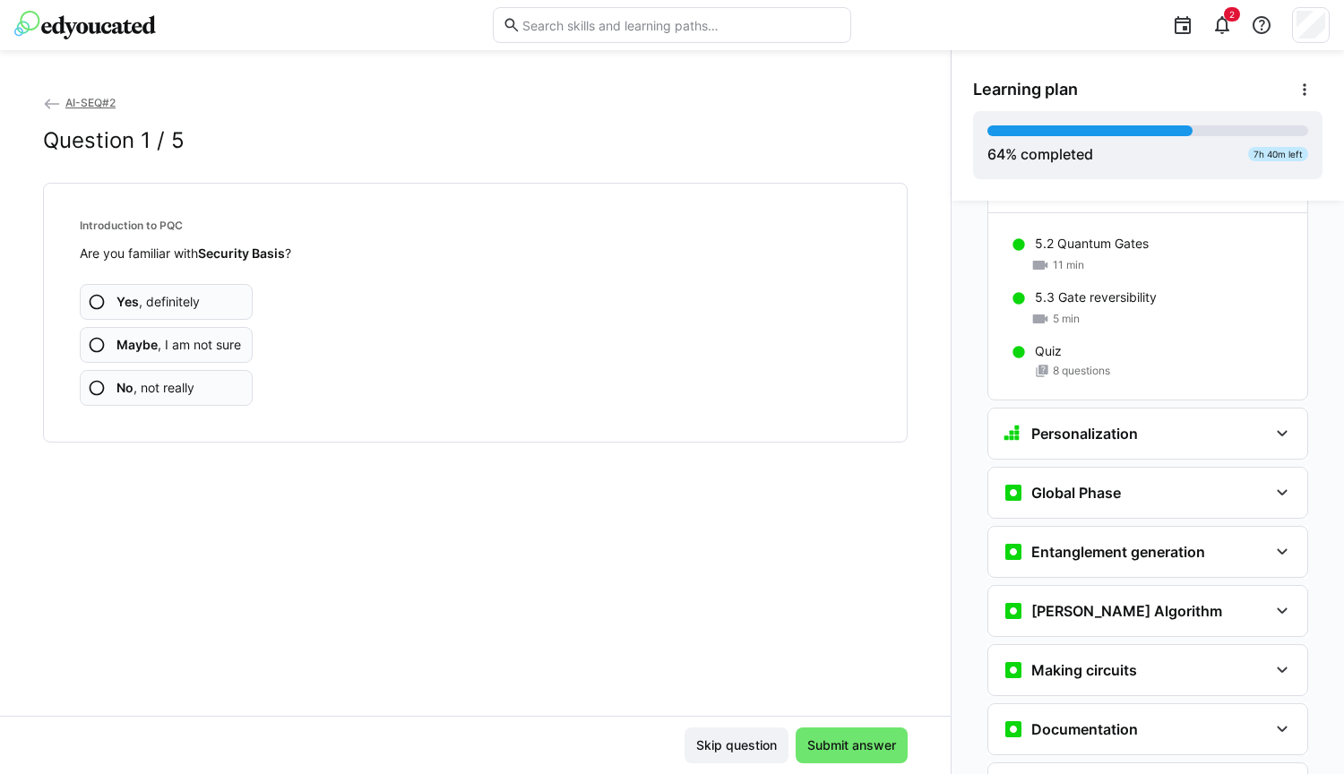
scroll to position [3993, 0]
click at [1074, 467] on div "Global Phase" at bounding box center [1147, 492] width 319 height 50
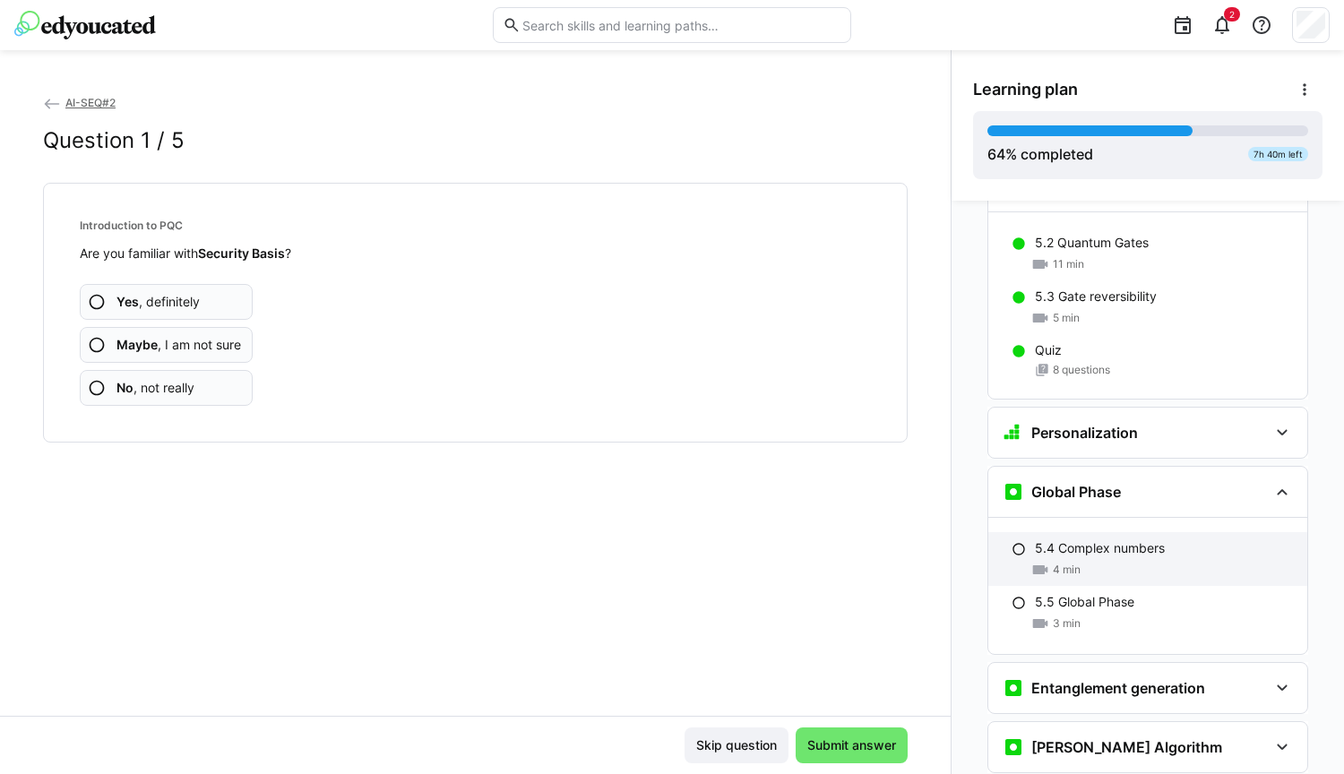
click at [1074, 539] on p "5.4 Complex numbers" at bounding box center [1100, 548] width 130 height 18
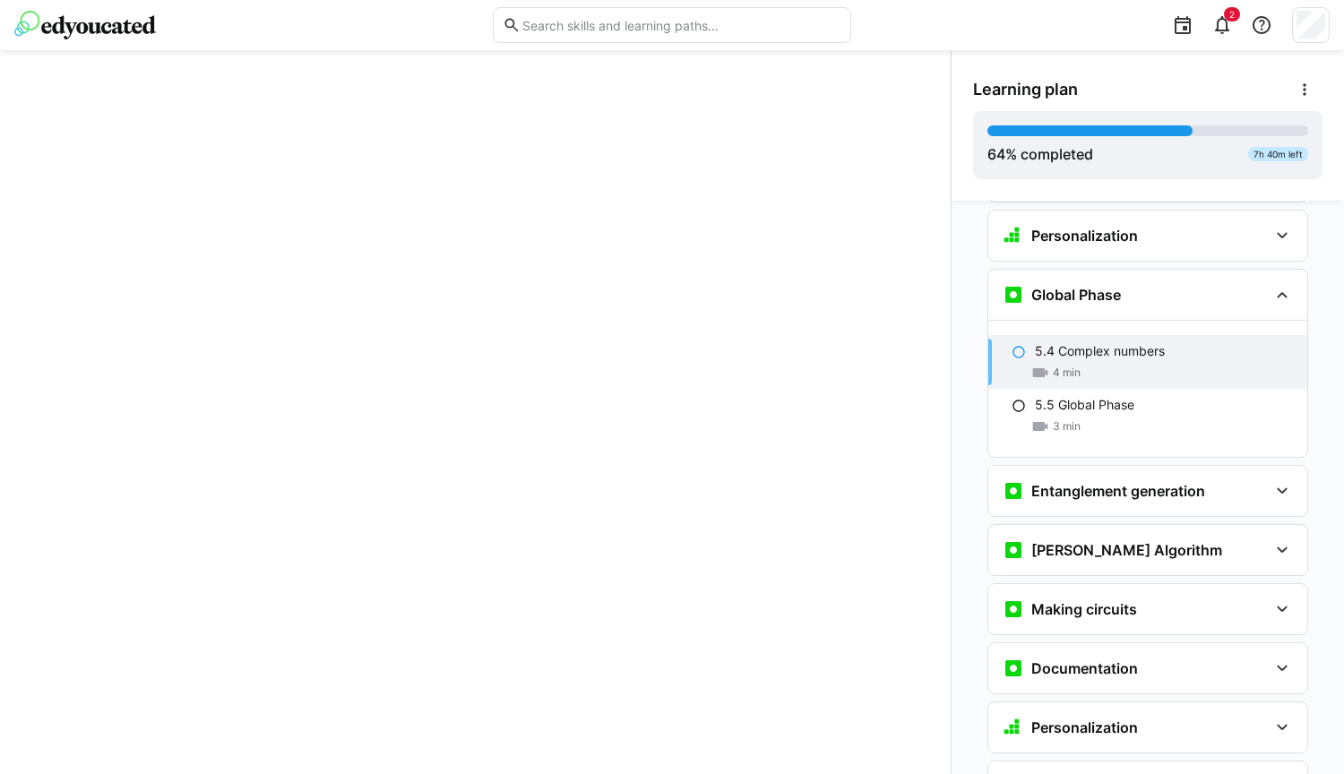
scroll to position [4202, 0]
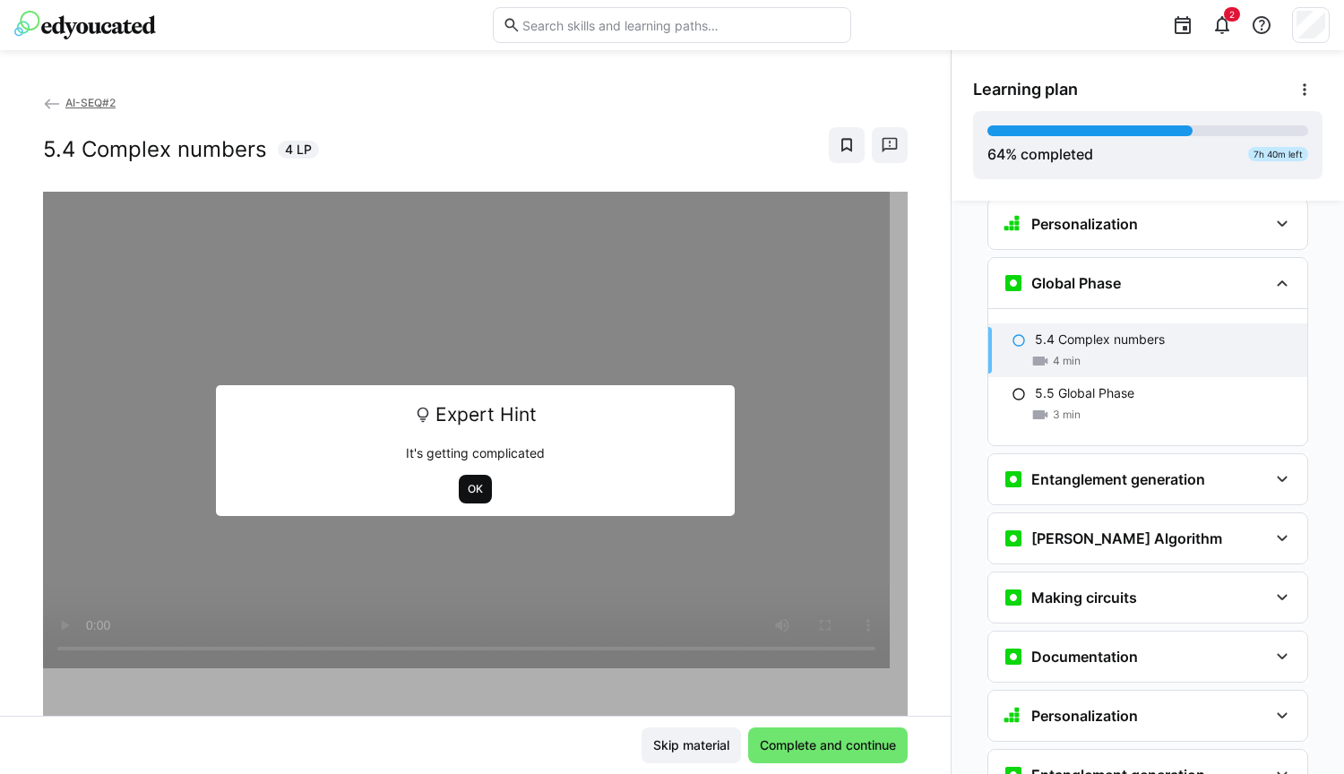
click at [478, 492] on span "OK" at bounding box center [475, 489] width 33 height 29
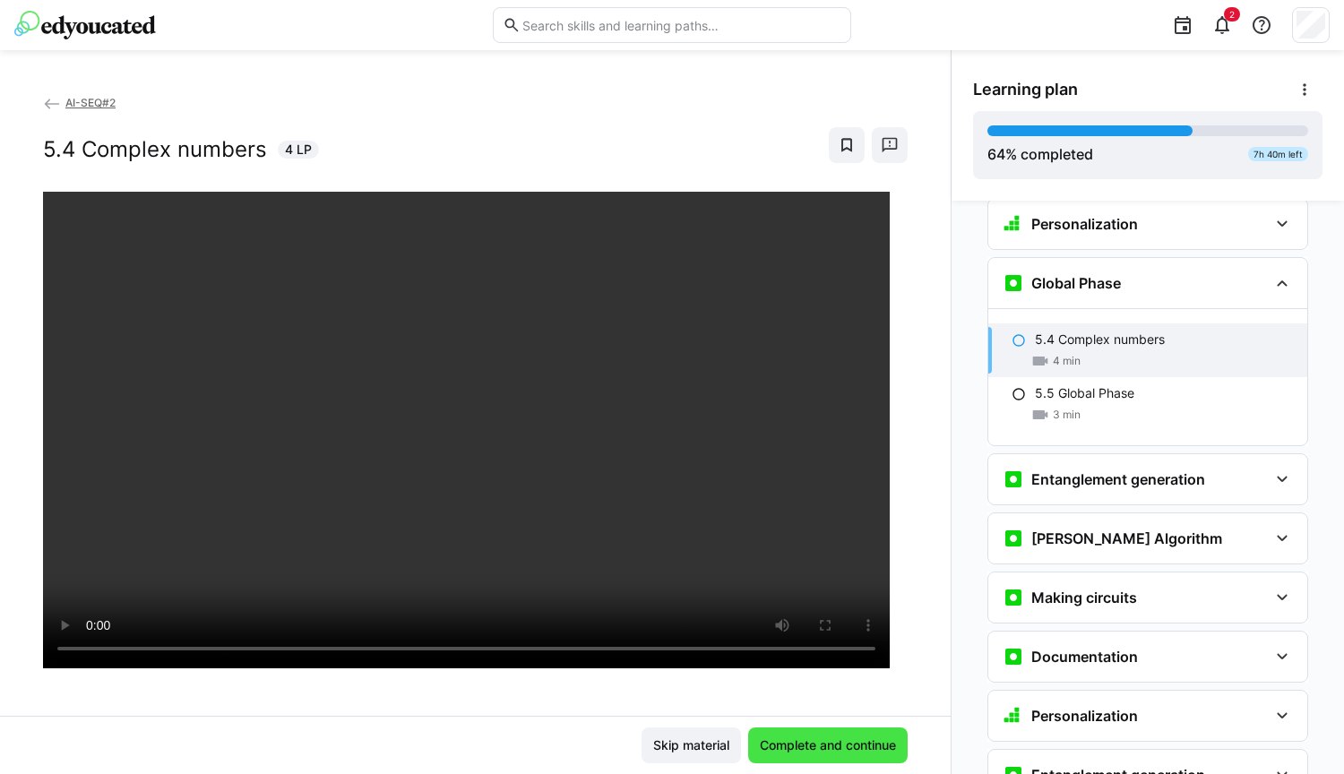
click at [851, 618] on span "Complete and continue" at bounding box center [828, 745] width 142 height 18
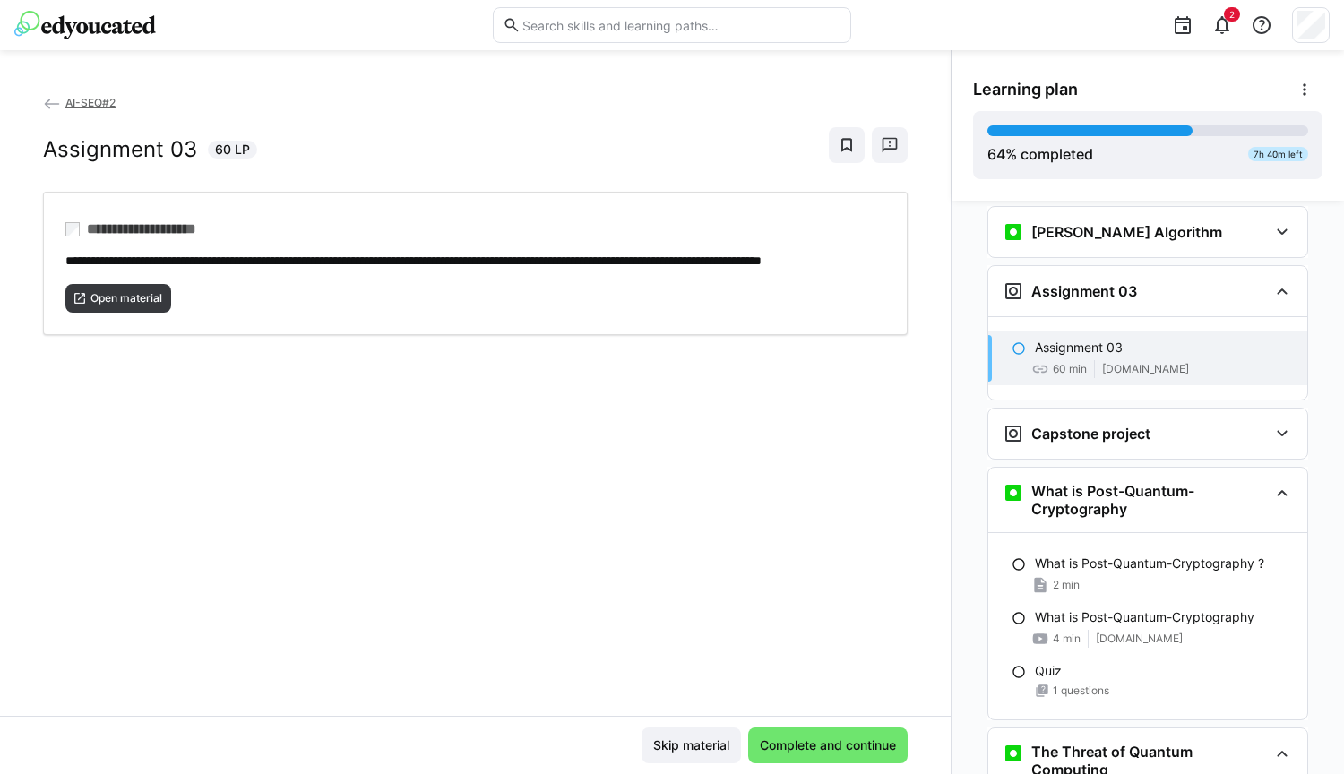
scroll to position [4806, 0]
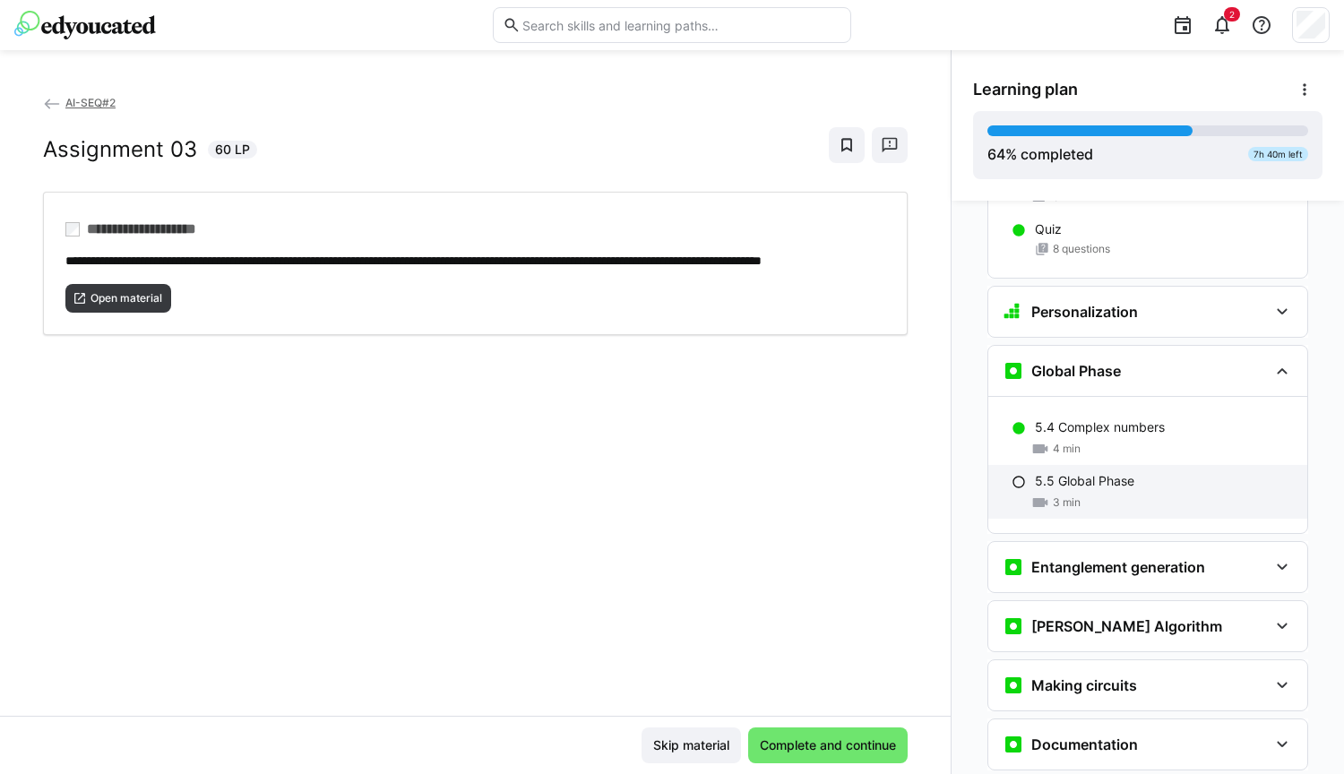
click at [1066, 495] on span "3 min" at bounding box center [1066, 502] width 28 height 14
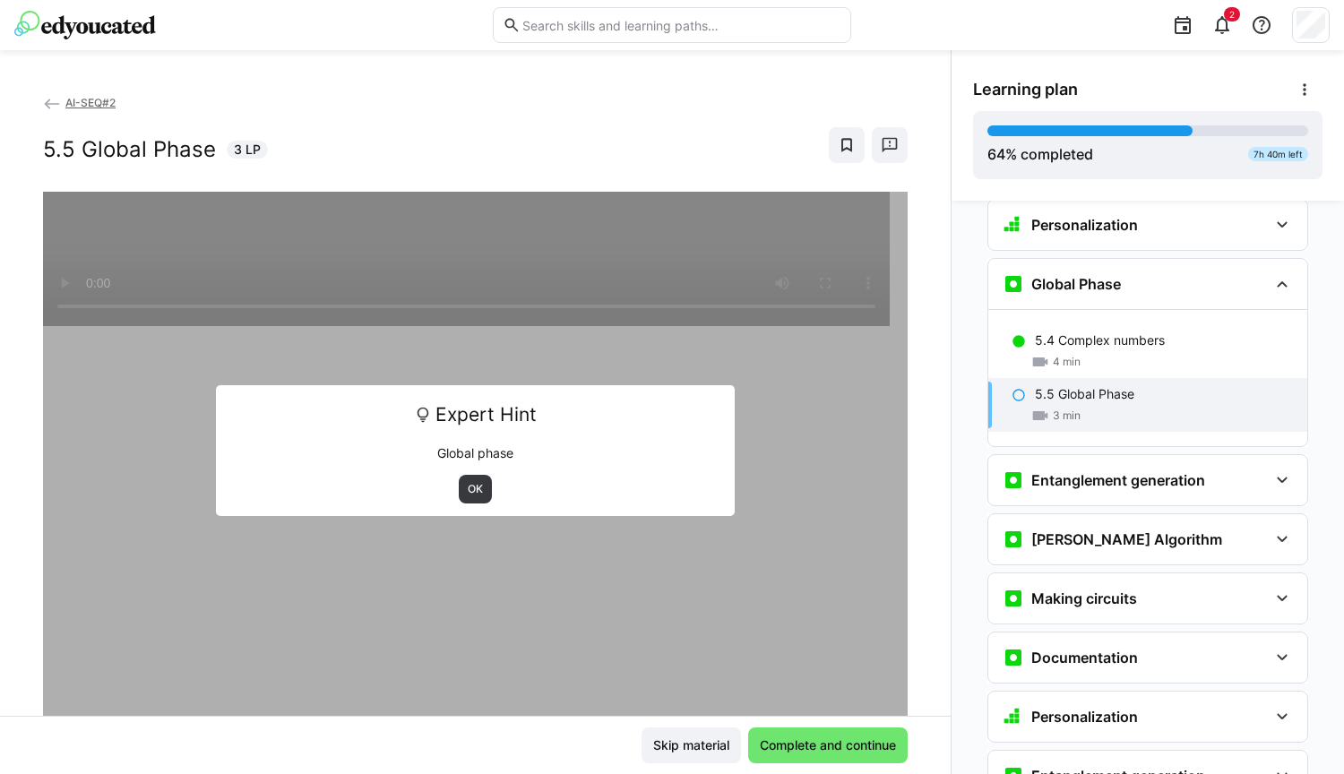
scroll to position [4202, 0]
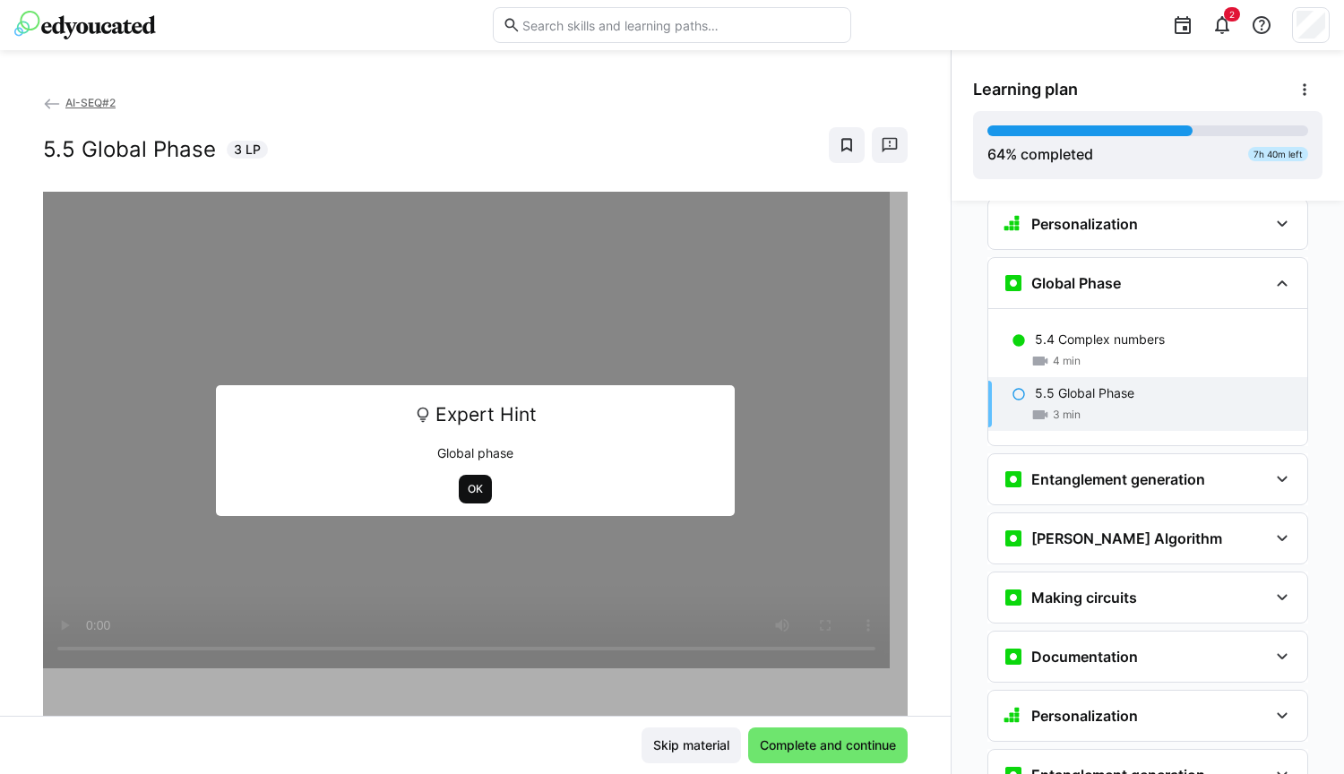
click at [466, 485] on span "OK" at bounding box center [475, 489] width 19 height 14
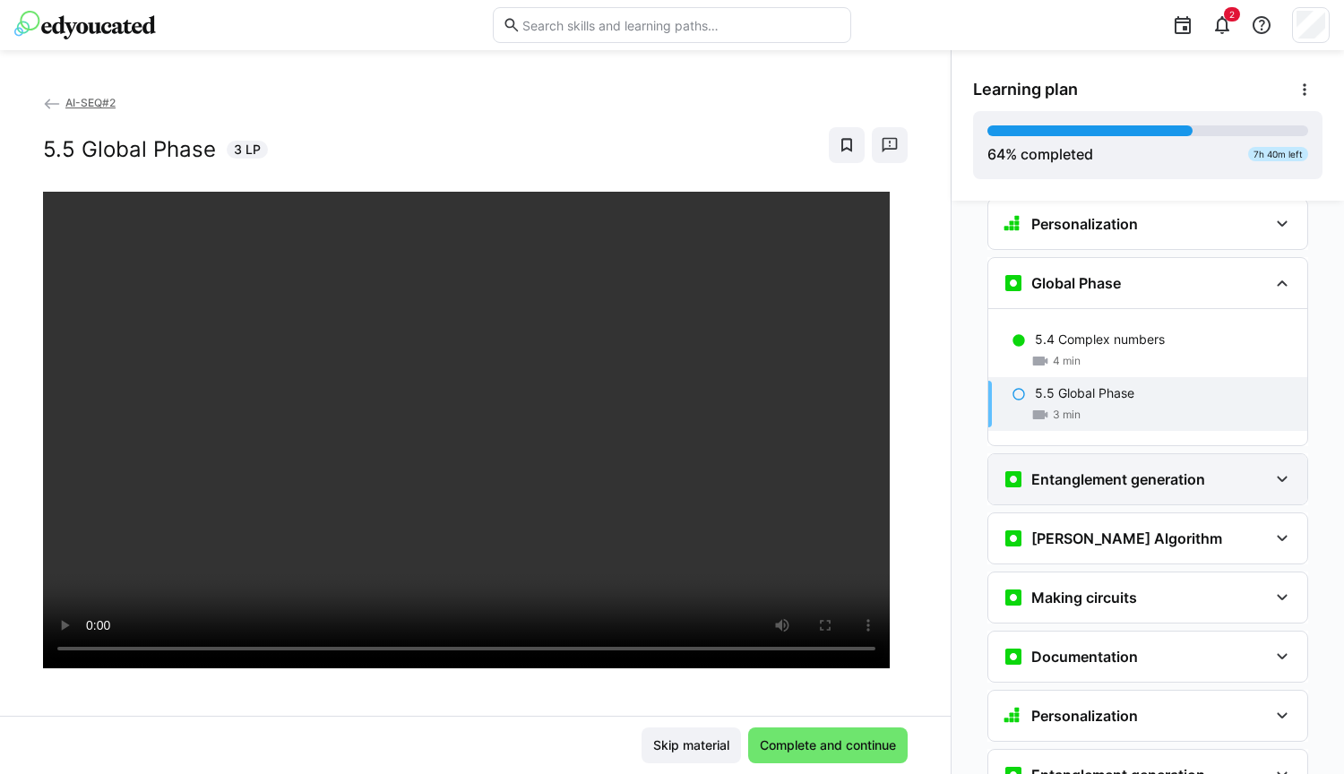
click at [1062, 470] on h3 "Entanglement generation" at bounding box center [1118, 479] width 174 height 18
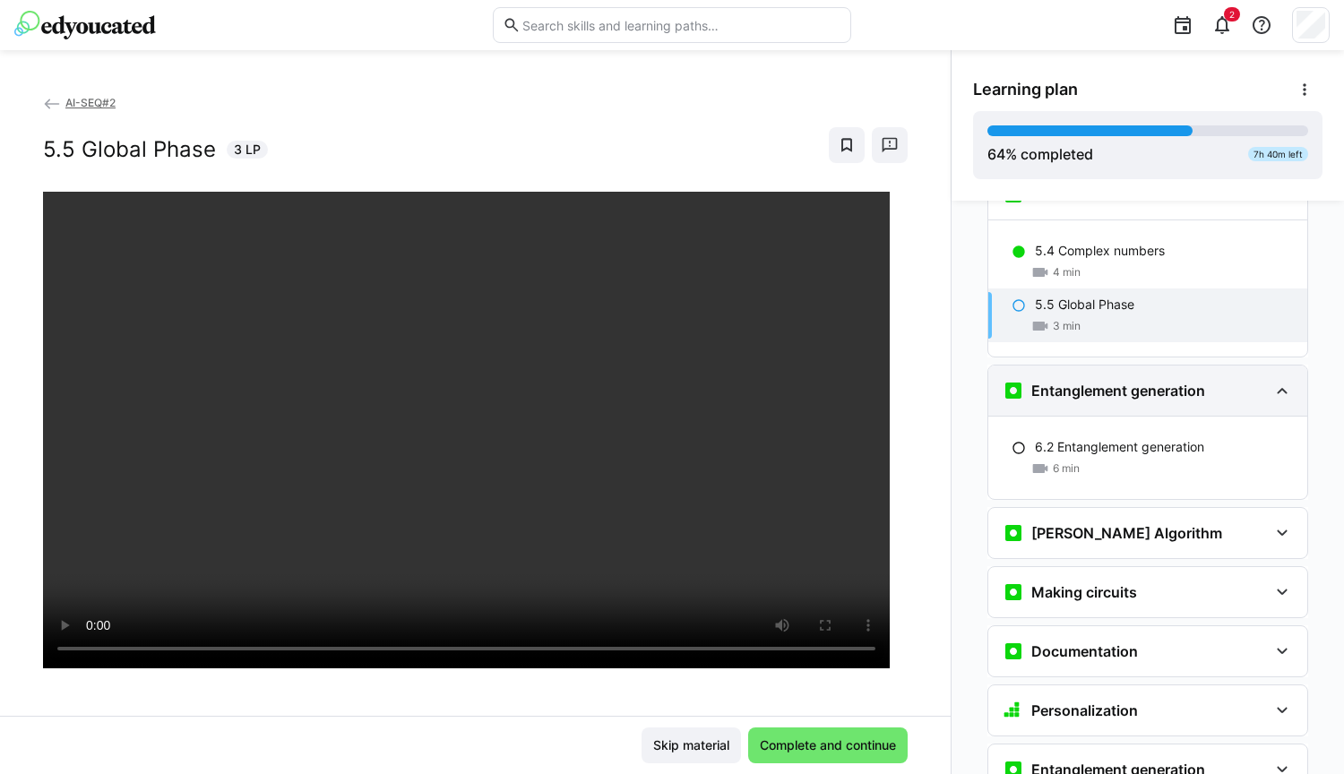
scroll to position [4265, 0]
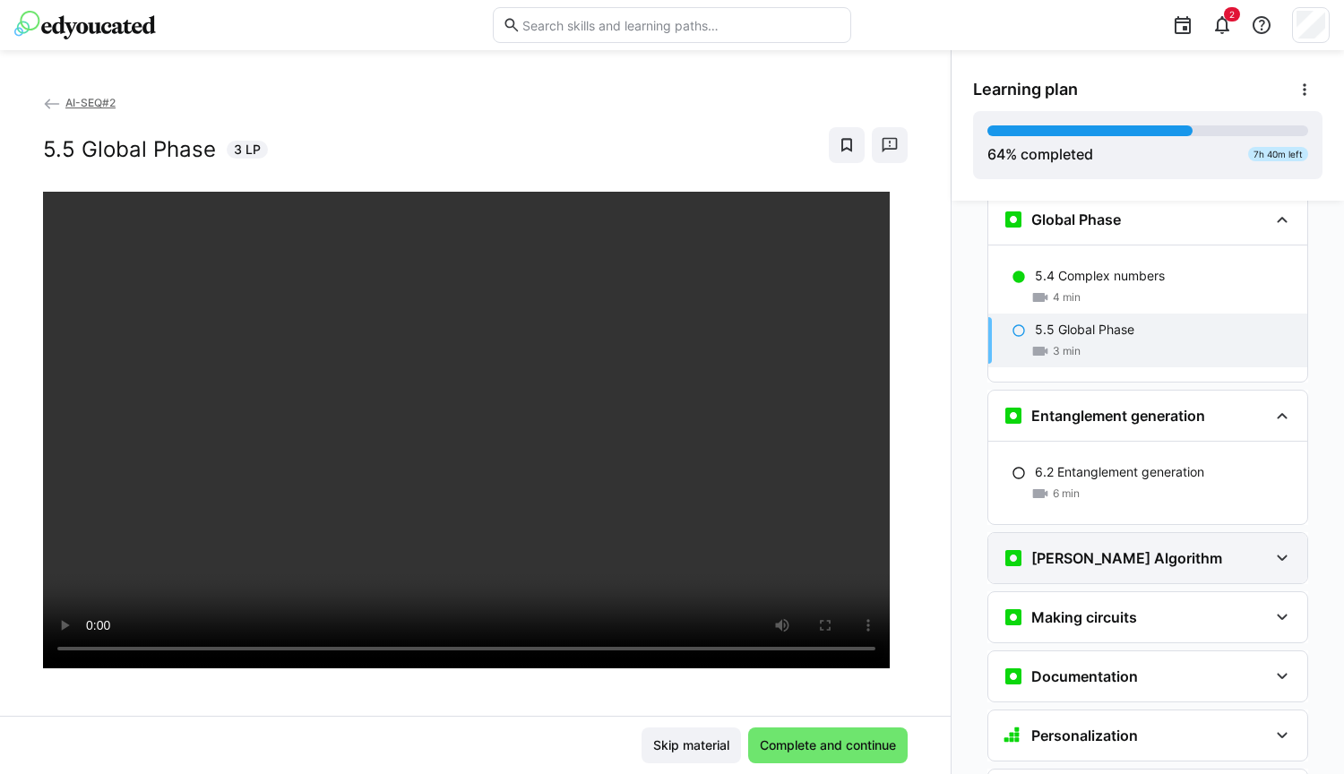
click at [1066, 549] on h3 "[PERSON_NAME] Algorithm" at bounding box center [1126, 558] width 191 height 18
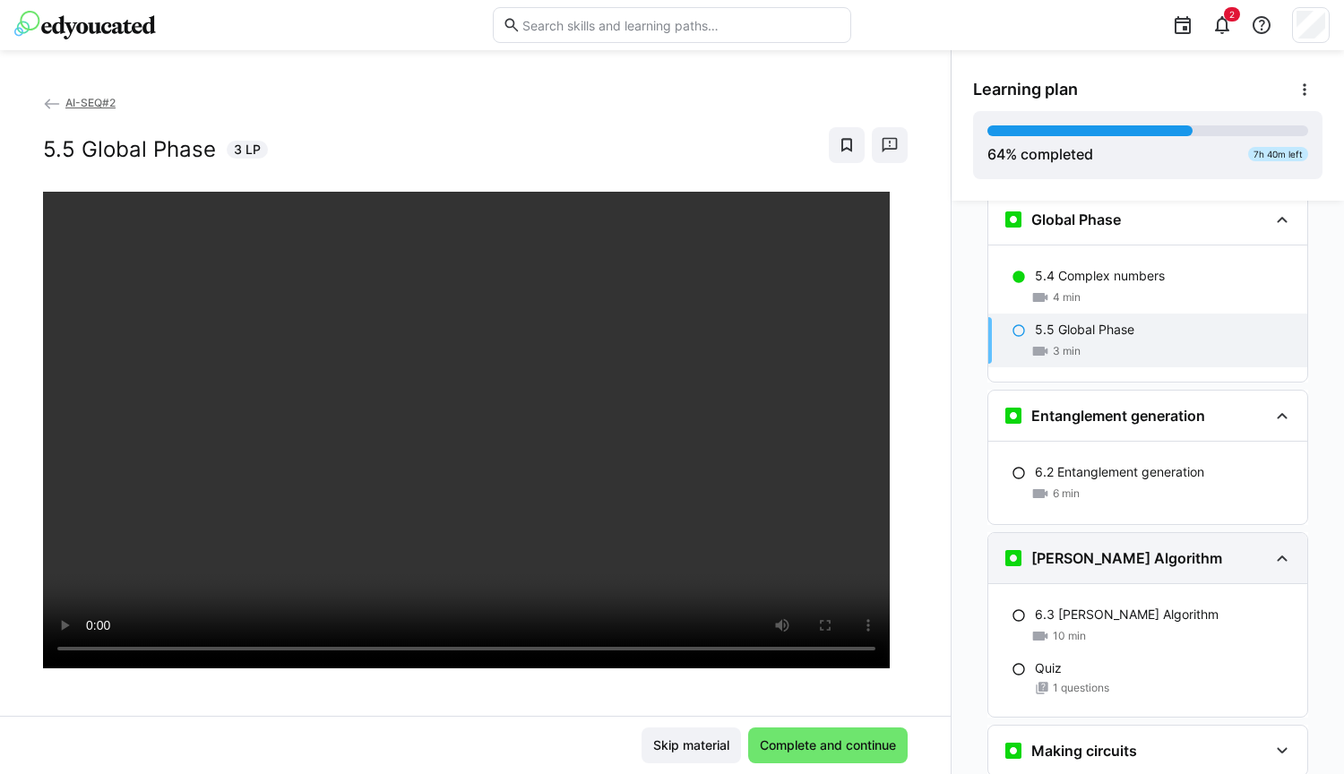
click at [1071, 533] on div "[PERSON_NAME] Algorithm" at bounding box center [1147, 558] width 319 height 50
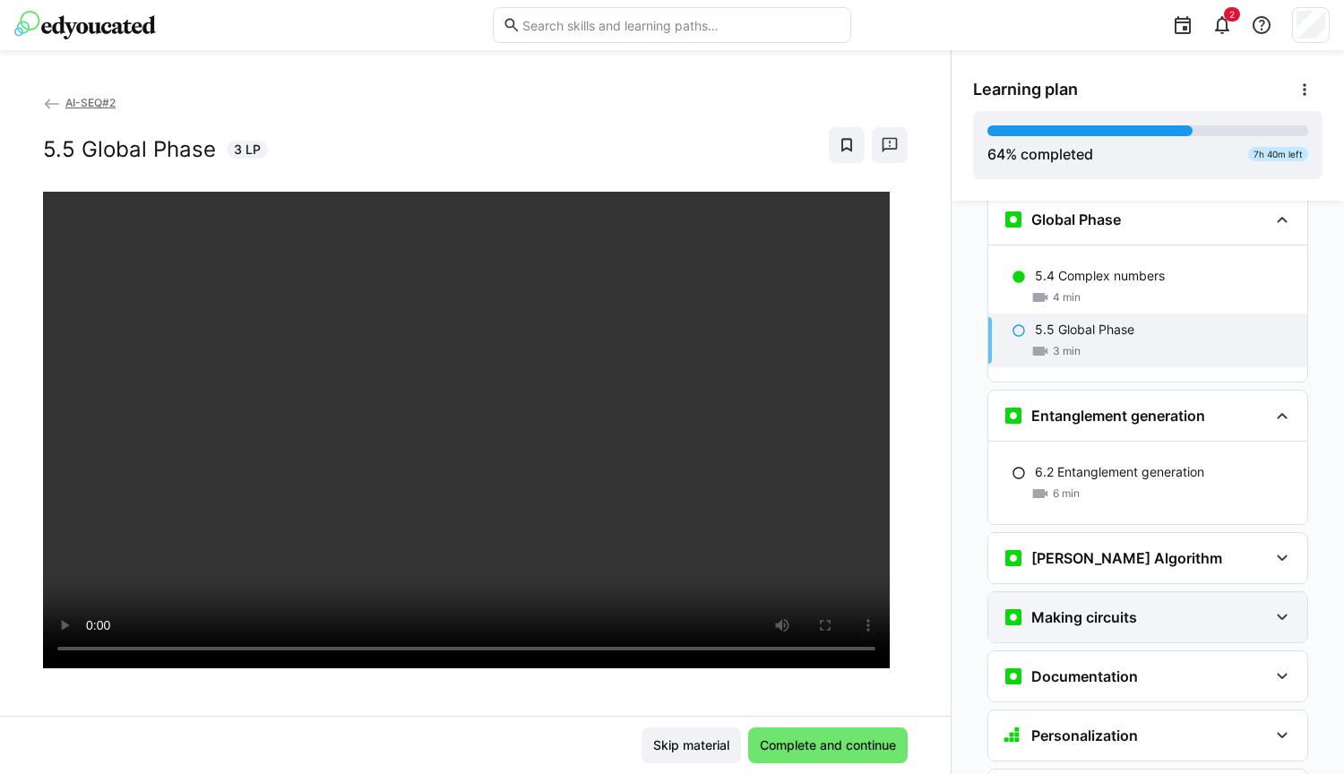
click at [1074, 608] on h3 "Making circuits" at bounding box center [1084, 617] width 106 height 18
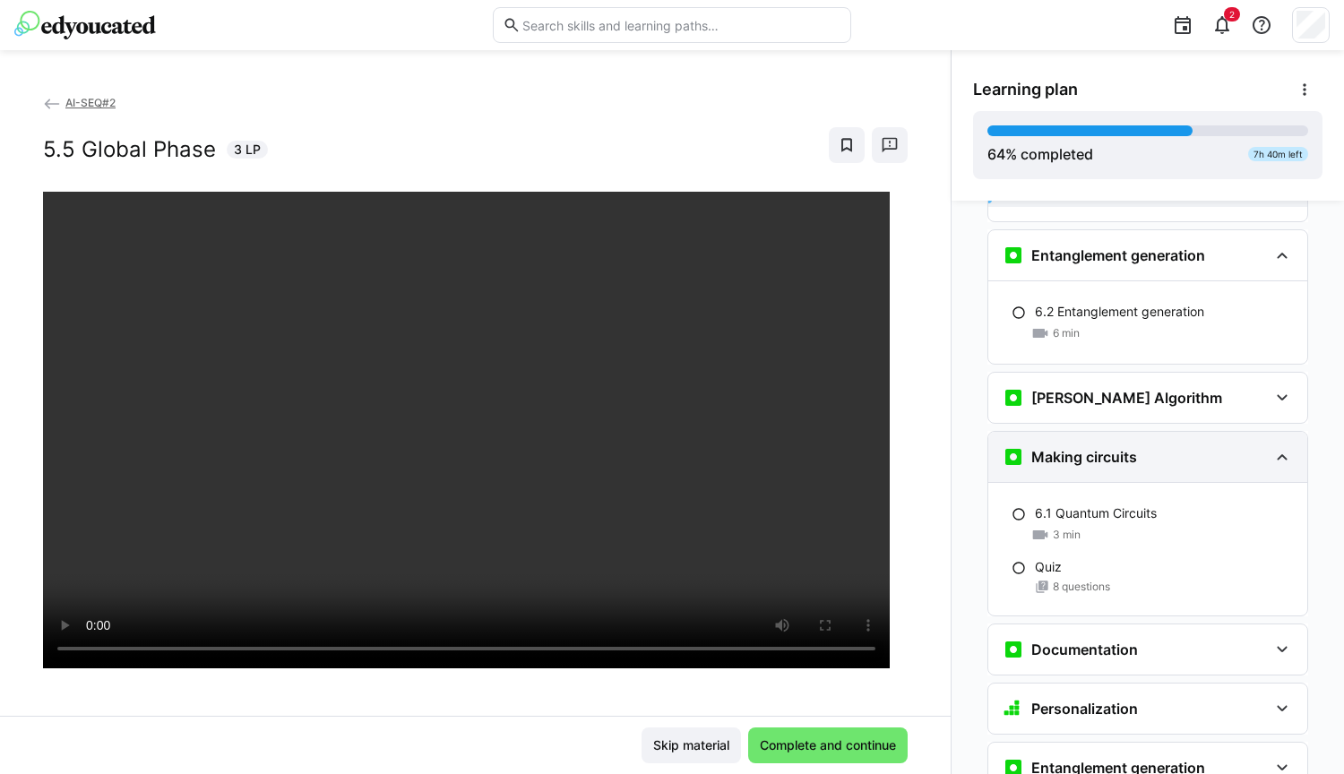
scroll to position [4452, 0]
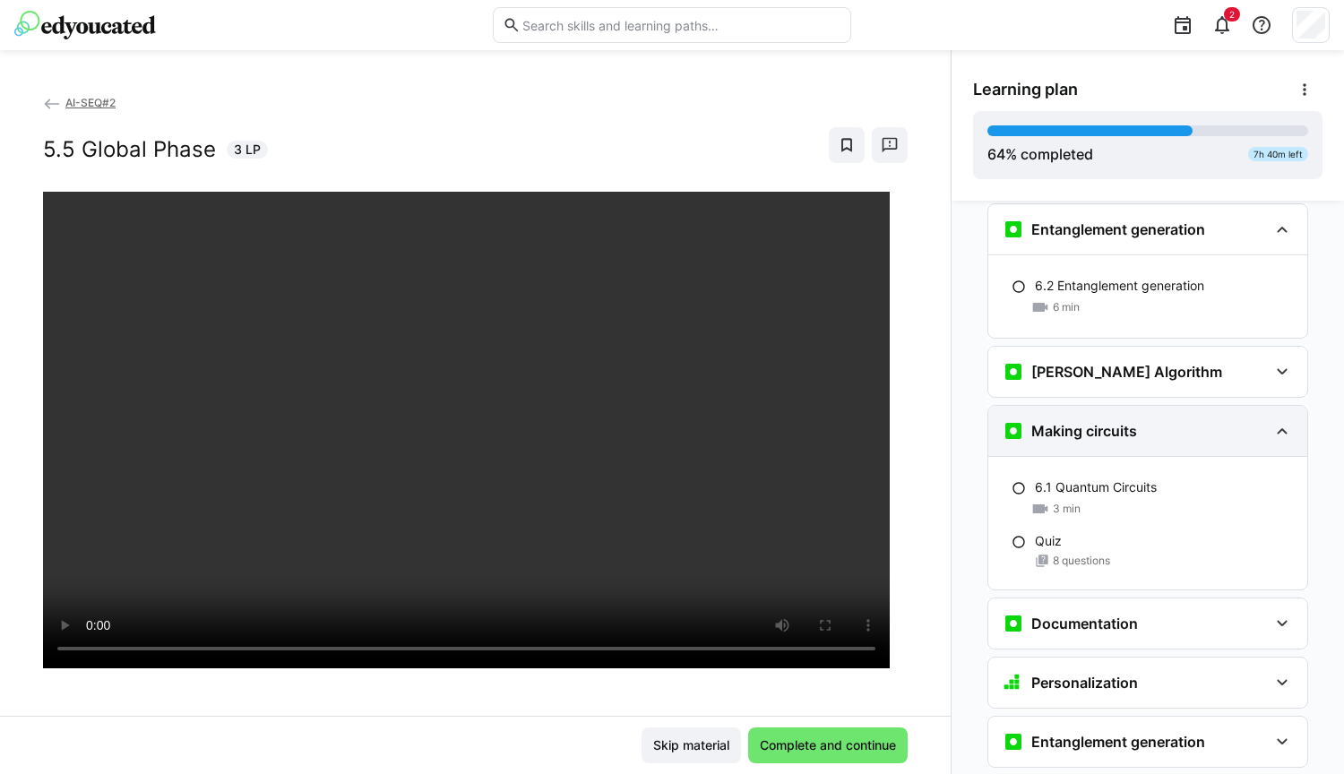
click at [1056, 422] on h3 "Making circuits" at bounding box center [1084, 431] width 106 height 18
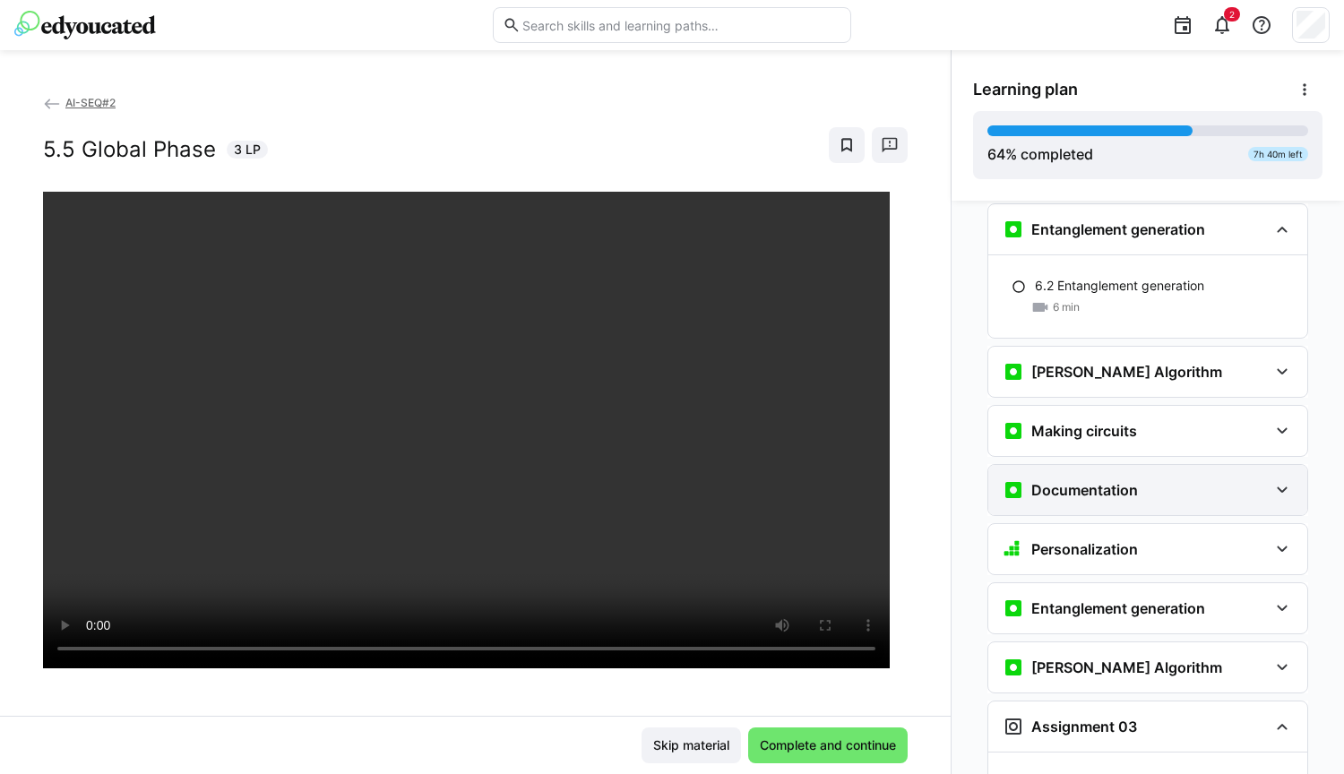
click at [1062, 481] on h3 "Documentation" at bounding box center [1084, 490] width 107 height 18
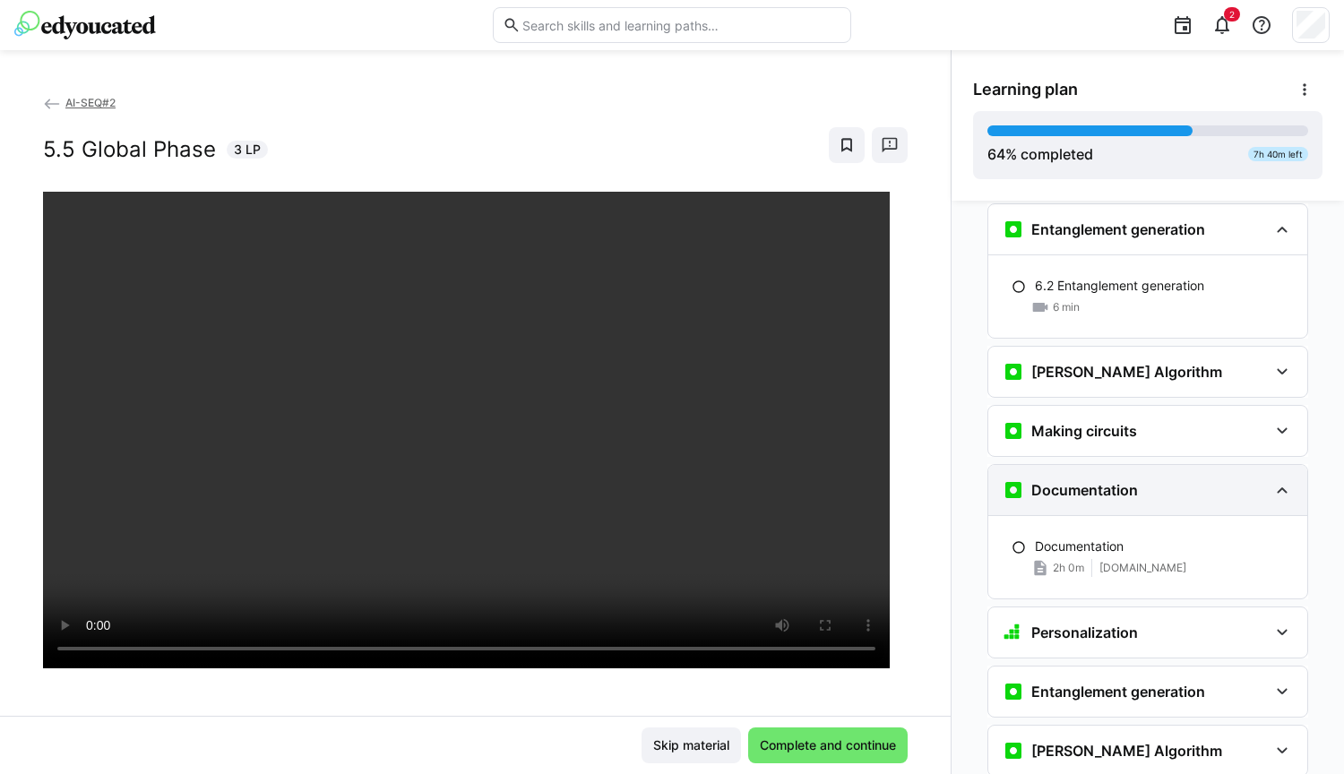
click at [1062, 481] on h3 "Documentation" at bounding box center [1084, 490] width 107 height 18
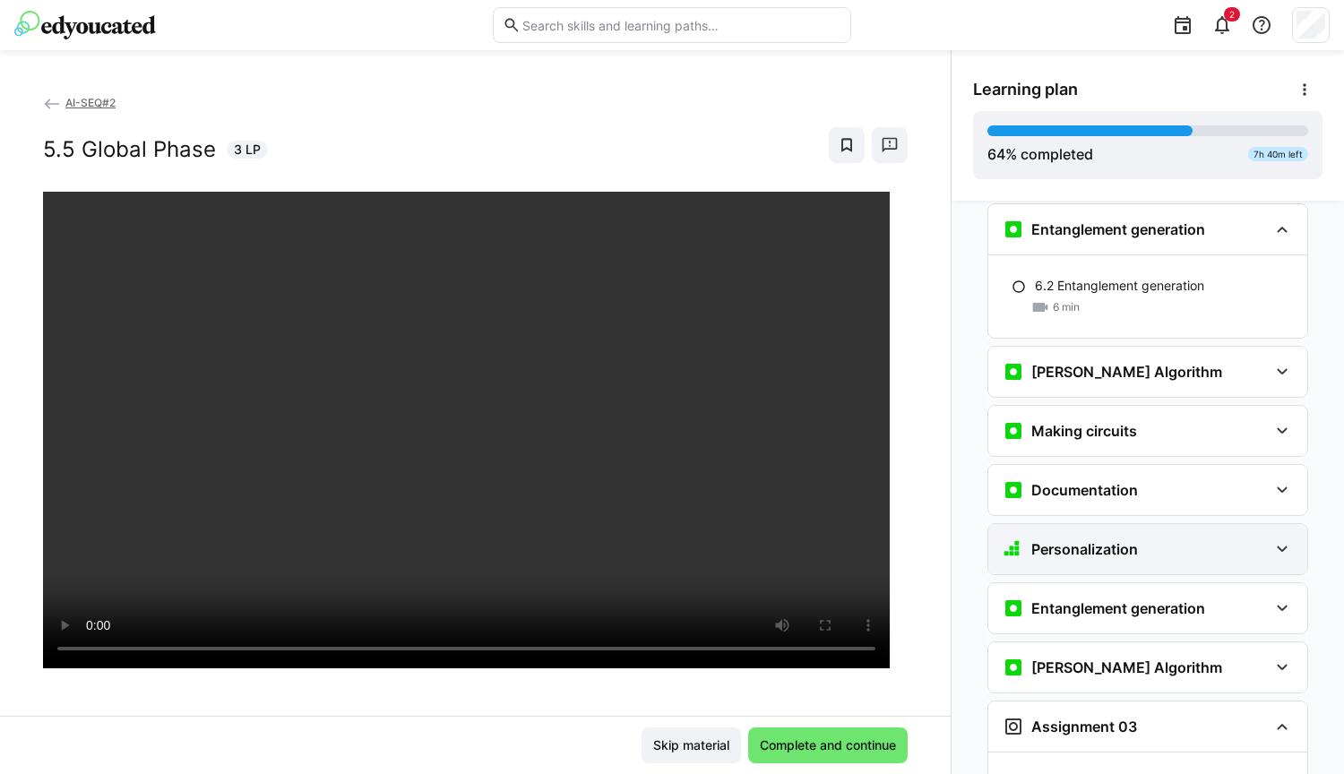
click at [1065, 540] on h3 "Personalization" at bounding box center [1084, 549] width 107 height 18
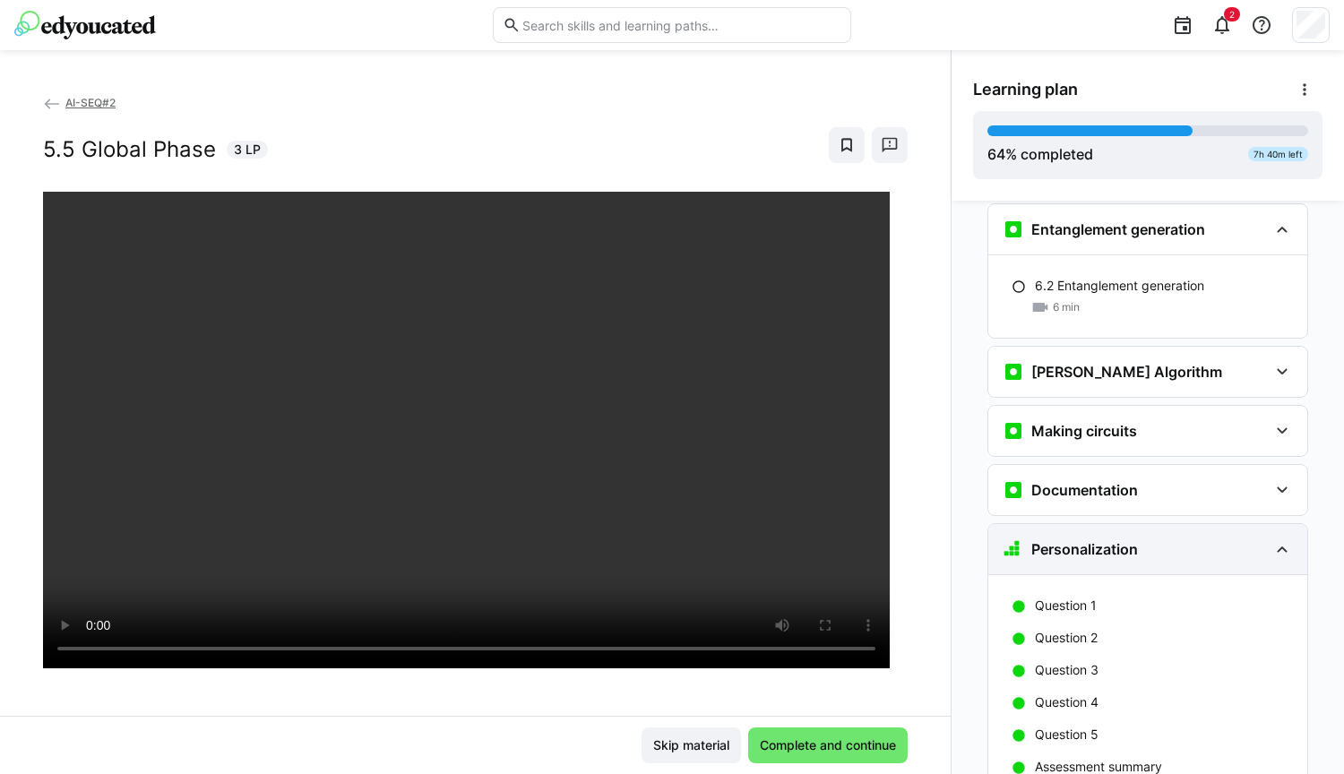
click at [1065, 540] on h3 "Personalization" at bounding box center [1084, 549] width 107 height 18
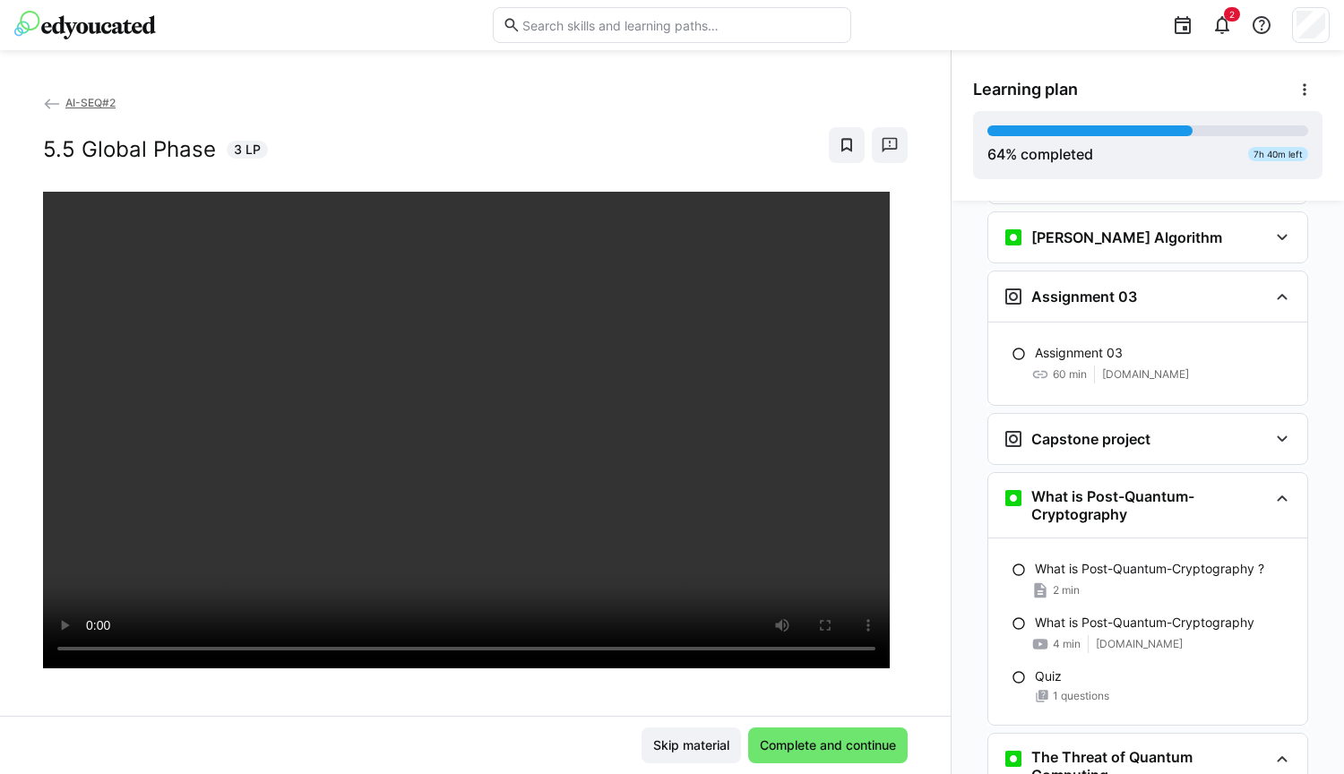
scroll to position [4876, 0]
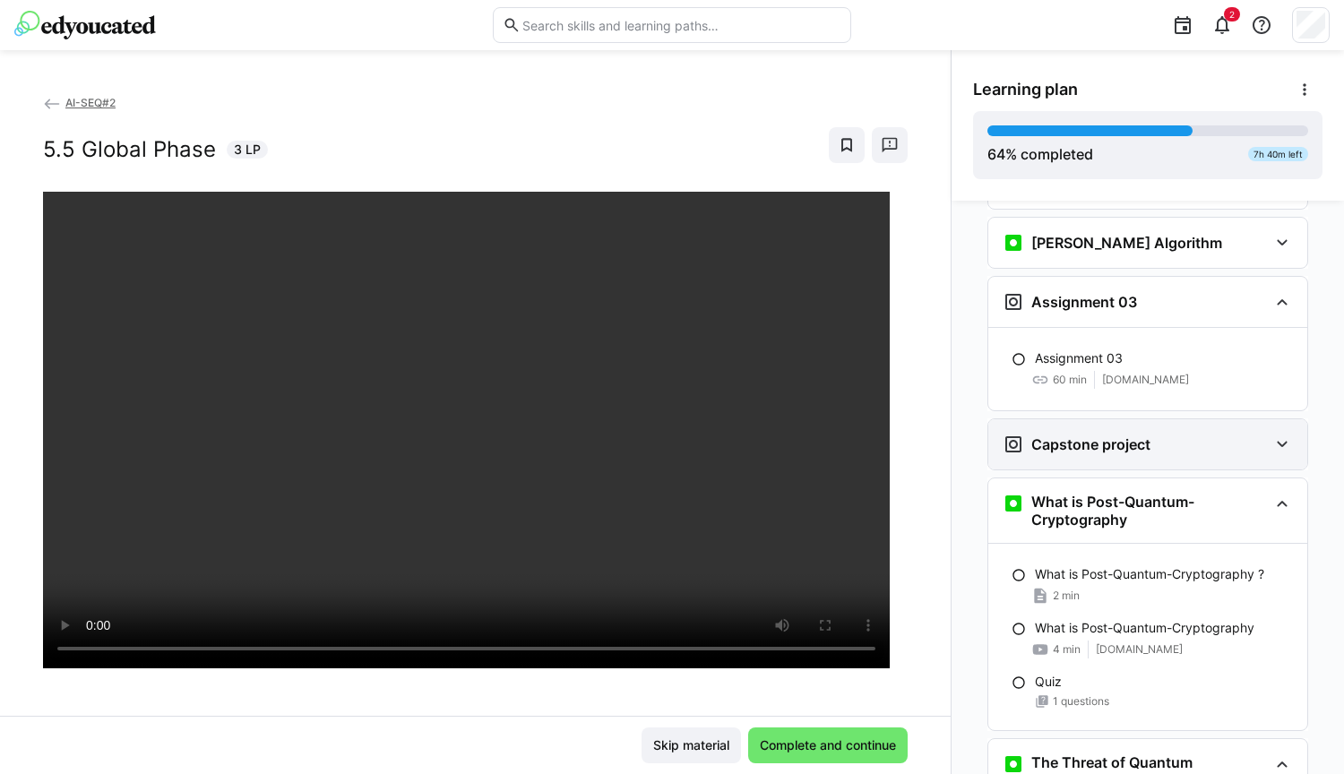
click at [1074, 419] on div "Capstone project" at bounding box center [1147, 444] width 319 height 50
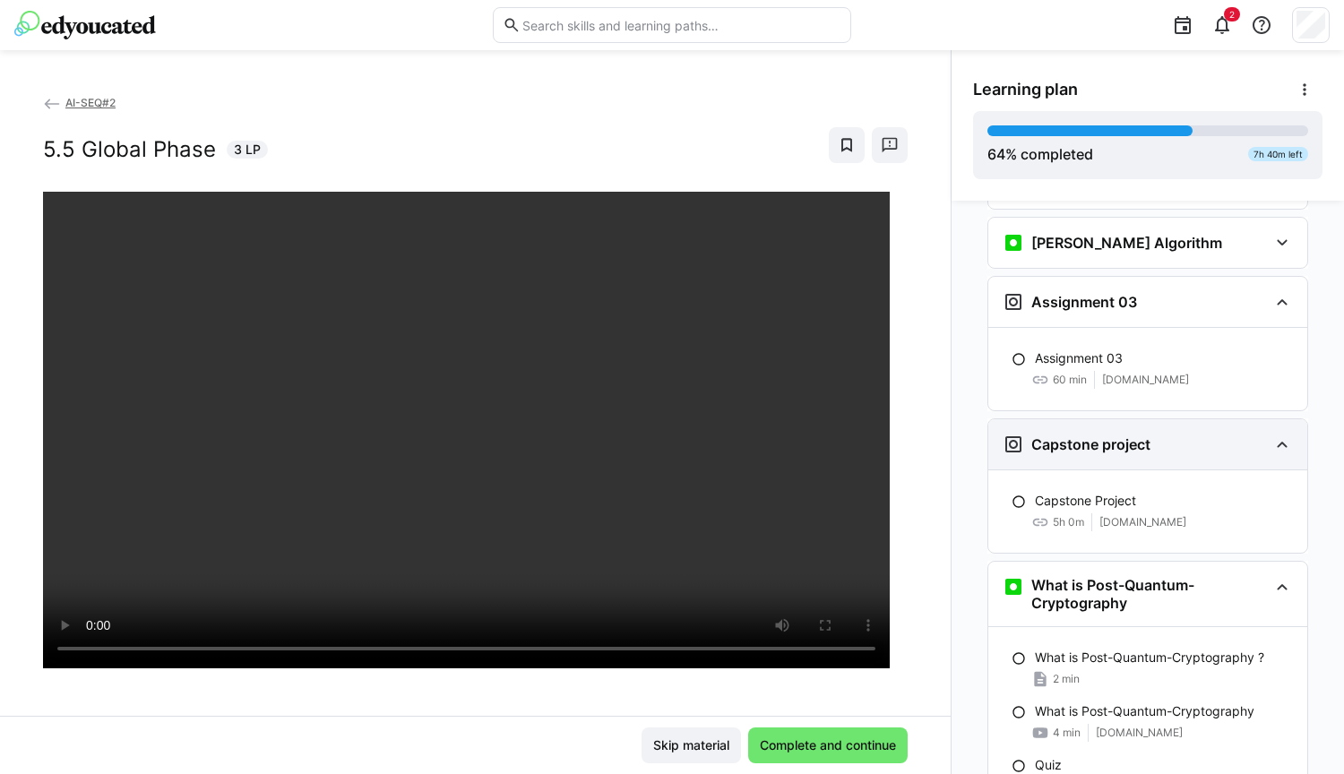
click at [1074, 419] on div "Capstone project" at bounding box center [1147, 444] width 319 height 50
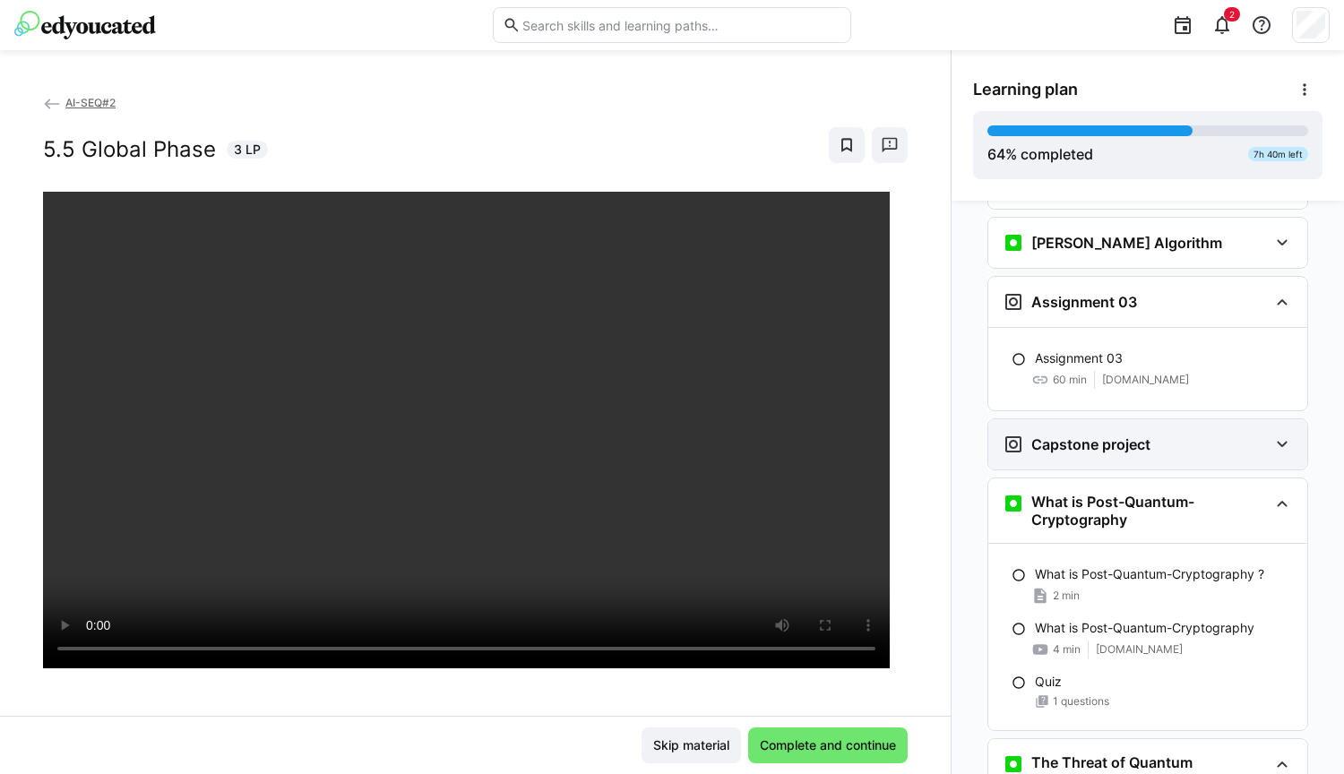
click at [1074, 419] on div "Capstone project" at bounding box center [1147, 444] width 319 height 50
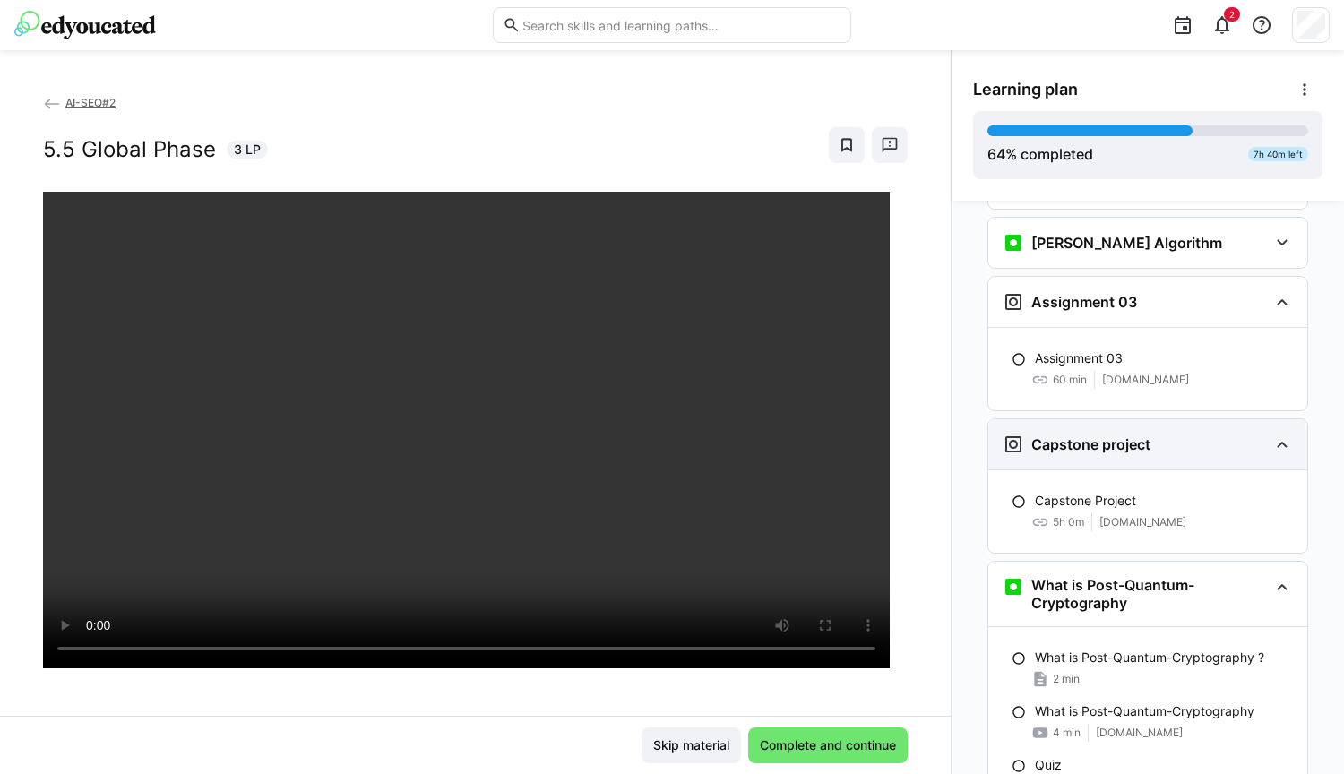
click at [1074, 419] on div "Capstone project" at bounding box center [1147, 444] width 319 height 50
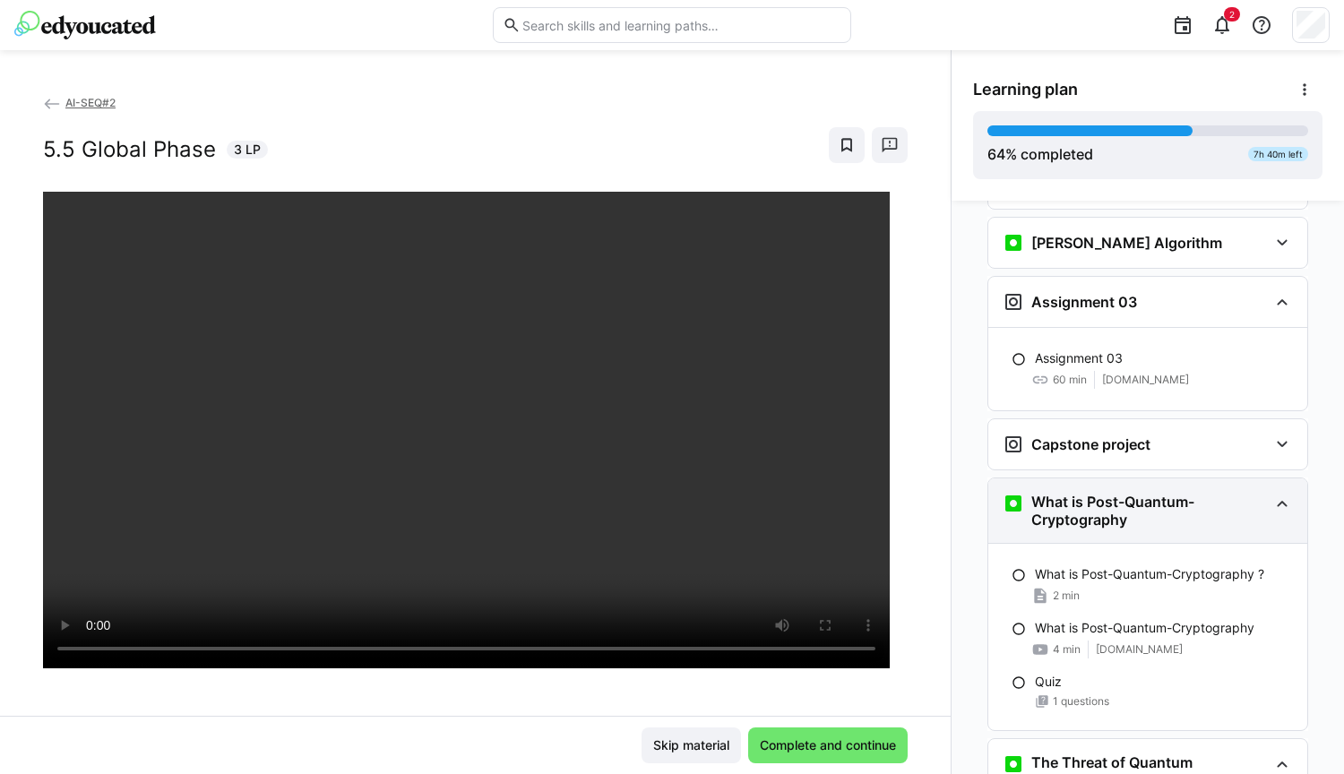
click at [1074, 493] on h3 "What is Post-Quantum-Cryptography" at bounding box center [1149, 511] width 236 height 36
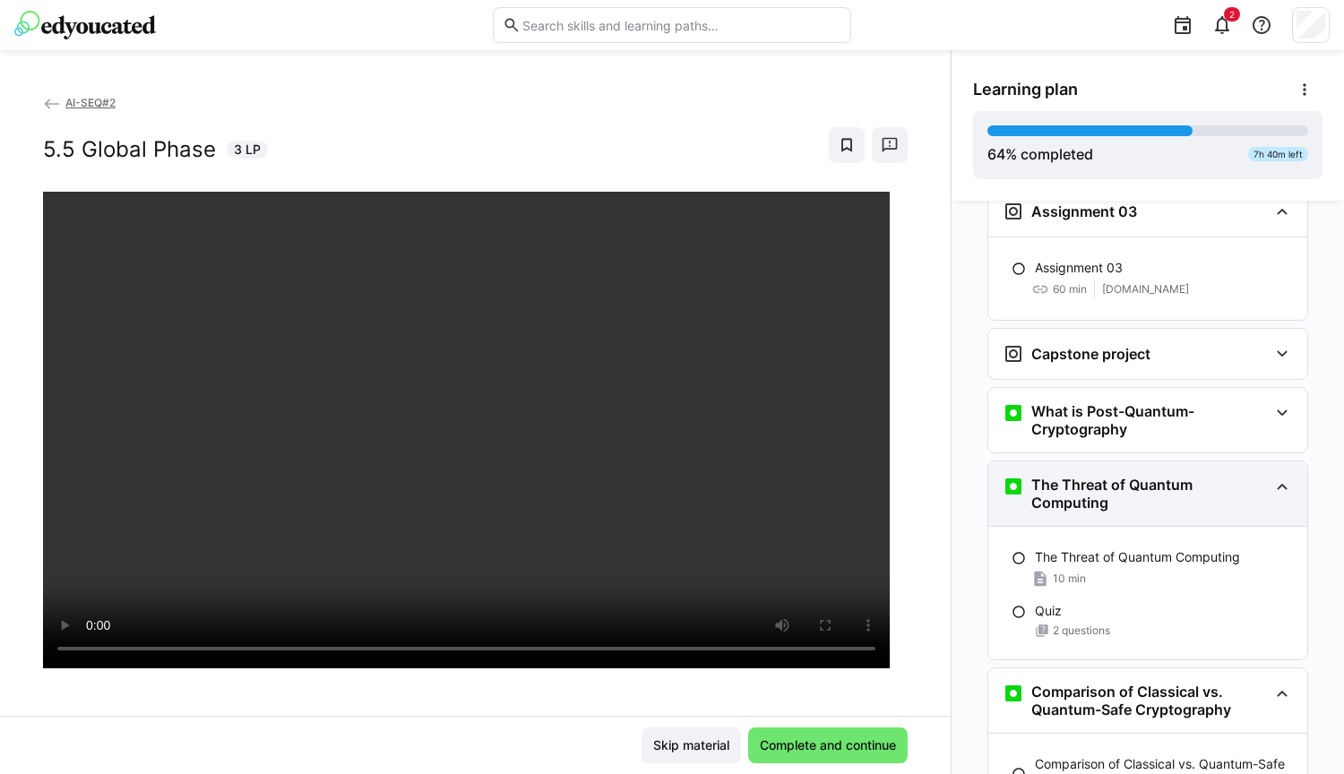
click at [1074, 476] on h3 "The Threat of Quantum Computing" at bounding box center [1149, 494] width 236 height 36
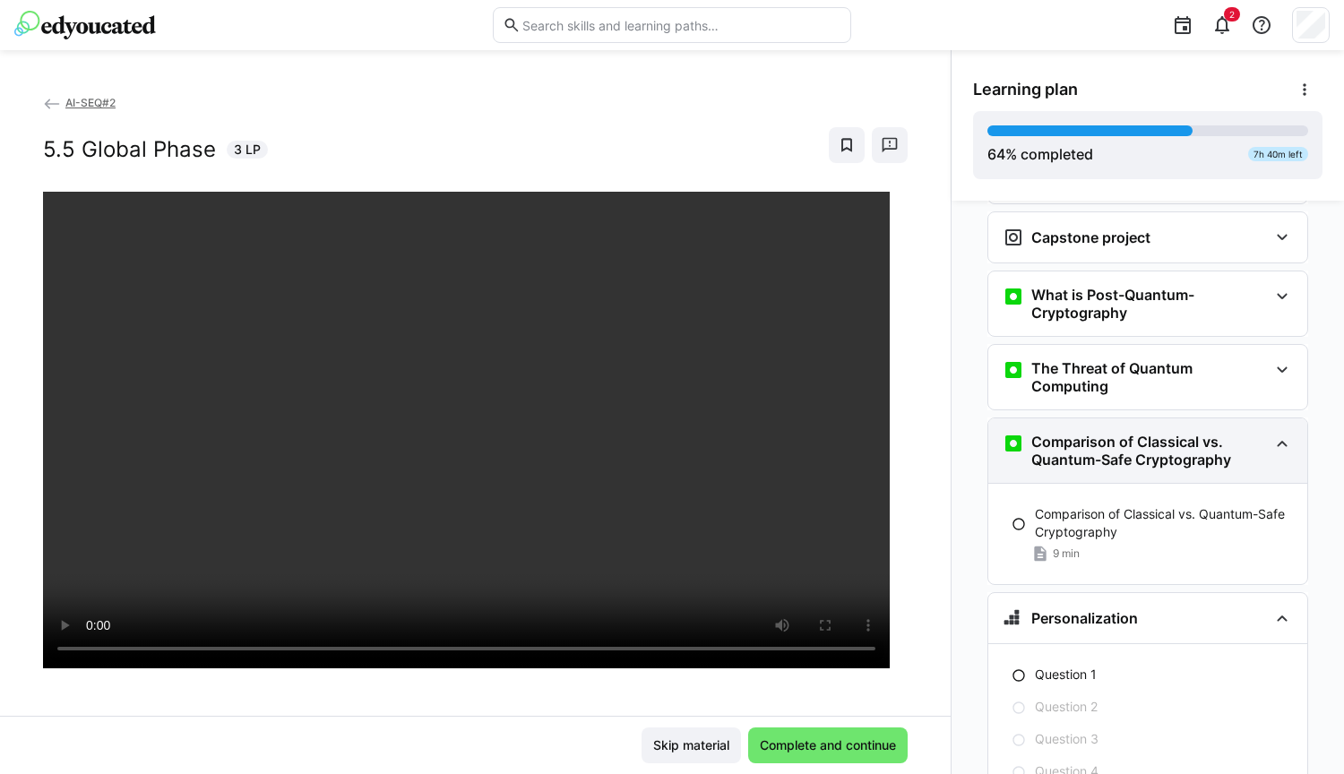
click at [1074, 418] on div "Comparison of Classical vs. Quantum-Safe Cryptography" at bounding box center [1147, 450] width 319 height 64
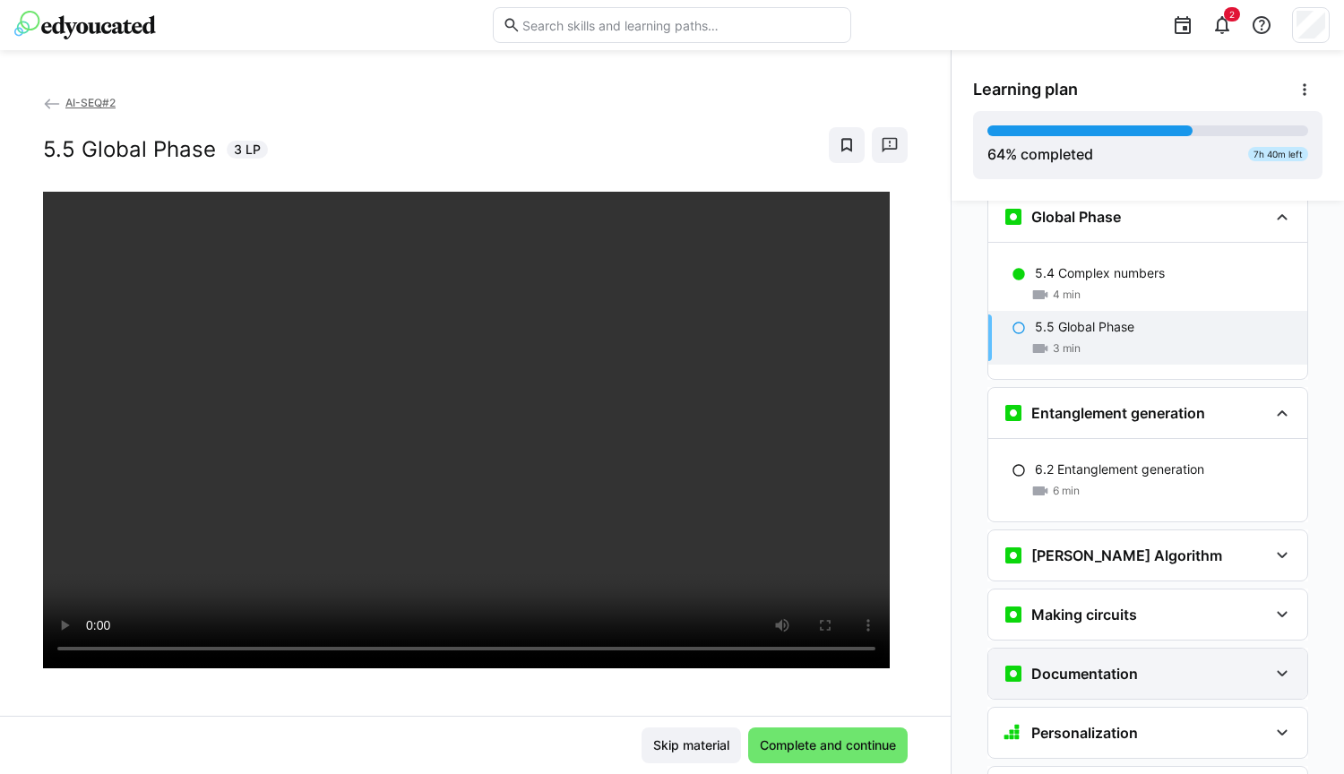
scroll to position [4257, 0]
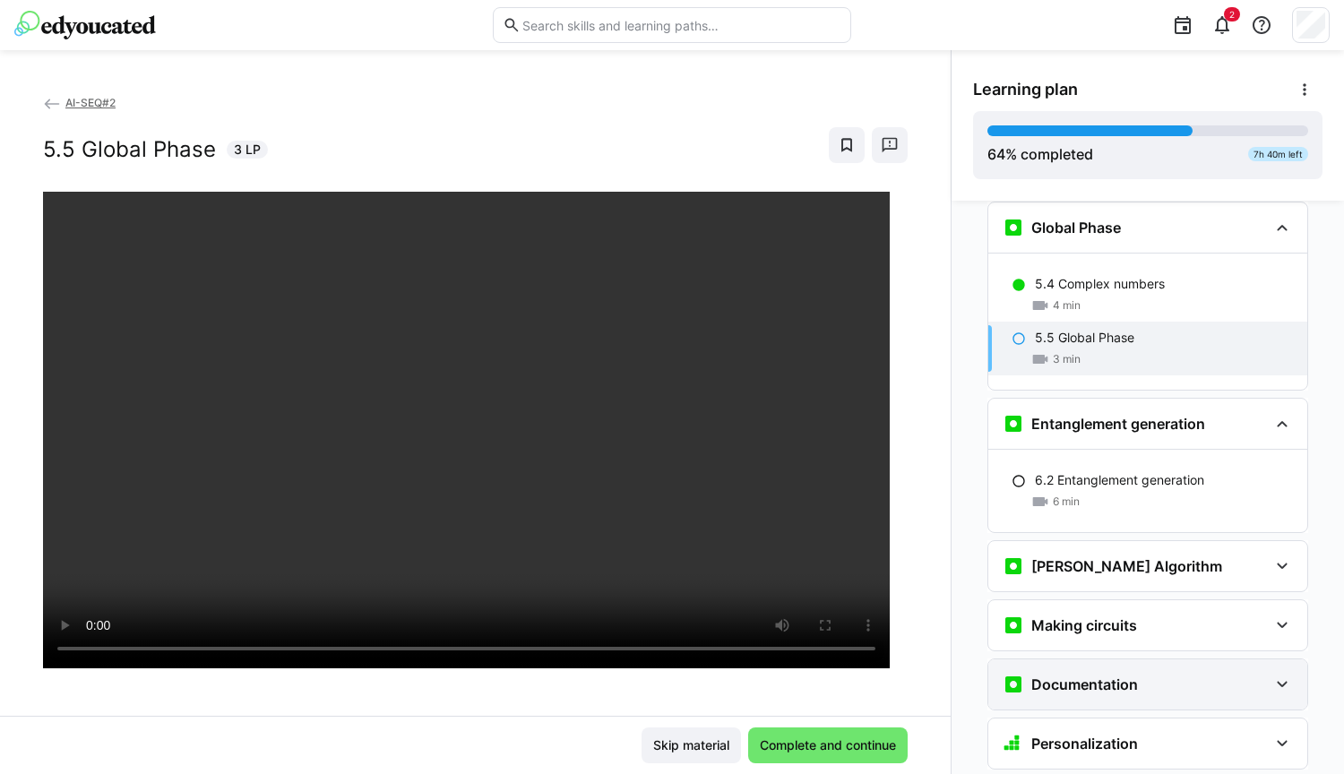
click at [1074, 618] on h3 "Documentation" at bounding box center [1084, 684] width 107 height 18
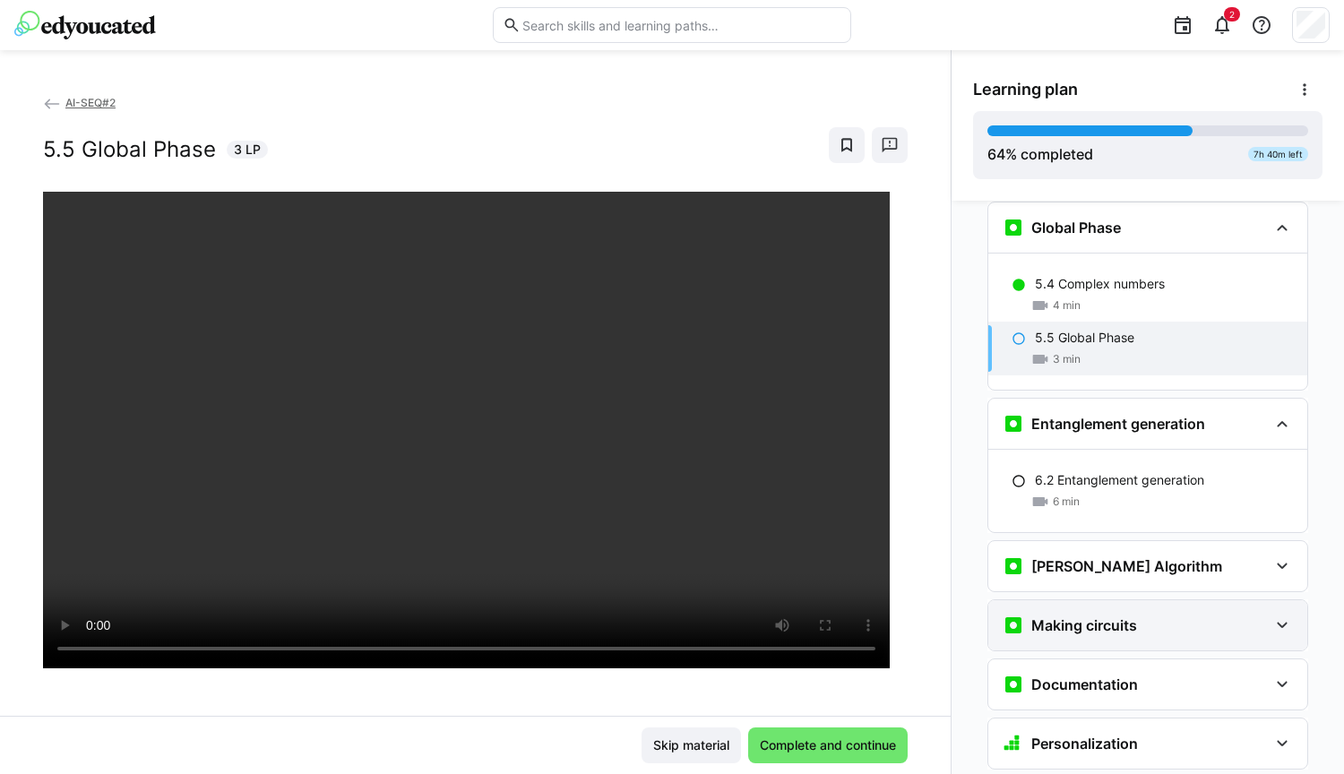
click at [1074, 600] on div "Making circuits" at bounding box center [1147, 625] width 319 height 50
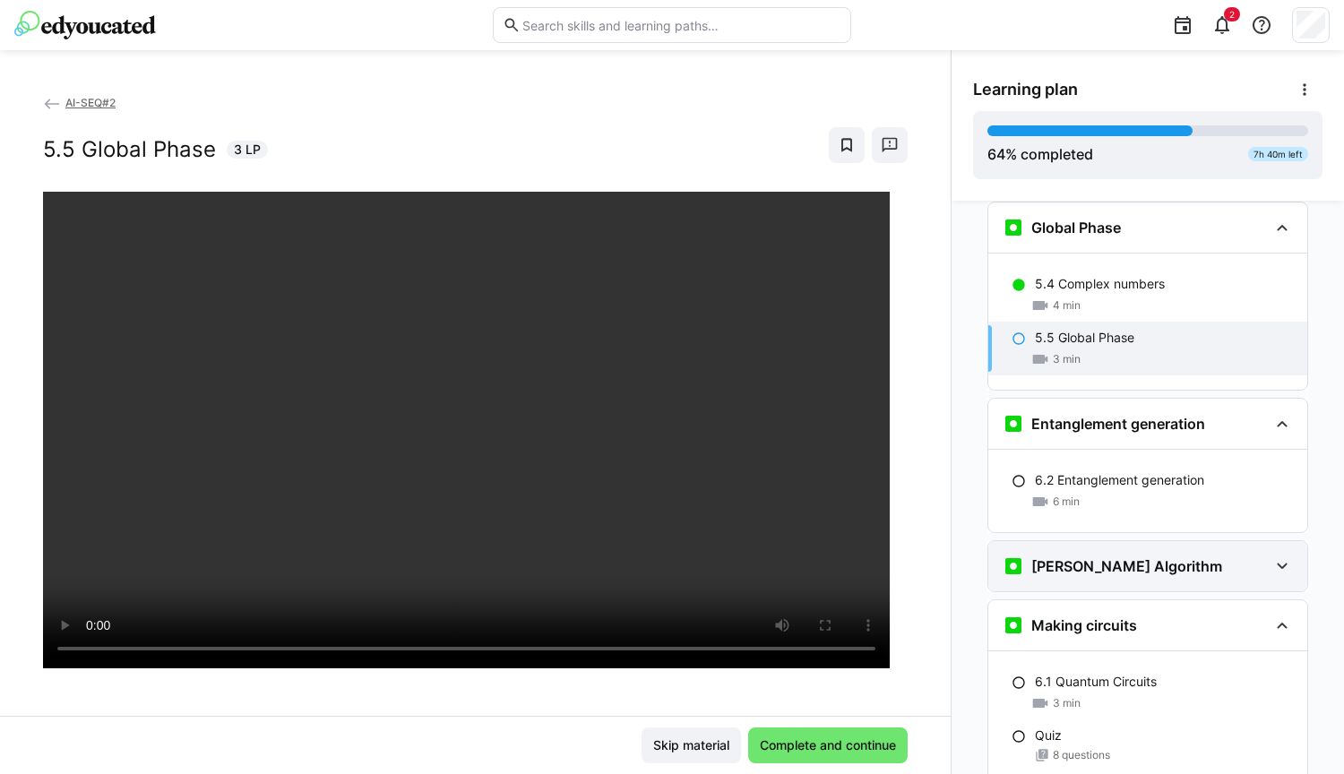
click at [1074, 540] on div "[PERSON_NAME] Algorithm 6.3 [PERSON_NAME] Algorithm 10 min Quiz 1 questions" at bounding box center [1147, 566] width 321 height 52
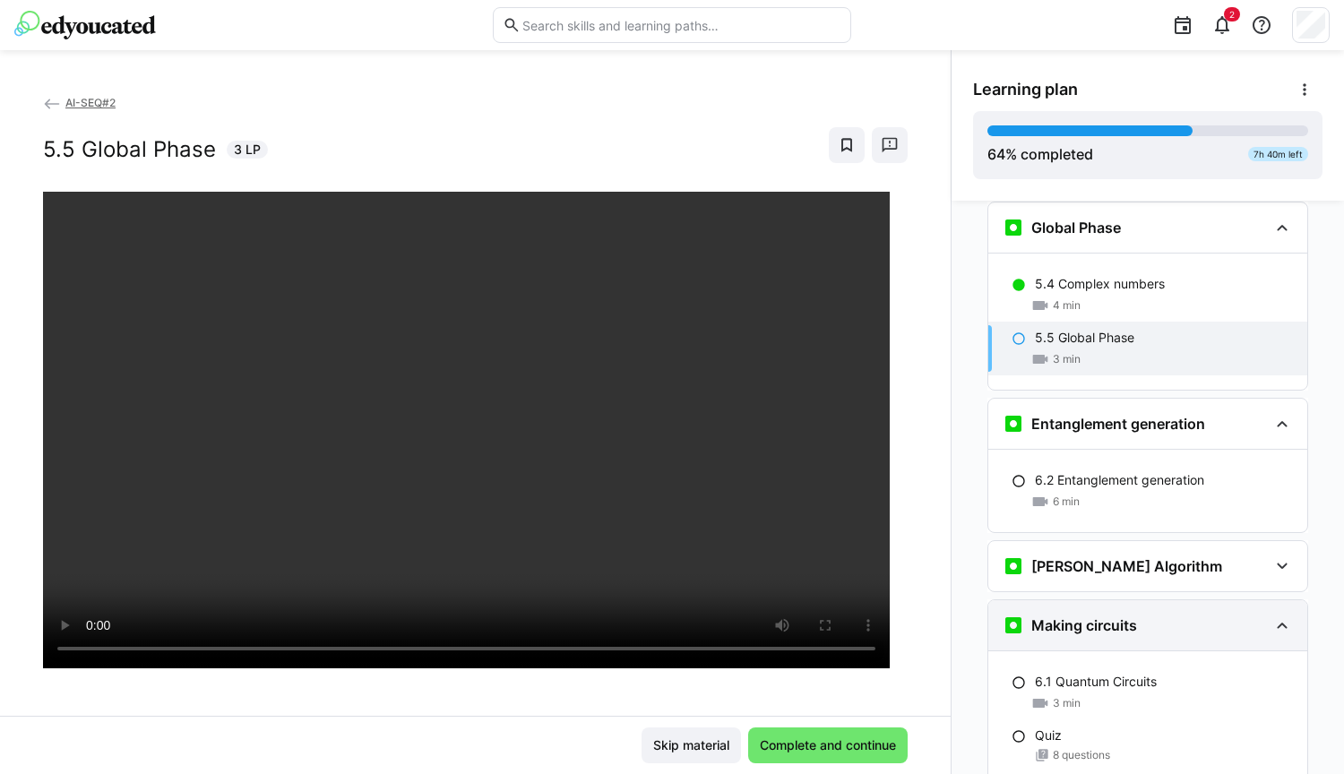
click at [1074, 600] on div "Making circuits" at bounding box center [1147, 625] width 319 height 50
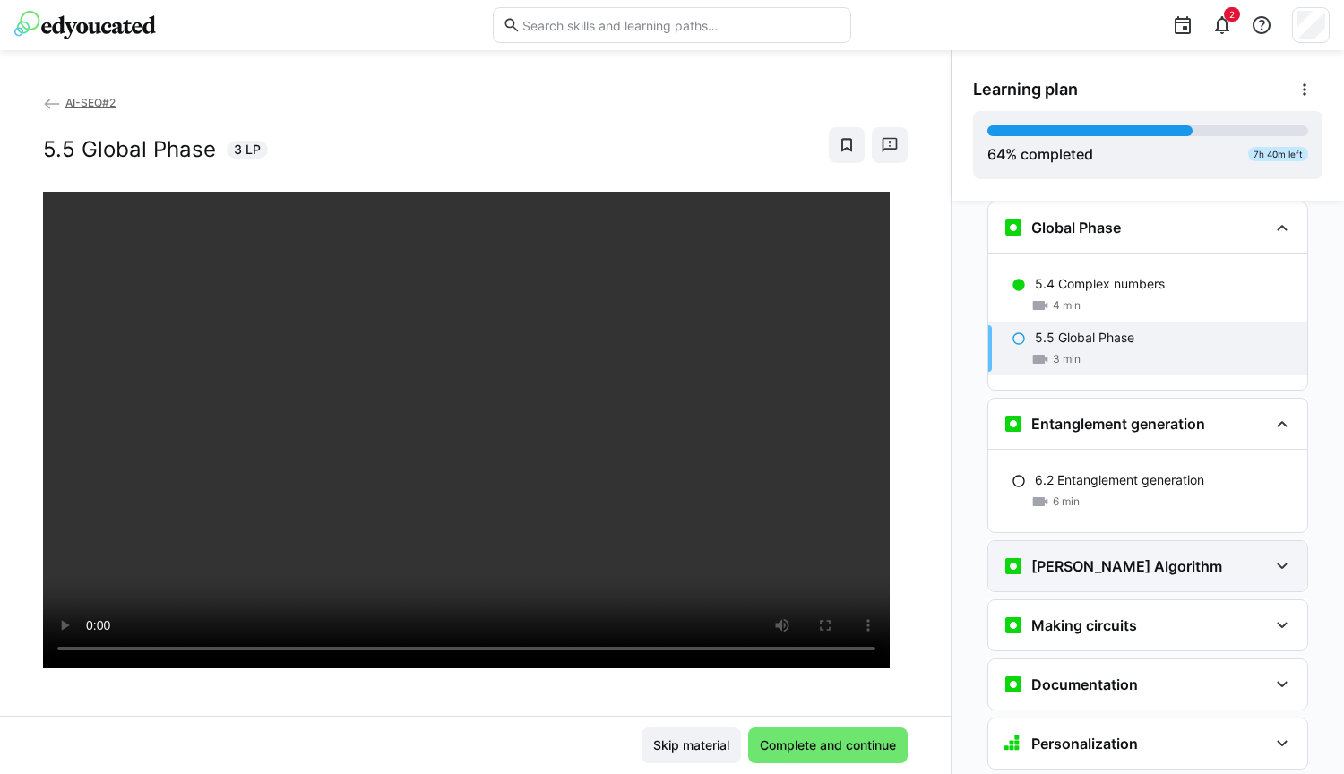
click at [1074, 541] on div "[PERSON_NAME] Algorithm" at bounding box center [1147, 566] width 319 height 50
click at [1074, 557] on h3 "[PERSON_NAME] Algorithm" at bounding box center [1126, 566] width 191 height 18
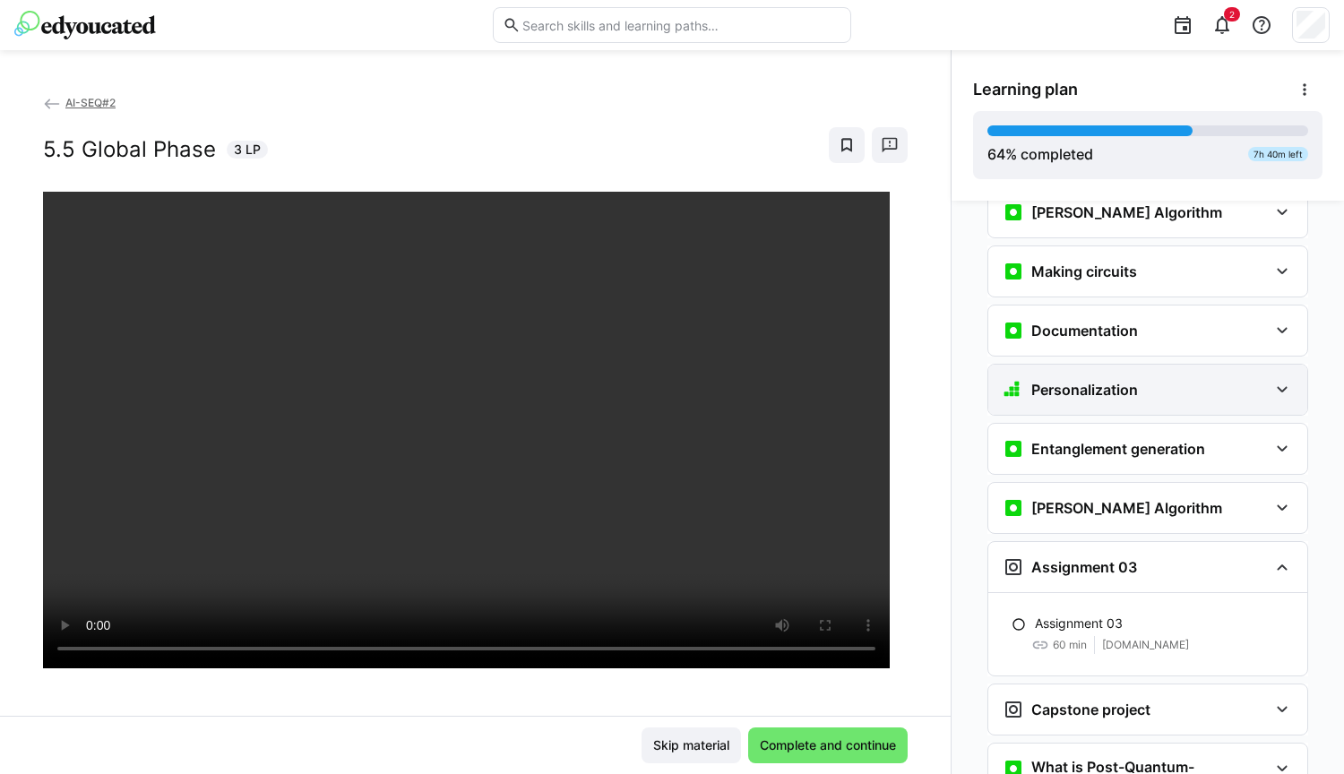
scroll to position [4613, 0]
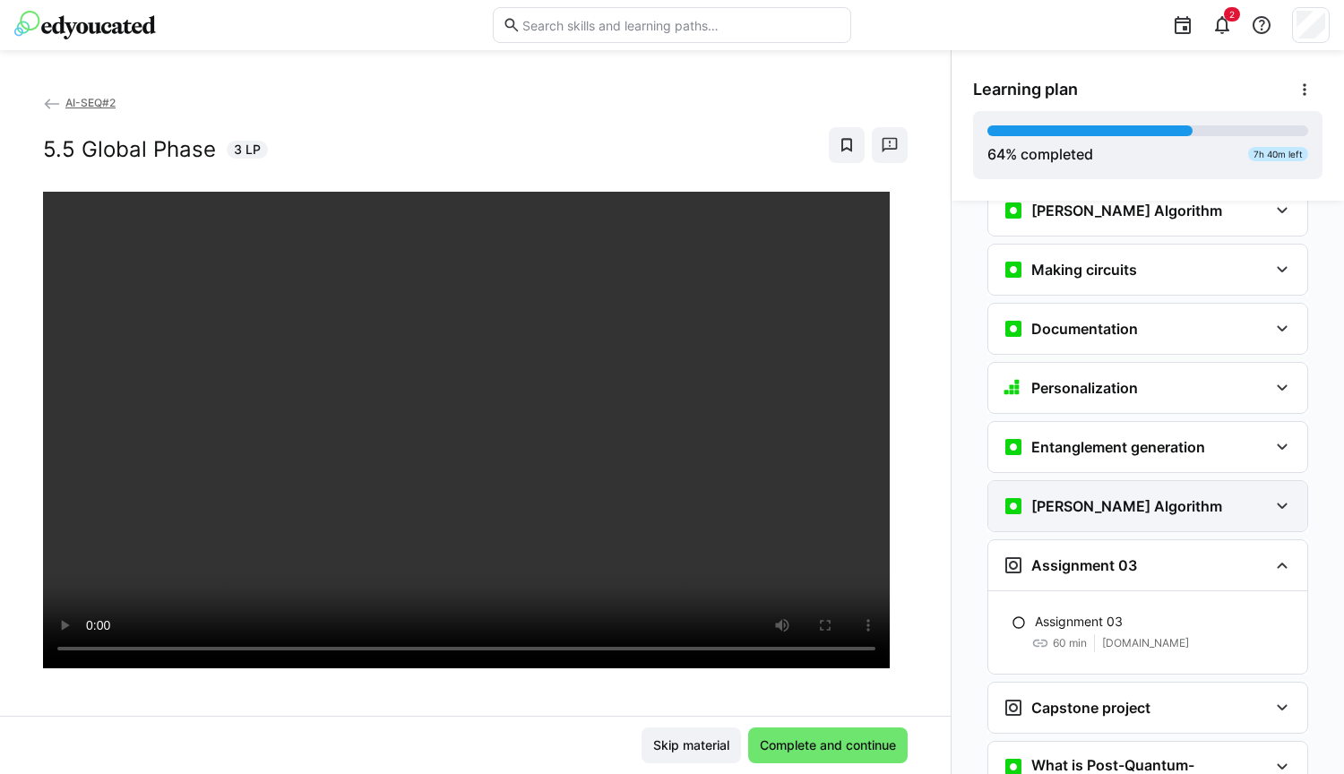
click at [1074, 481] on div "[PERSON_NAME] Algorithm" at bounding box center [1147, 506] width 319 height 50
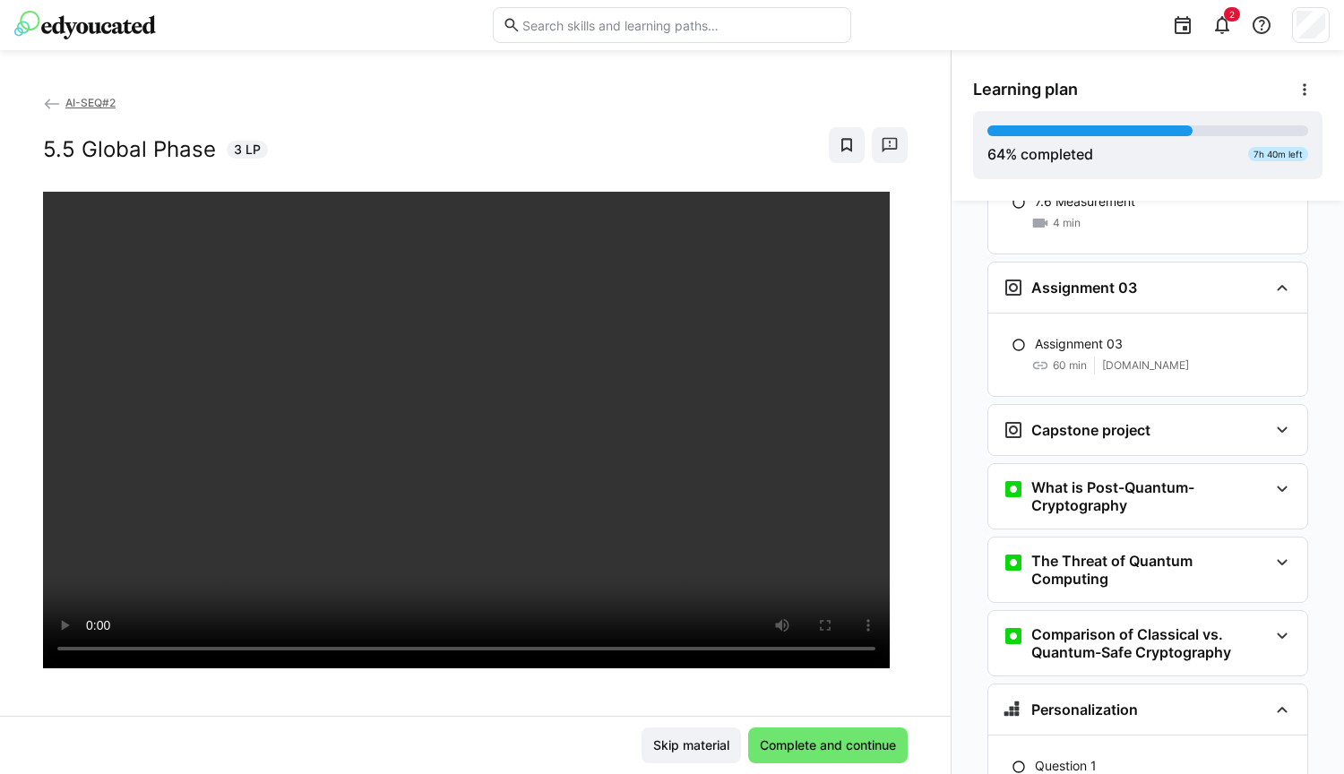
scroll to position [5112, 0]
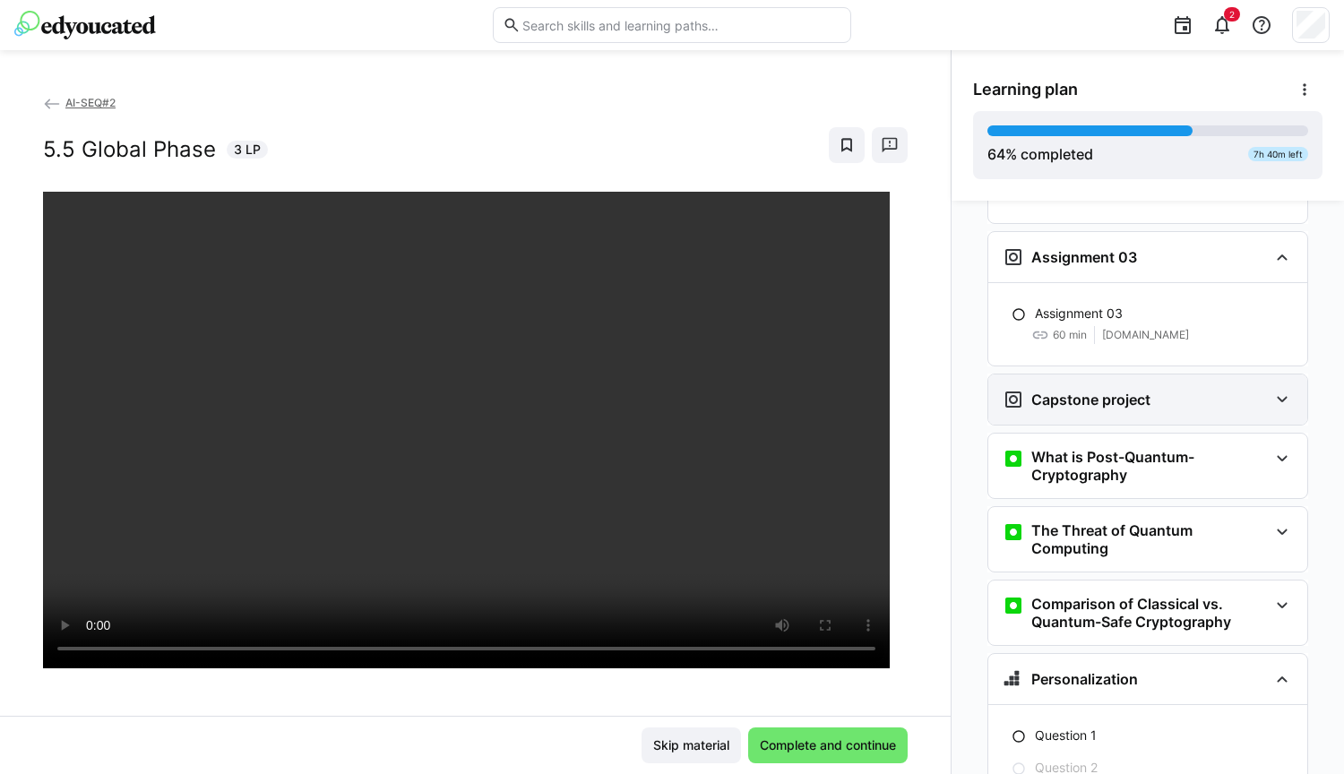
click at [1074, 389] on div "Capstone project" at bounding box center [1076, 399] width 148 height 21
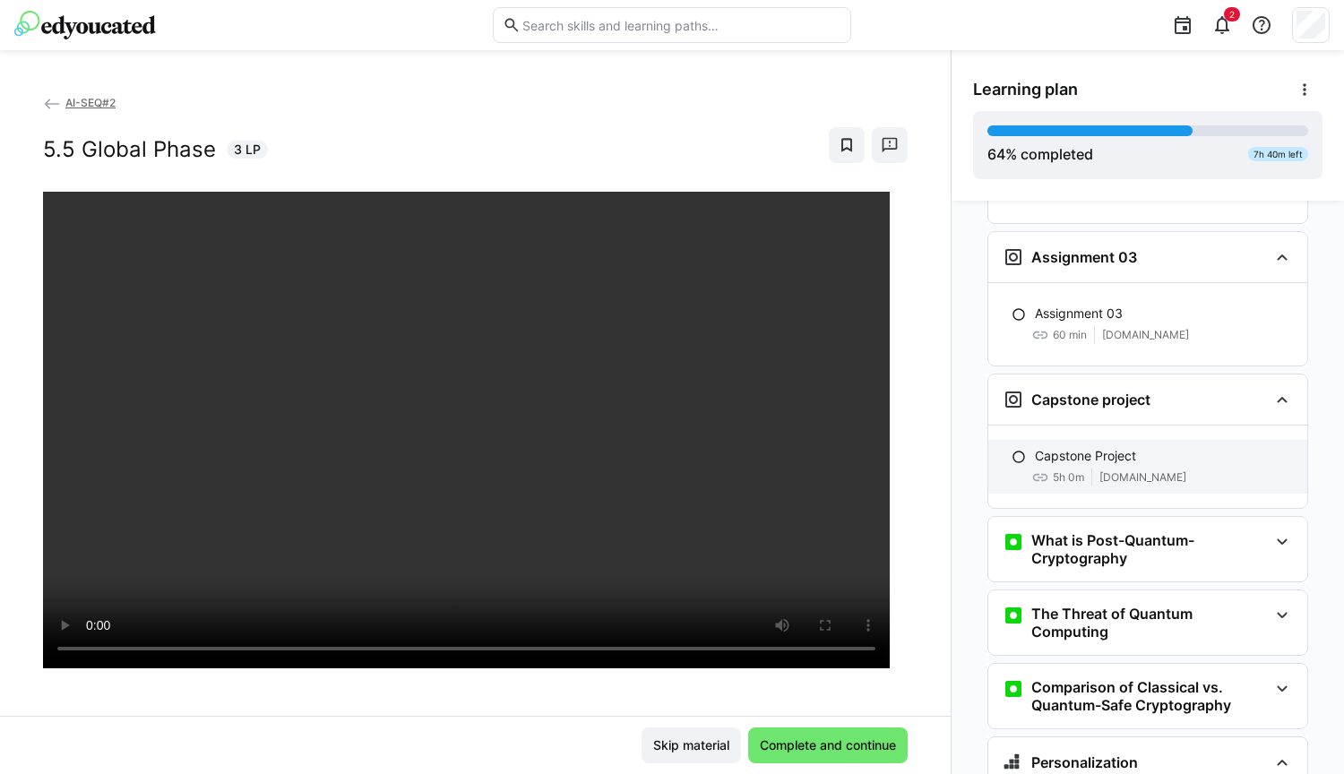
click at [1060, 447] on p "Capstone Project" at bounding box center [1085, 456] width 101 height 18
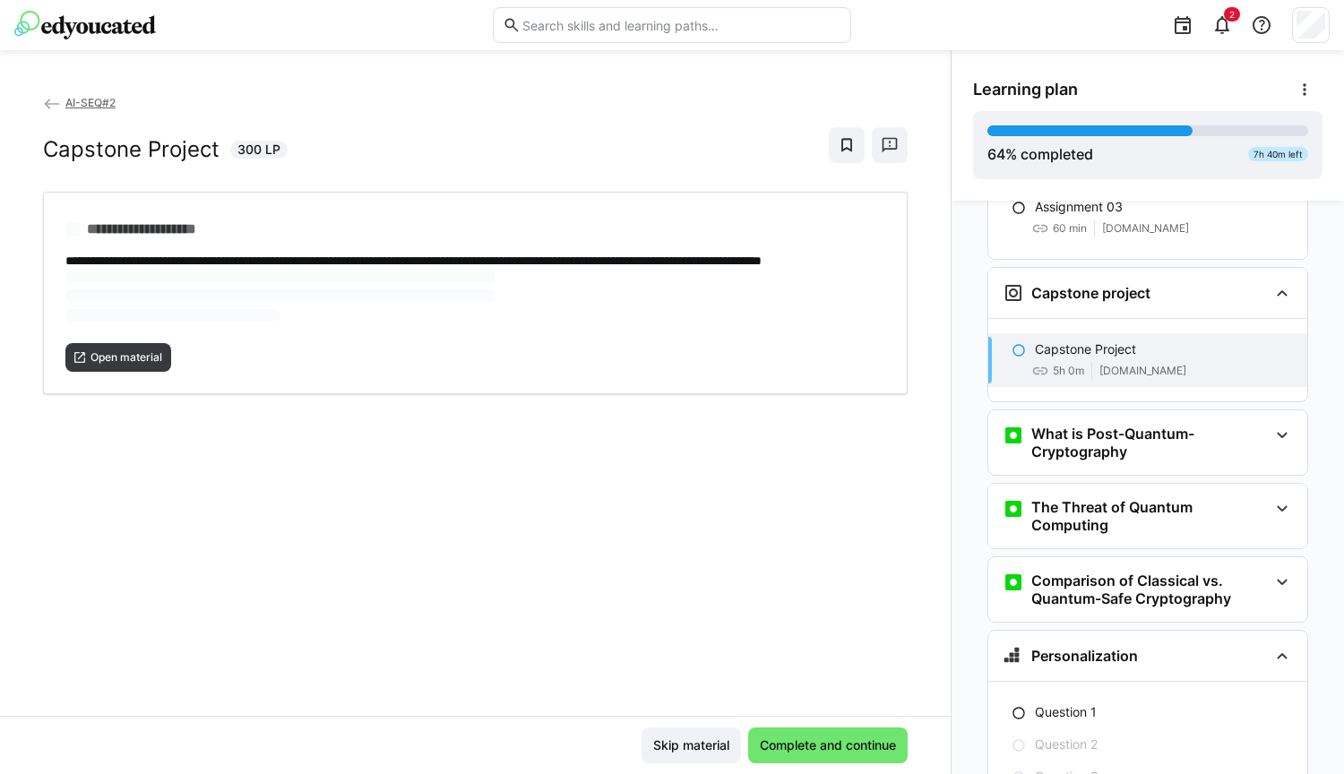
scroll to position [5222, 0]
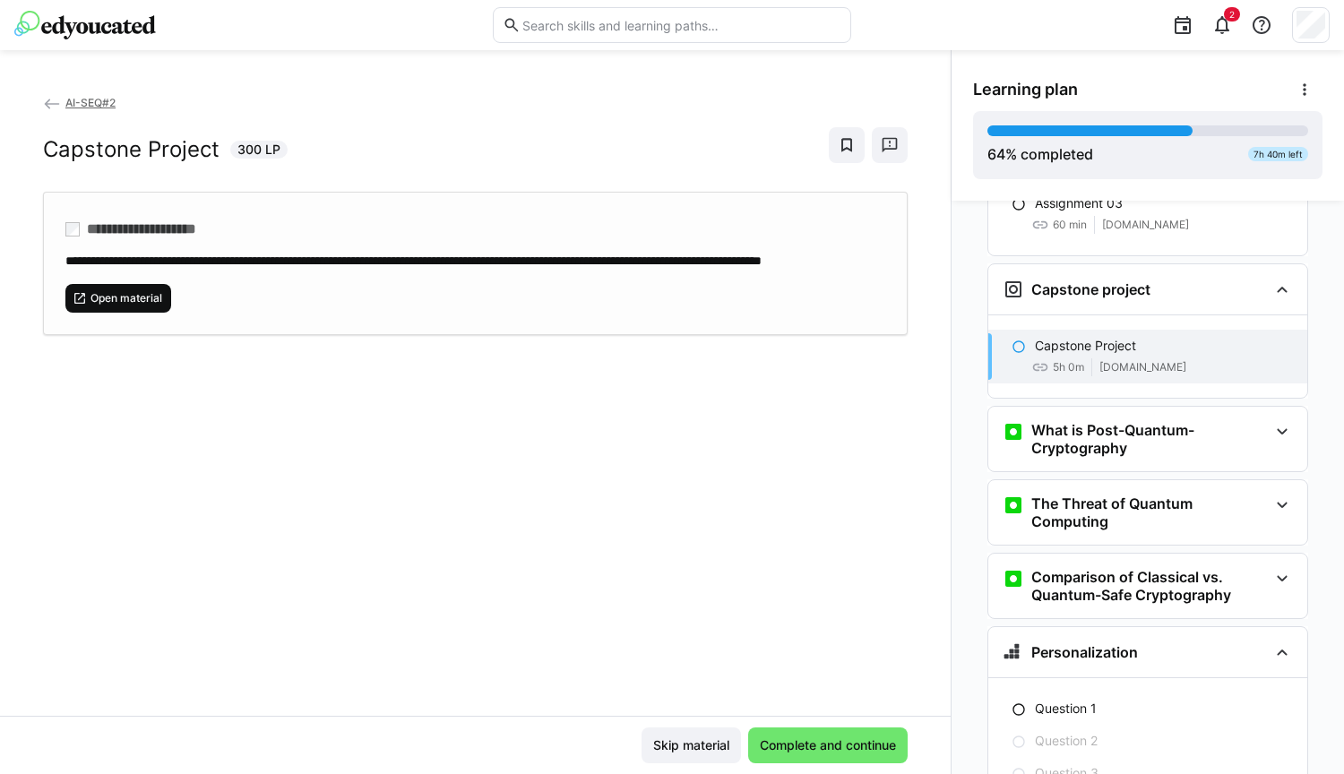
click at [130, 305] on span "Open material" at bounding box center [126, 298] width 75 height 14
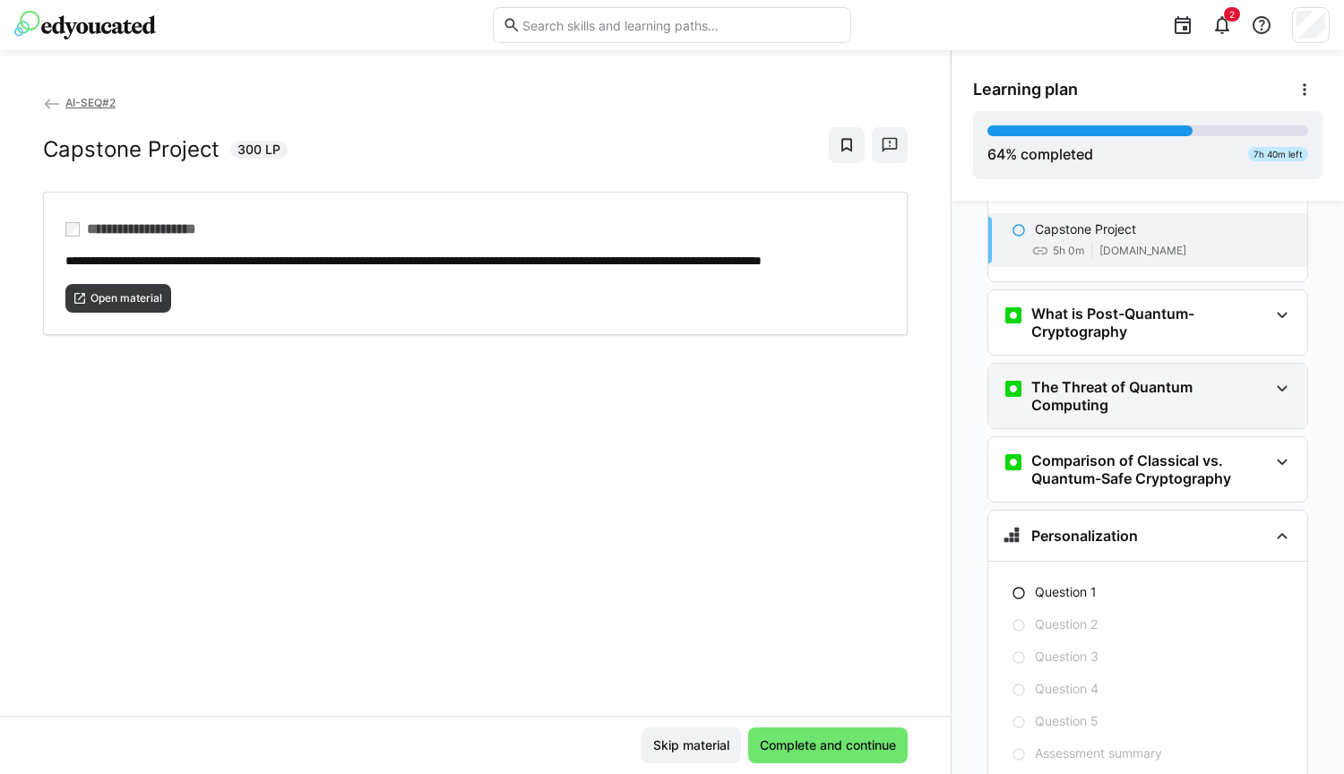
scroll to position [5313, 0]
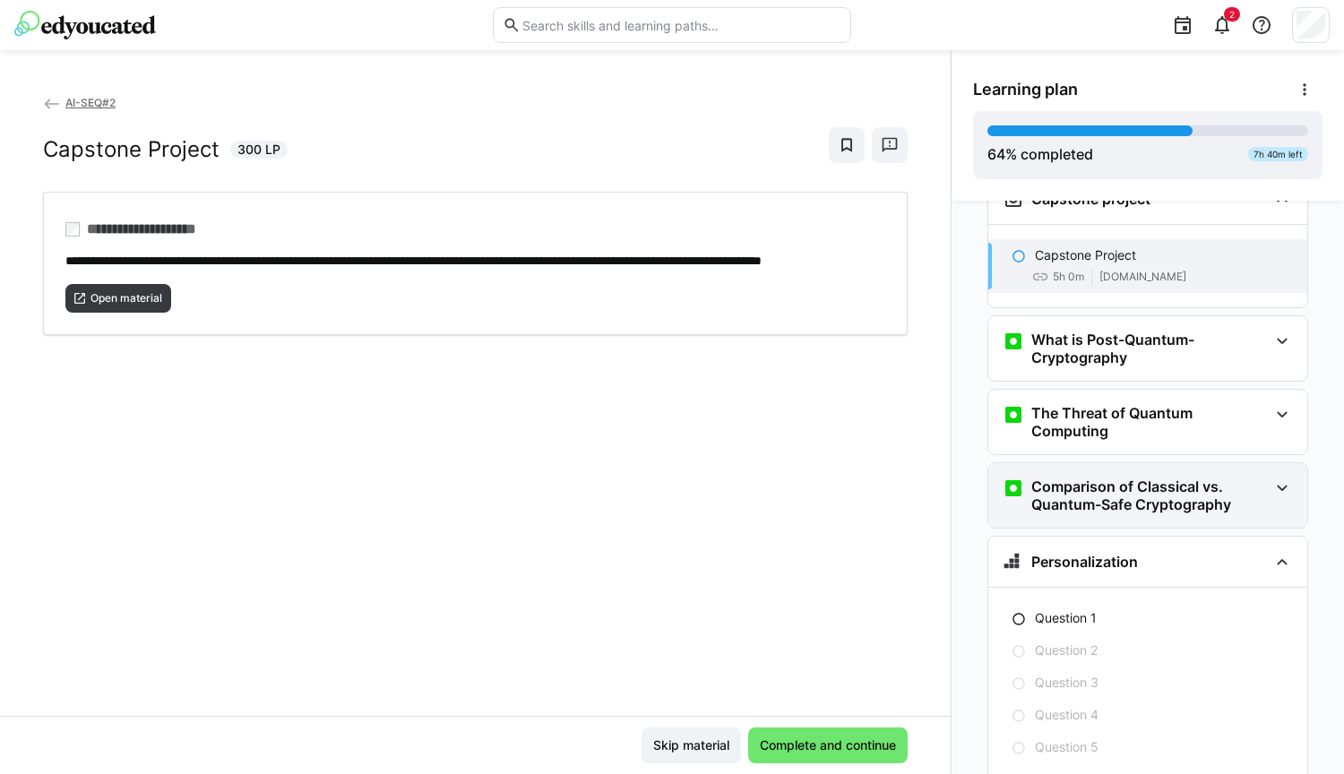
click at [1074, 477] on h3 "Comparison of Classical vs. Quantum-Safe Cryptography" at bounding box center [1149, 495] width 236 height 36
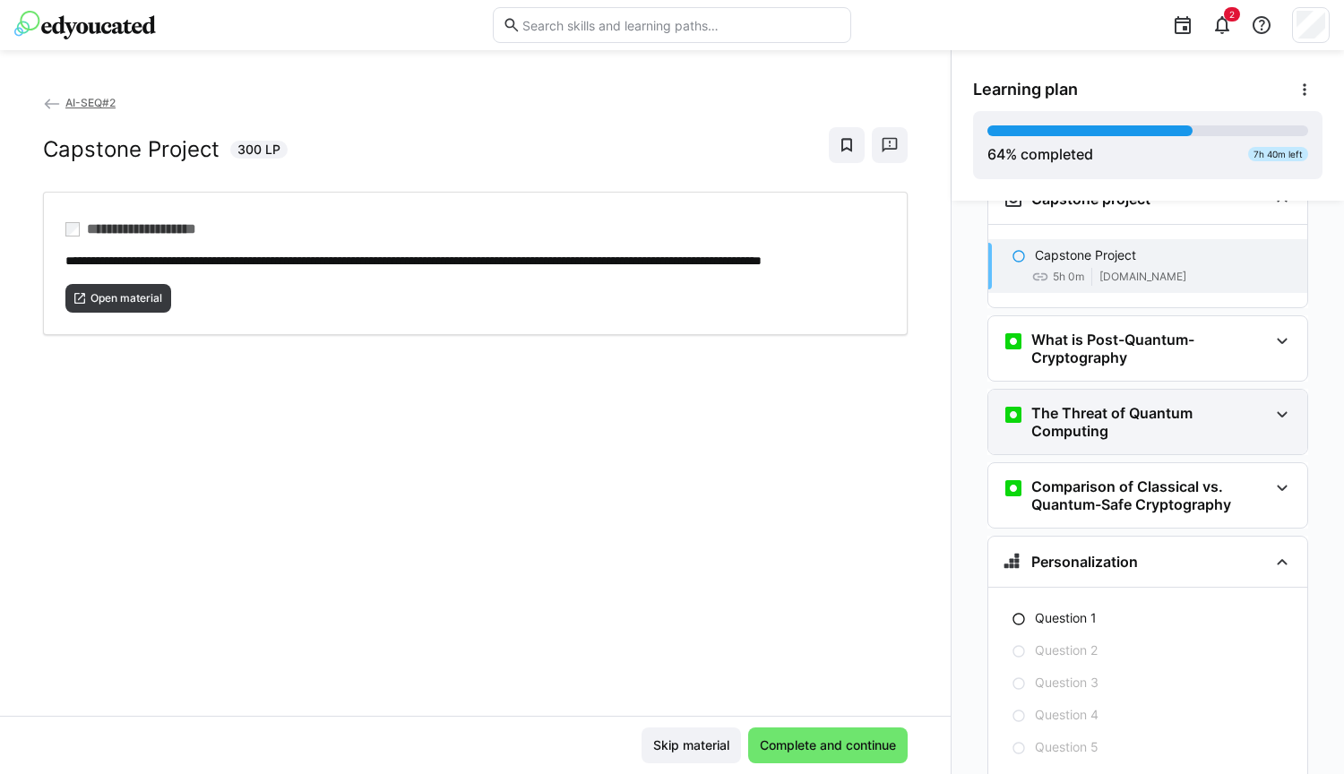
click at [1074, 404] on h3 "The Threat of Quantum Computing" at bounding box center [1149, 422] width 236 height 36
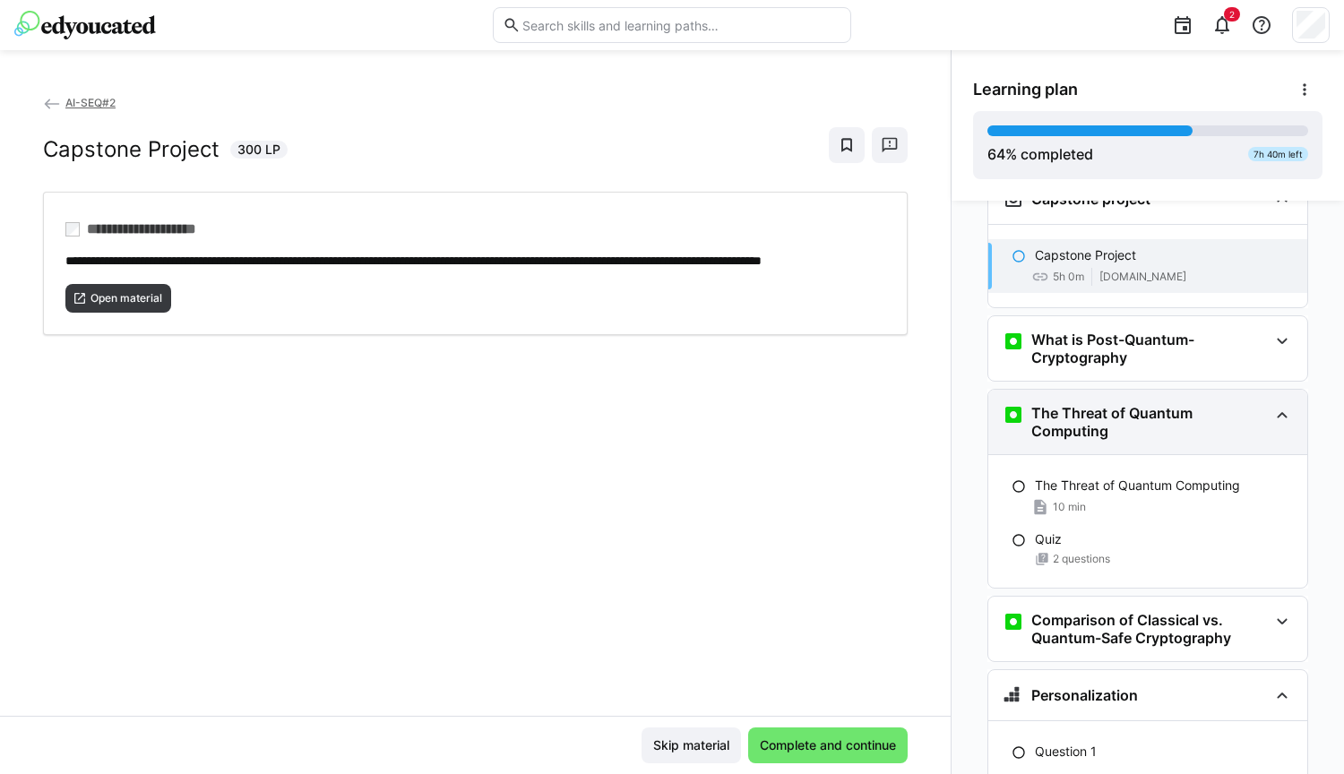
click at [1074, 404] on h3 "The Threat of Quantum Computing" at bounding box center [1149, 422] width 236 height 36
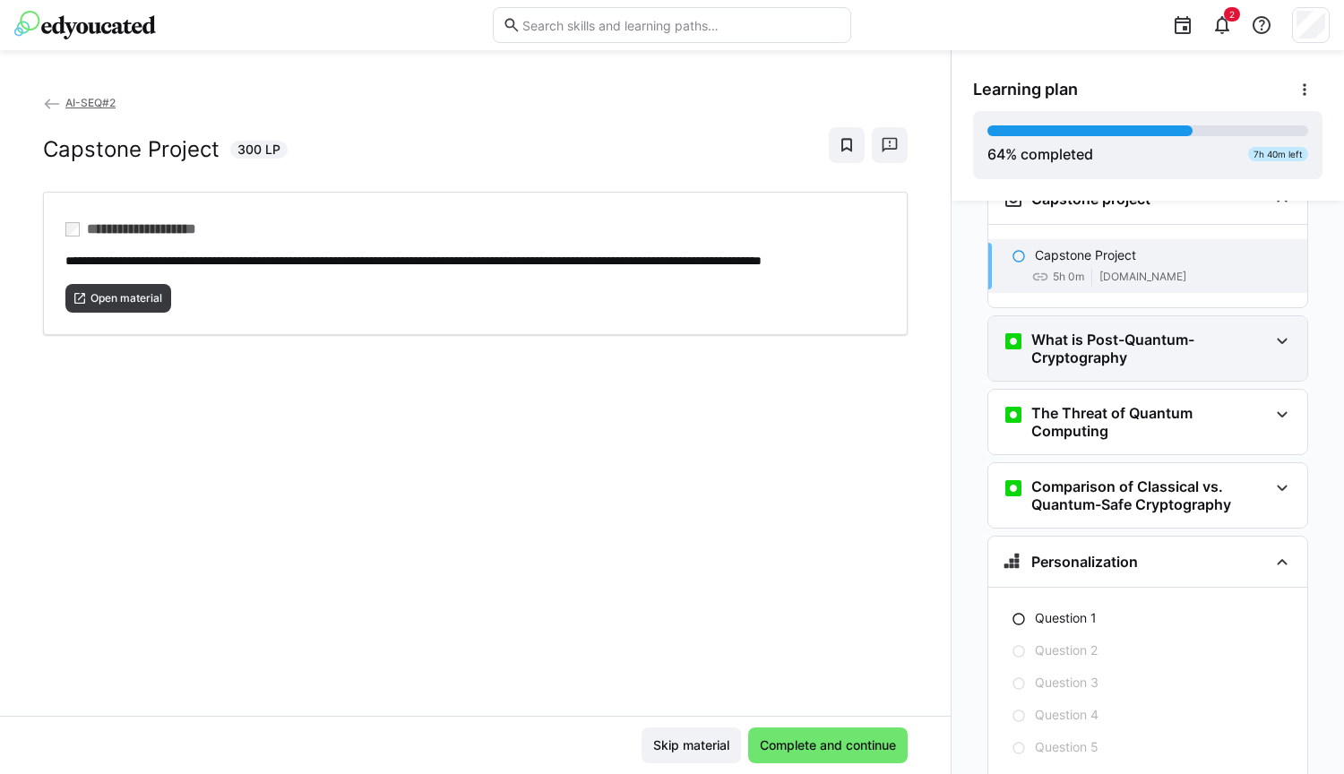
click at [1074, 331] on h3 "What is Post-Quantum-Cryptography" at bounding box center [1149, 349] width 236 height 36
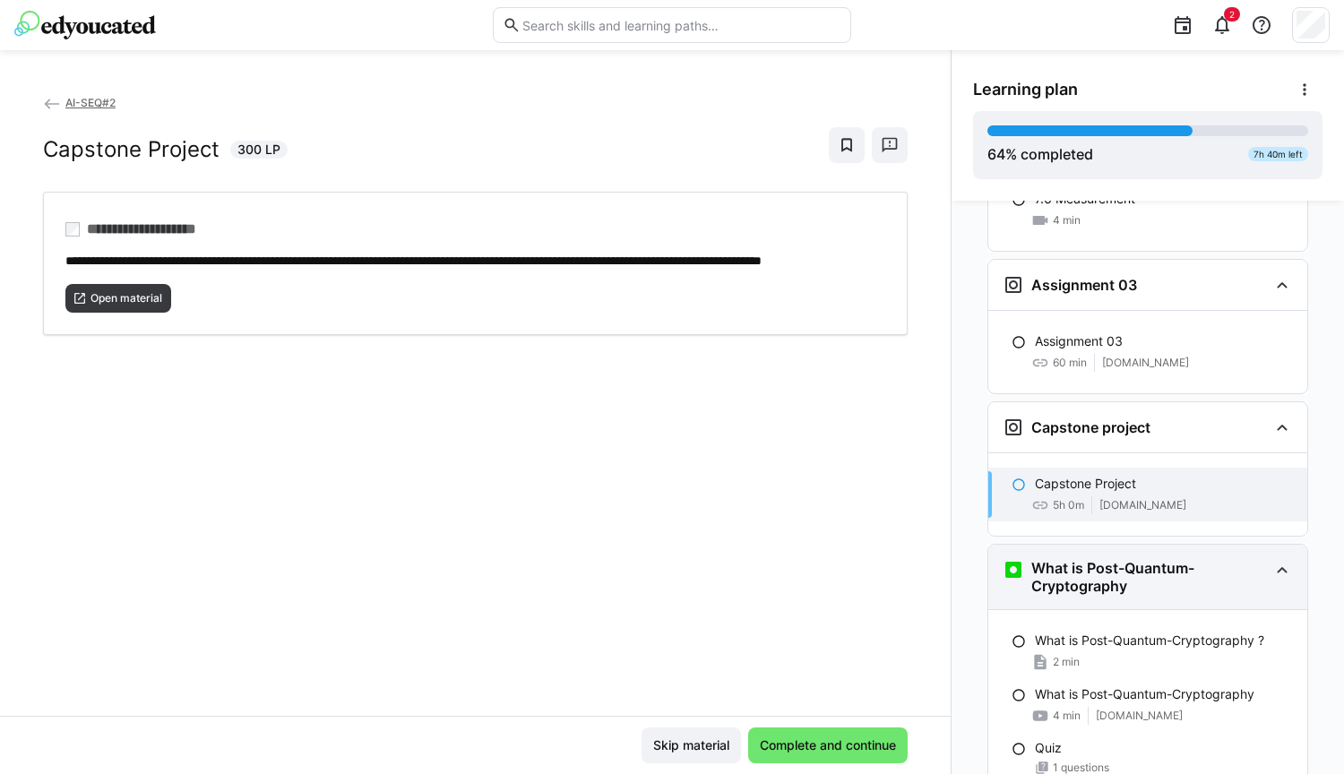
scroll to position [5047, 0]
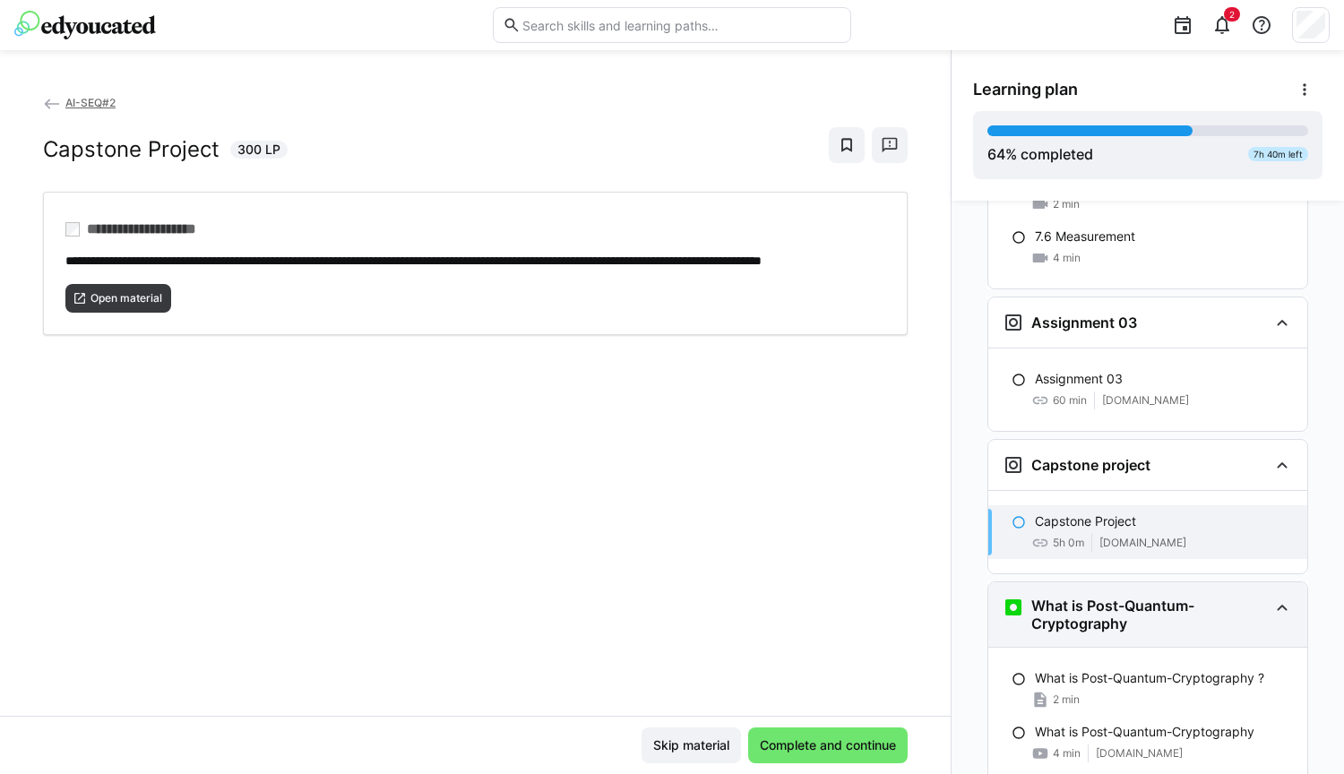
click at [1074, 597] on h3 "What is Post-Quantum-Cryptography" at bounding box center [1149, 615] width 236 height 36
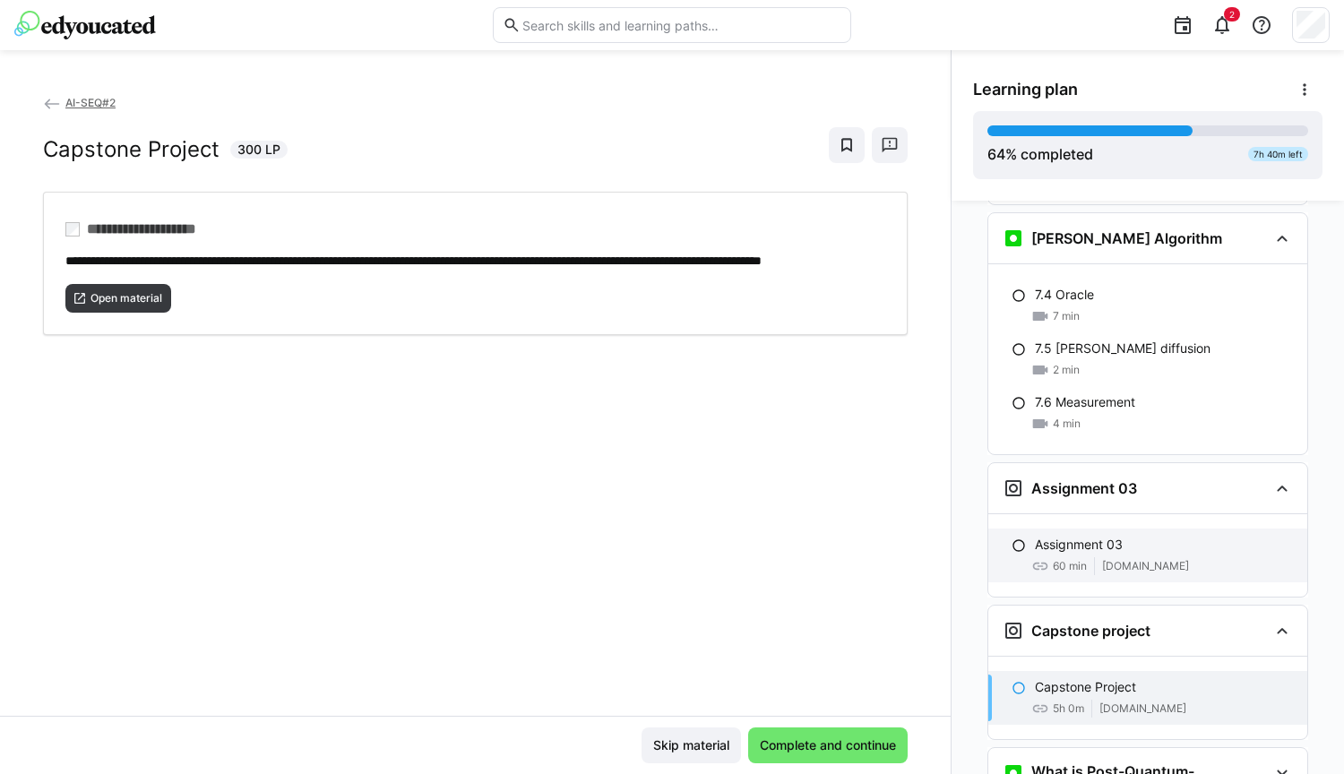
scroll to position [4875, 0]
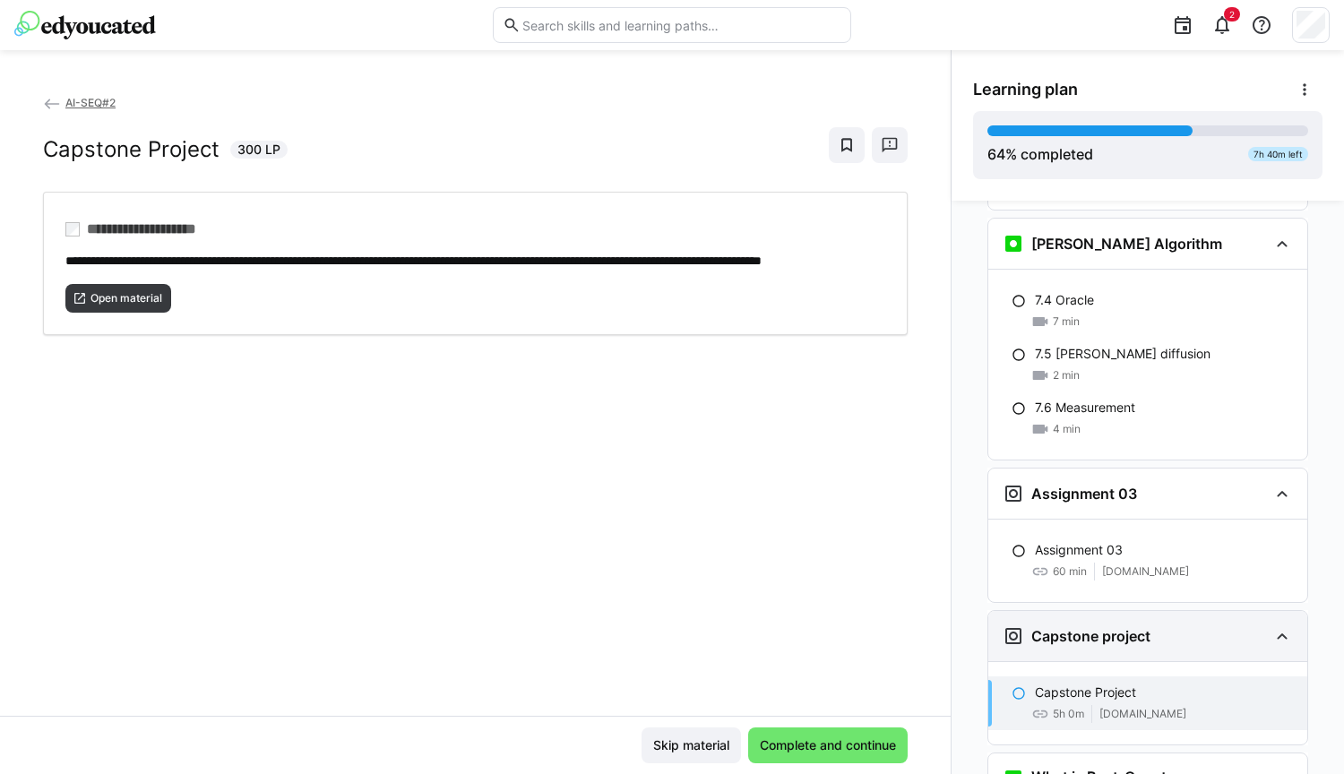
click at [1074, 611] on div "Capstone project" at bounding box center [1147, 636] width 319 height 50
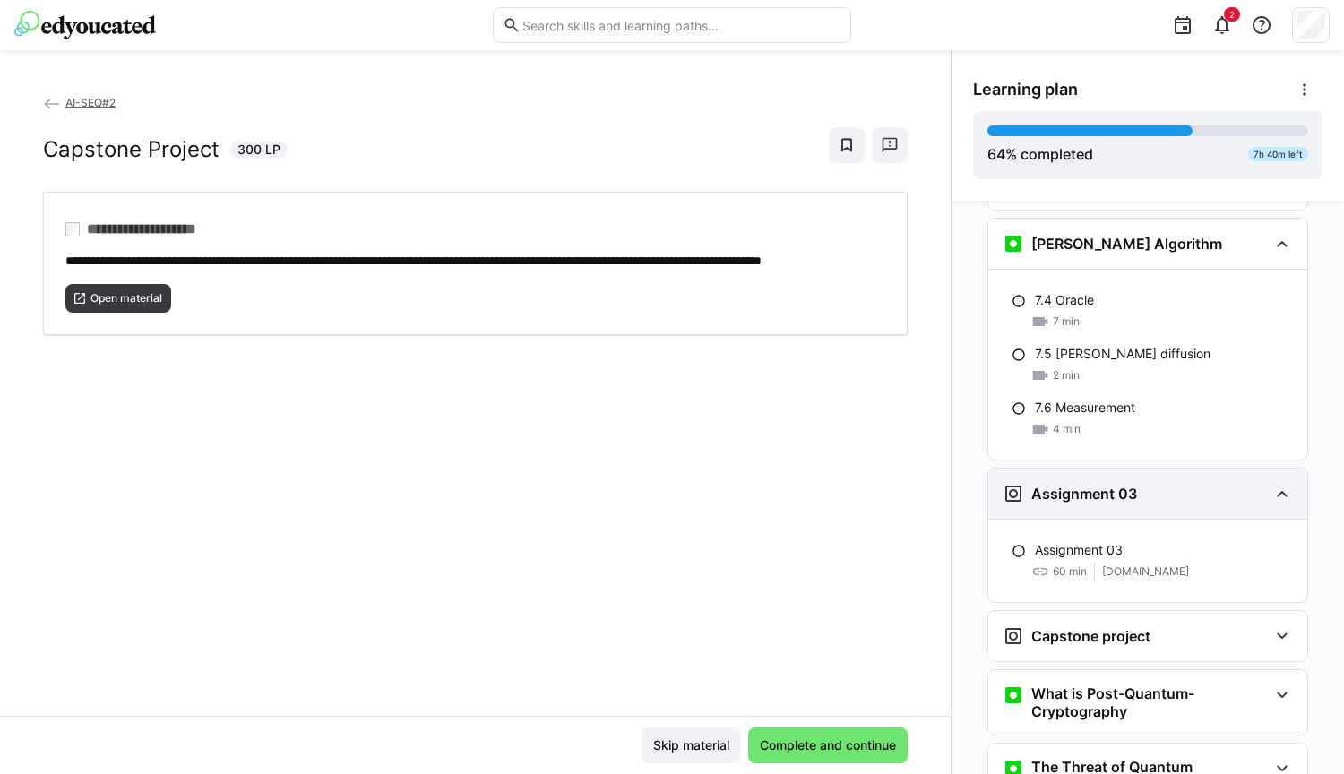
click at [1074, 468] on div "Assignment 03" at bounding box center [1147, 493] width 319 height 50
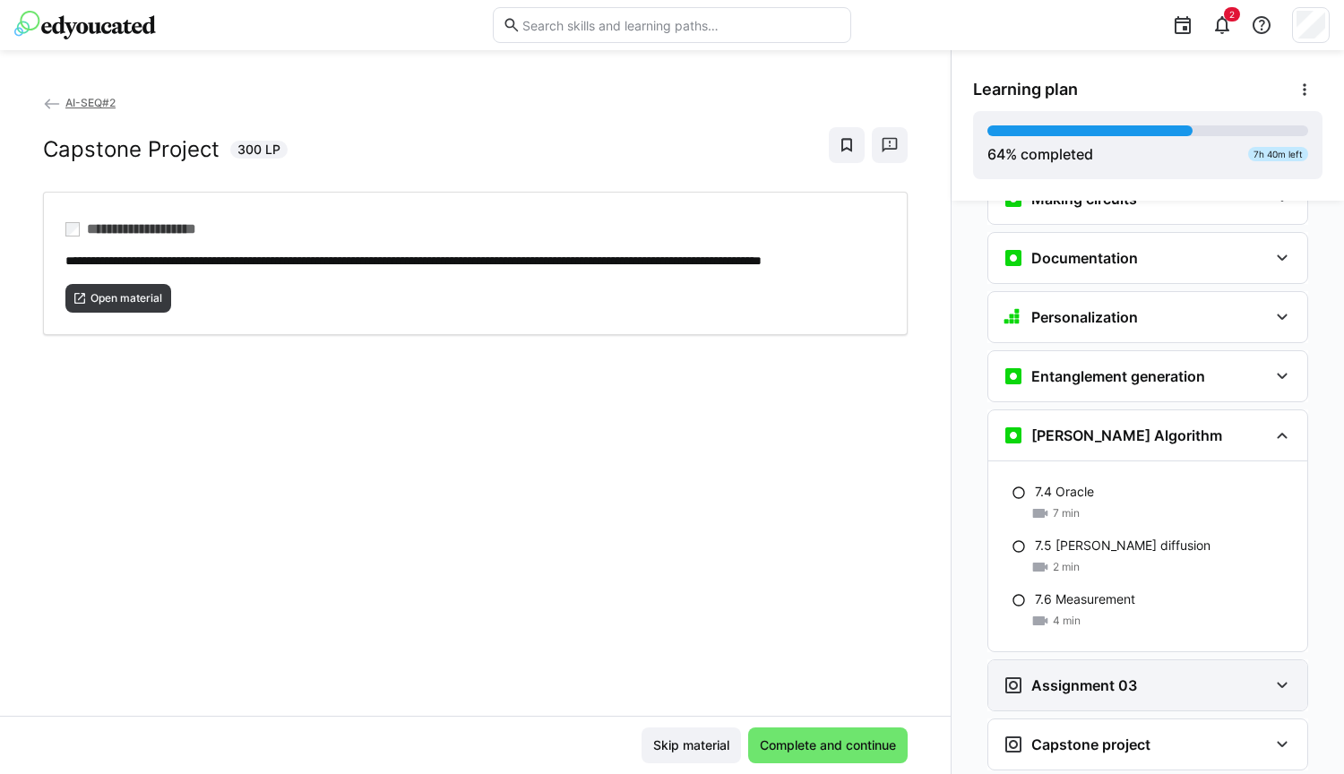
scroll to position [4643, 0]
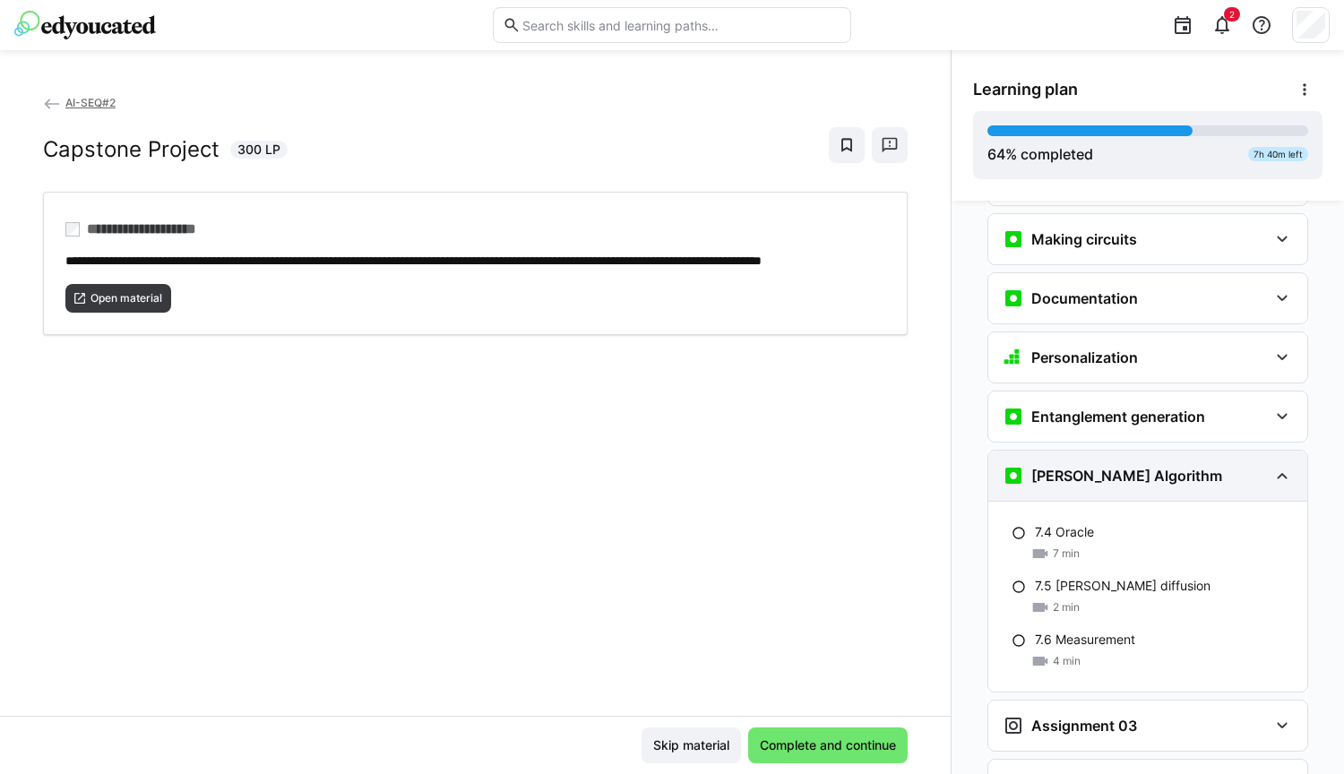
click at [1074, 465] on div "[PERSON_NAME] Algorithm" at bounding box center [1134, 475] width 265 height 21
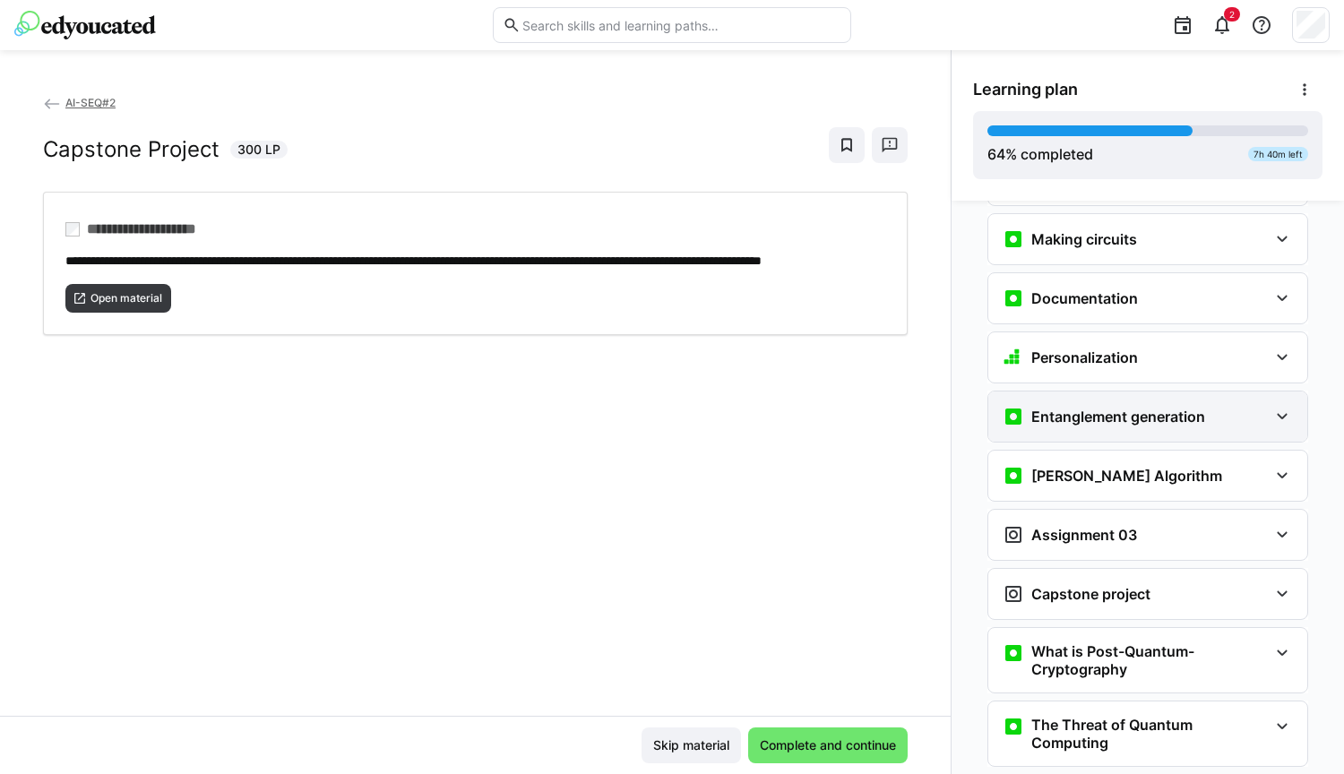
click at [1074, 408] on h3 "Entanglement generation" at bounding box center [1118, 417] width 174 height 18
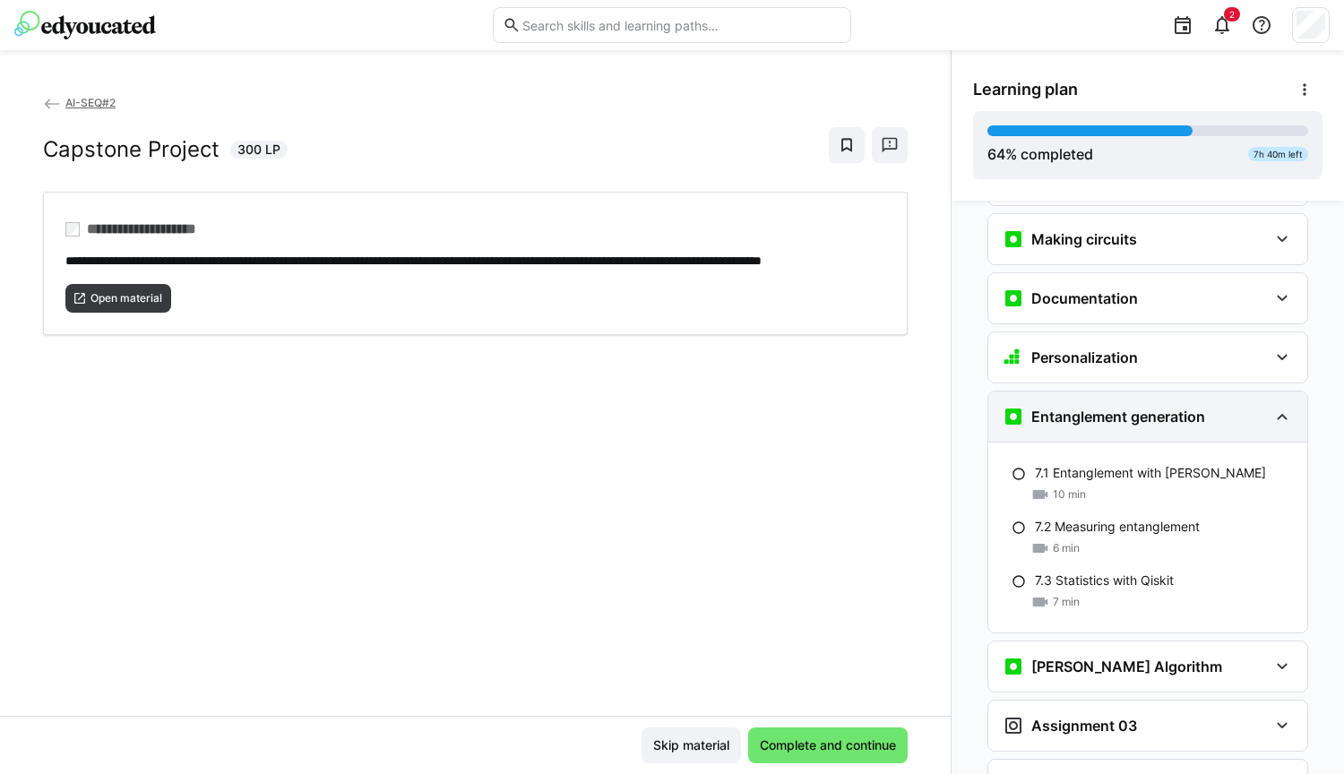
click at [1074, 408] on h3 "Entanglement generation" at bounding box center [1118, 417] width 174 height 18
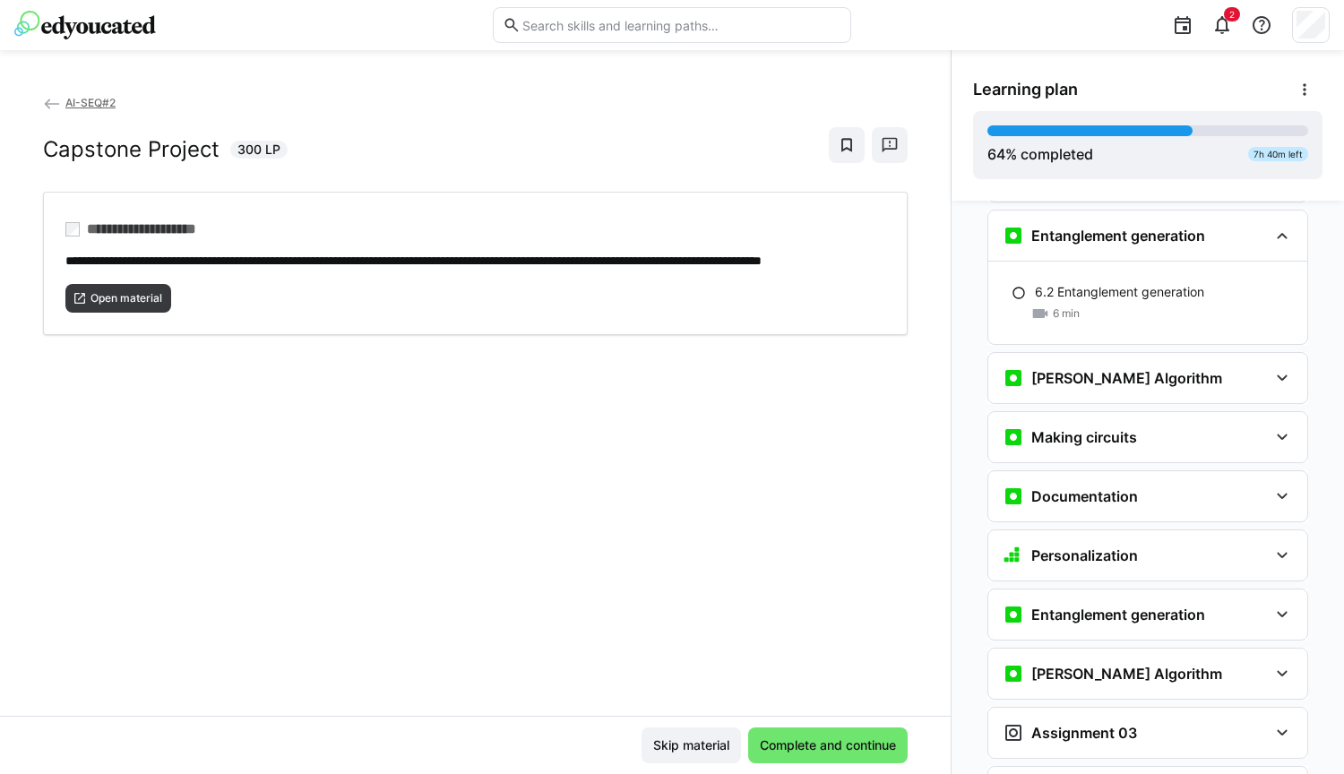
scroll to position [4442, 0]
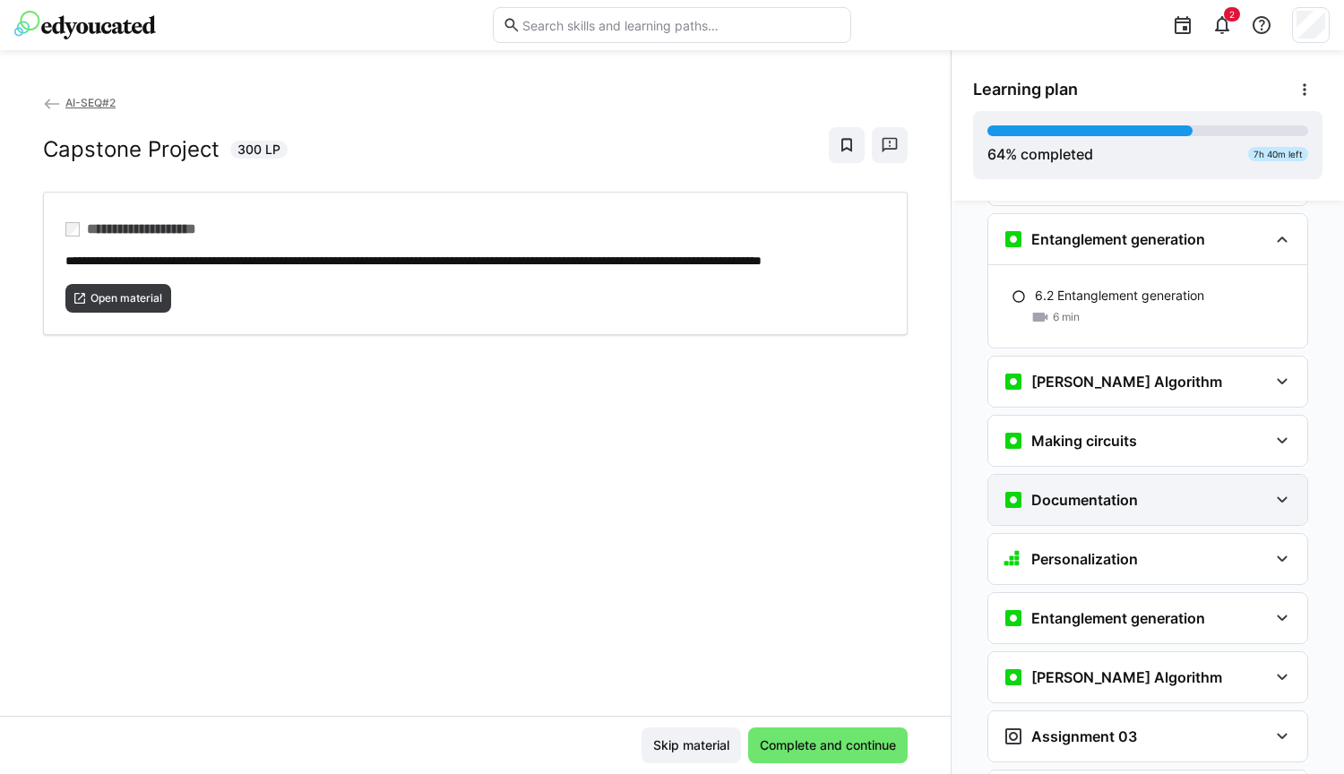
click at [1074, 475] on div "Documentation" at bounding box center [1147, 500] width 319 height 50
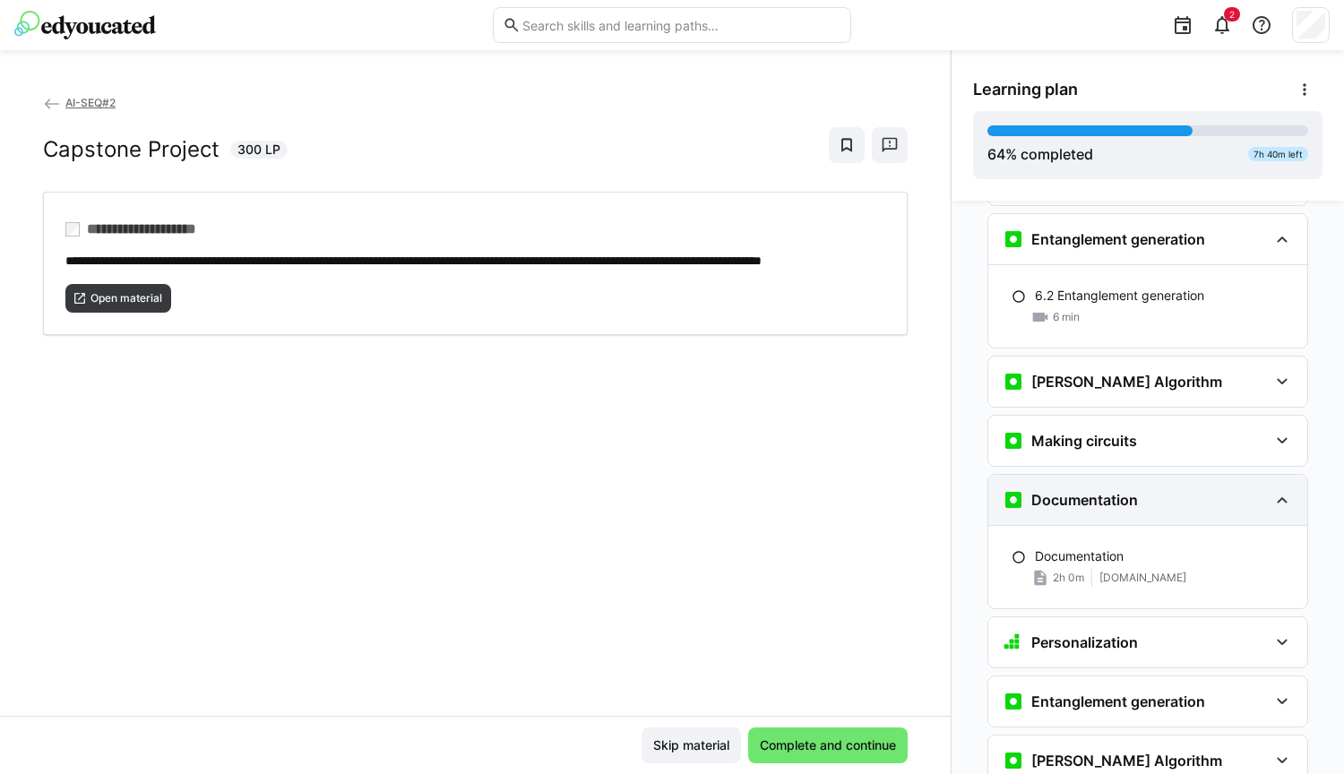
click at [1074, 489] on div "Documentation" at bounding box center [1134, 499] width 265 height 21
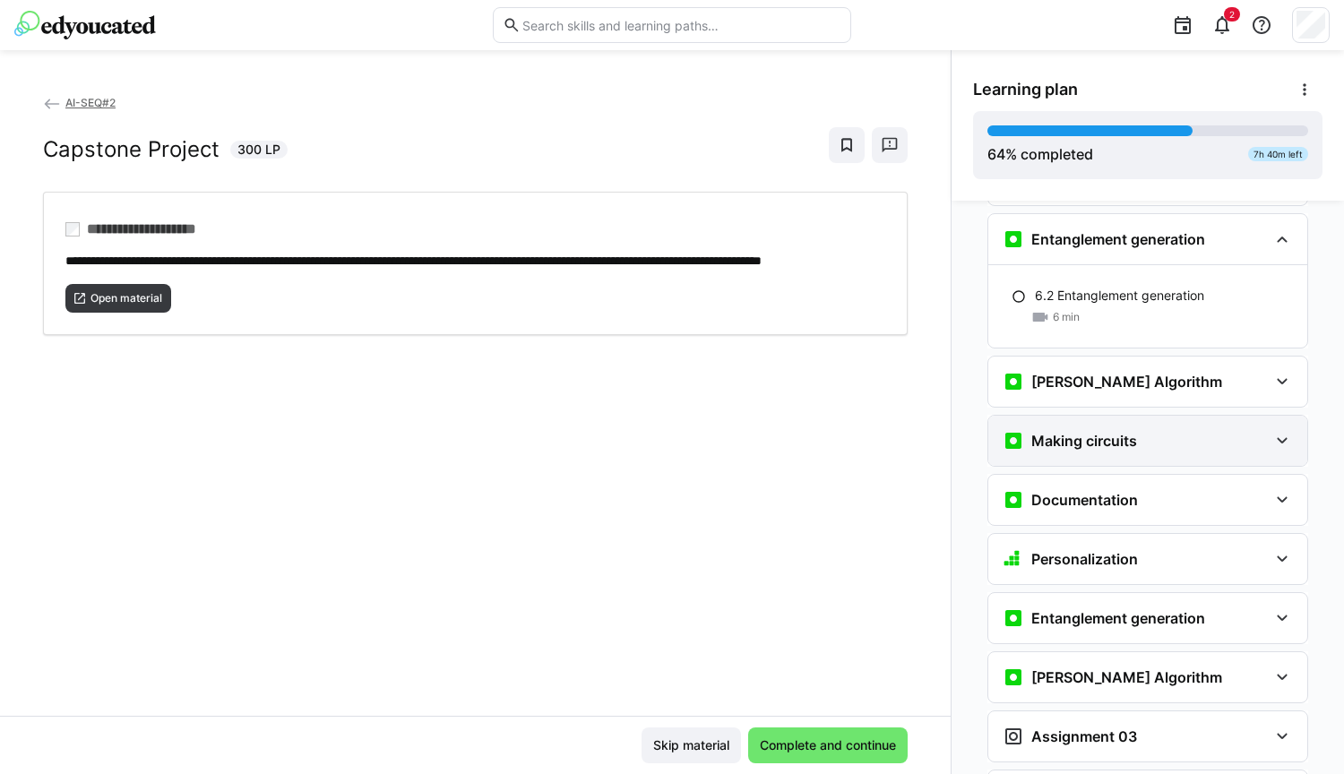
click at [1074, 430] on div "Making circuits" at bounding box center [1134, 440] width 265 height 21
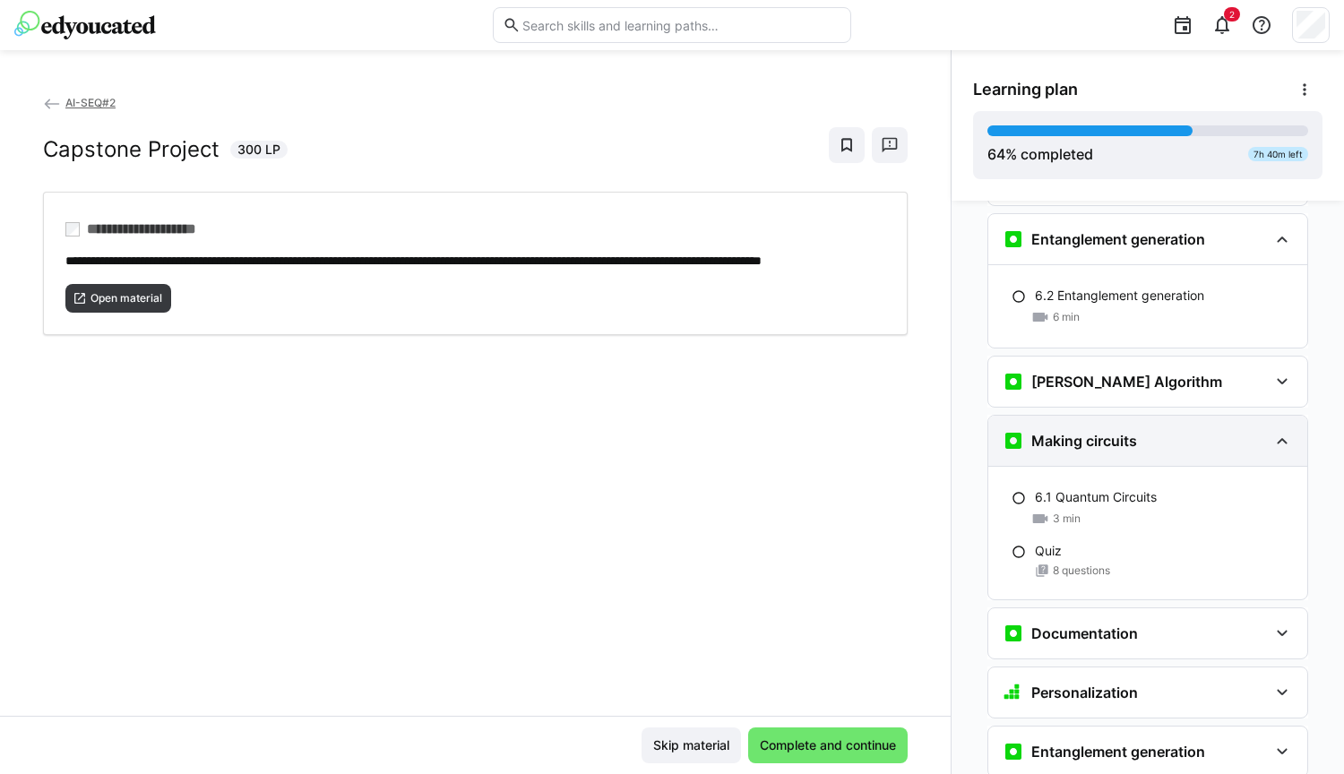
click at [1074, 430] on div "Making circuits" at bounding box center [1134, 440] width 265 height 21
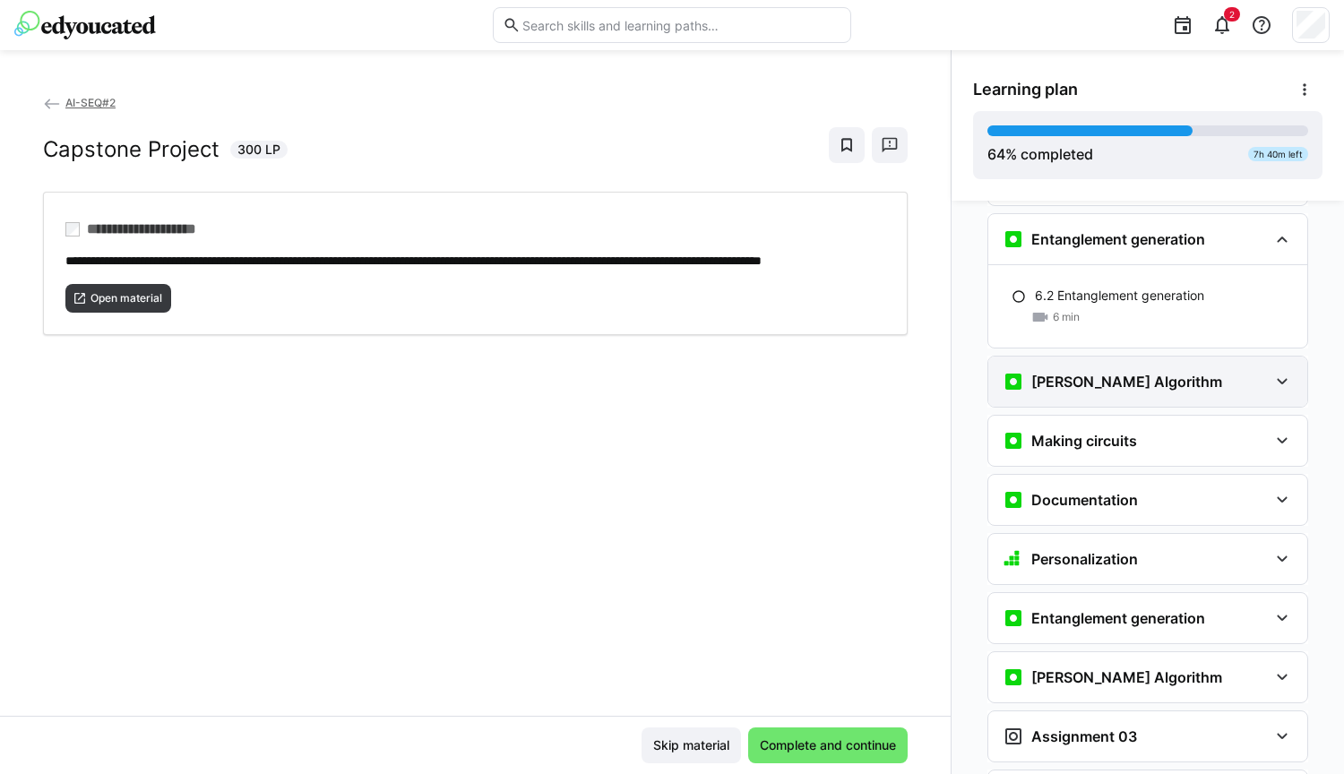
click at [1074, 371] on div "[PERSON_NAME] Algorithm" at bounding box center [1134, 381] width 265 height 21
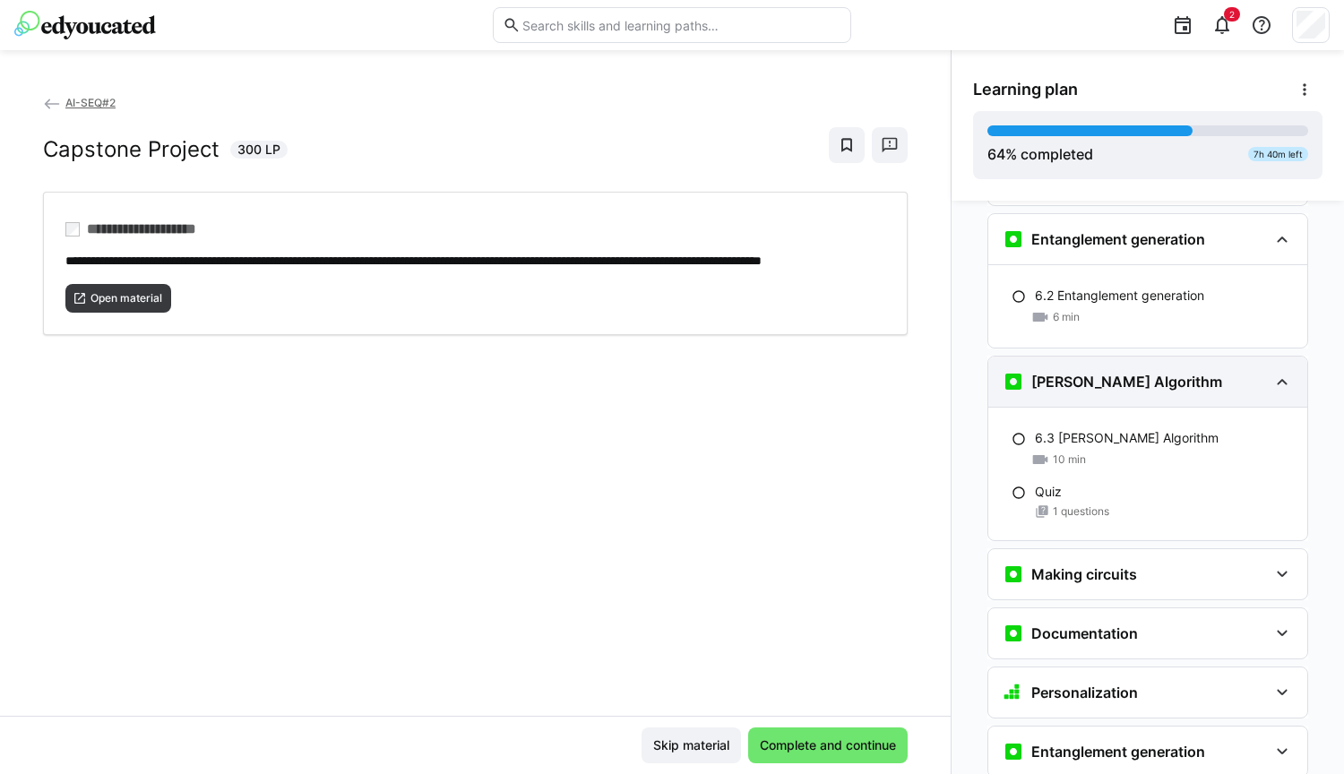
click at [1074, 371] on div "[PERSON_NAME] Algorithm" at bounding box center [1134, 381] width 265 height 21
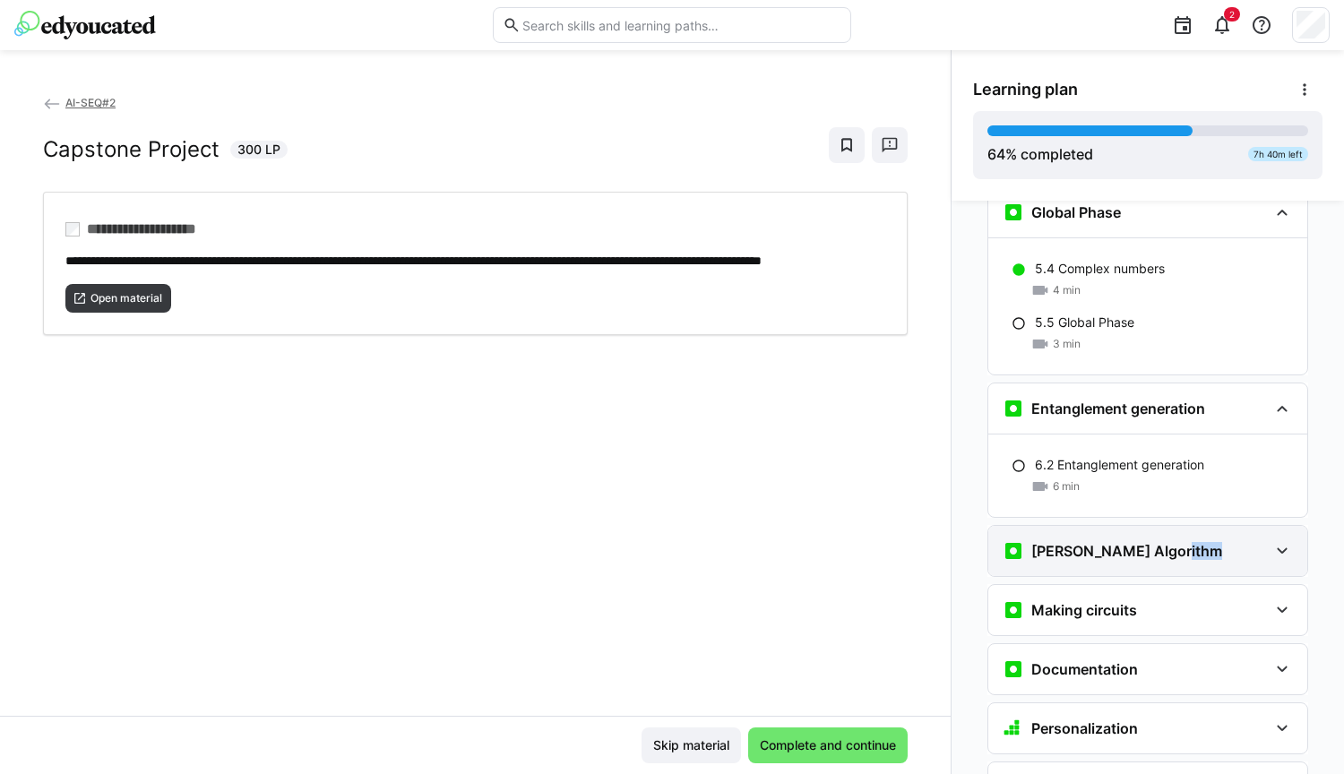
scroll to position [4204, 0]
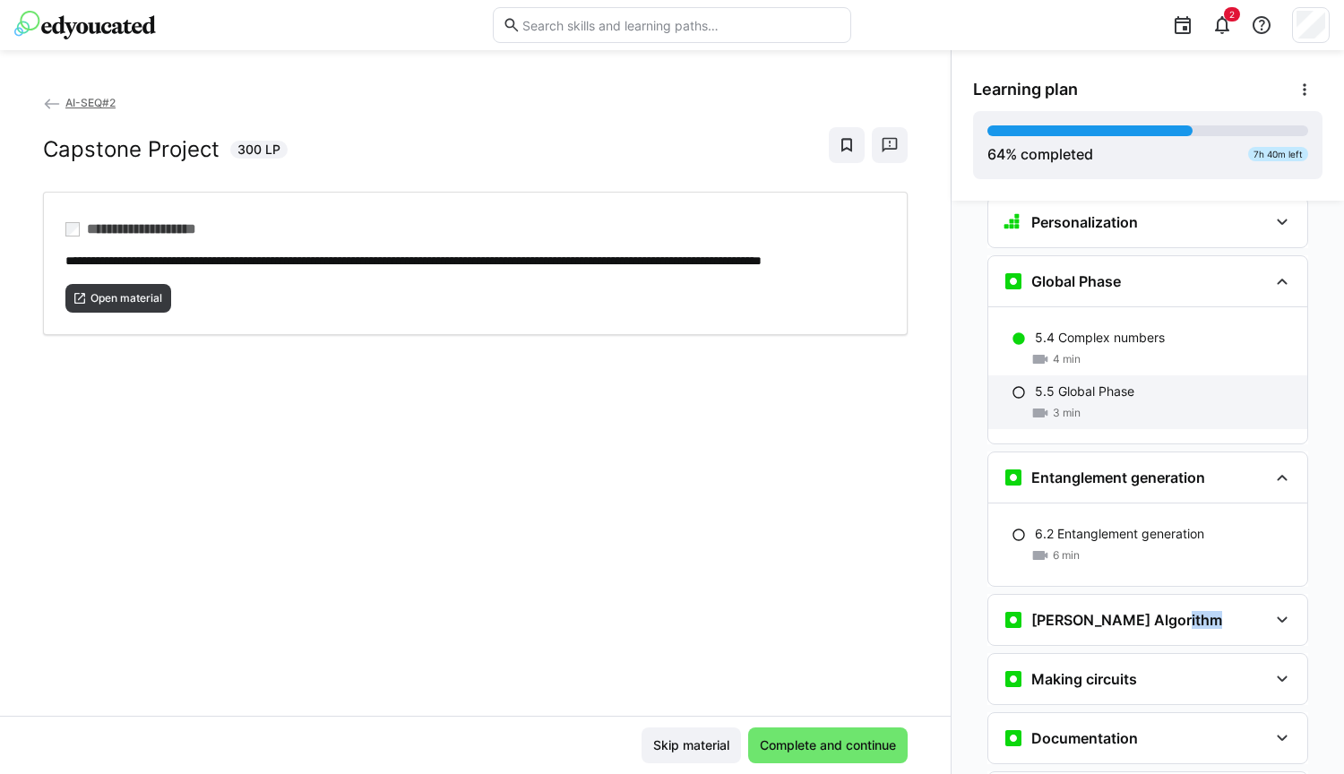
click at [1074, 375] on div "5.5 Global Phase 3 min" at bounding box center [1147, 402] width 319 height 54
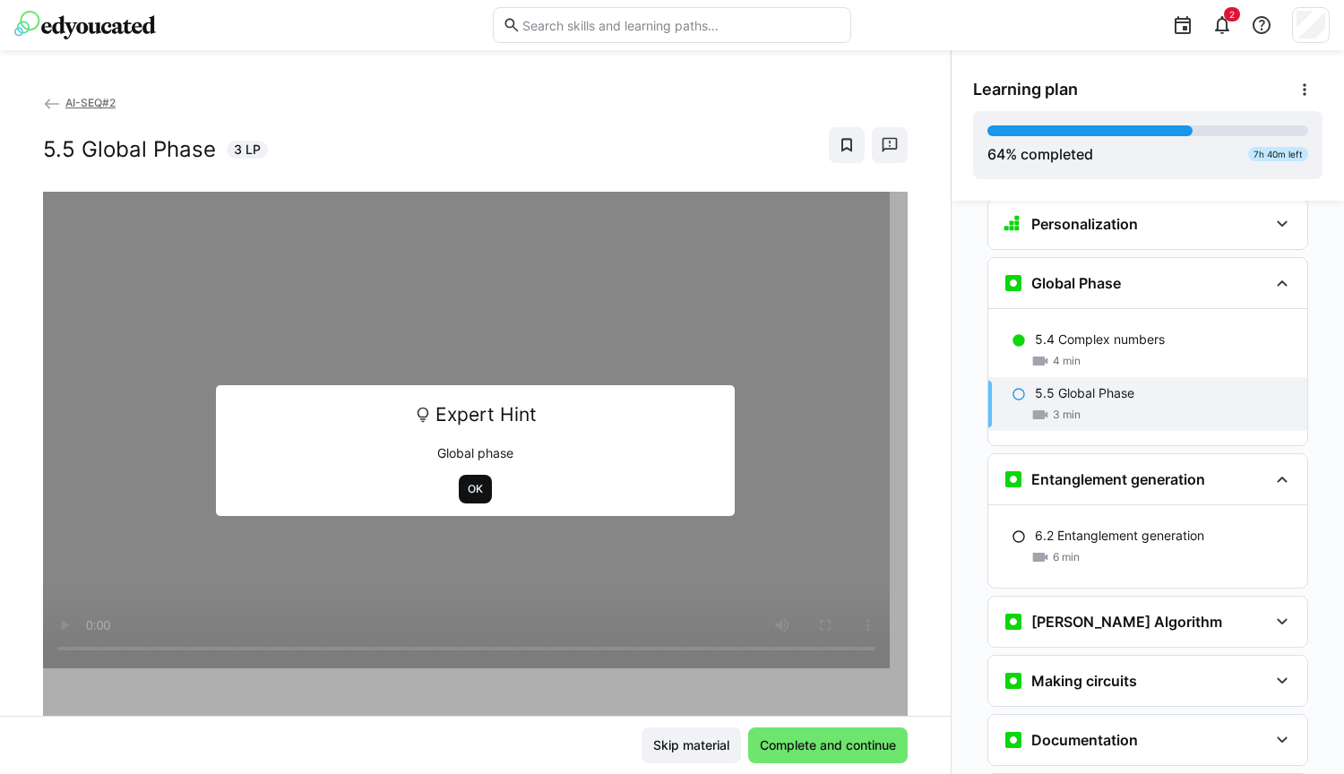
click at [477, 483] on span "OK" at bounding box center [475, 489] width 33 height 29
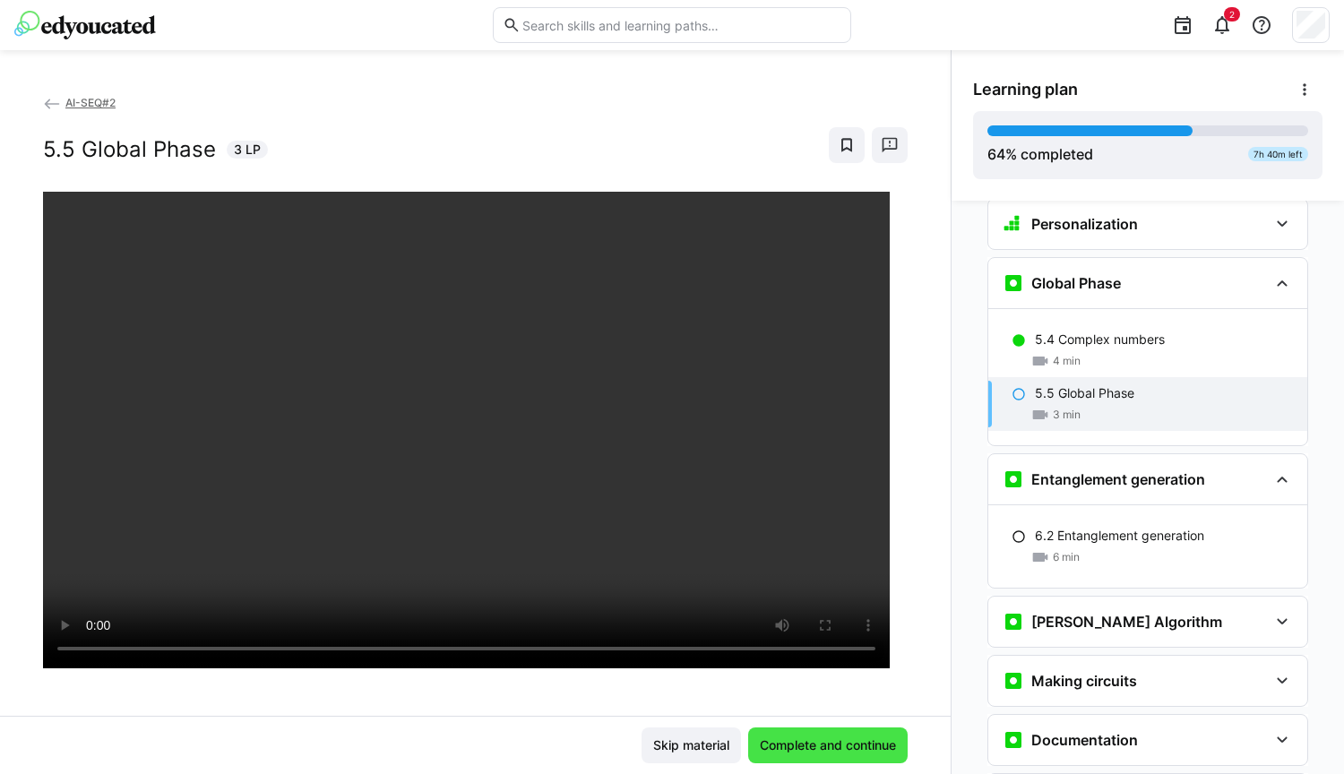
click at [869, 618] on span "Complete and continue" at bounding box center [828, 745] width 142 height 18
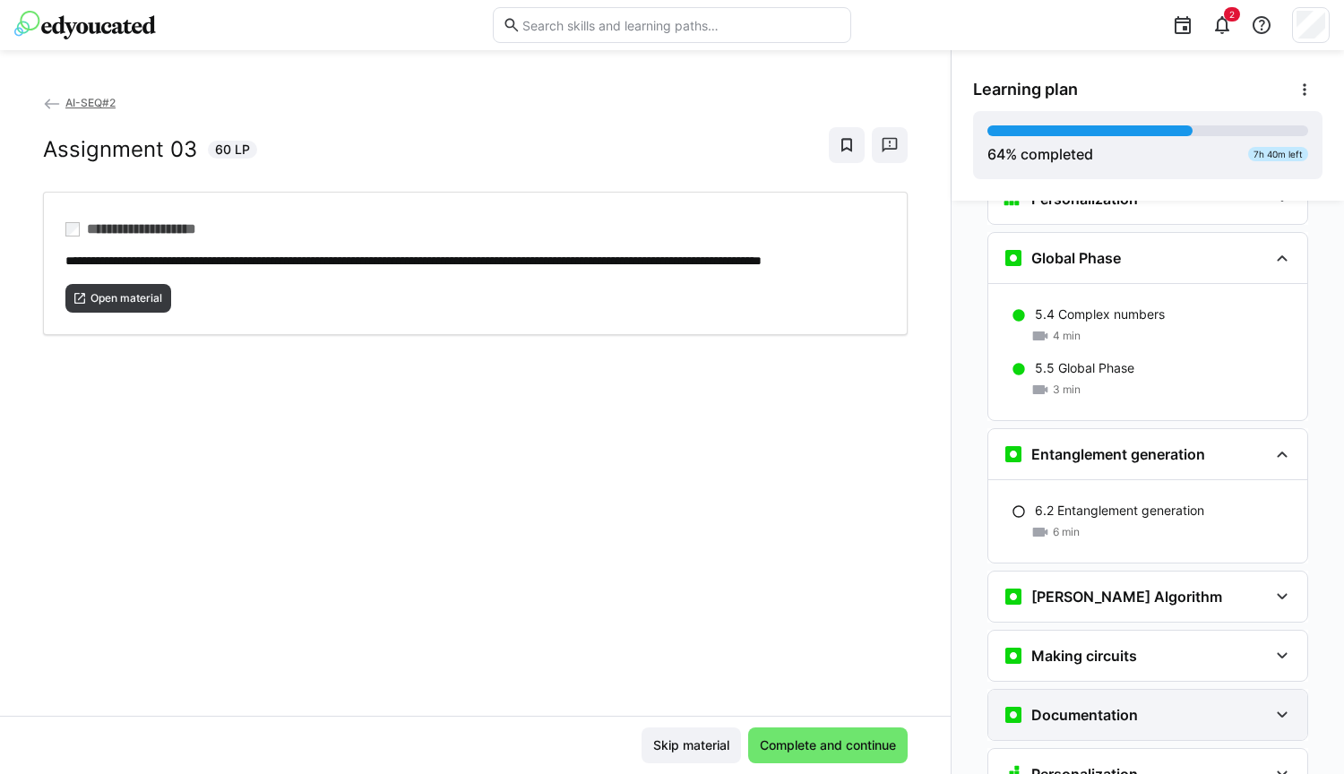
click at [1074, 523] on div "6 min" at bounding box center [1164, 532] width 258 height 18
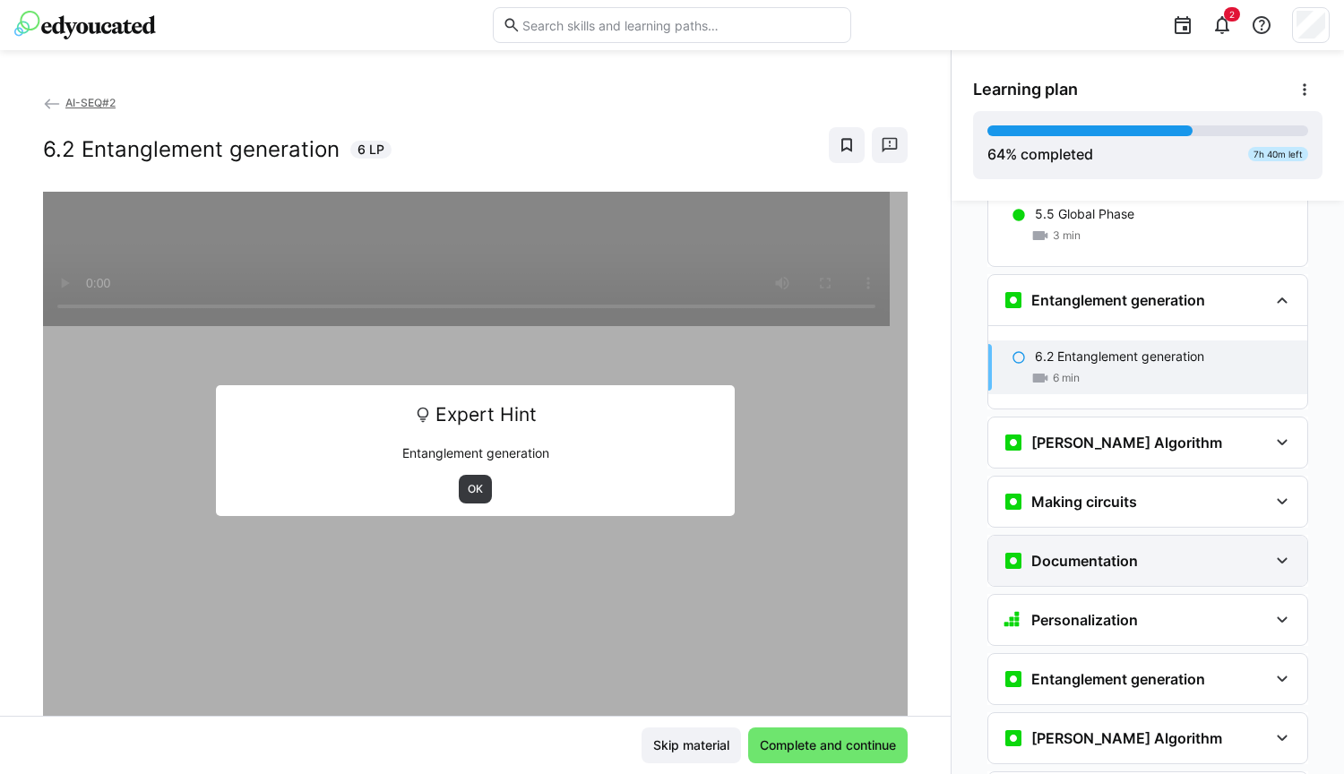
scroll to position [4397, 0]
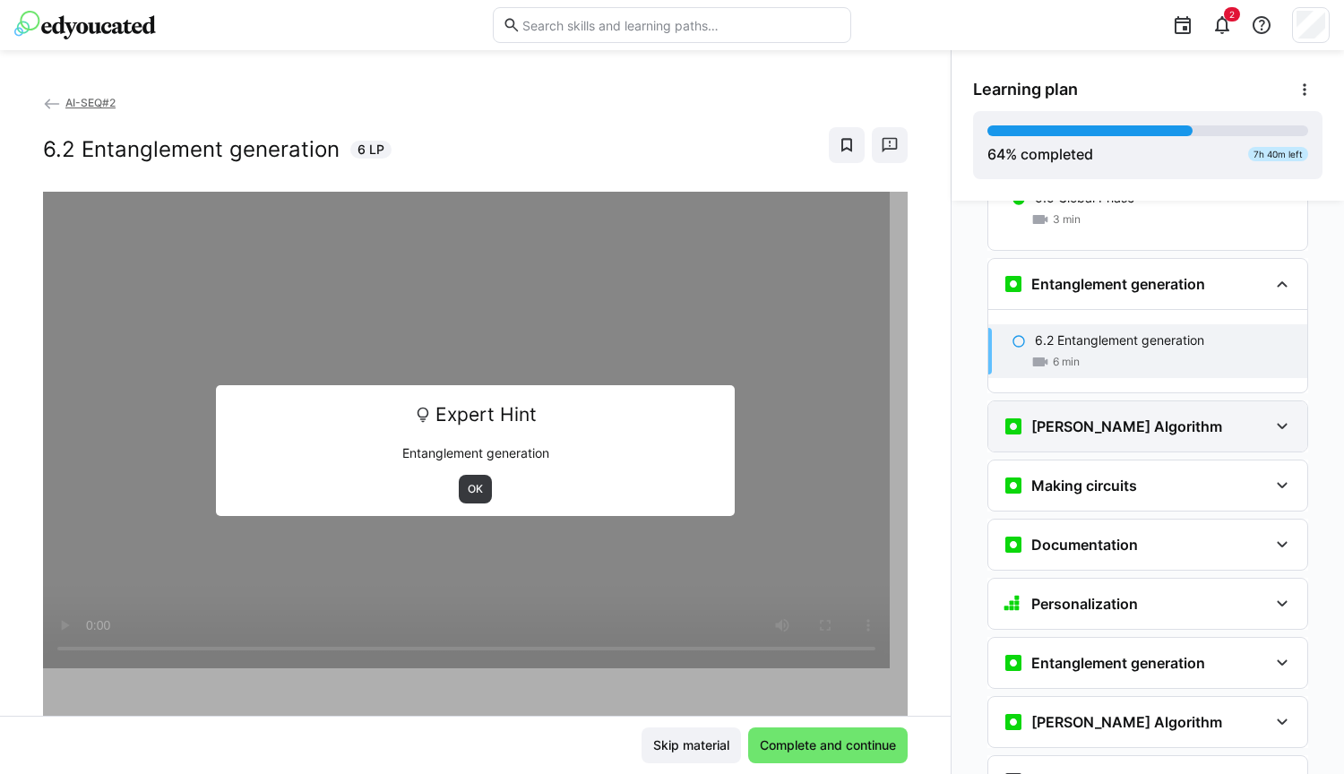
click at [1074, 417] on h3 "[PERSON_NAME] Algorithm" at bounding box center [1126, 426] width 191 height 18
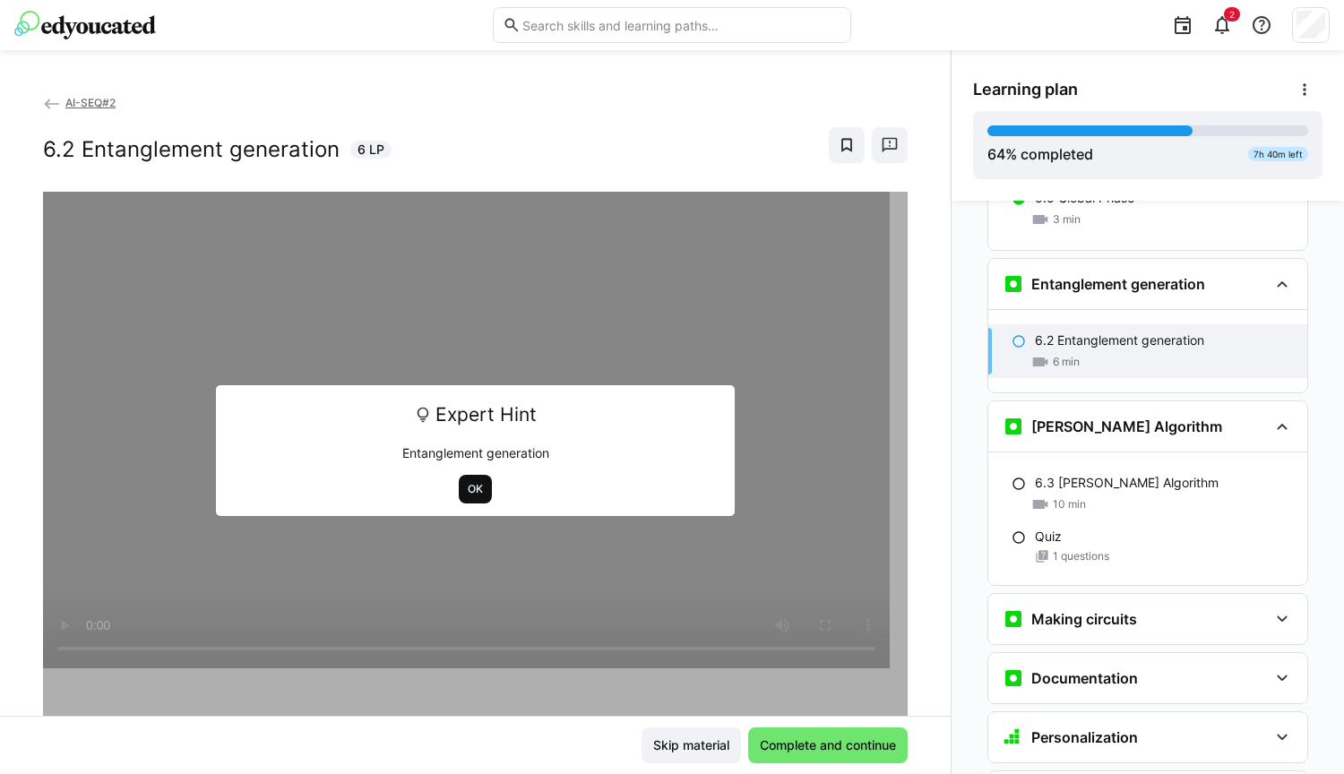
click at [466, 486] on span "OK" at bounding box center [475, 489] width 19 height 14
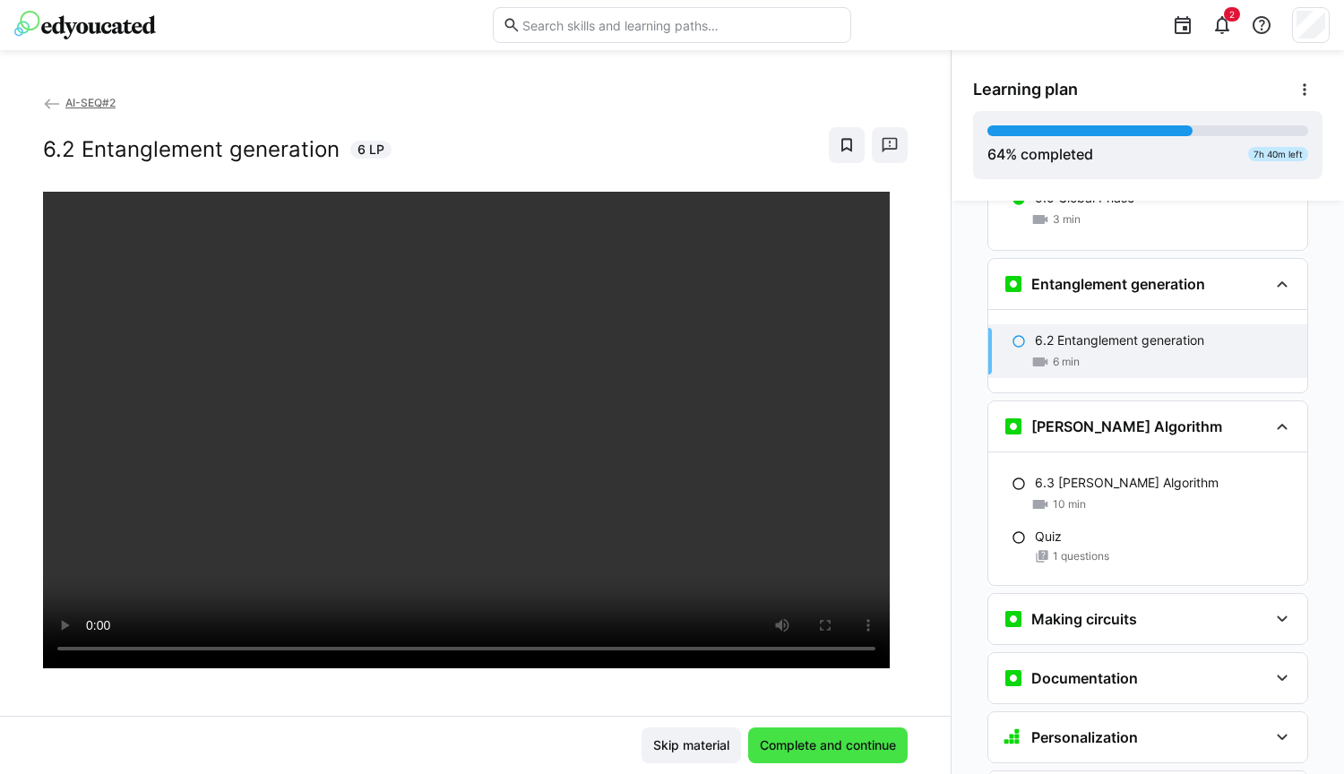
click at [848, 618] on span "Complete and continue" at bounding box center [827, 745] width 159 height 36
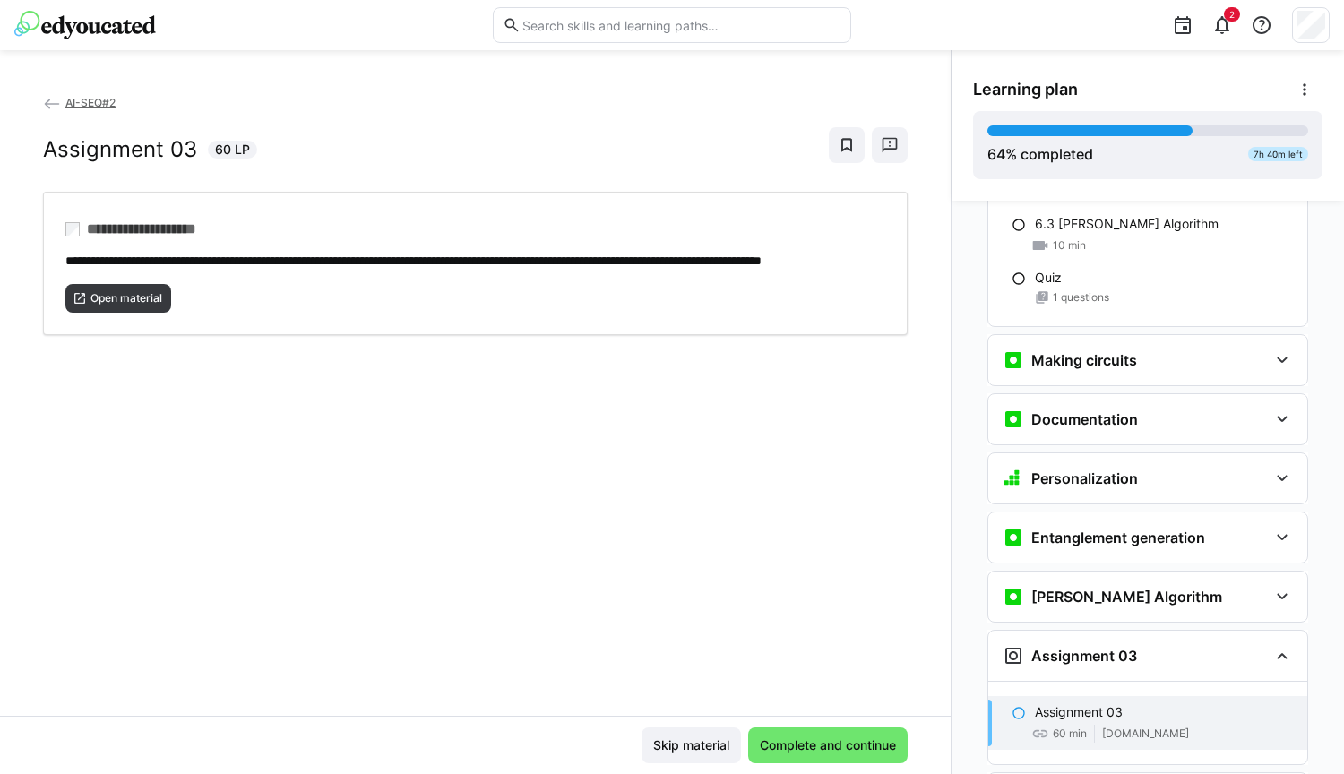
scroll to position [4661, 0]
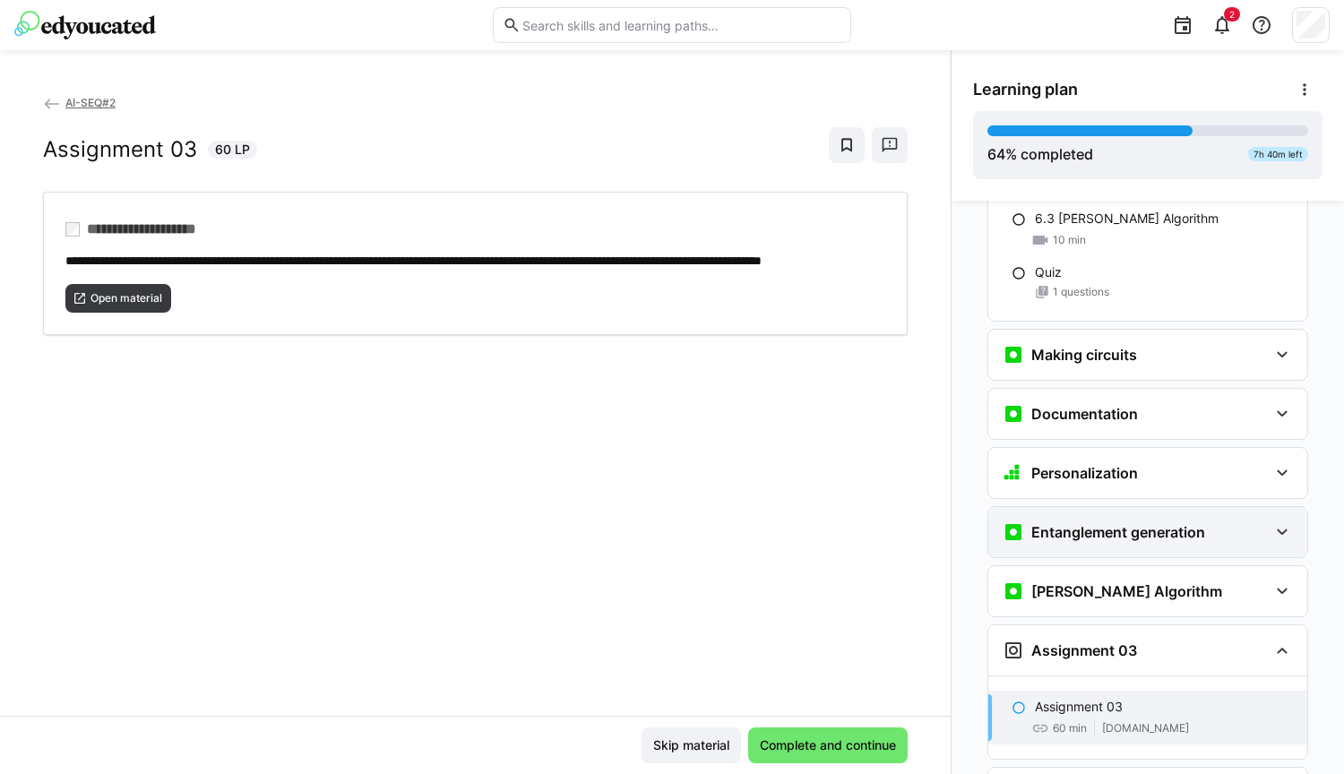
click at [1049, 507] on div "Entanglement generation" at bounding box center [1147, 532] width 319 height 50
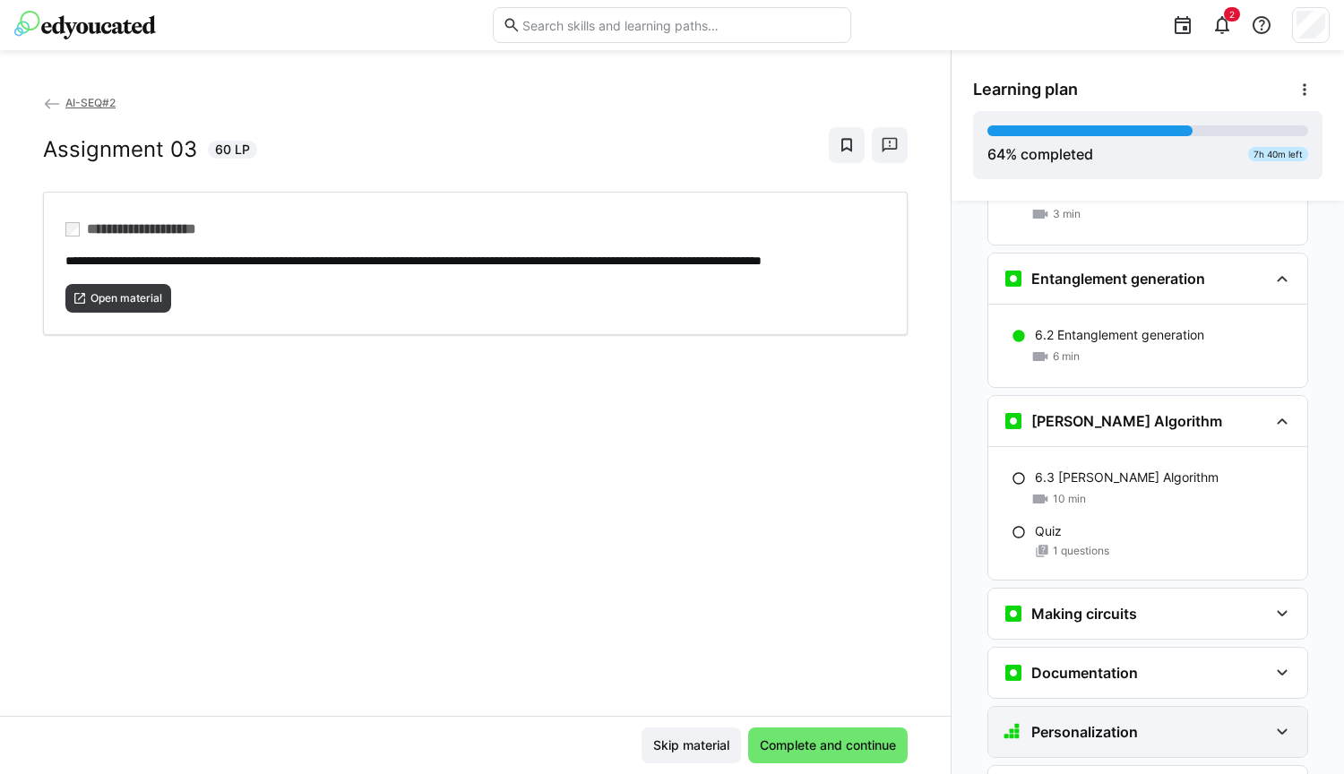
click at [1074, 468] on p "6.3 [PERSON_NAME] Algorithm" at bounding box center [1127, 477] width 184 height 18
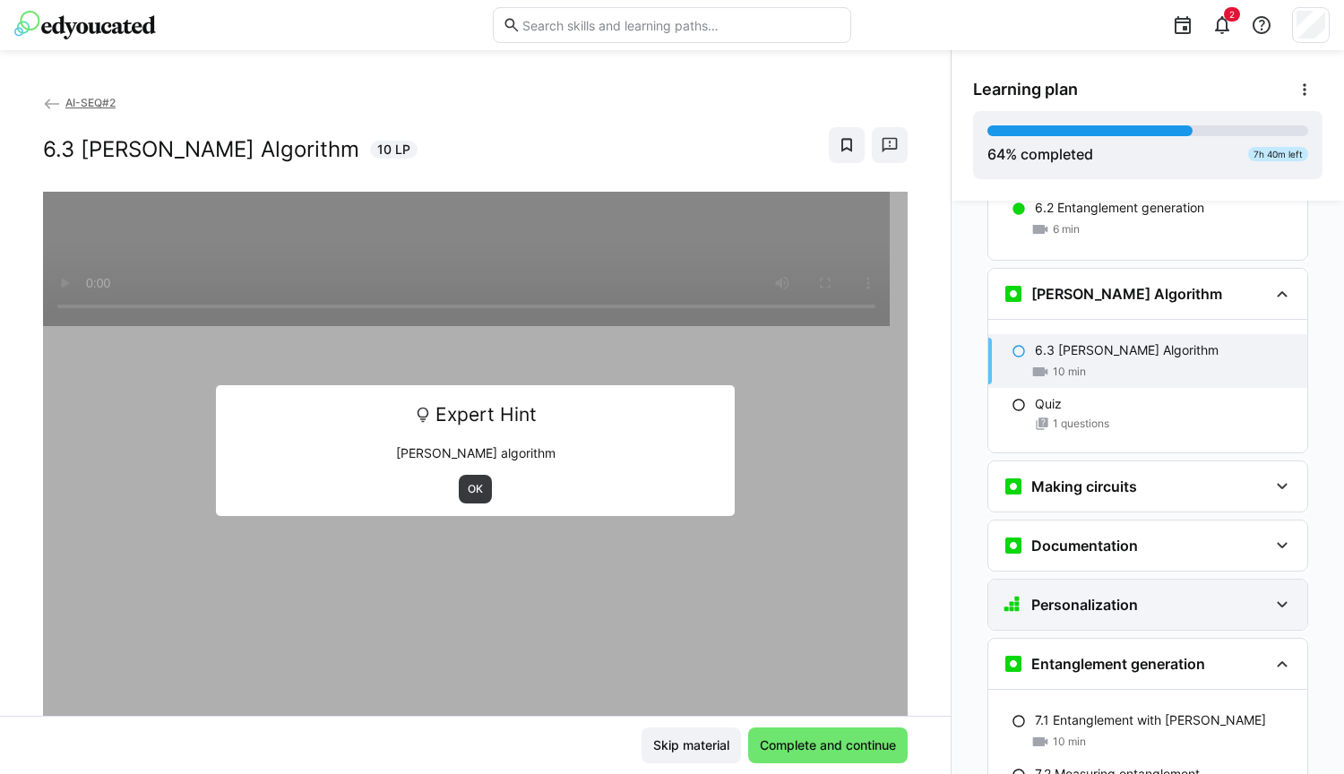
scroll to position [4539, 0]
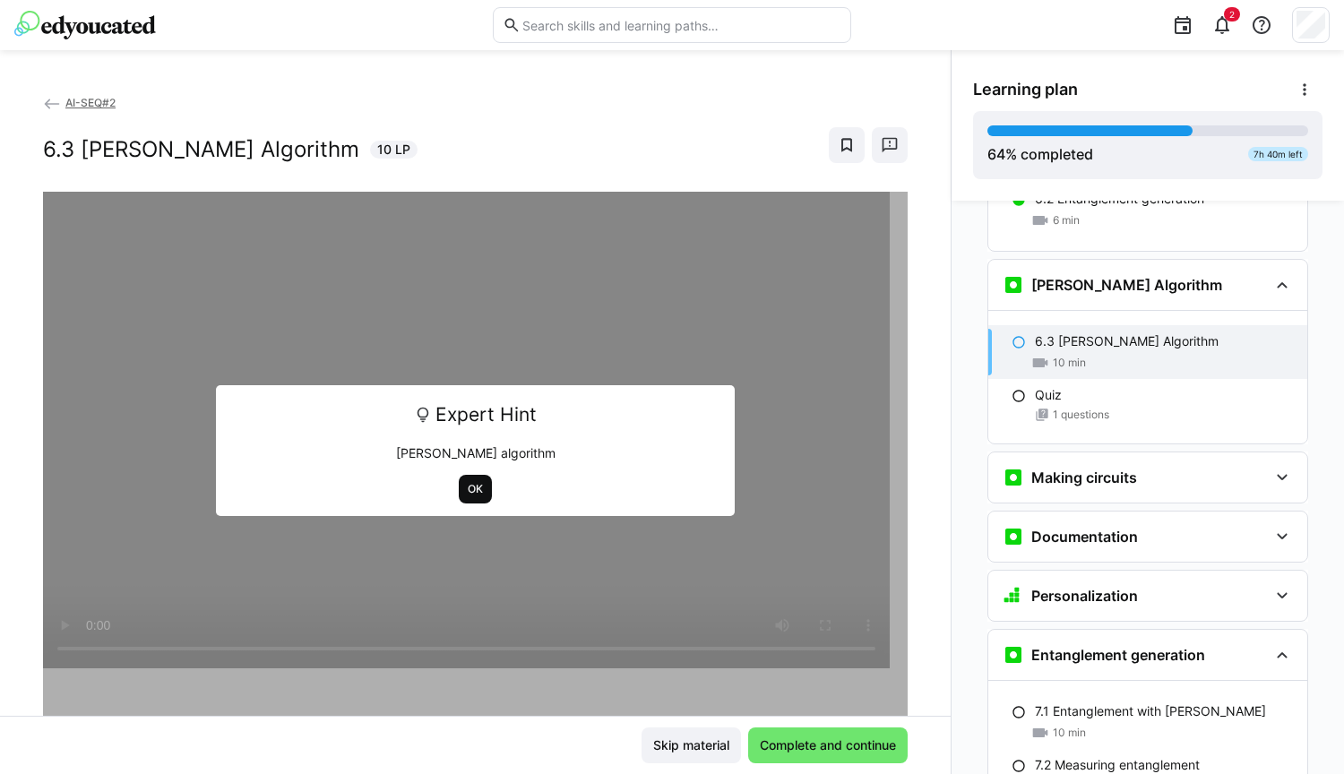
click at [461, 476] on span "OK" at bounding box center [475, 489] width 33 height 29
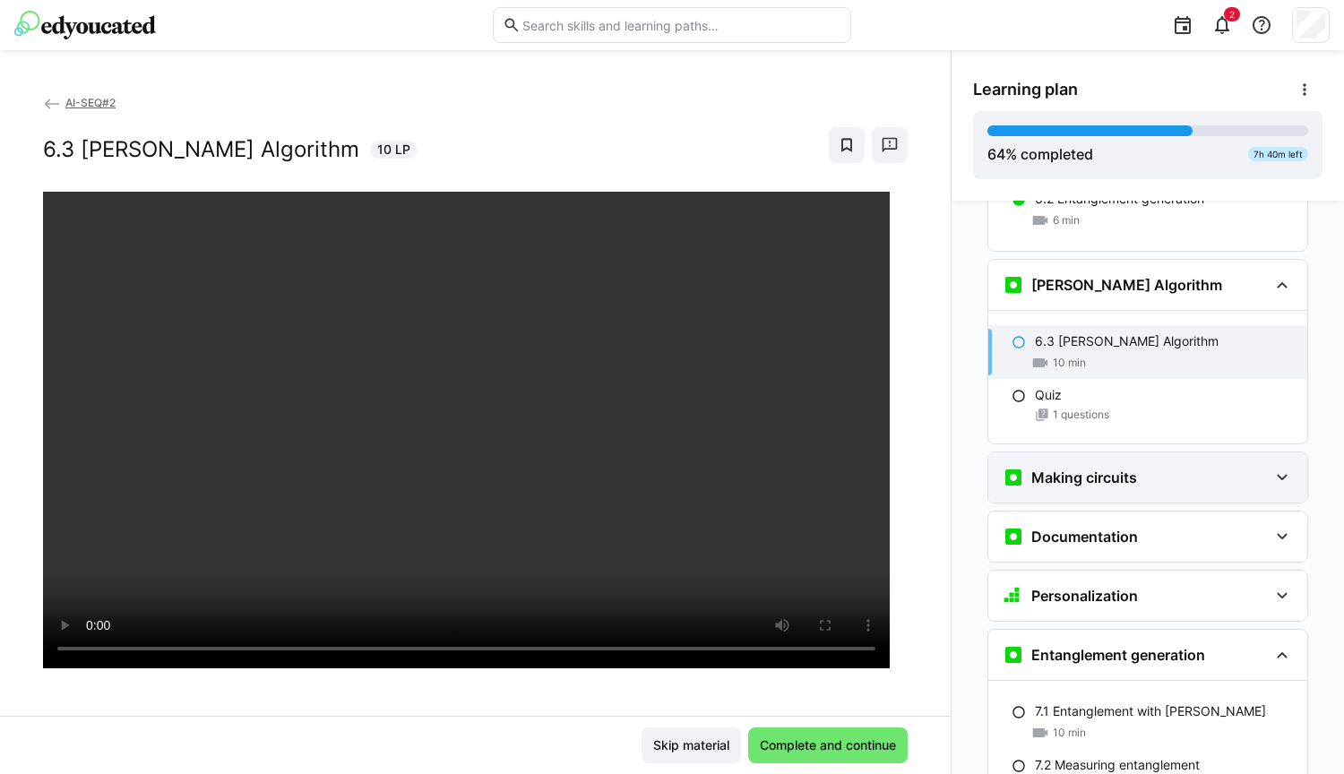
click at [1060, 452] on div "Making circuits" at bounding box center [1147, 477] width 319 height 50
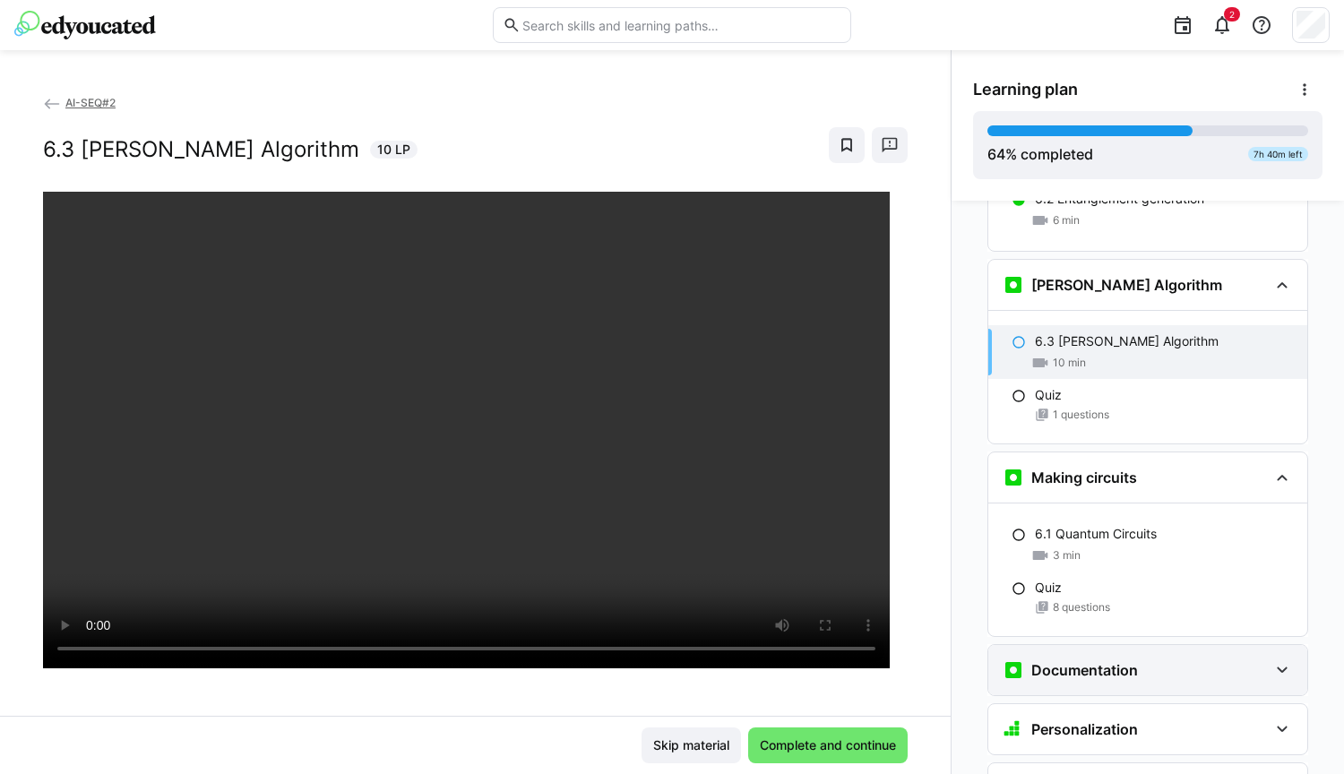
click at [1051, 618] on div "Documentation" at bounding box center [1147, 670] width 319 height 50
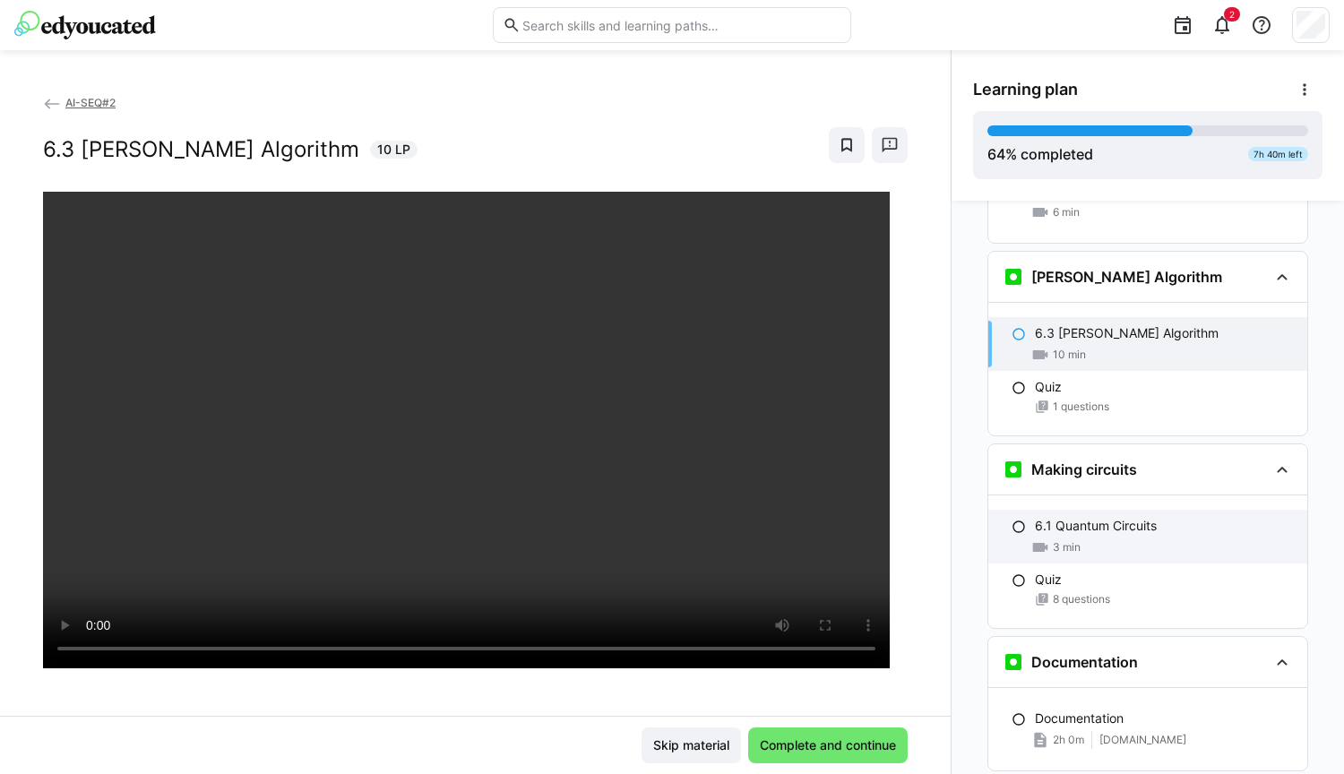
scroll to position [4546, 0]
